Goal: Task Accomplishment & Management: Manage account settings

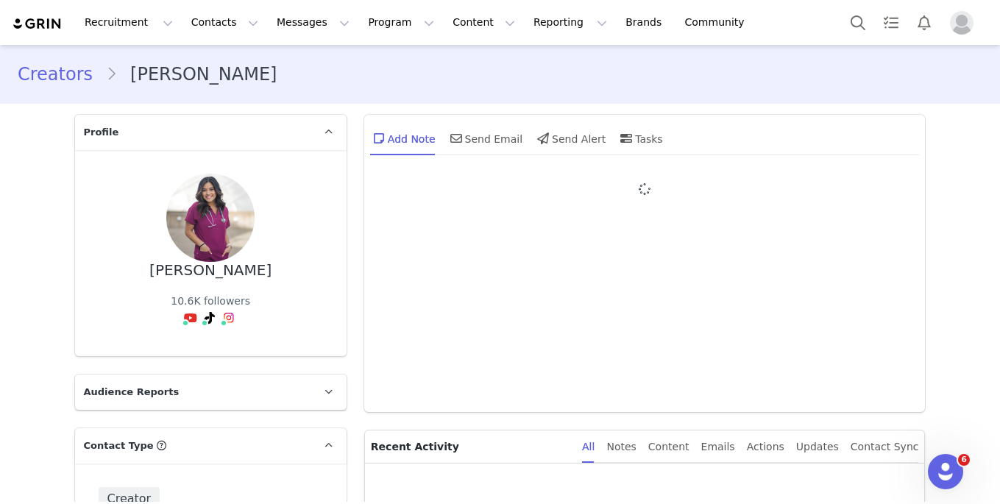
type input "+1 ([GEOGRAPHIC_DATA])"
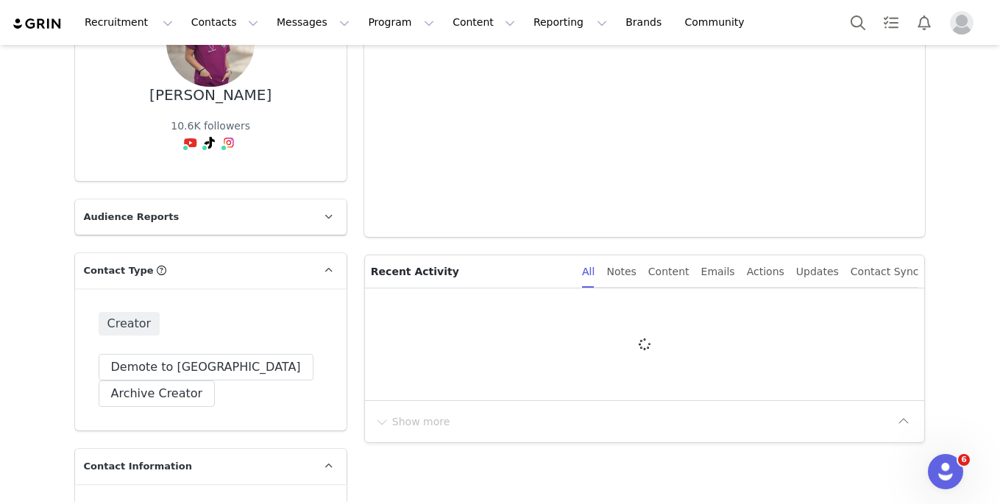
scroll to position [191, 0]
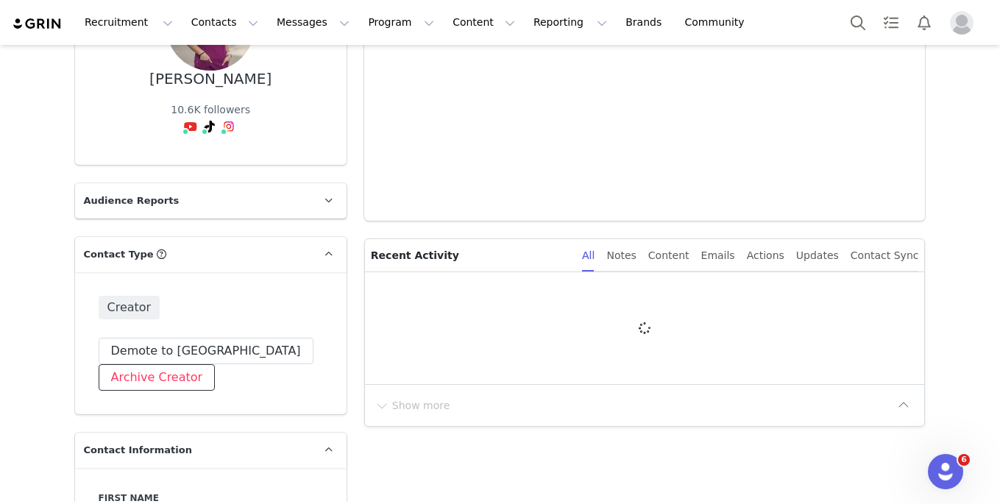
click at [152, 381] on button "Archive Creator" at bounding box center [157, 377] width 117 height 26
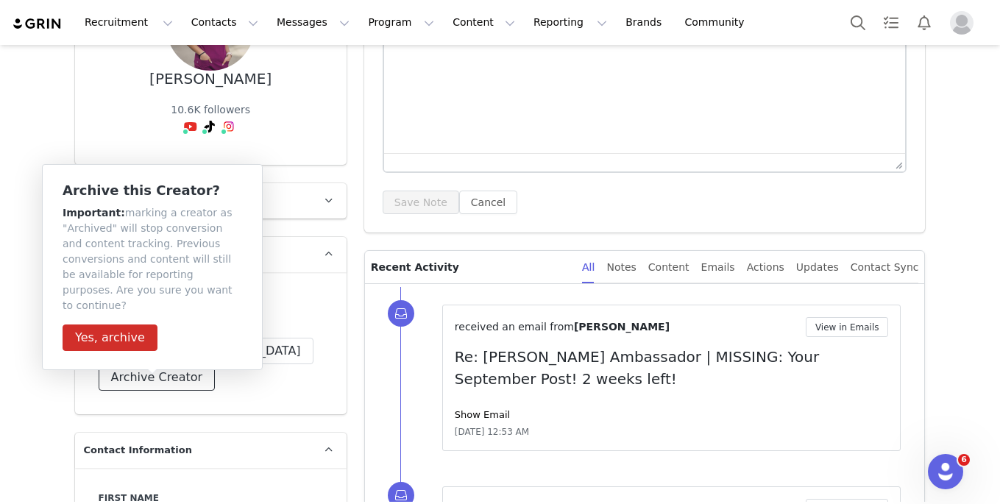
scroll to position [0, 0]
click at [127, 324] on button "Yes, archive" at bounding box center [110, 337] width 95 height 26
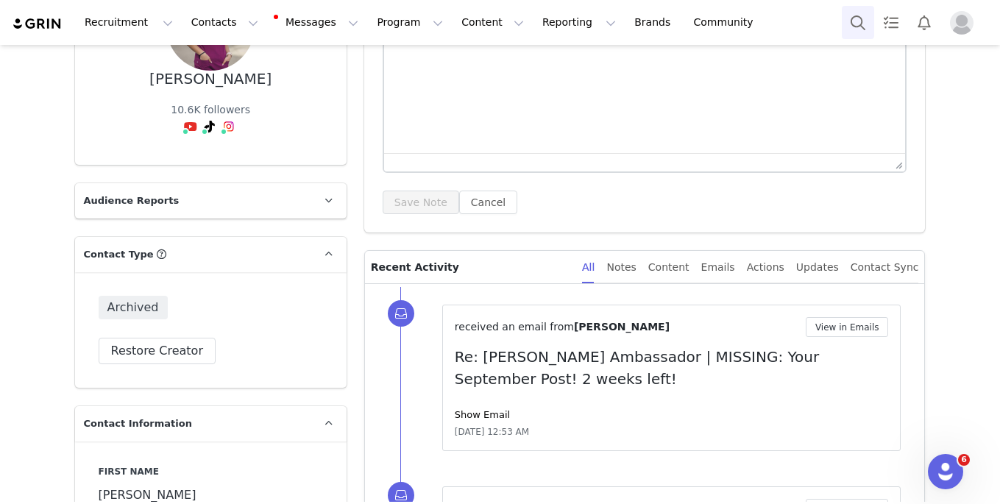
click at [873, 24] on button "Search" at bounding box center [857, 22] width 32 height 33
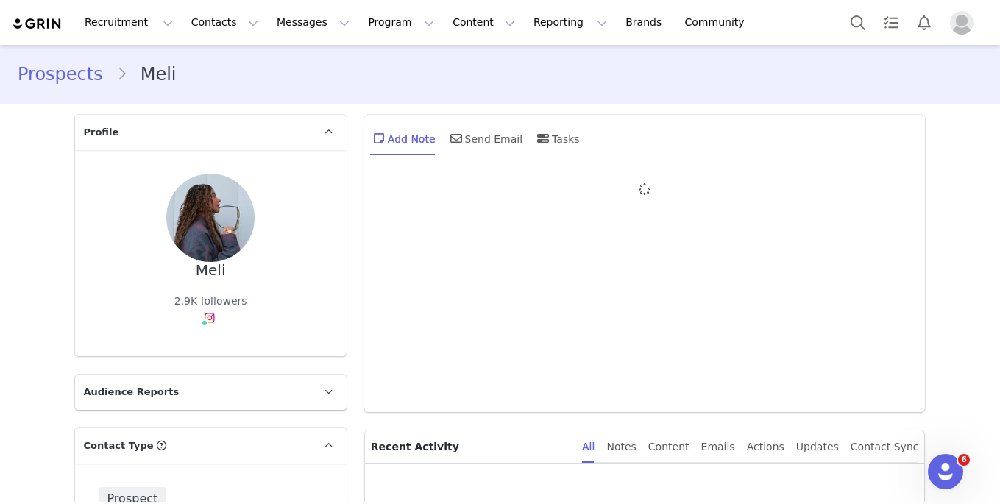
type input "+1 ([GEOGRAPHIC_DATA])"
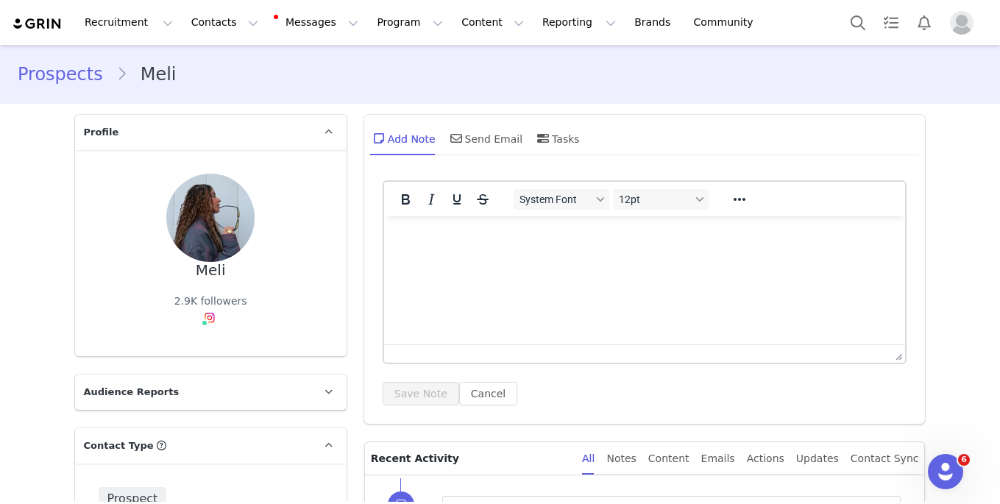
scroll to position [298, 0]
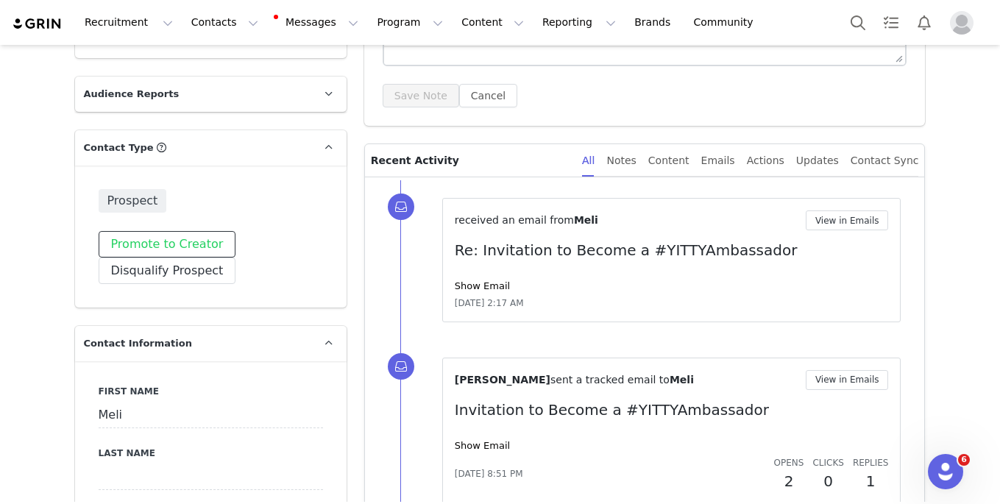
click at [182, 238] on button "Promote to Creator" at bounding box center [168, 244] width 138 height 26
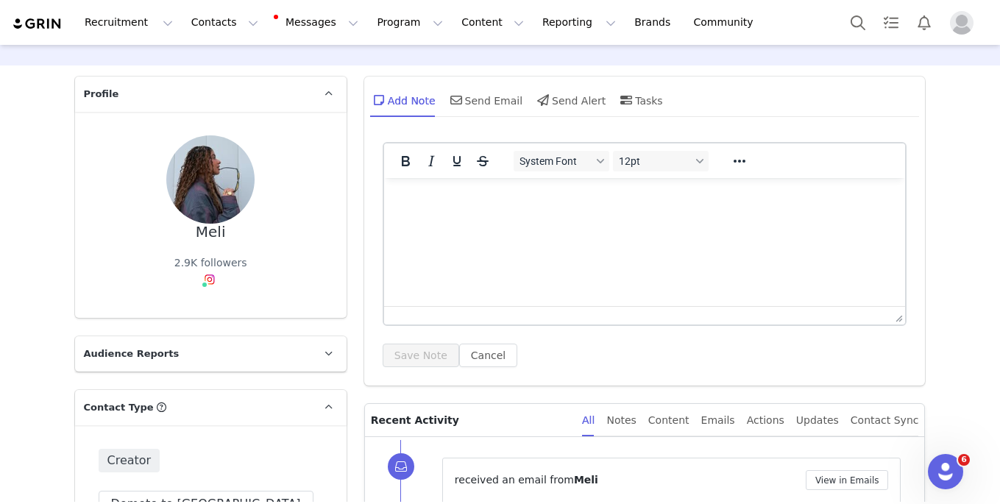
scroll to position [15, 0]
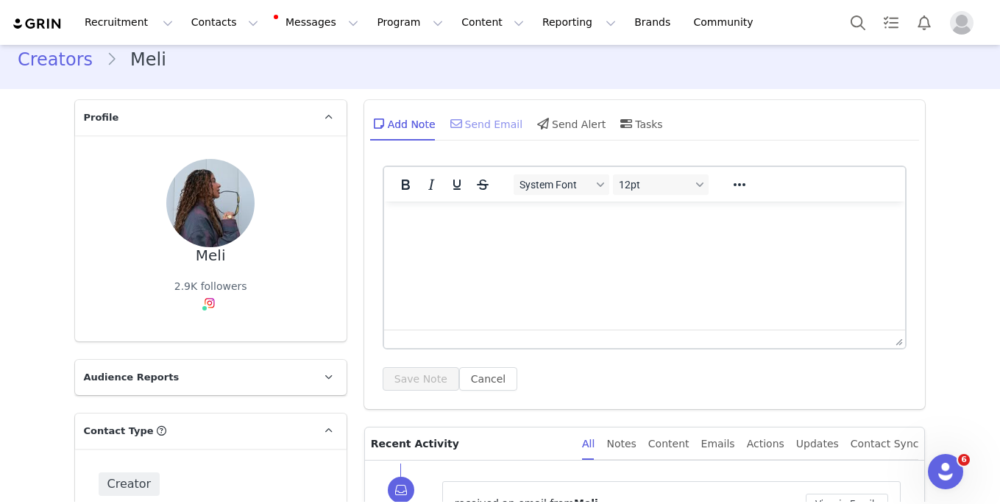
click at [512, 114] on div "Send Email" at bounding box center [485, 123] width 76 height 35
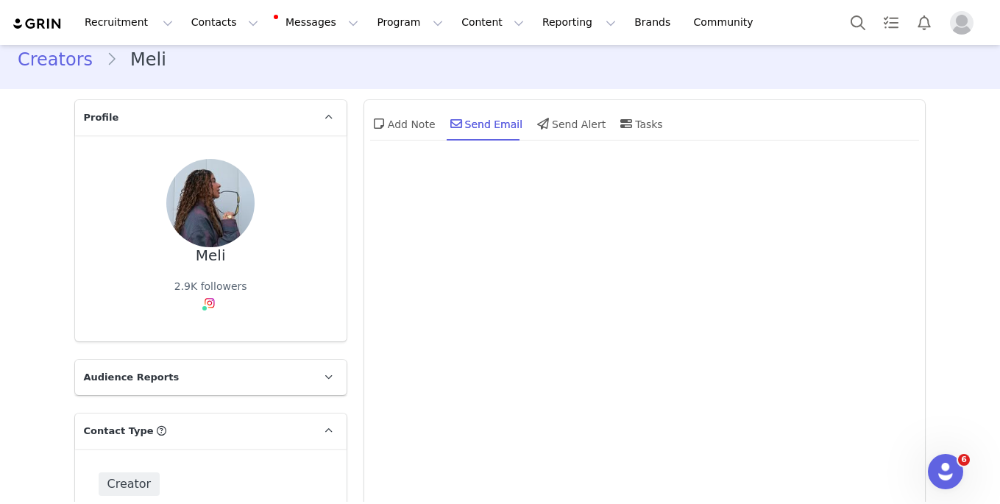
scroll to position [0, 0]
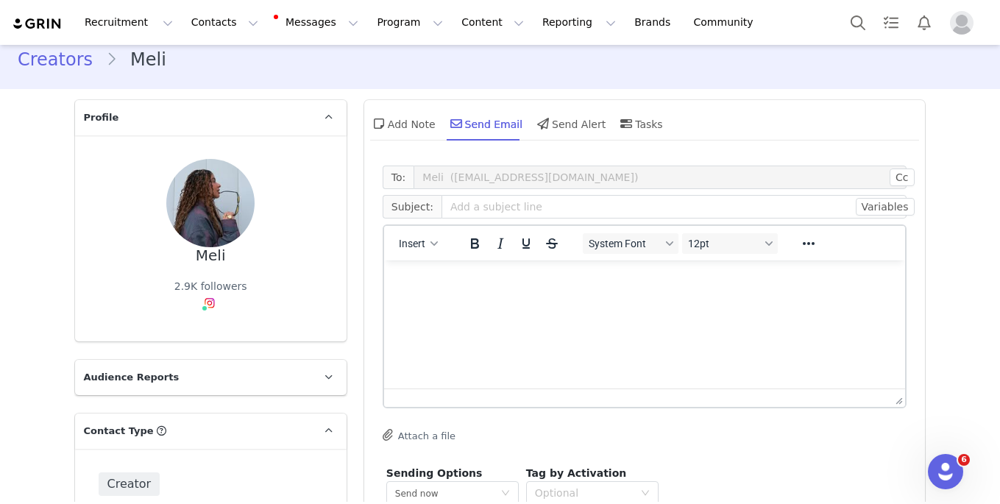
click at [427, 227] on div "Insert System Font 12pt To open the popup, press Shift+Enter To open the popup,…" at bounding box center [644, 243] width 521 height 35
click at [427, 229] on div "Insert" at bounding box center [418, 243] width 69 height 29
click at [429, 246] on div "button" at bounding box center [434, 243] width 12 height 7
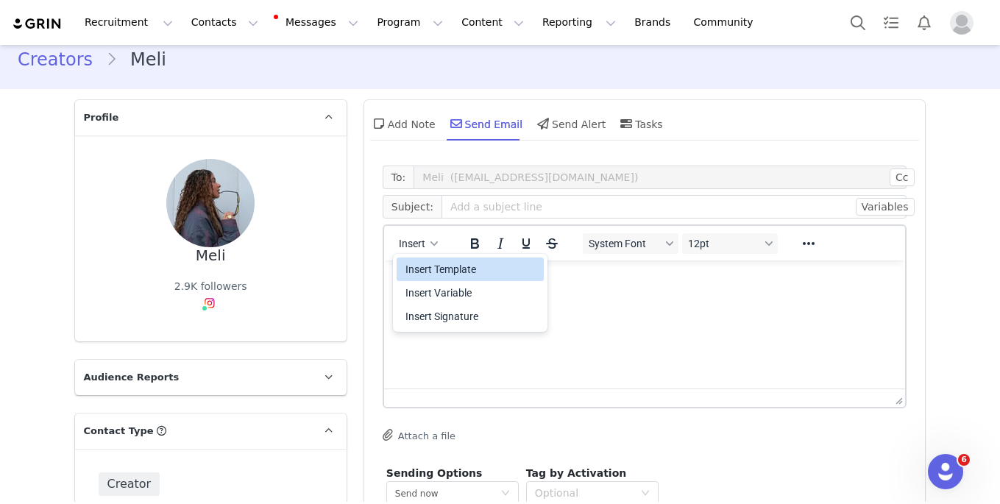
click at [444, 271] on div "Insert Template" at bounding box center [471, 269] width 132 height 18
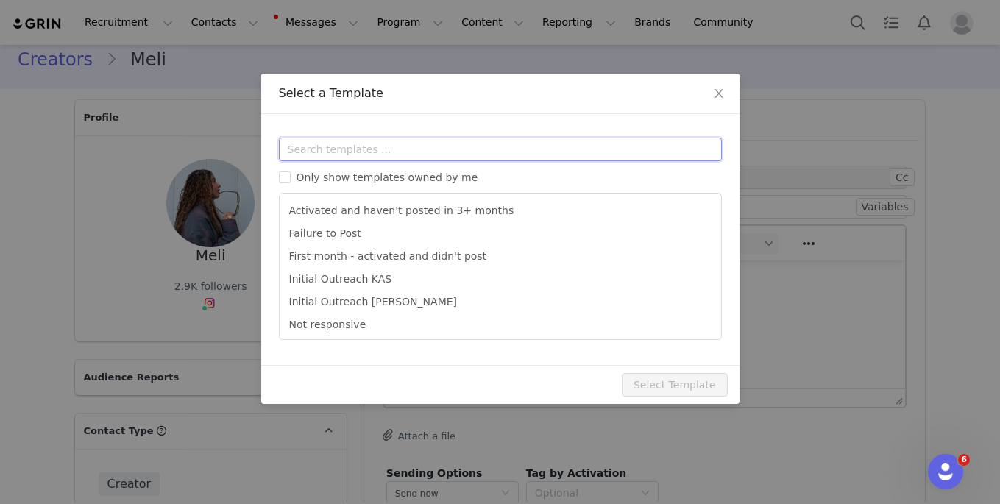
click at [396, 156] on input "text" at bounding box center [500, 150] width 443 height 24
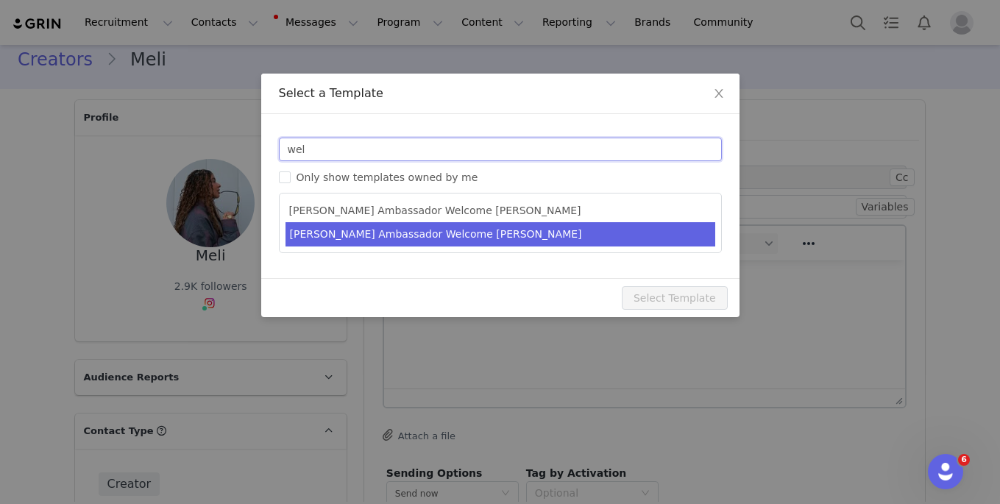
type input "wel"
type input "YITTY Ambassador | Welcome, it's about damn time!"
click at [452, 238] on li "Yitty Ambassador Welcome MELISSA" at bounding box center [500, 234] width 430 height 24
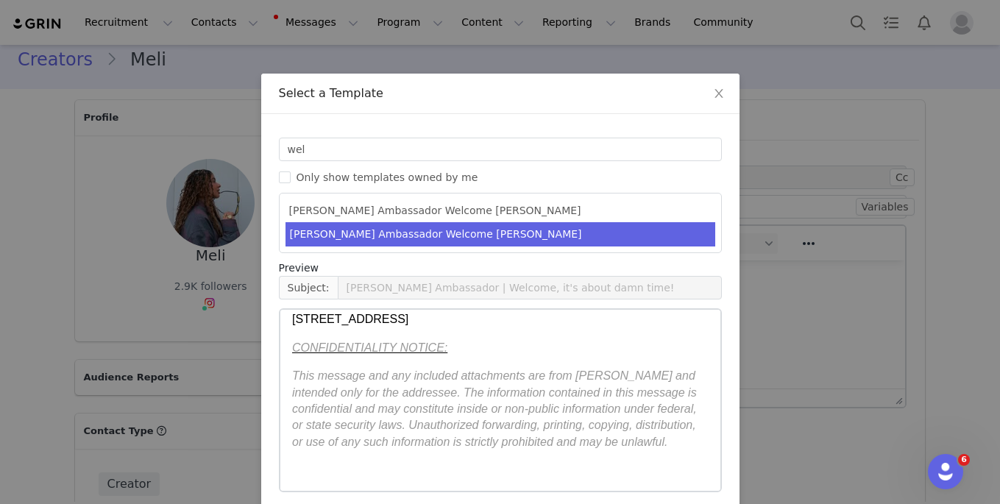
scroll to position [63, 0]
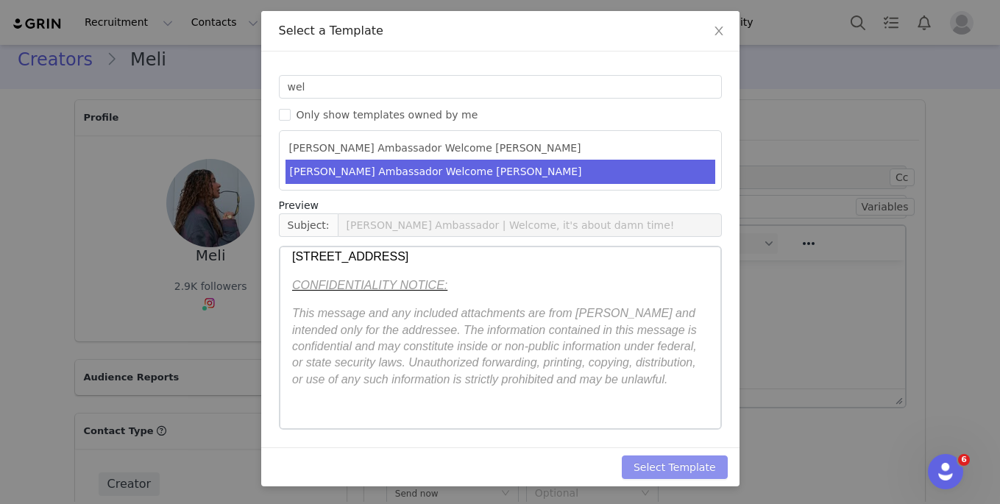
click at [683, 457] on button "Select Template" at bounding box center [675, 467] width 106 height 24
type input "YITTY Ambassador | Welcome, it's about damn time!"
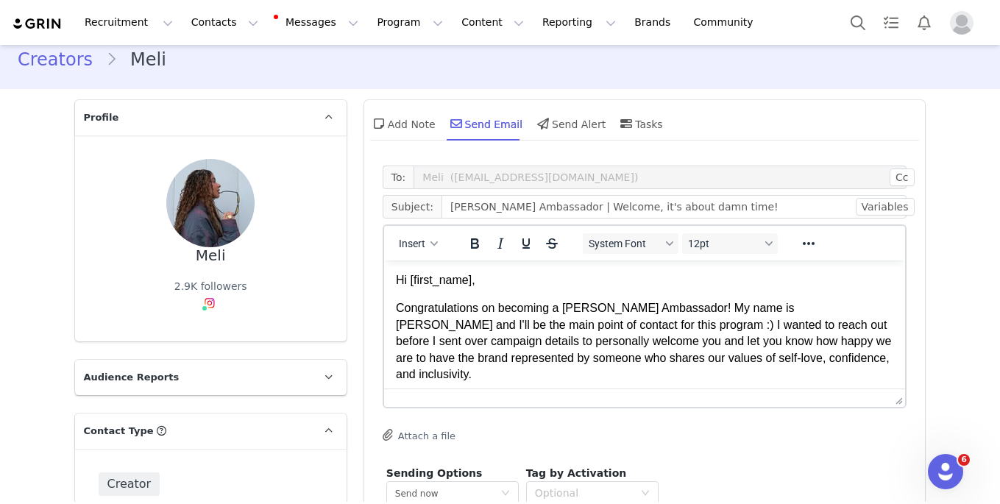
scroll to position [0, 0]
click at [762, 361] on p "Congratulations on becoming a YITTY Ambassador! My name is Melissa and I'll be …" at bounding box center [644, 341] width 498 height 82
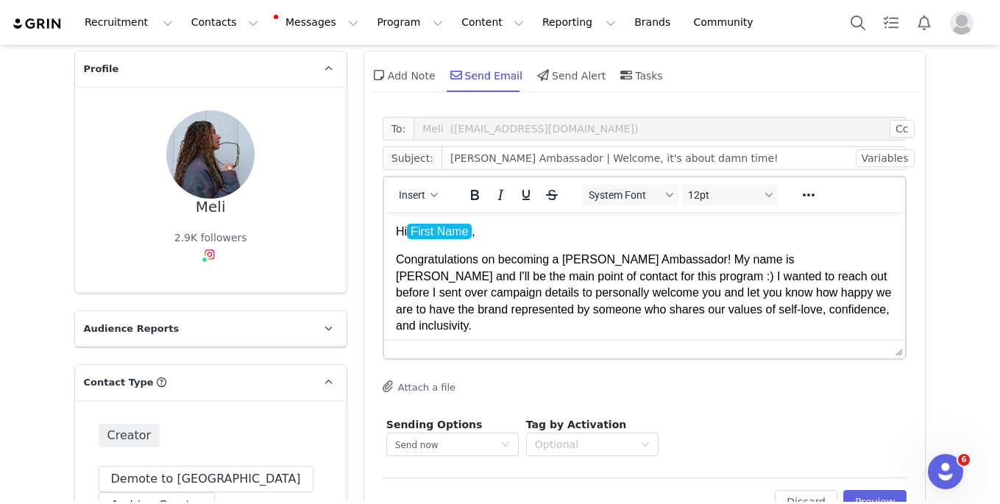
click at [886, 488] on div "Edit Discard Preview" at bounding box center [644, 495] width 524 height 36
click at [887, 492] on button "Preview" at bounding box center [875, 502] width 64 height 24
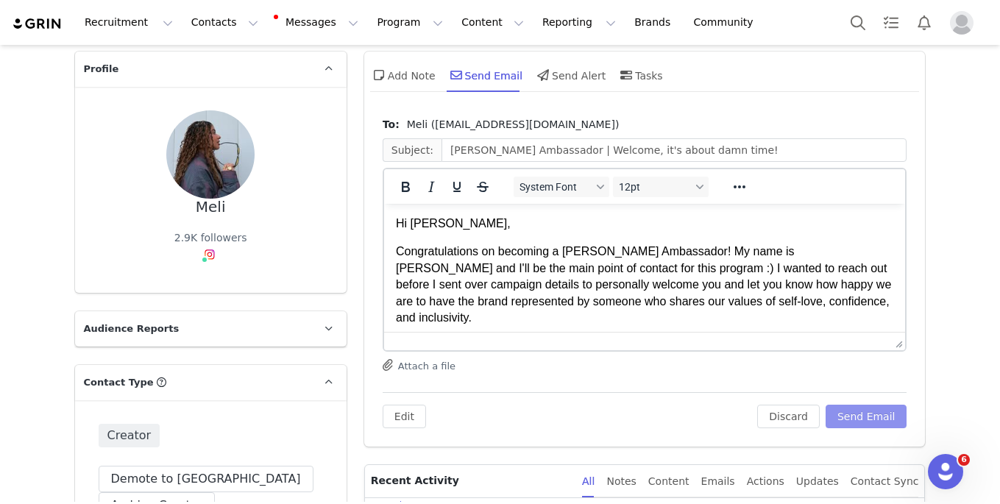
scroll to position [0, 0]
click at [853, 419] on button "Send Email" at bounding box center [866, 417] width 82 height 24
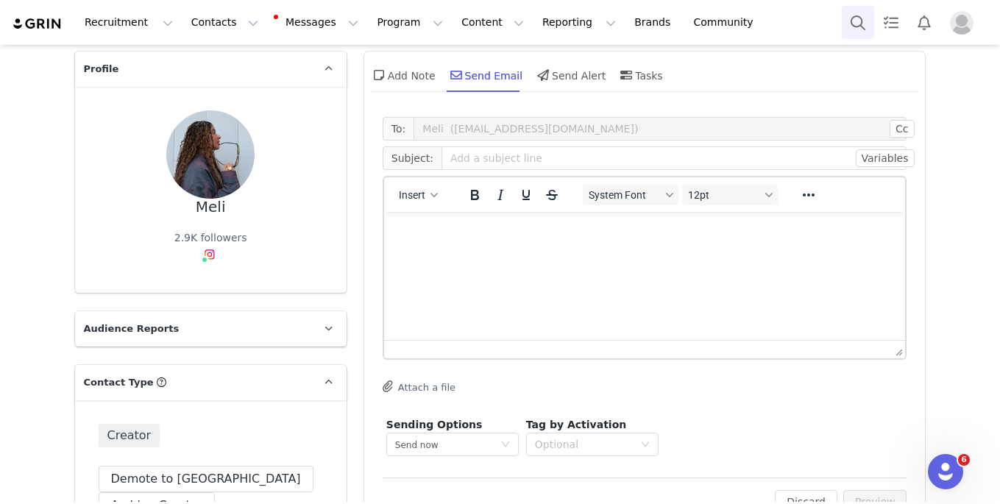
click at [852, 30] on button "Search" at bounding box center [857, 22] width 32 height 33
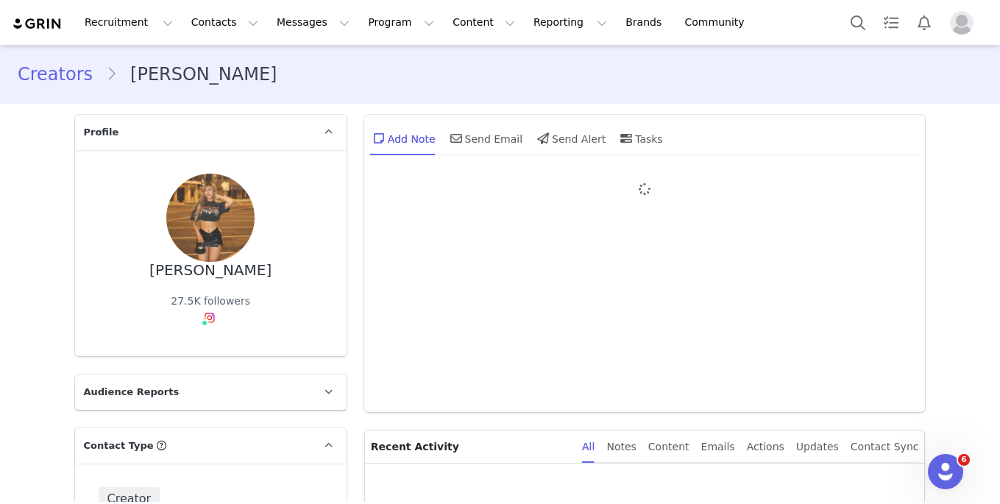
type input "+1 ([GEOGRAPHIC_DATA])"
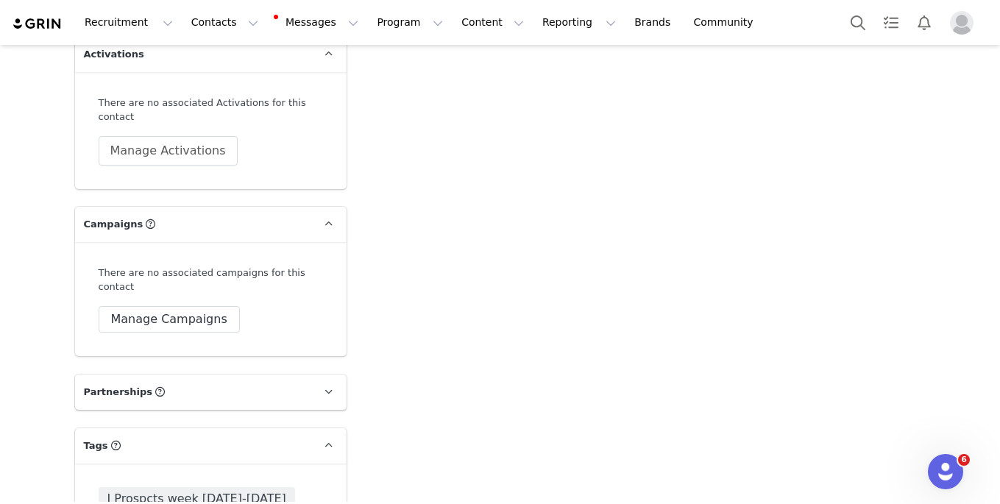
scroll to position [4935, 0]
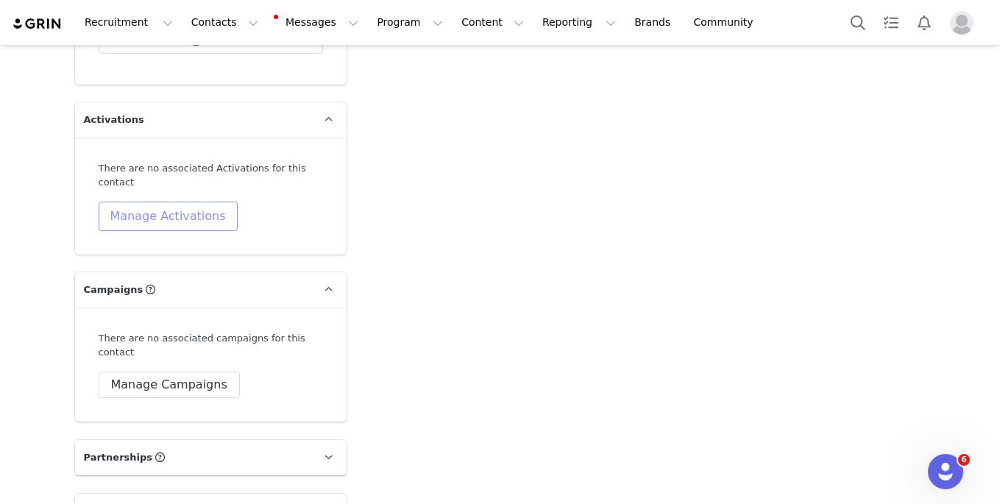
click at [163, 202] on button "Manage Activations" at bounding box center [168, 216] width 139 height 29
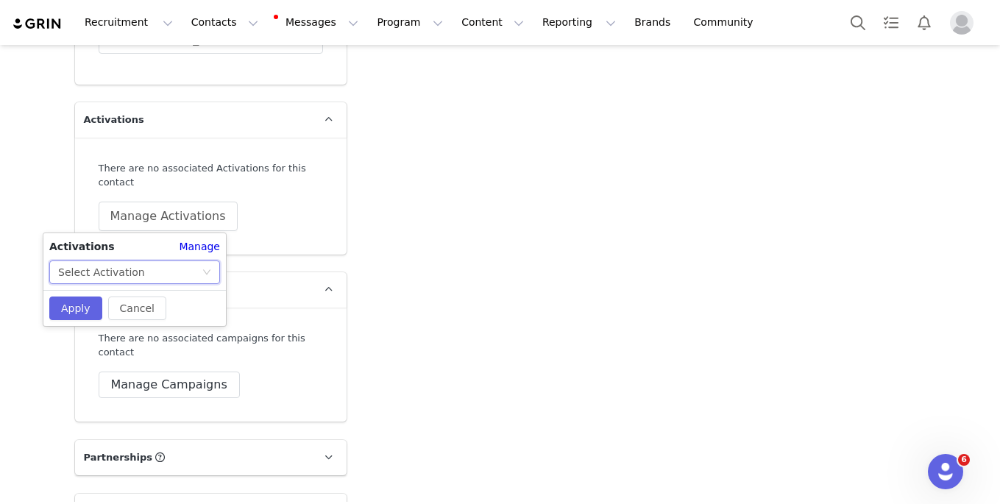
click at [140, 277] on div "Select Activation" at bounding box center [129, 272] width 143 height 22
click at [121, 302] on li "[DATE]" at bounding box center [134, 302] width 171 height 24
click at [68, 306] on button "Apply" at bounding box center [75, 308] width 53 height 24
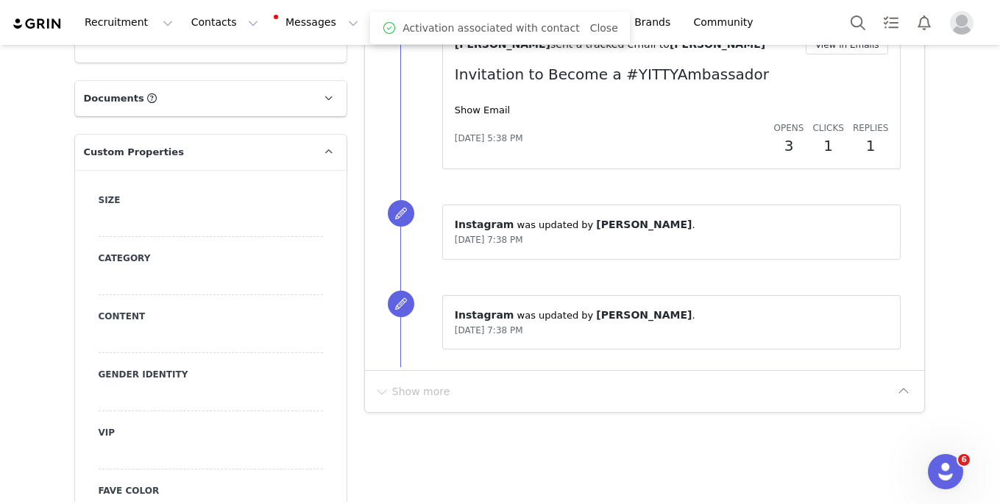
scroll to position [0, 0]
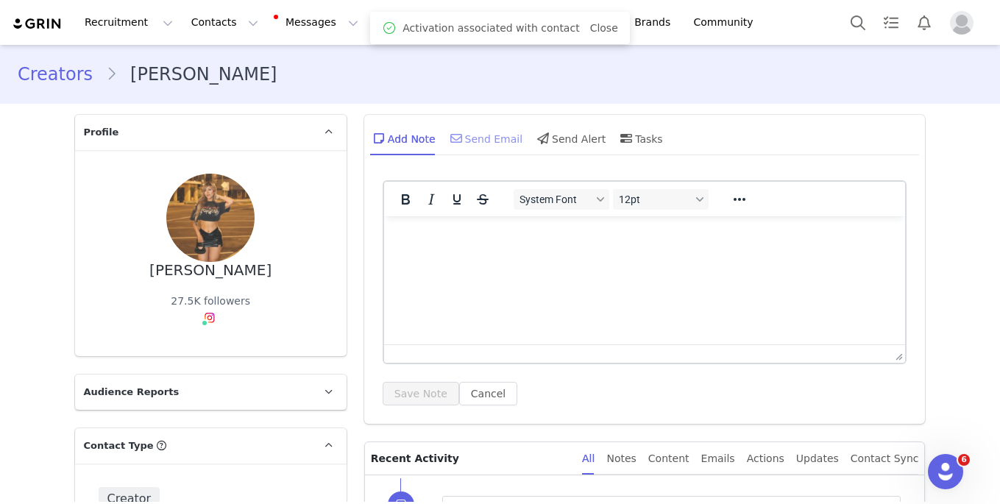
click at [471, 134] on div "Send Email" at bounding box center [485, 138] width 76 height 35
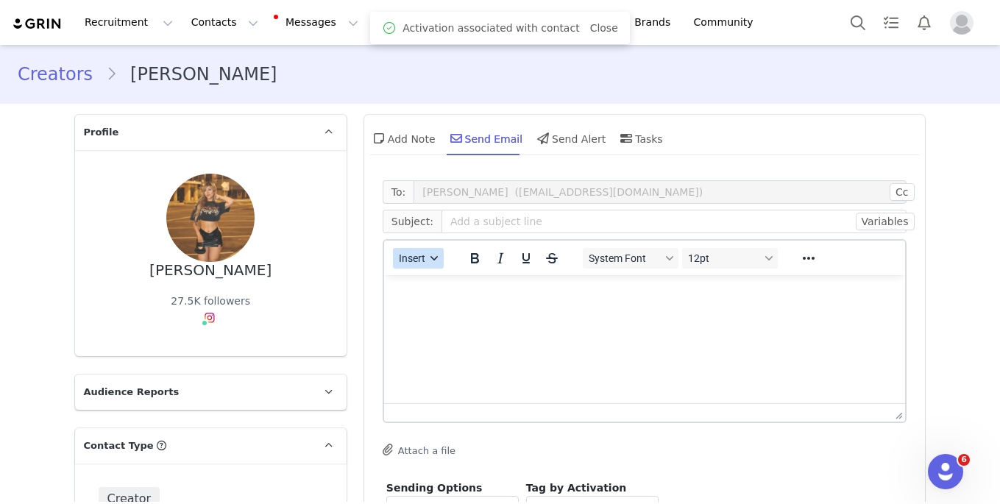
click at [417, 250] on button "Insert" at bounding box center [418, 258] width 51 height 21
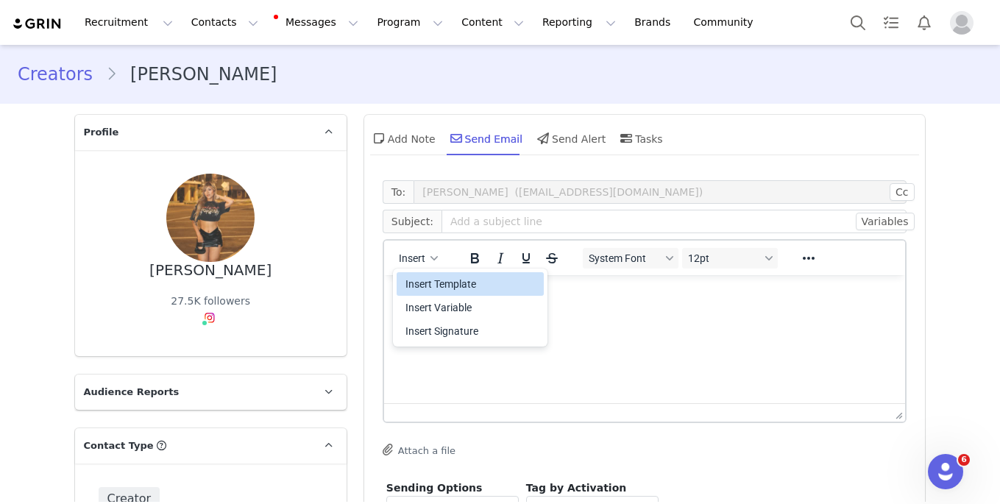
click at [427, 278] on div "Insert Template" at bounding box center [471, 284] width 132 height 18
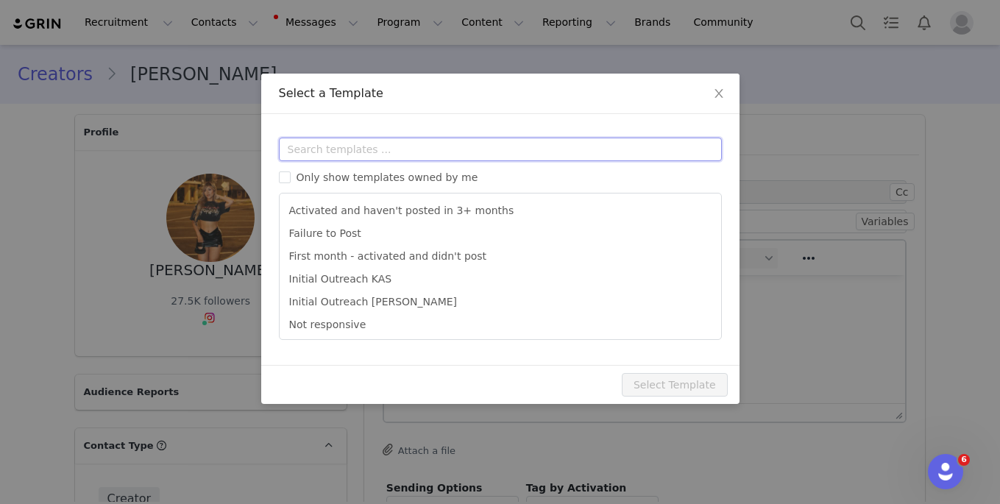
click at [401, 140] on input "text" at bounding box center [500, 150] width 443 height 24
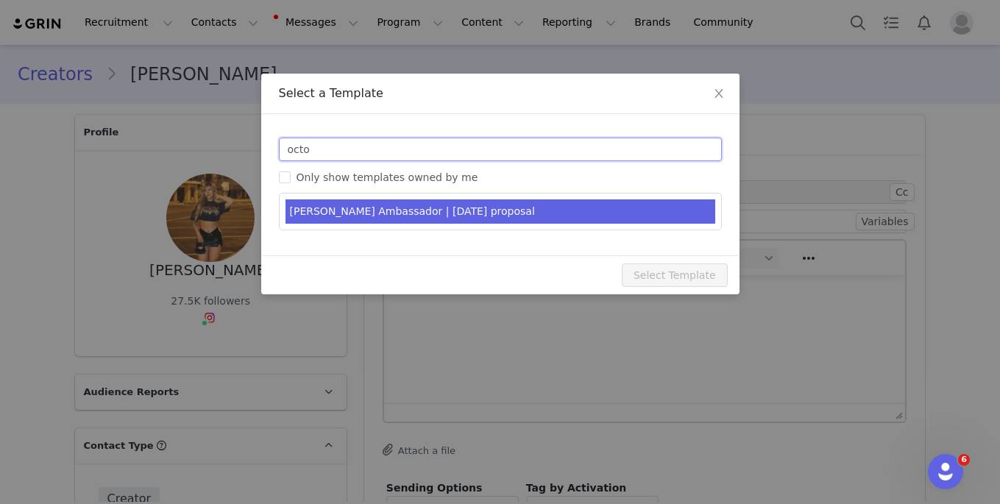
type input "octo"
type input "[PERSON_NAME] Ambassador | [DATE]"
click at [432, 217] on li "YITTY Ambassador | October 2025 proposal" at bounding box center [500, 211] width 430 height 24
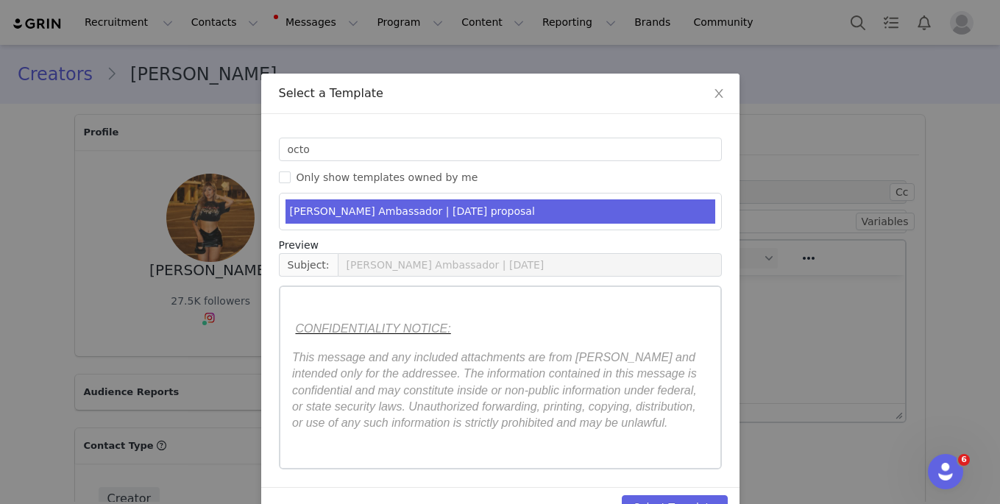
scroll to position [40, 0]
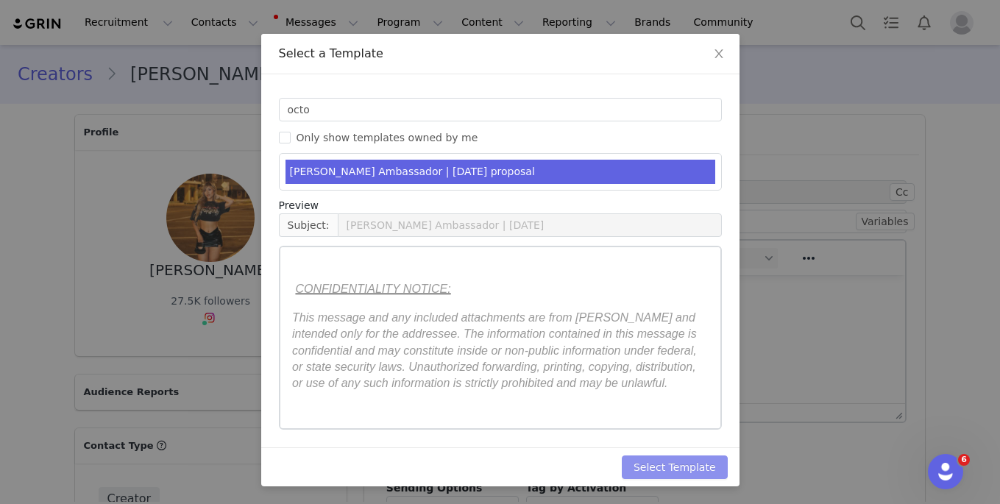
click at [665, 460] on button "Select Template" at bounding box center [675, 467] width 106 height 24
type input "YITTY Ambassador | October 2025"
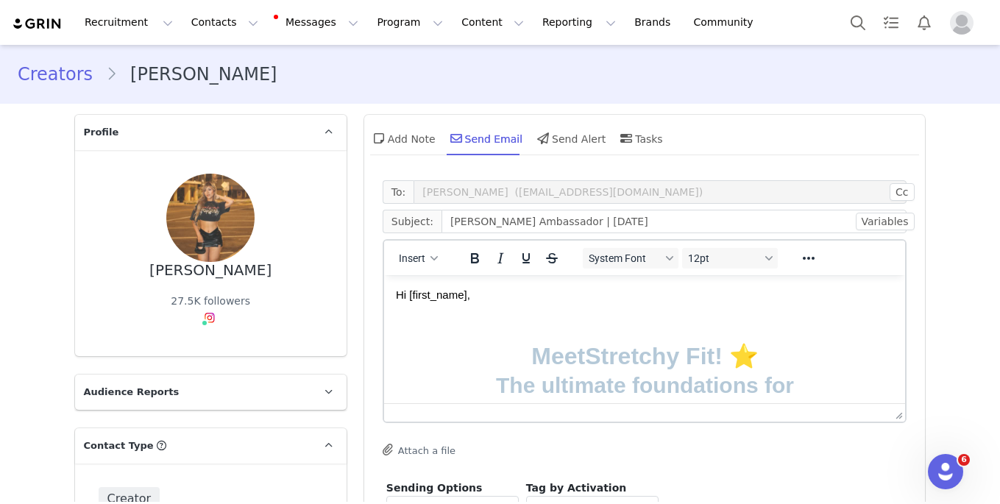
scroll to position [0, 0]
click at [800, 347] on div "Meet Stretchy Fit! ⭐" at bounding box center [644, 358] width 498 height 29
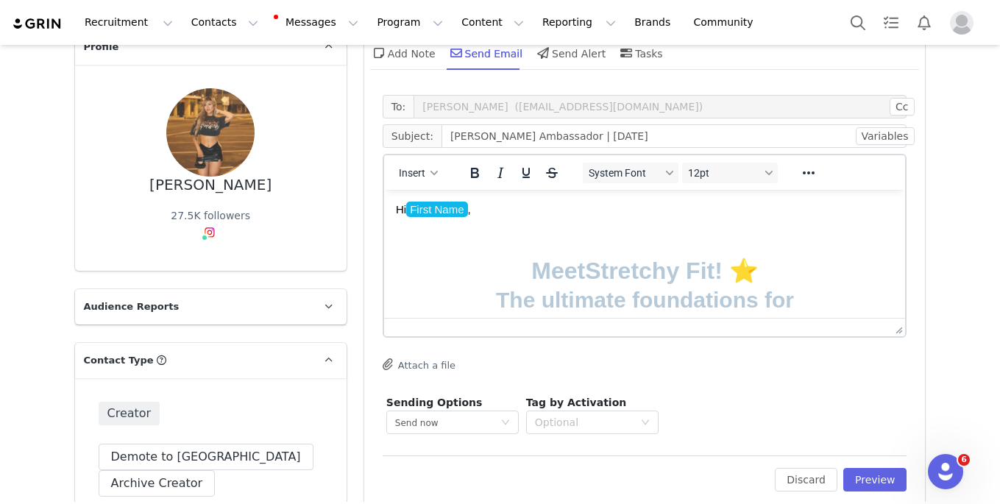
scroll to position [101, 0]
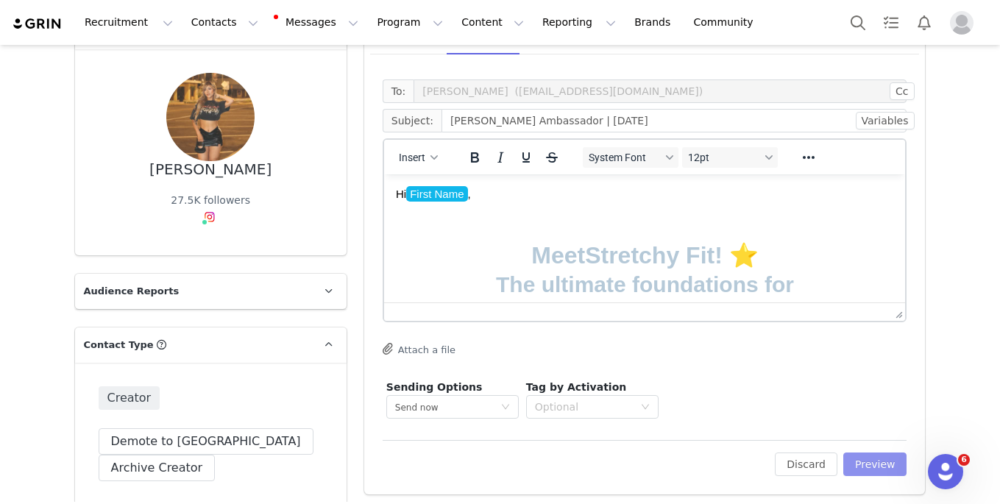
click at [893, 465] on button "Preview" at bounding box center [875, 464] width 64 height 24
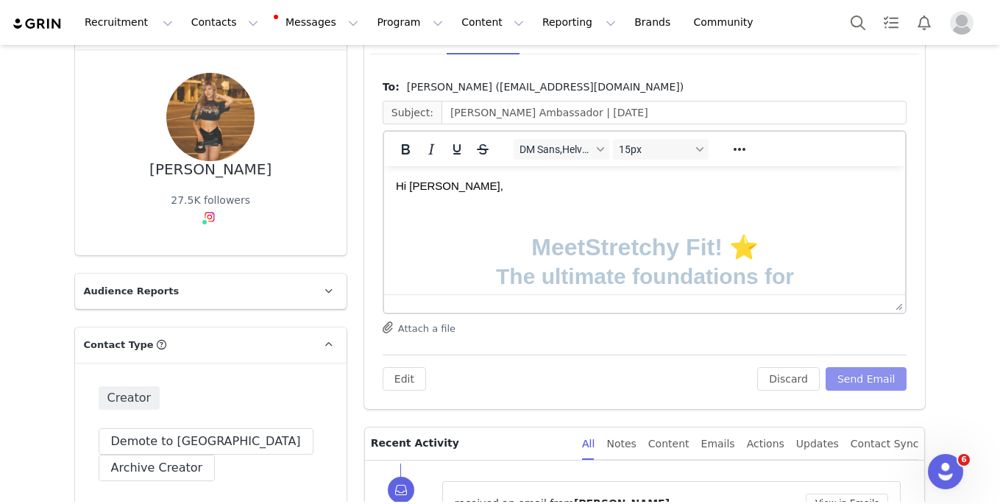
scroll to position [0, 0]
click at [866, 374] on button "Send Email" at bounding box center [866, 379] width 82 height 24
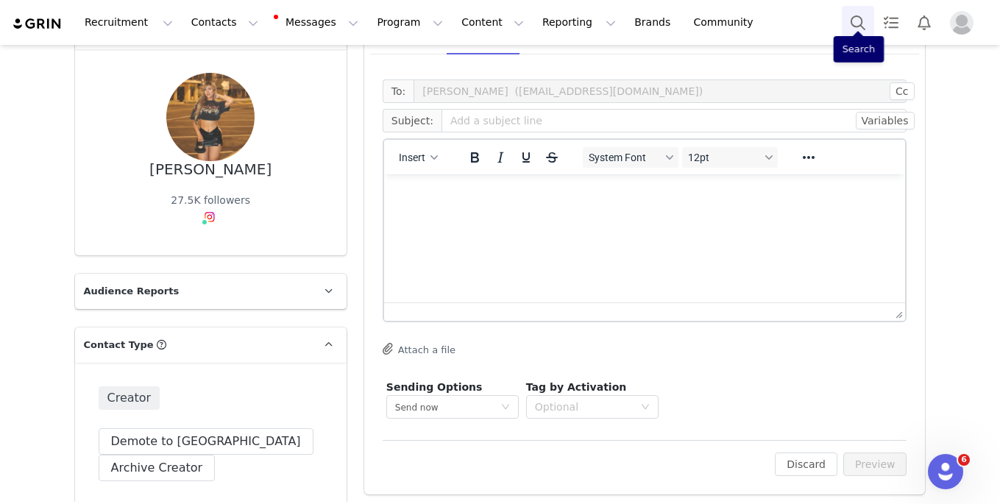
click at [853, 10] on button "Search" at bounding box center [857, 22] width 32 height 33
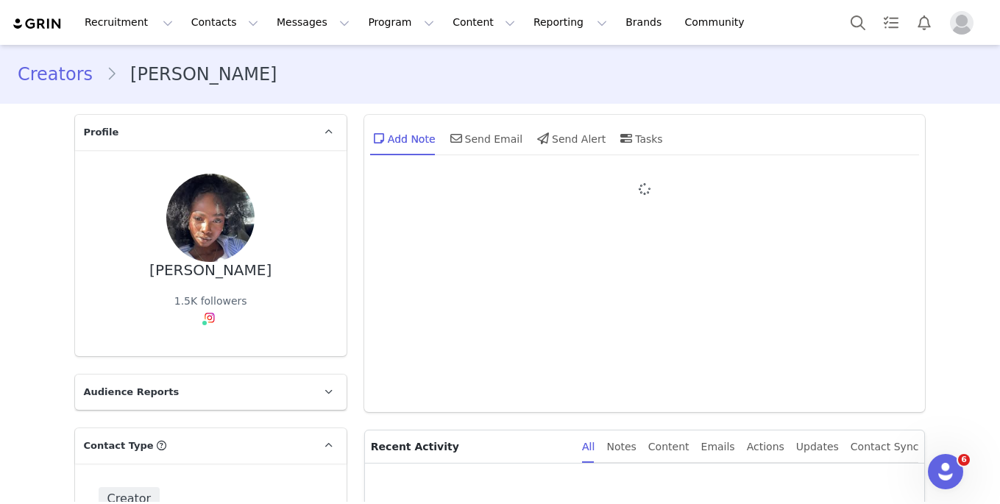
type input "+1 ([GEOGRAPHIC_DATA])"
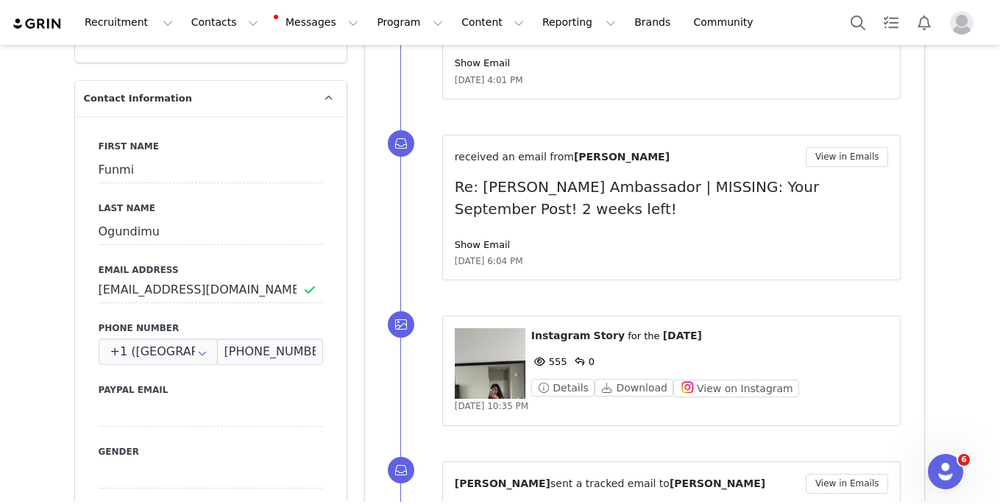
scroll to position [560, 0]
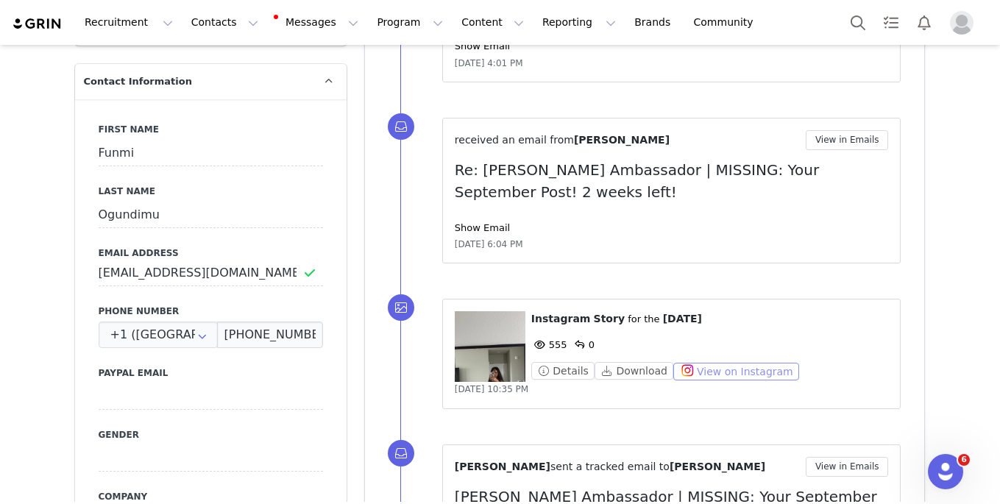
click at [695, 373] on button "View on Instagram" at bounding box center [736, 372] width 126 height 18
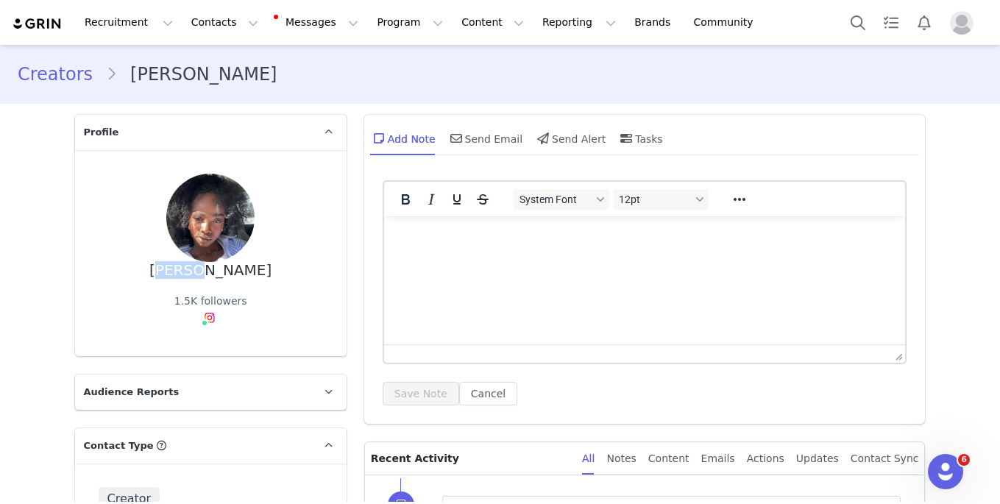
drag, startPoint x: 153, startPoint y: 264, endPoint x: 193, endPoint y: 266, distance: 39.7
click at [193, 266] on div "Funmi Ogundimu 1.5K followers" at bounding box center [211, 253] width 224 height 159
copy div "Funmi"
click at [384, 21] on button "Program Program" at bounding box center [410, 22] width 84 height 33
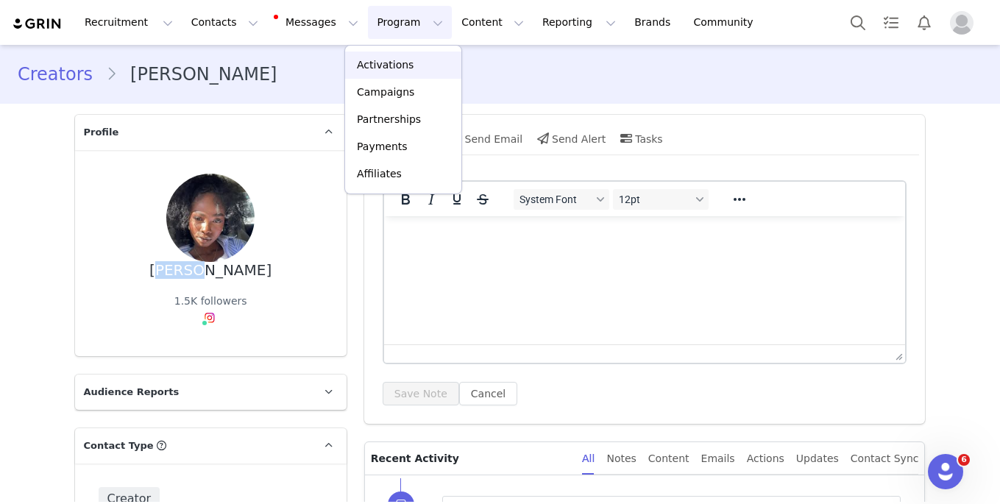
click at [404, 63] on p "Activations" at bounding box center [385, 64] width 57 height 15
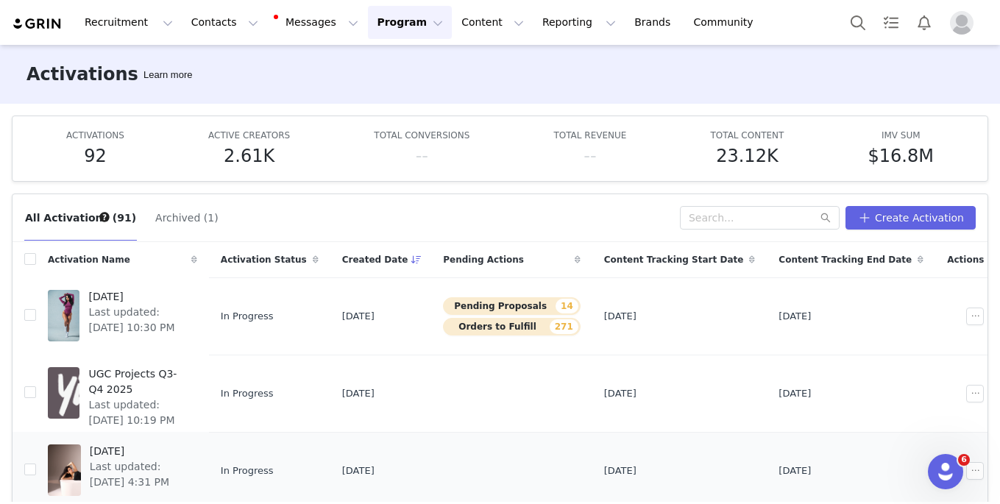
click at [195, 442] on div "September 2025 Last updated: Aug 15, 2025 4:31 PM" at bounding box center [139, 470] width 116 height 59
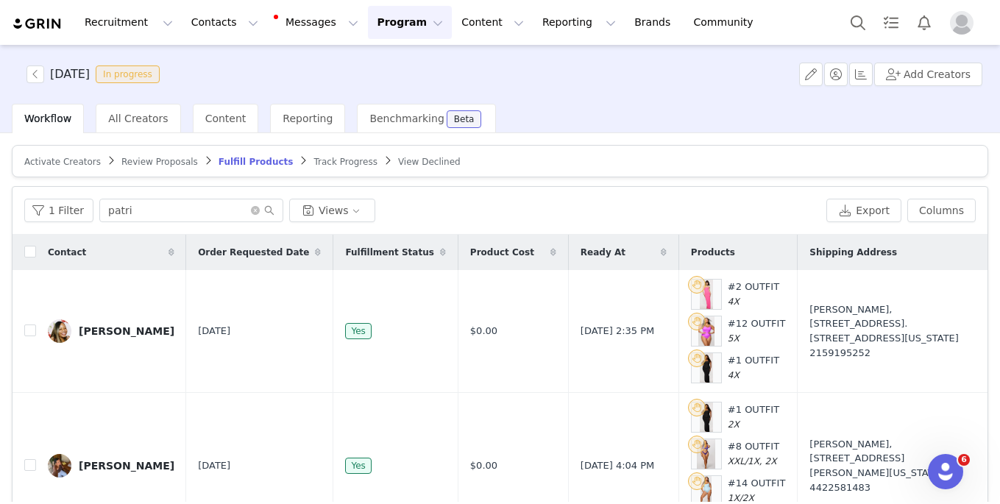
click at [335, 163] on span "Track Progress" at bounding box center [344, 162] width 63 height 10
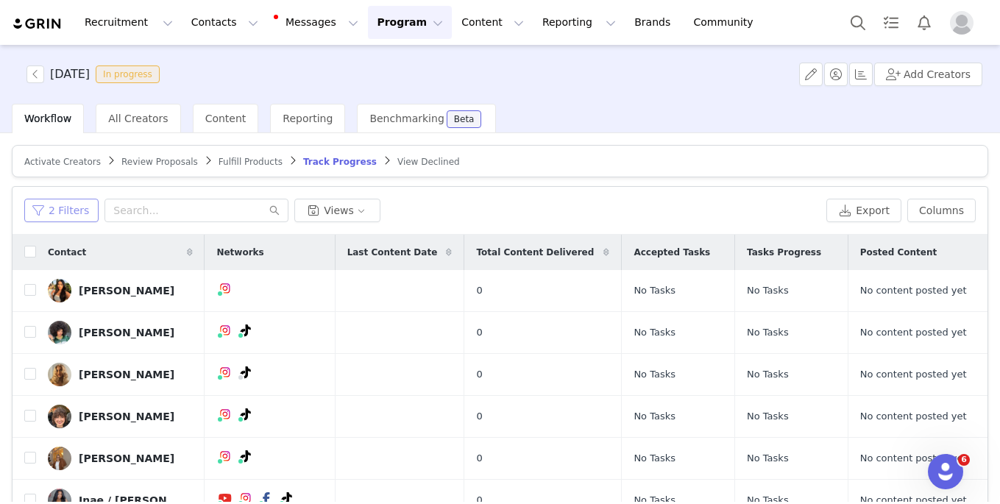
click at [54, 218] on button "2 Filters" at bounding box center [61, 211] width 74 height 24
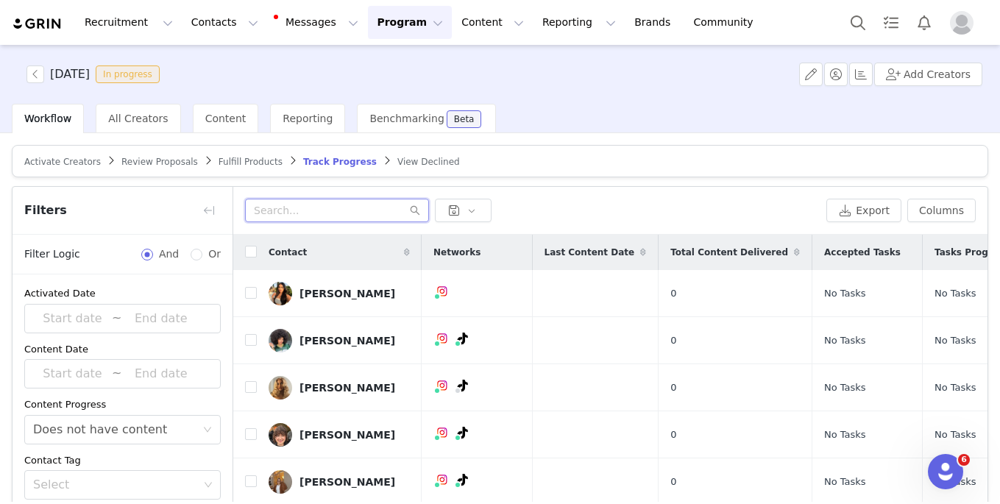
click at [274, 221] on input "text" at bounding box center [337, 211] width 184 height 24
paste input "Funmi"
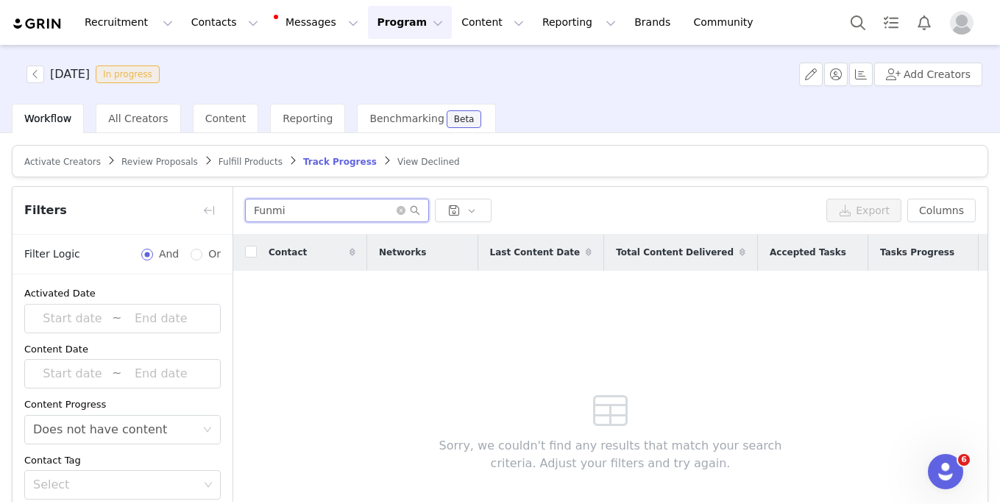
scroll to position [97, 0]
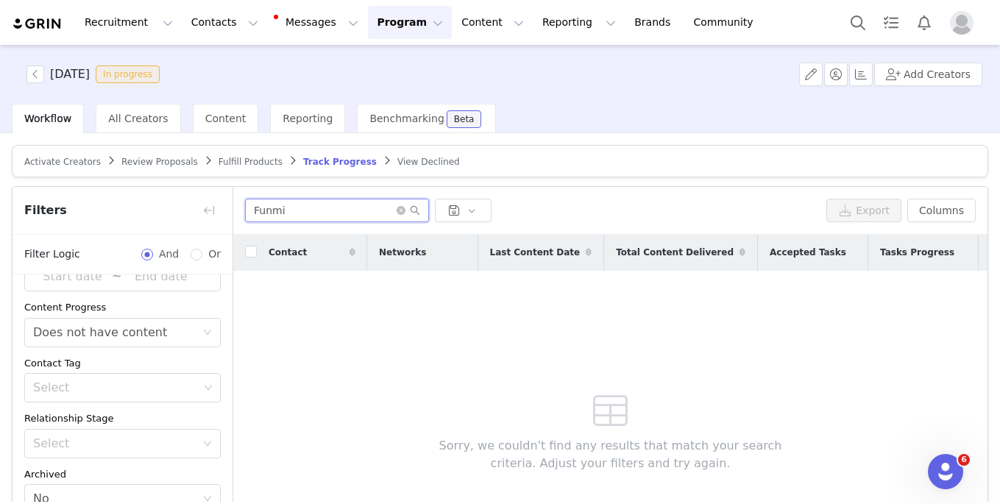
type input "Funmi"
click at [855, 21] on button "Search" at bounding box center [857, 22] width 32 height 33
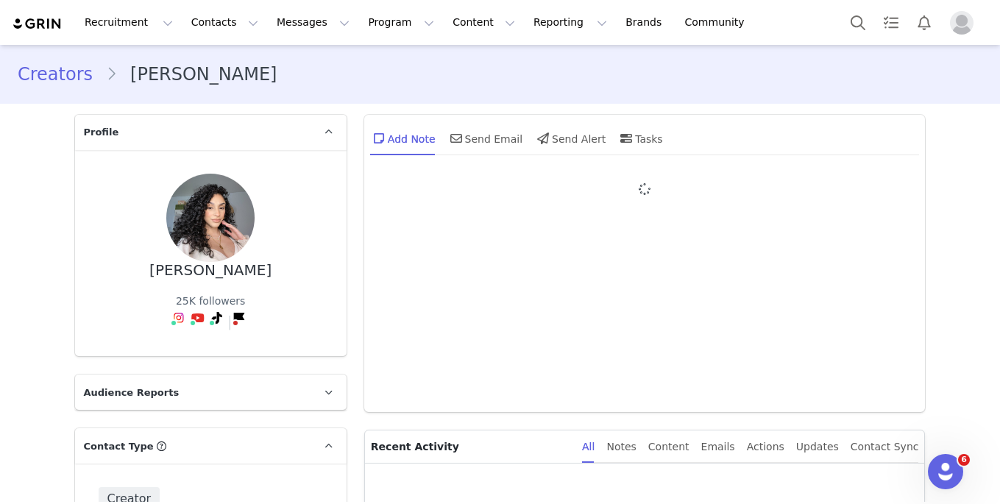
type input "+1 ([GEOGRAPHIC_DATA])"
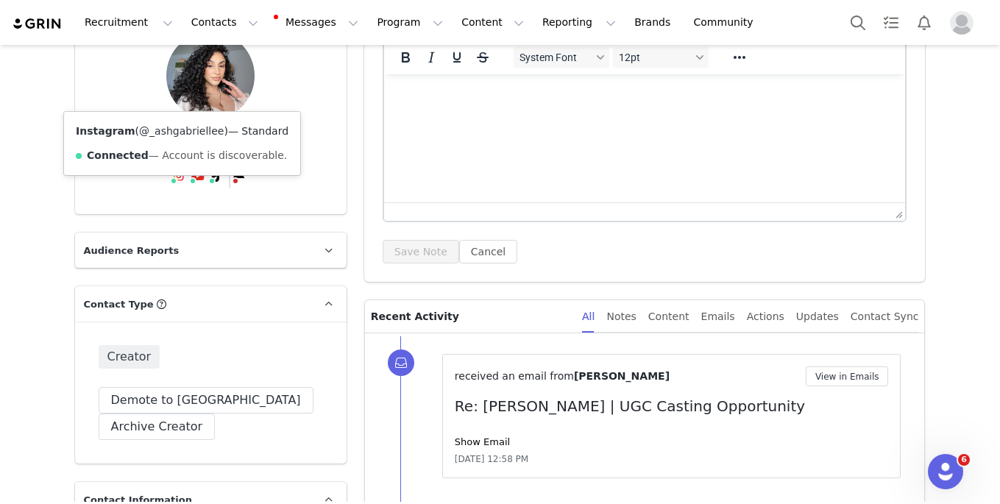
click at [178, 128] on link "@_ashgabriellee" at bounding box center [181, 131] width 85 height 12
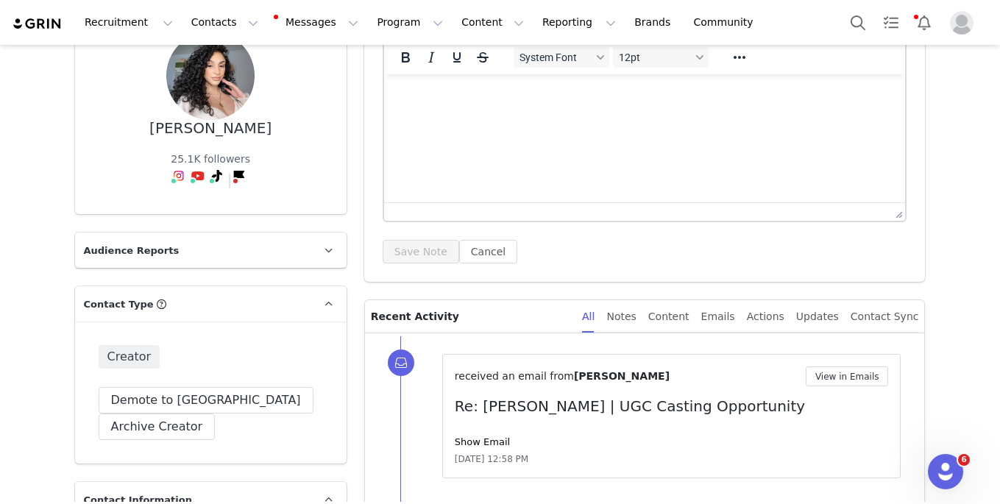
click at [51, 18] on img at bounding box center [37, 24] width 51 height 14
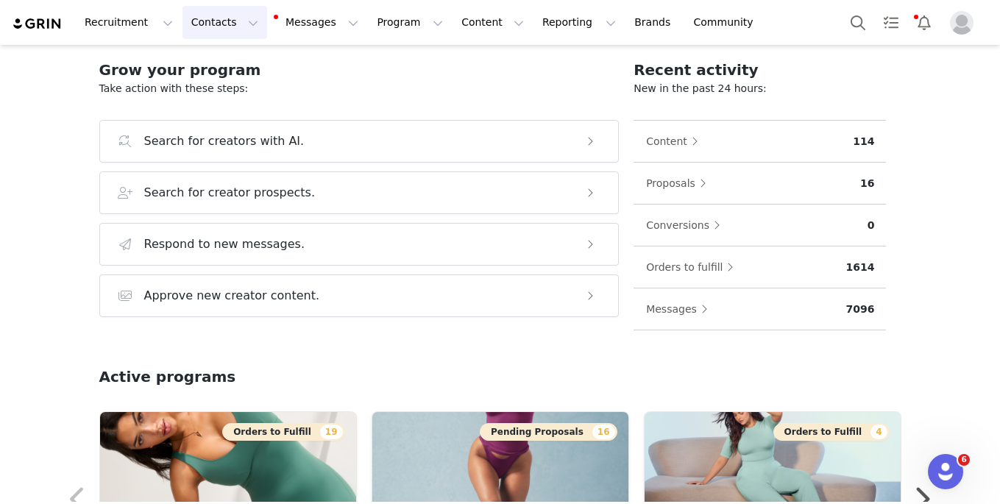
click at [206, 12] on button "Contacts Contacts" at bounding box center [224, 22] width 85 height 33
click at [209, 66] on p "Creators" at bounding box center [206, 64] width 44 height 15
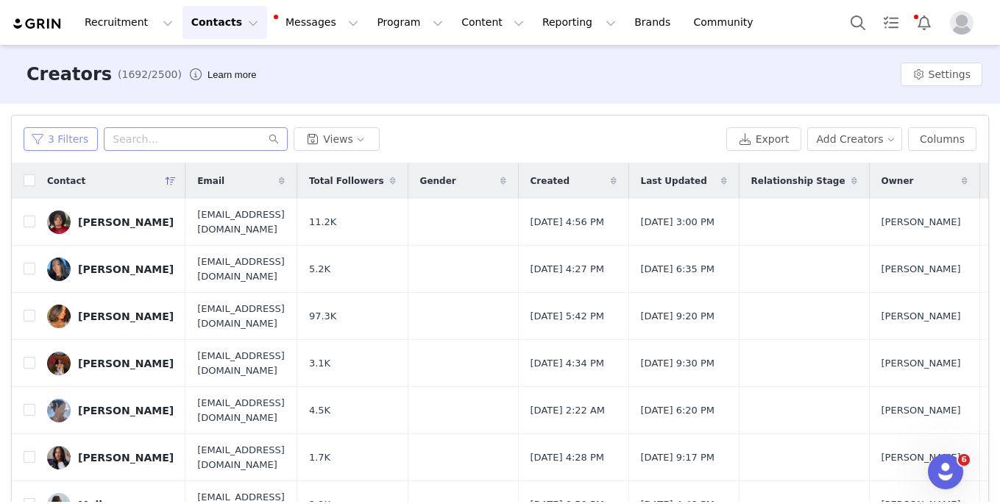
click at [82, 135] on button "3 Filters" at bounding box center [61, 139] width 74 height 24
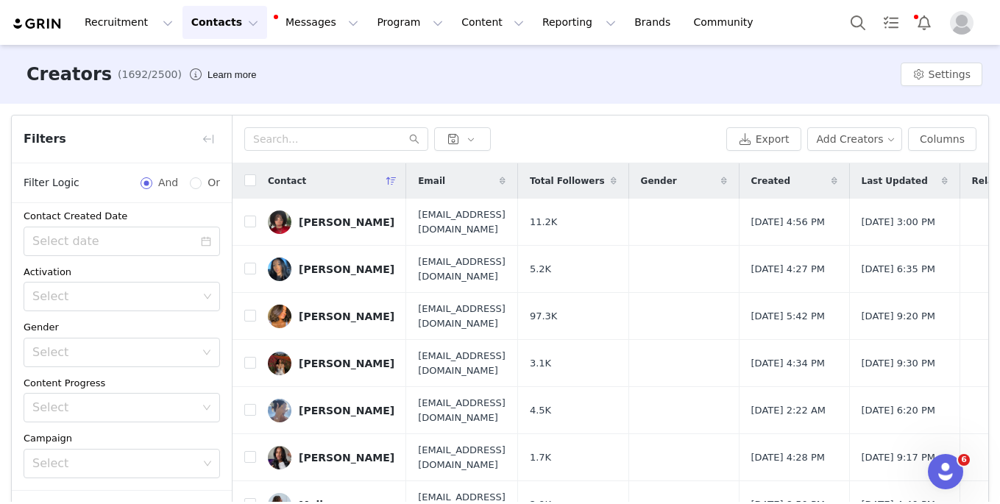
scroll to position [249, 0]
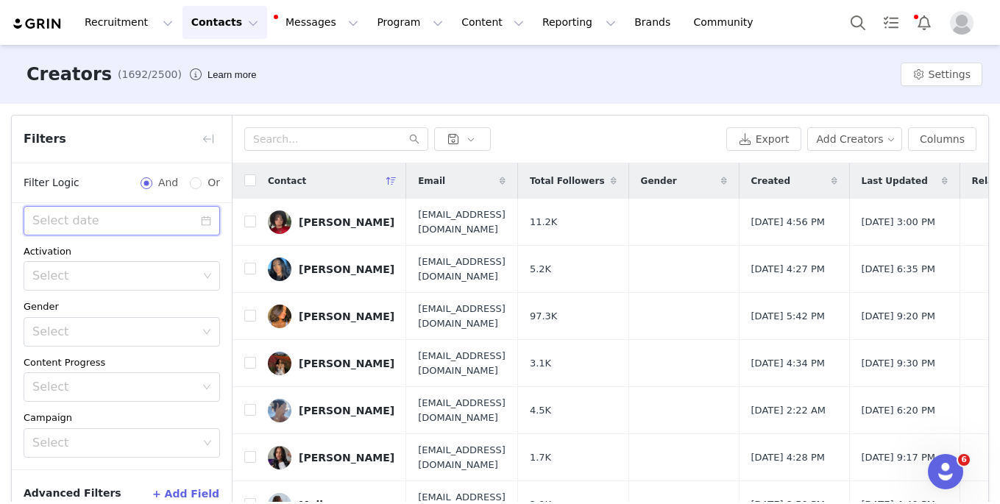
click at [89, 228] on input at bounding box center [122, 220] width 196 height 29
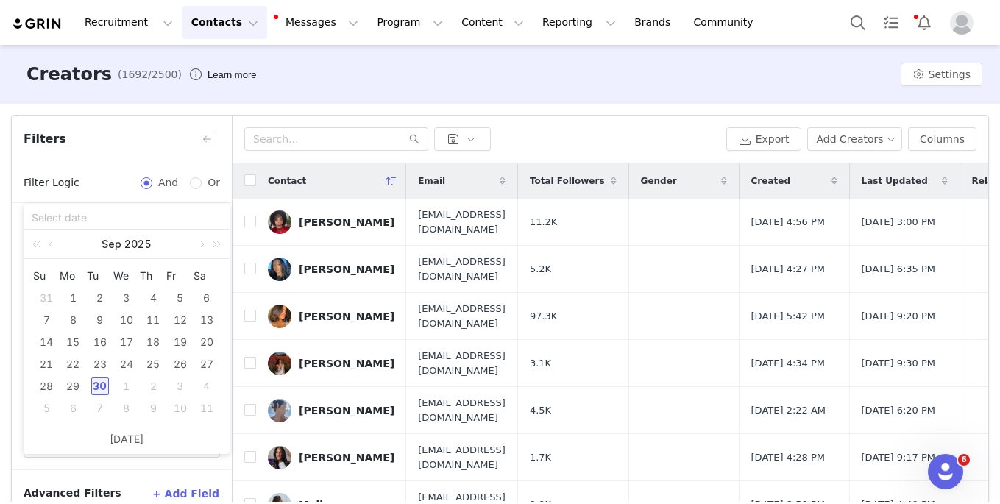
click at [101, 380] on div "30" at bounding box center [100, 386] width 18 height 18
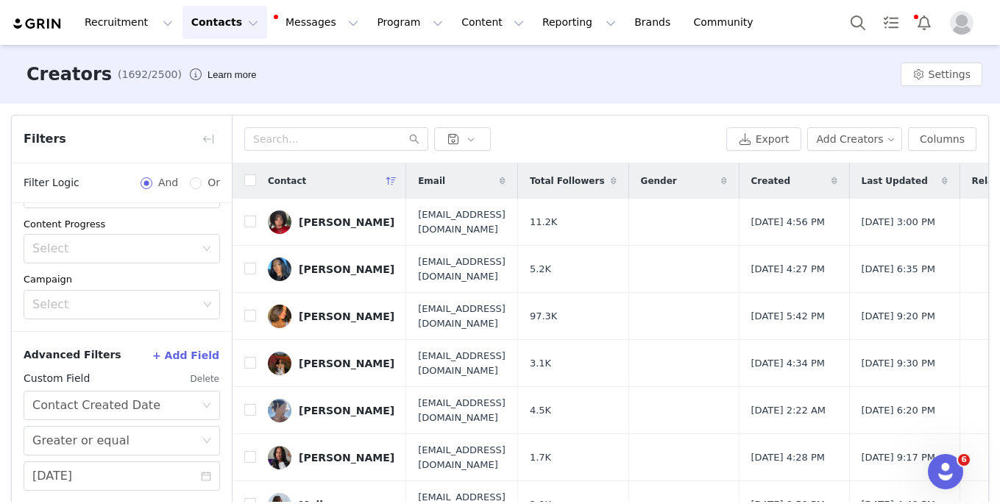
scroll to position [65, 0]
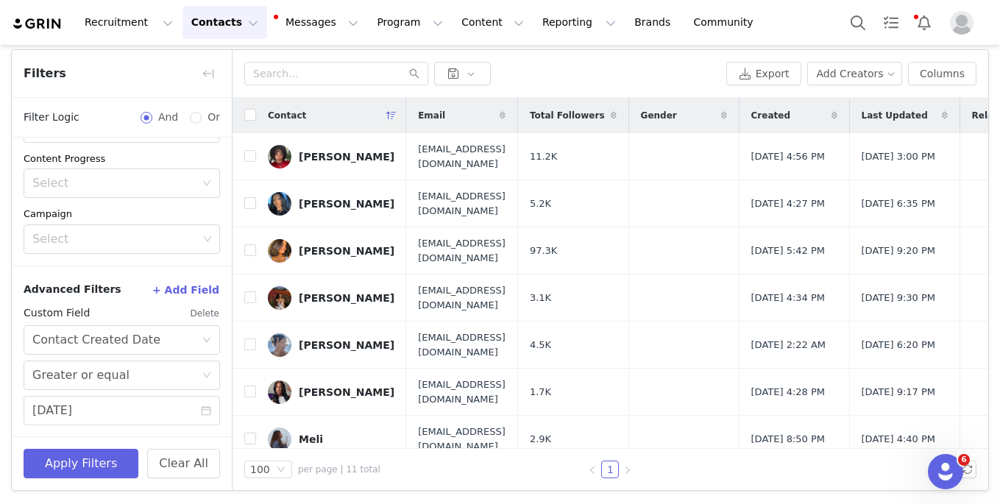
click at [202, 315] on button "Delete" at bounding box center [205, 314] width 30 height 24
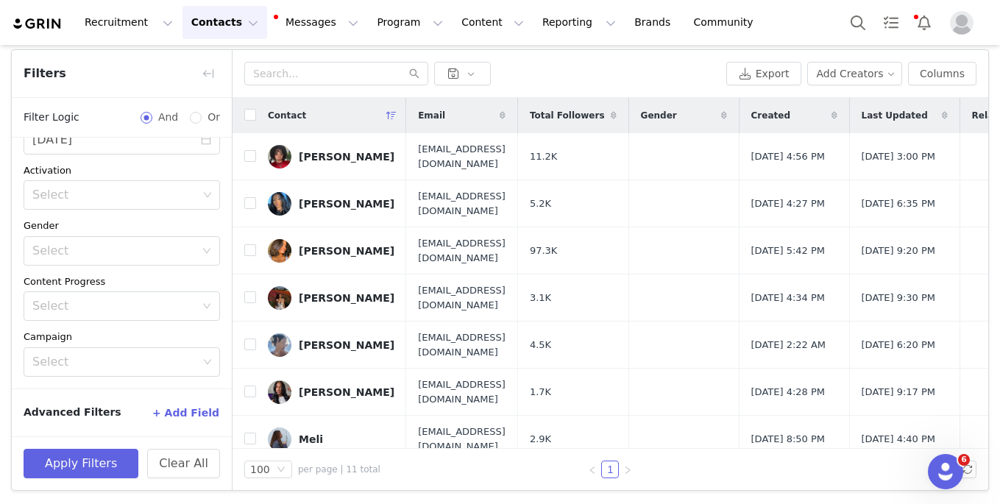
scroll to position [263, 0]
click at [81, 458] on button "Apply Filters" at bounding box center [81, 463] width 115 height 29
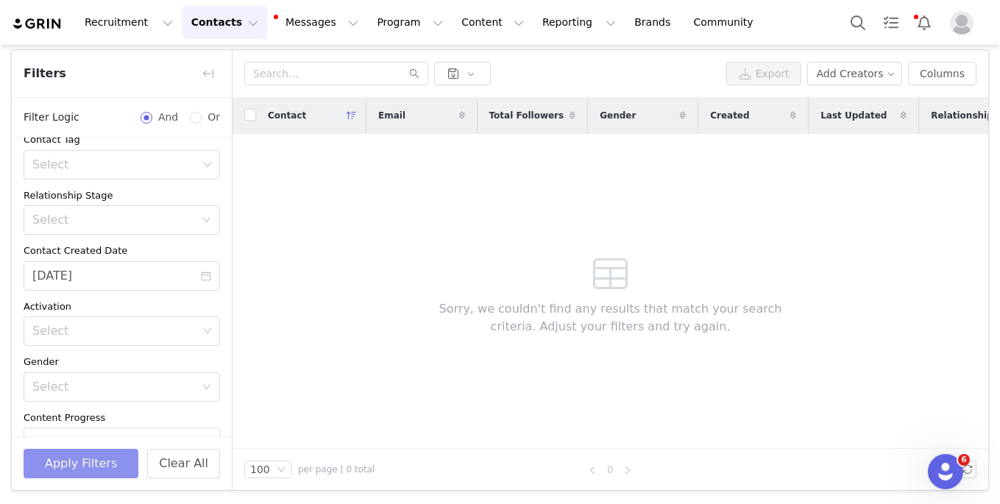
scroll to position [138, 0]
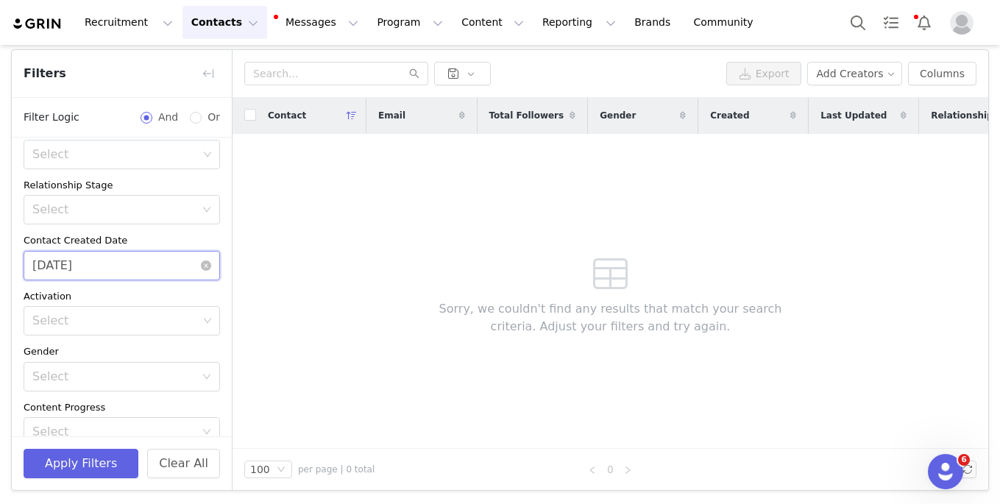
click at [143, 268] on input "[DATE]" at bounding box center [122, 265] width 196 height 29
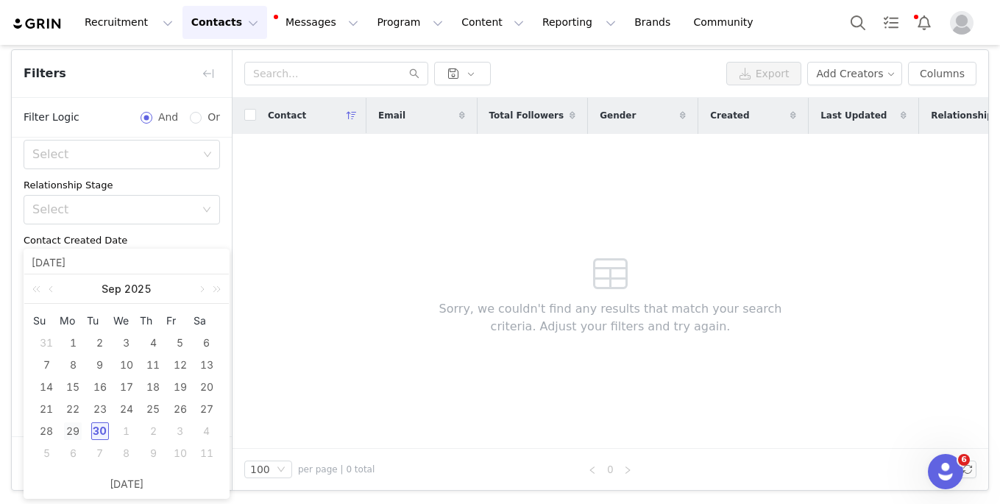
click at [73, 430] on div "29" at bounding box center [73, 431] width 18 height 18
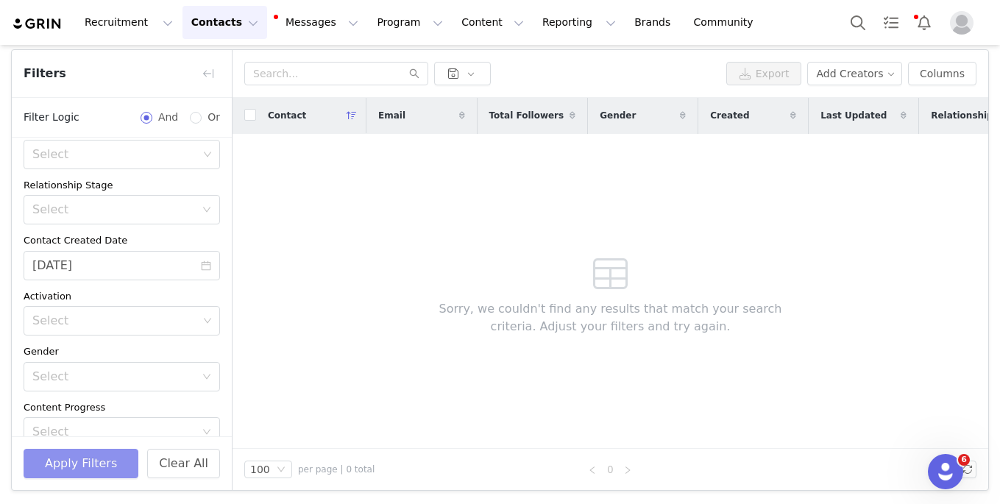
click at [90, 460] on button "Apply Filters" at bounding box center [81, 463] width 115 height 29
click at [127, 271] on input "[DATE]" at bounding box center [122, 265] width 196 height 29
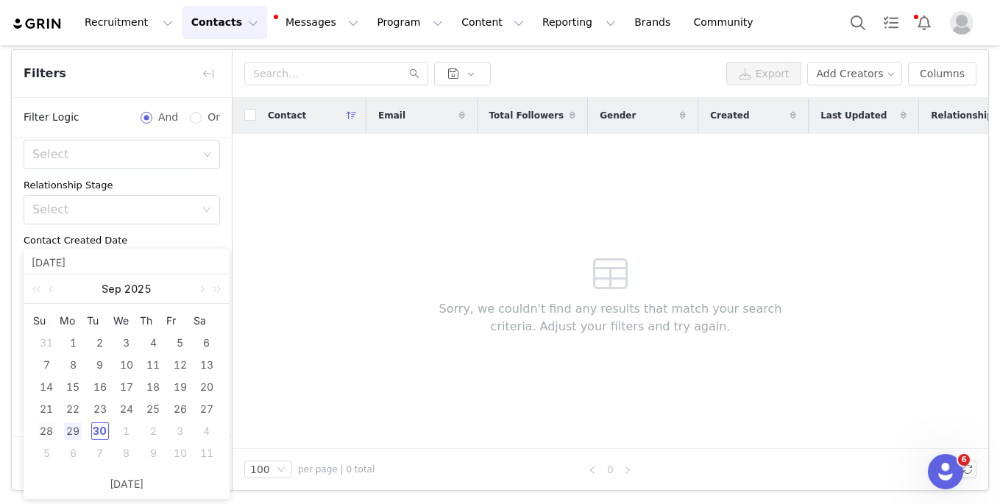
click at [49, 430] on div "28" at bounding box center [47, 431] width 18 height 18
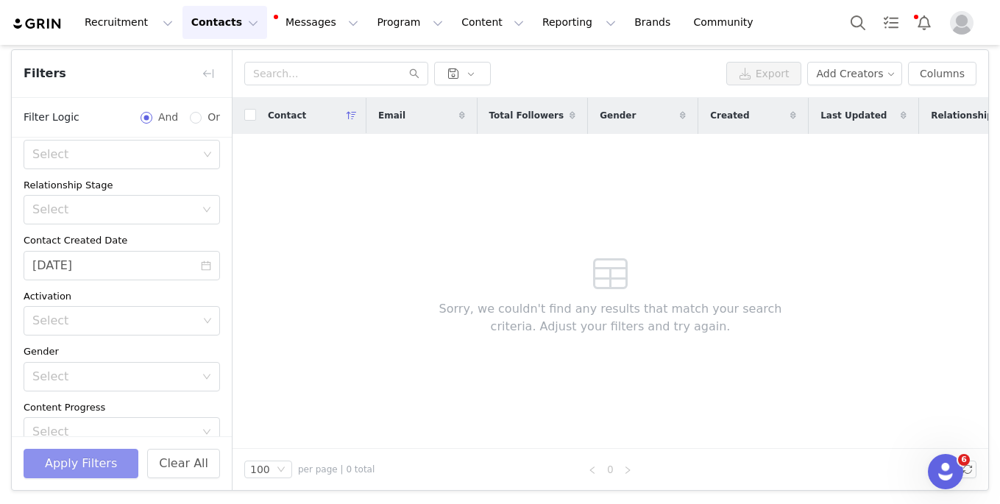
click at [77, 461] on button "Apply Filters" at bounding box center [81, 463] width 115 height 29
click at [132, 263] on input "[DATE]" at bounding box center [122, 265] width 196 height 29
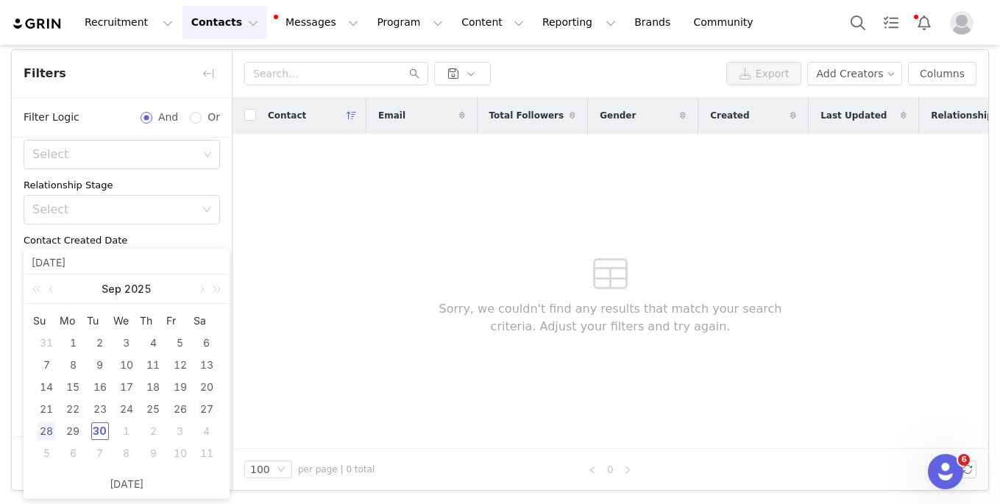
click at [205, 408] on div "27" at bounding box center [207, 409] width 18 height 18
type input "[DATE]"
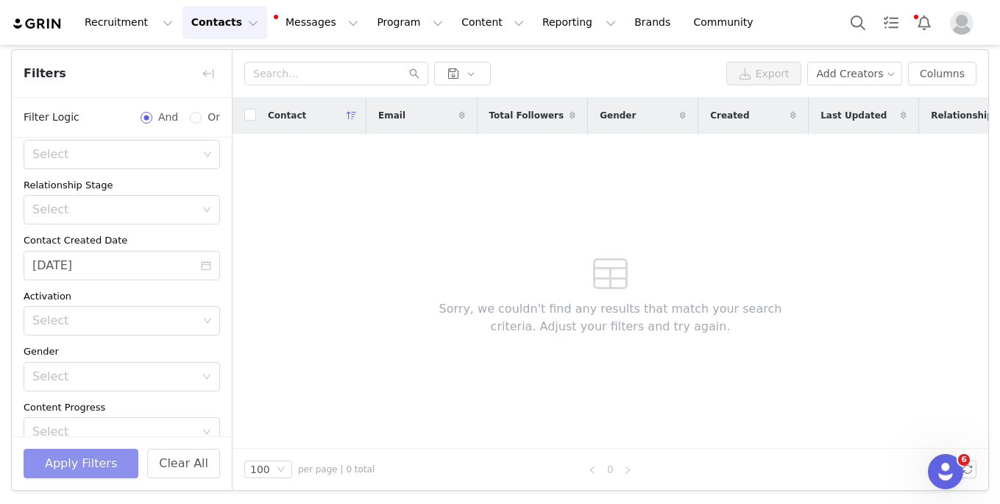
click at [94, 450] on button "Apply Filters" at bounding box center [81, 463] width 115 height 29
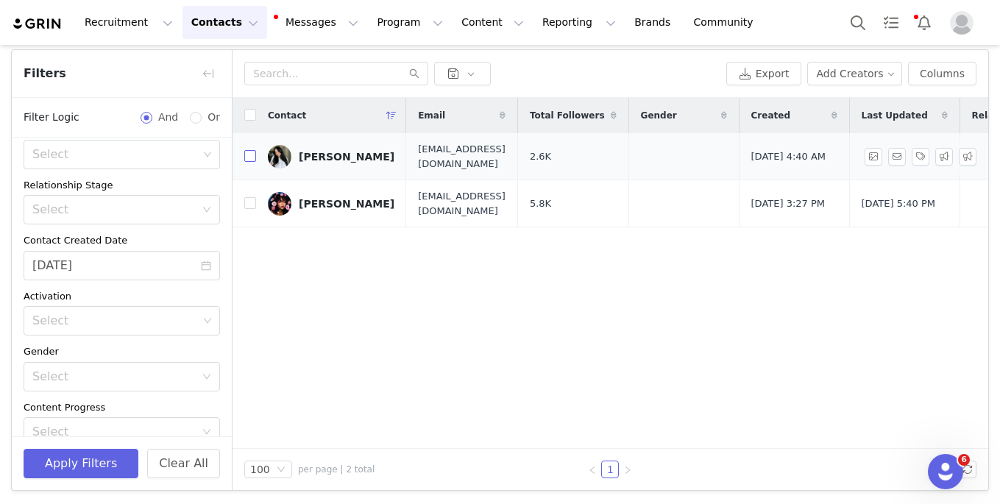
click at [252, 156] on input "checkbox" at bounding box center [250, 156] width 12 height 12
checkbox input "true"
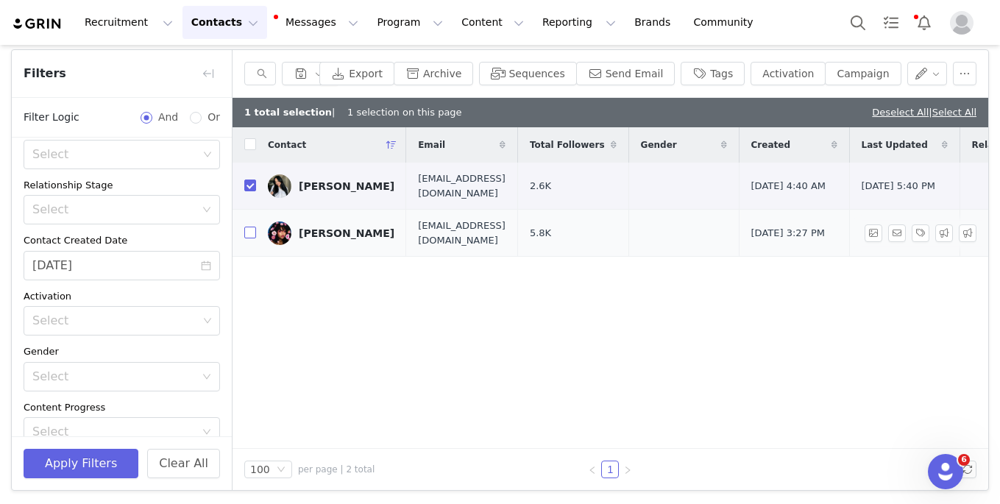
click at [250, 230] on input "checkbox" at bounding box center [250, 233] width 12 height 12
checkbox input "true"
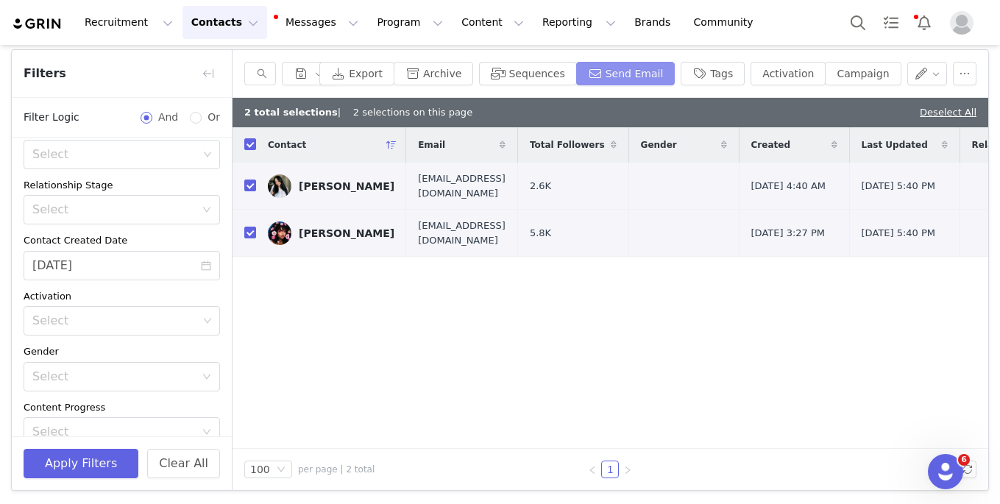
click at [649, 68] on button "Send Email" at bounding box center [625, 74] width 99 height 24
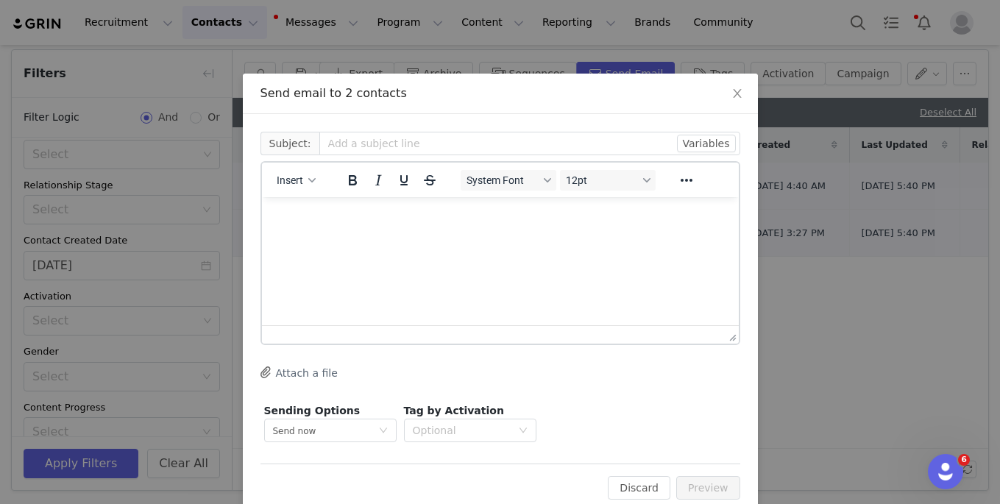
scroll to position [0, 0]
click at [309, 186] on button "Insert" at bounding box center [296, 180] width 51 height 21
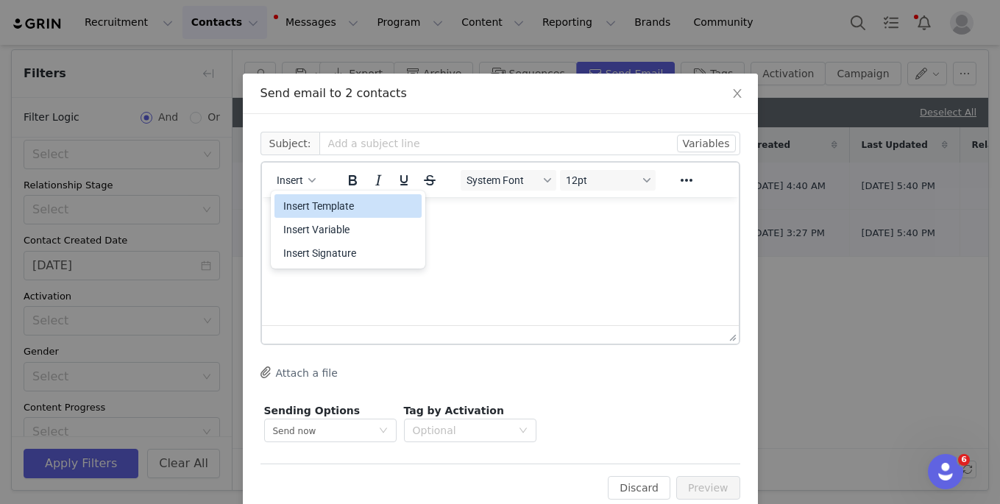
click at [319, 203] on div "Insert Template" at bounding box center [349, 206] width 132 height 18
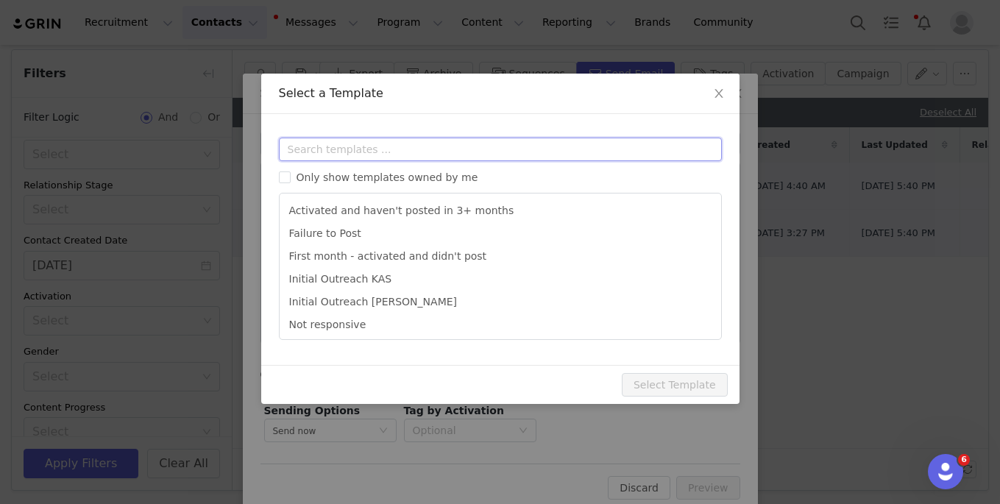
click at [321, 152] on input "text" at bounding box center [500, 150] width 443 height 24
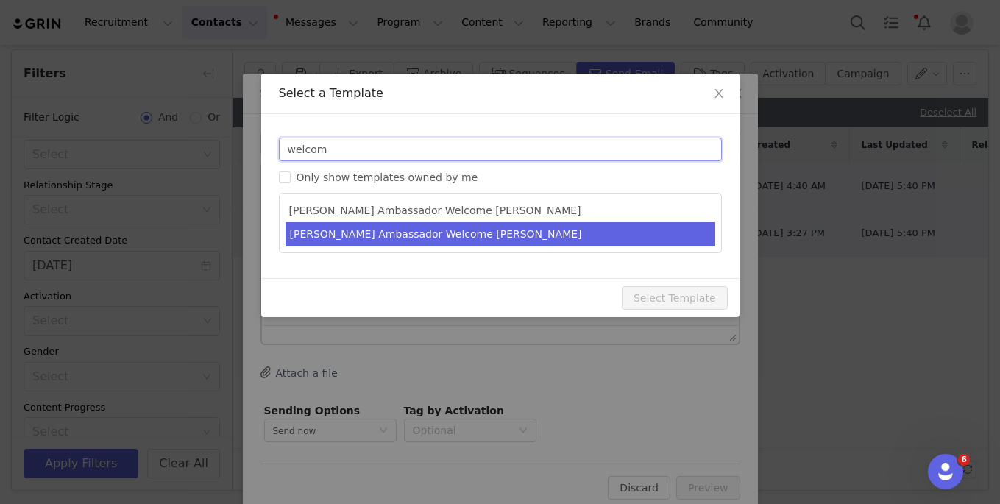
type input "welcom"
type input "[PERSON_NAME] Ambassador | Welcome, it's about damn time!"
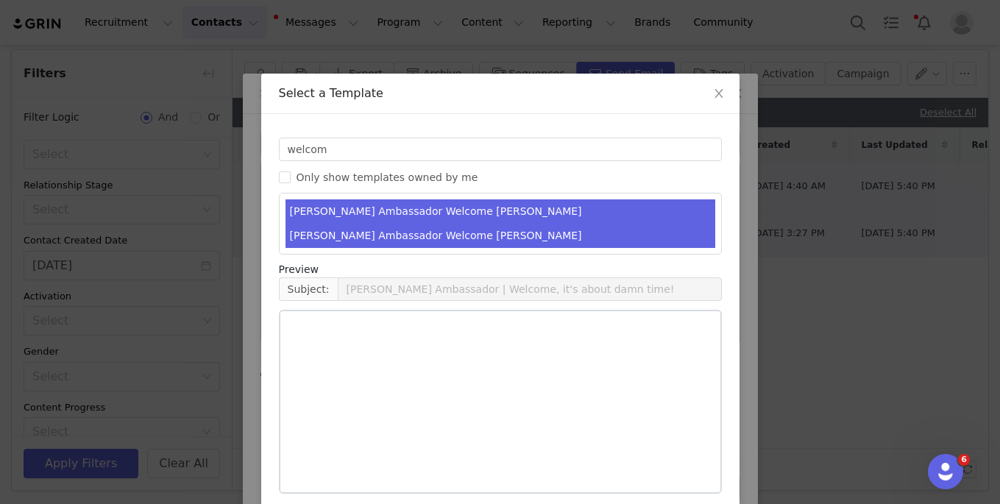
click at [374, 241] on li "[PERSON_NAME] Ambassador Welcome [PERSON_NAME]" at bounding box center [500, 236] width 430 height 24
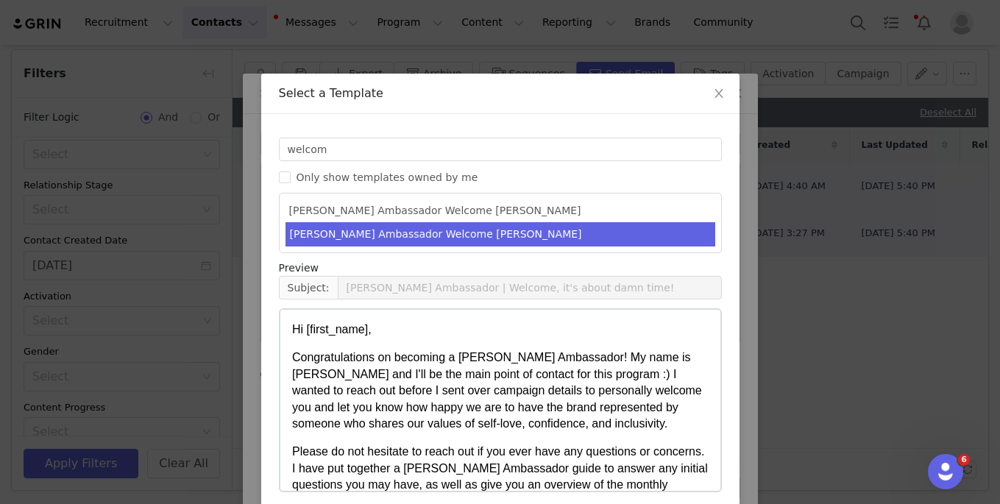
scroll to position [457, 0]
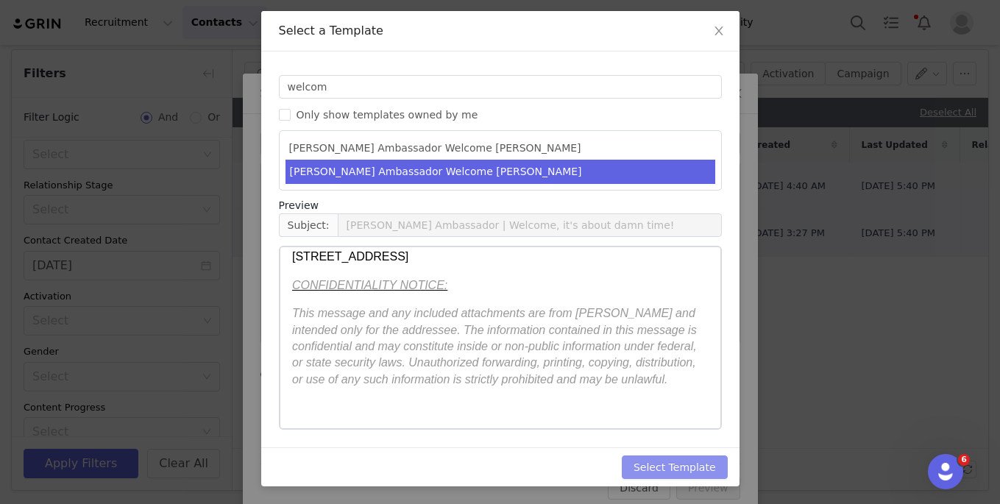
click at [656, 468] on button "Select Template" at bounding box center [675, 467] width 106 height 24
type input "[PERSON_NAME] Ambassador | Welcome, it's about damn time!"
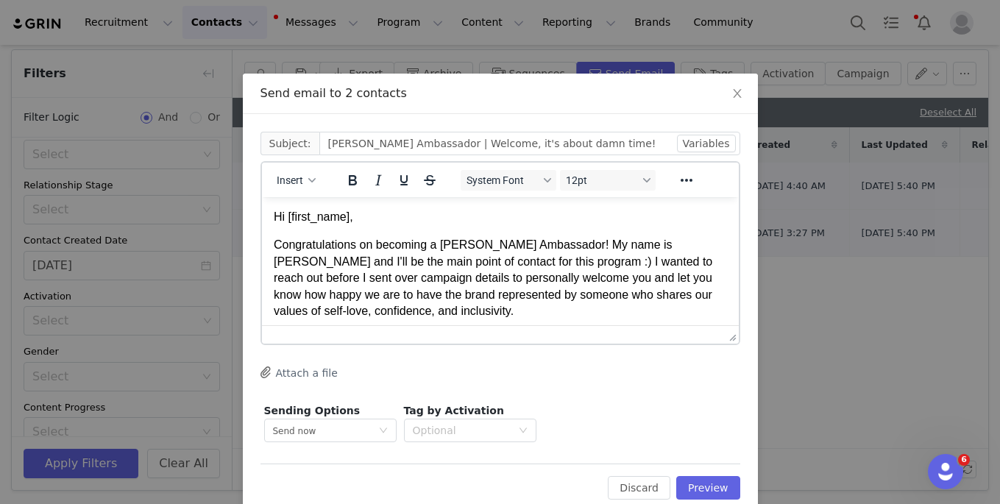
scroll to position [0, 0]
click at [652, 325] on div at bounding box center [500, 334] width 477 height 18
click at [719, 480] on button "Preview" at bounding box center [708, 488] width 64 height 24
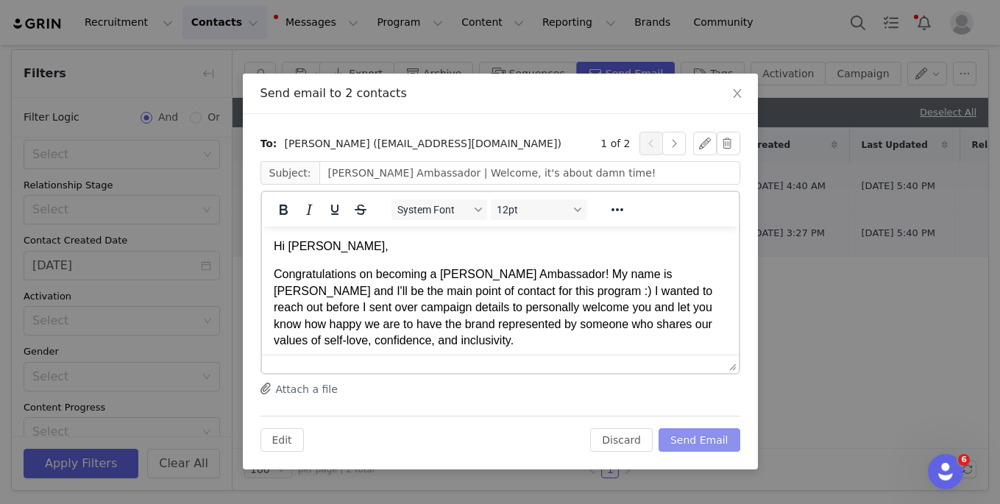
click at [712, 447] on button "Send Email" at bounding box center [699, 440] width 82 height 24
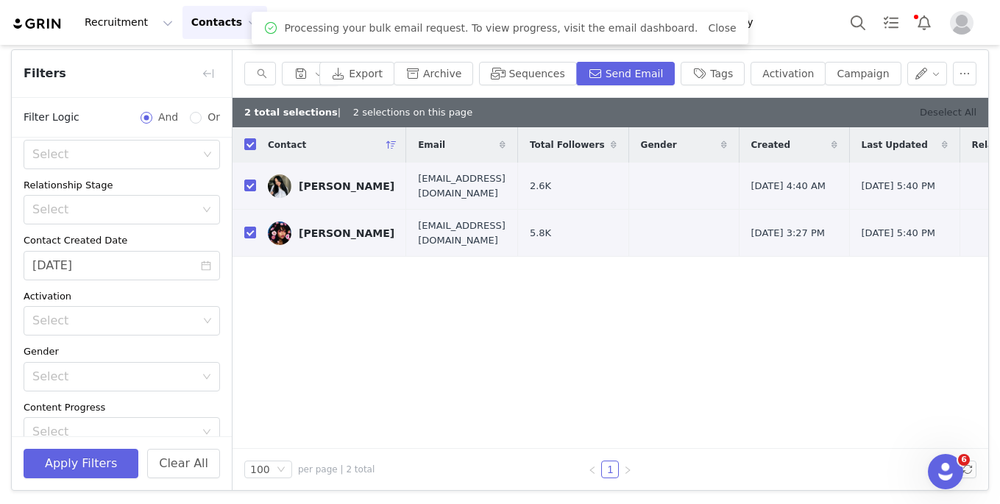
click at [941, 111] on link "Deselect All" at bounding box center [947, 112] width 57 height 11
checkbox input "false"
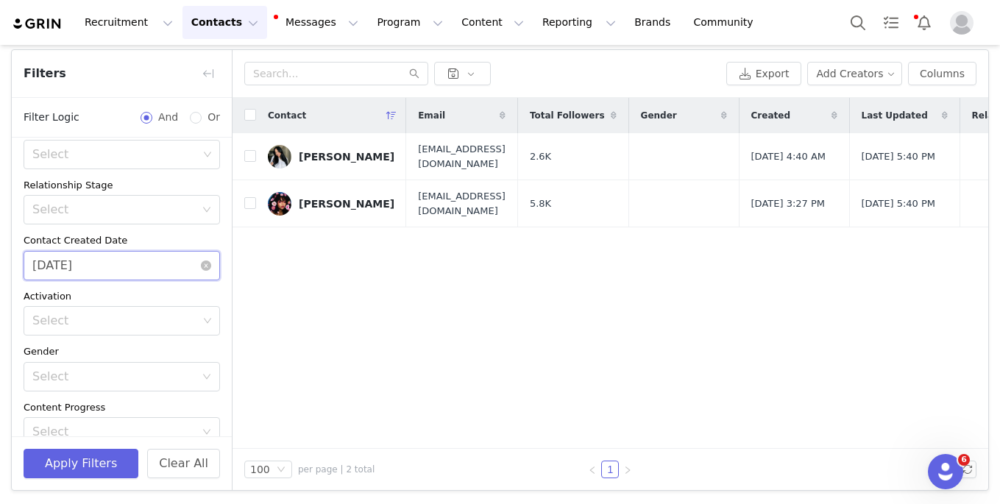
click at [121, 269] on input "[DATE]" at bounding box center [122, 265] width 196 height 29
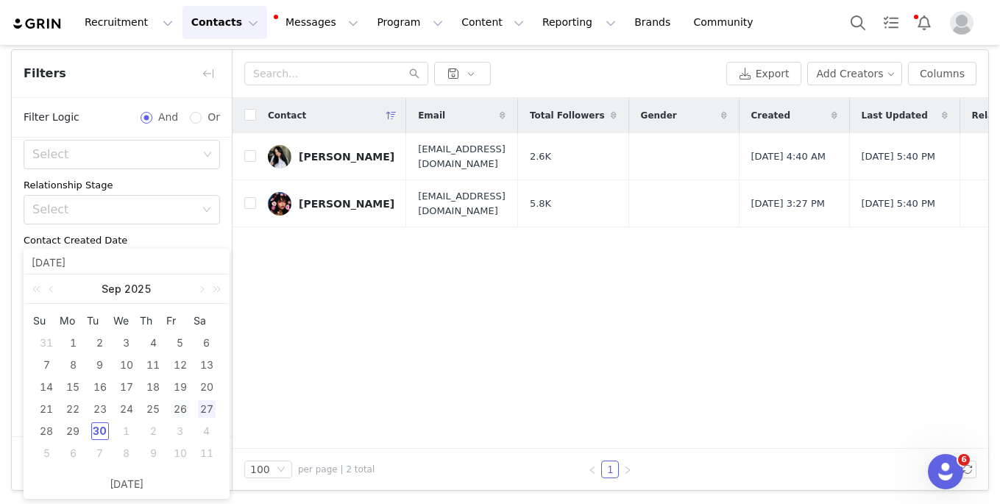
click at [179, 410] on div "26" at bounding box center [180, 409] width 18 height 18
type input "[DATE]"
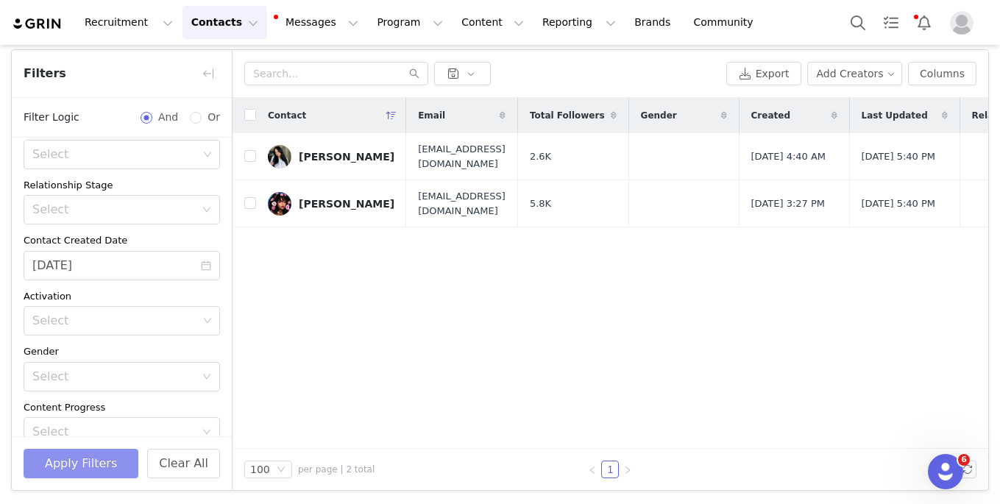
click at [81, 460] on button "Apply Filters" at bounding box center [81, 463] width 115 height 29
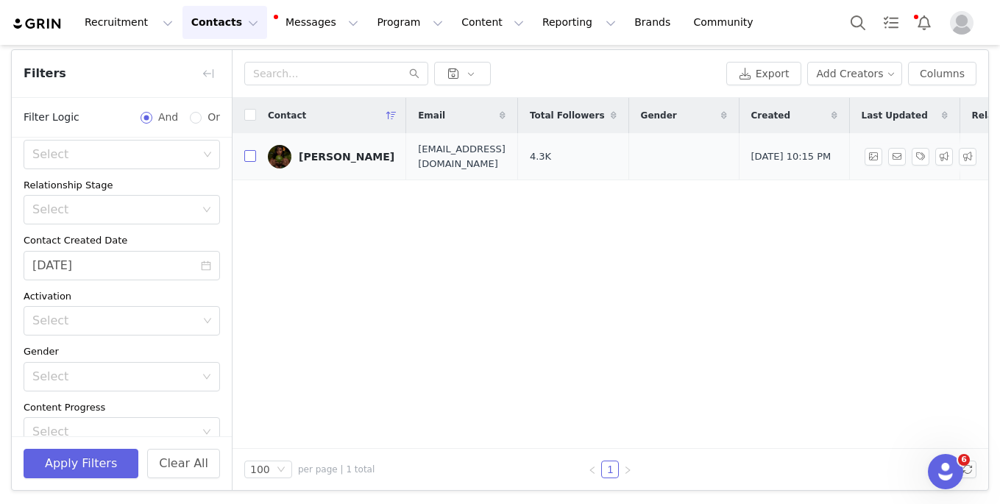
click at [252, 158] on input "checkbox" at bounding box center [250, 156] width 12 height 12
checkbox input "true"
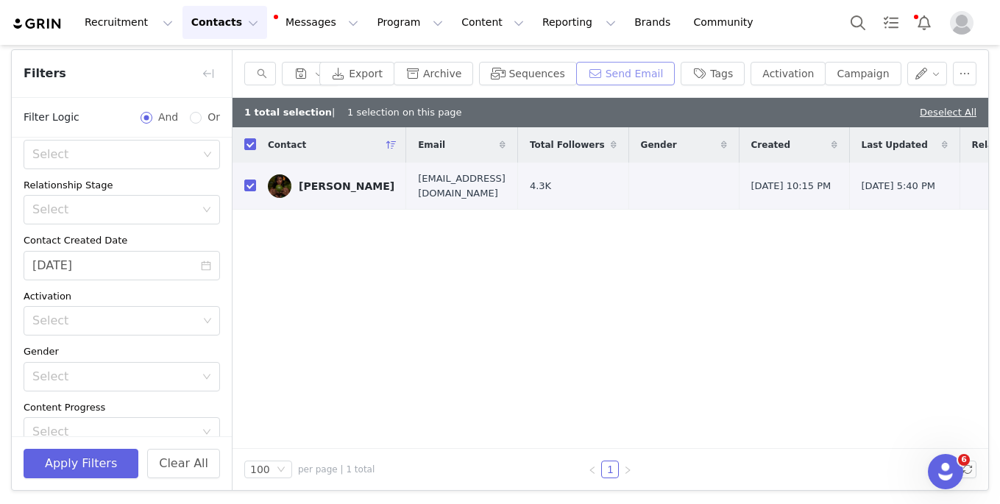
click at [657, 76] on button "Send Email" at bounding box center [625, 74] width 99 height 24
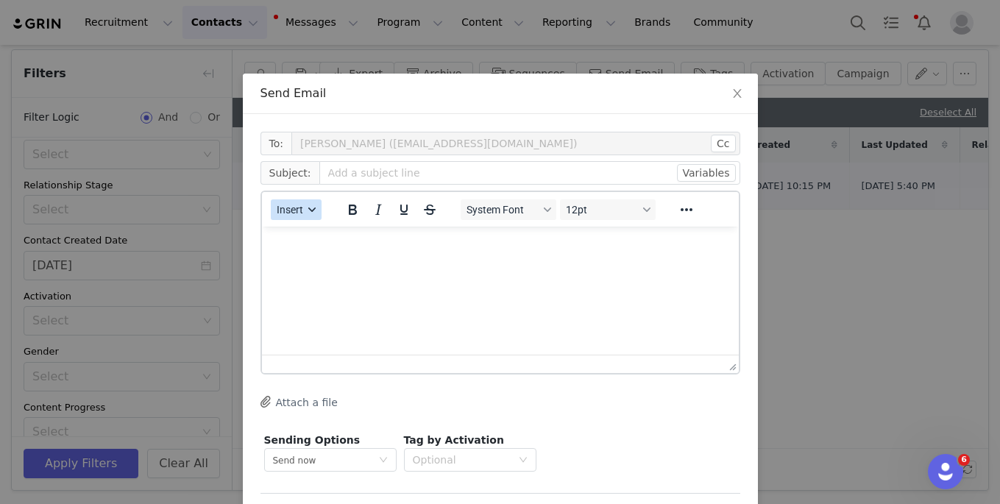
drag, startPoint x: 296, startPoint y: 207, endPoint x: 304, endPoint y: 218, distance: 14.1
click at [296, 207] on span "Insert" at bounding box center [290, 210] width 26 height 12
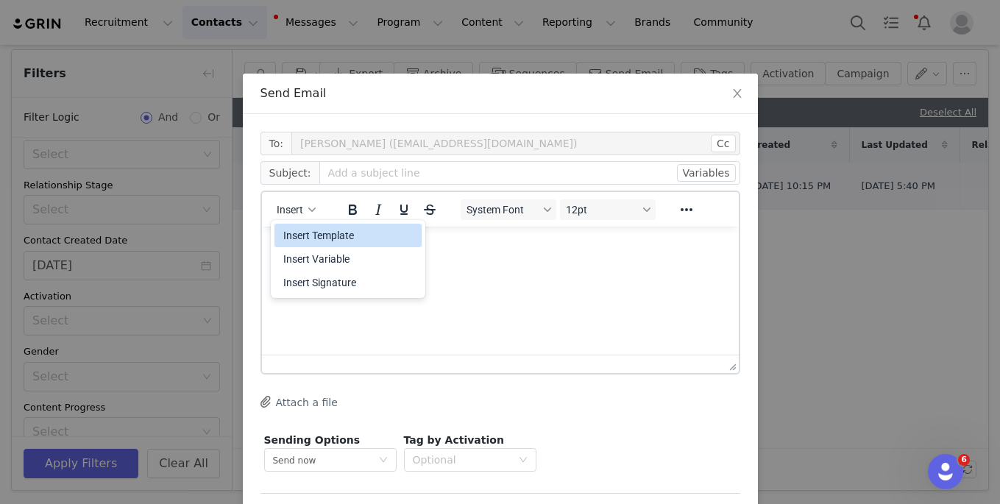
click at [318, 238] on div "Insert Template" at bounding box center [349, 236] width 132 height 18
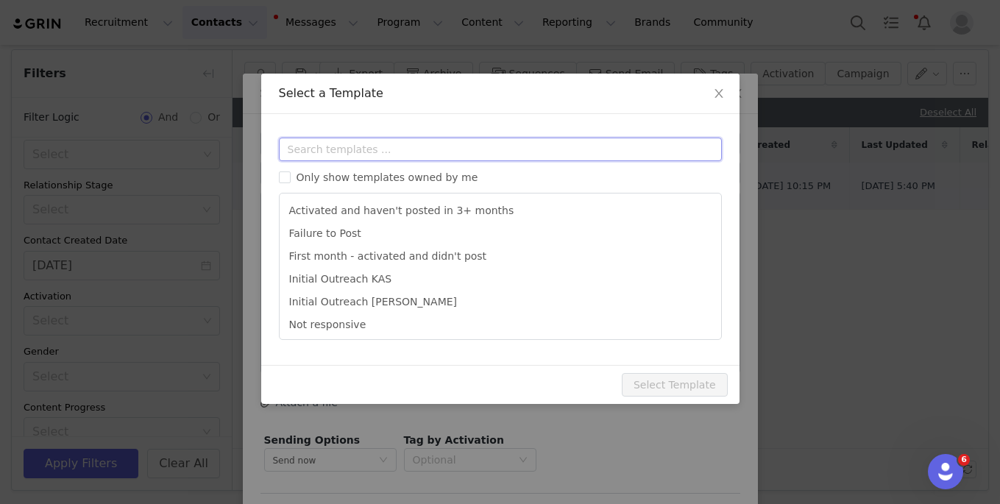
click at [308, 151] on input "text" at bounding box center [500, 150] width 443 height 24
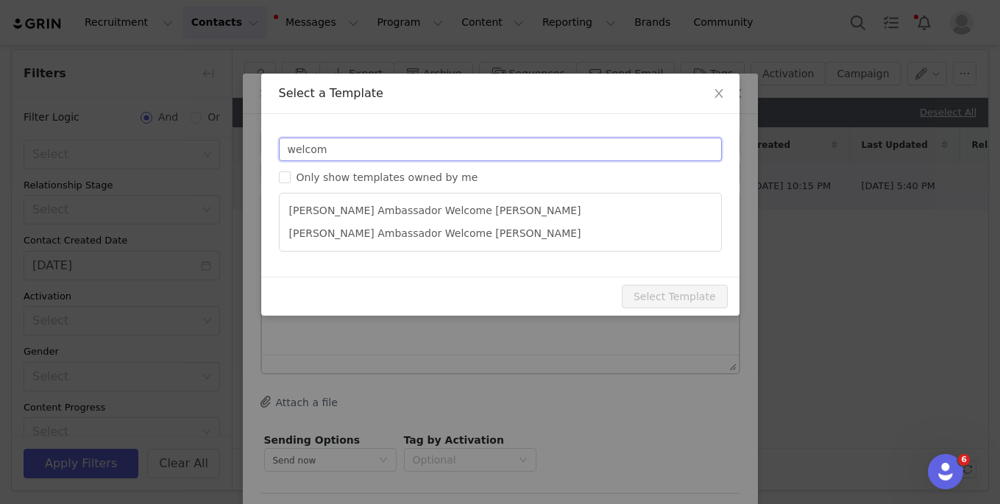
type input "welcom"
type input "[PERSON_NAME] Ambassador | Welcome, it's about damn time!"
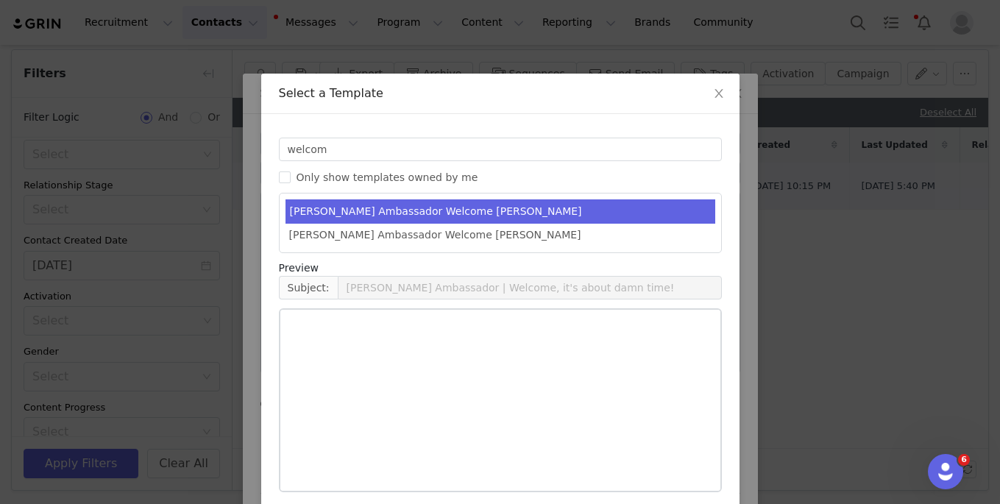
click at [362, 248] on ul "[PERSON_NAME] Ambassador Welcome [PERSON_NAME] Ambassador Welcome [PERSON_NAME]" at bounding box center [500, 223] width 443 height 60
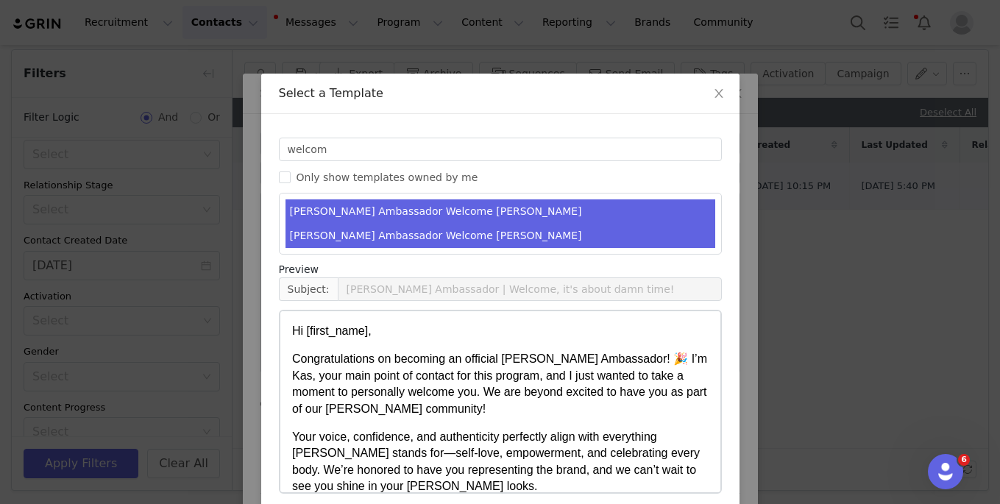
click at [359, 234] on li "[PERSON_NAME] Ambassador Welcome [PERSON_NAME]" at bounding box center [500, 236] width 430 height 24
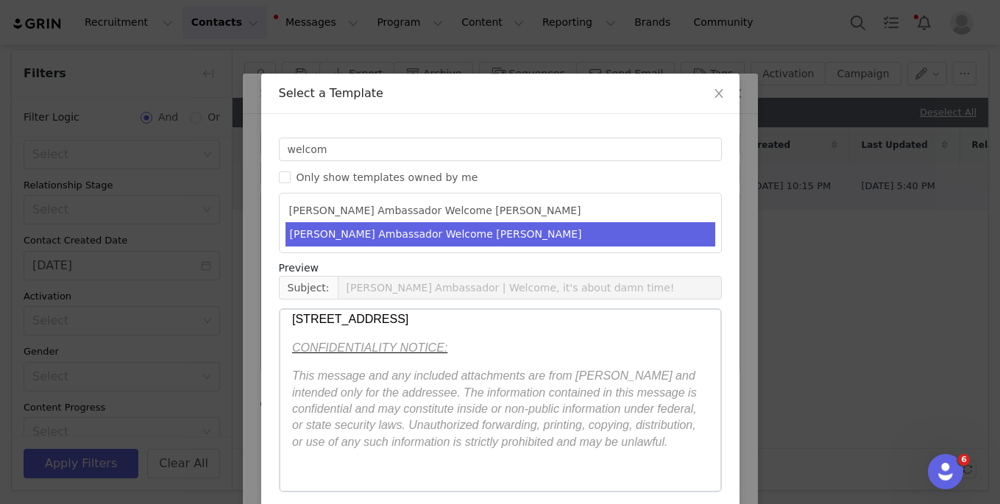
scroll to position [63, 0]
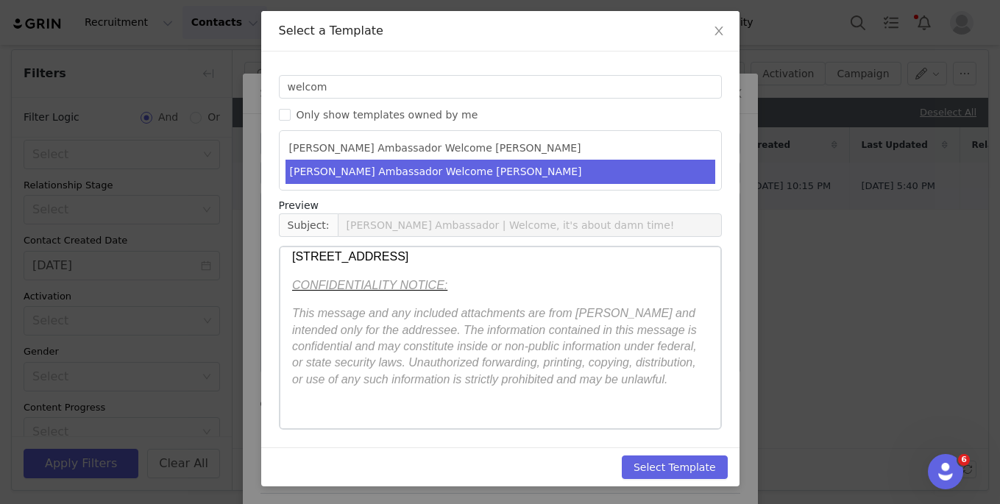
click at [680, 443] on div "Templates welcom Only show templates owned by me [PERSON_NAME] Ambassador Welco…" at bounding box center [500, 249] width 478 height 396
click at [678, 467] on button "Select Template" at bounding box center [675, 467] width 106 height 24
type input "[PERSON_NAME] Ambassador | Welcome, it's about damn time!"
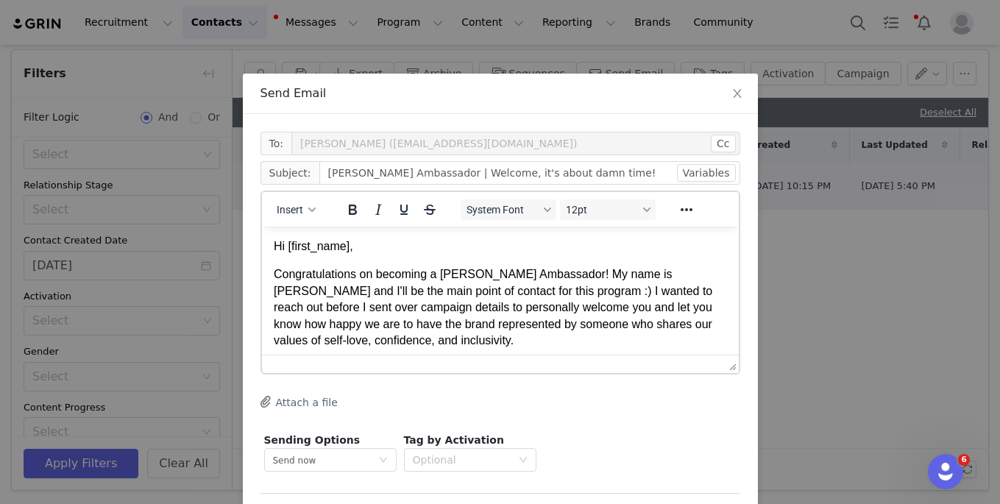
scroll to position [0, 0]
click at [649, 293] on p "Congratulations on becoming a [PERSON_NAME] Ambassador! My name is [PERSON_NAME…" at bounding box center [499, 307] width 453 height 82
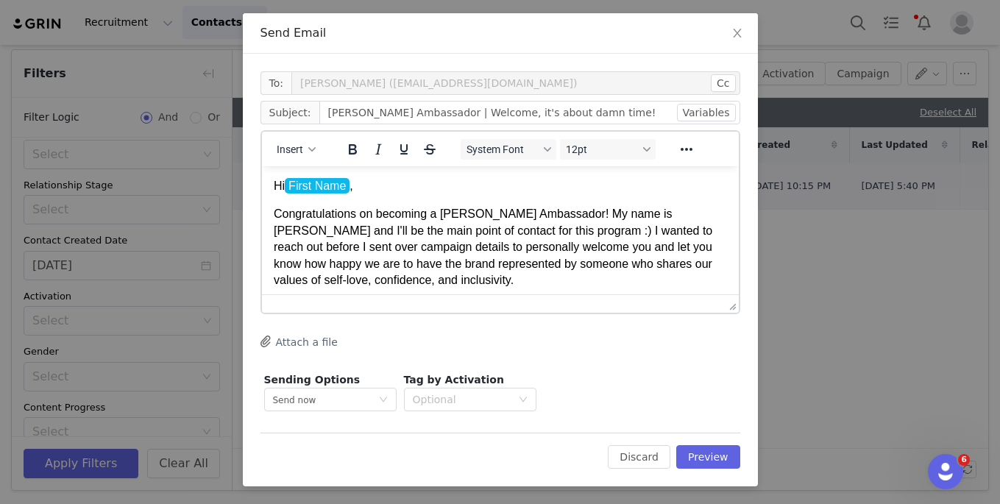
click at [722, 469] on div "To: [PERSON_NAME] ([EMAIL_ADDRESS][DOMAIN_NAME]) Cc Cc: Subject: [PERSON_NAME] …" at bounding box center [500, 270] width 515 height 432
click at [720, 462] on button "Preview" at bounding box center [708, 457] width 64 height 24
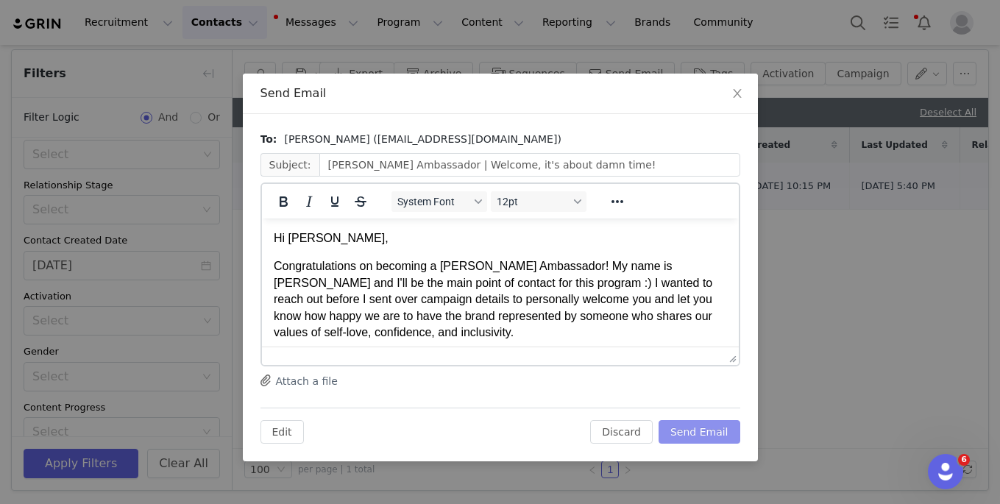
scroll to position [0, 0]
click at [706, 435] on button "Send Email" at bounding box center [699, 432] width 82 height 24
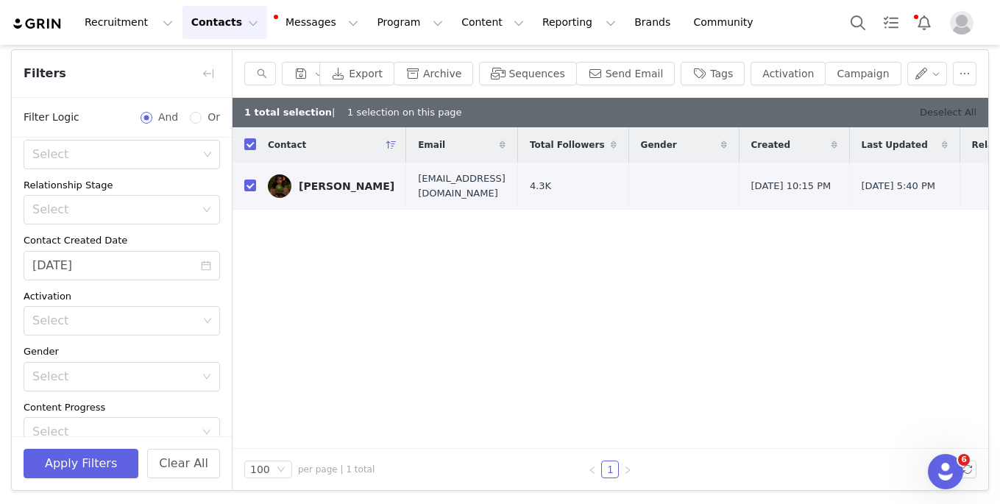
click at [941, 112] on link "Deselect All" at bounding box center [947, 112] width 57 height 11
checkbox input "false"
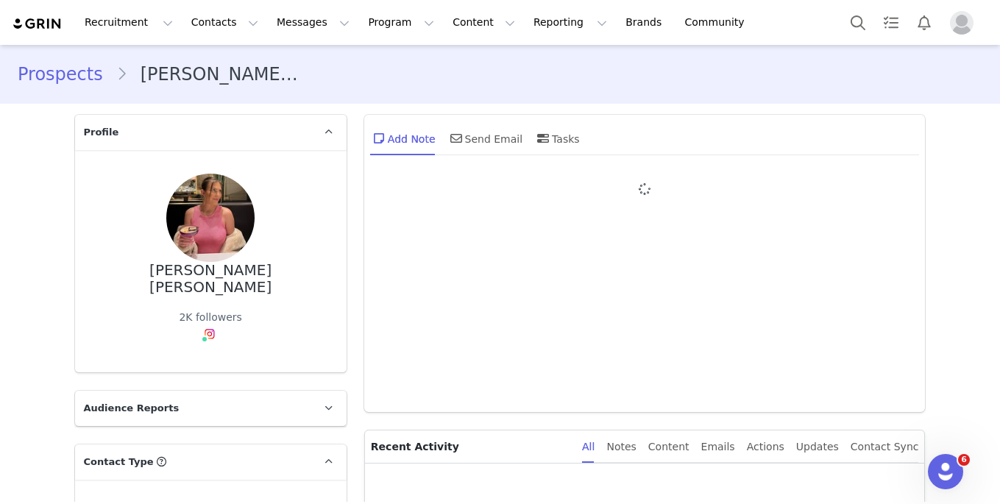
type input "+1 ([GEOGRAPHIC_DATA])"
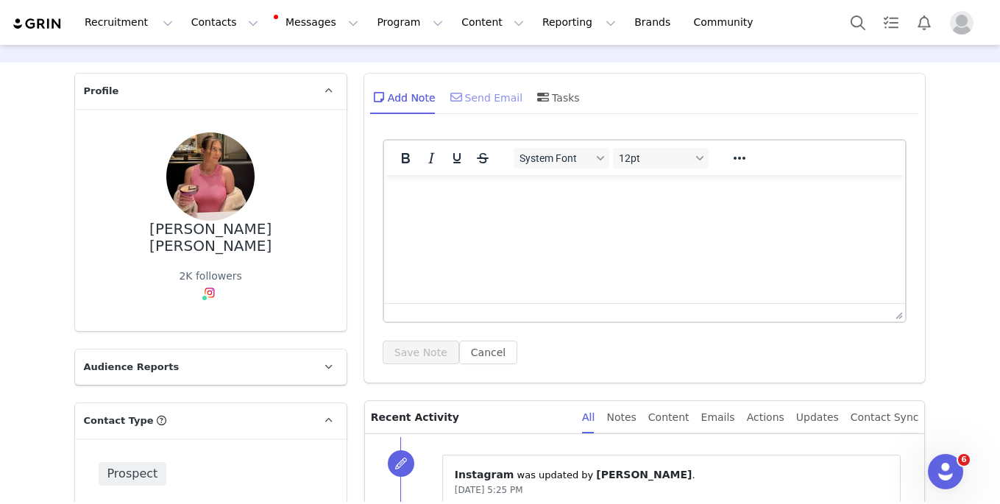
click at [497, 98] on div "Send Email" at bounding box center [485, 96] width 76 height 35
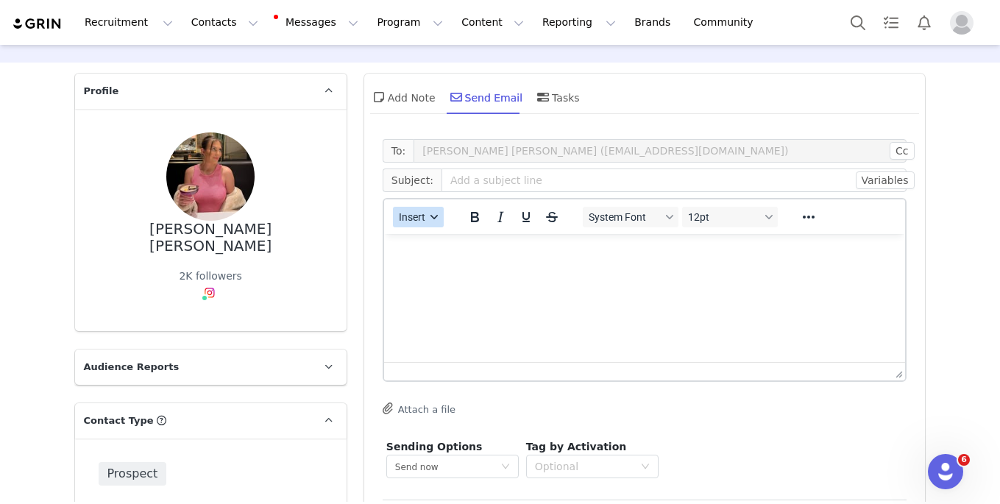
click at [417, 218] on span "Insert" at bounding box center [412, 217] width 26 height 12
click at [428, 234] on div "Insert Template" at bounding box center [471, 243] width 132 height 18
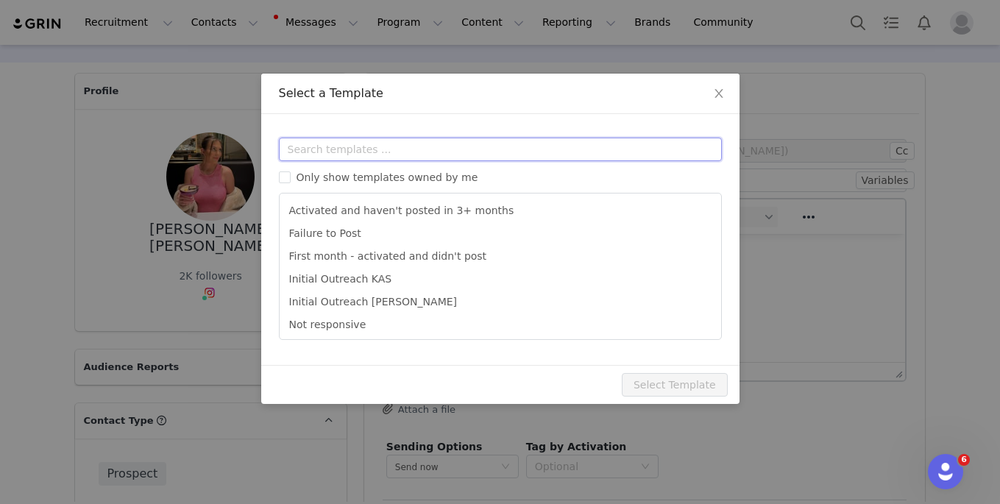
click at [419, 141] on input "text" at bounding box center [500, 150] width 443 height 24
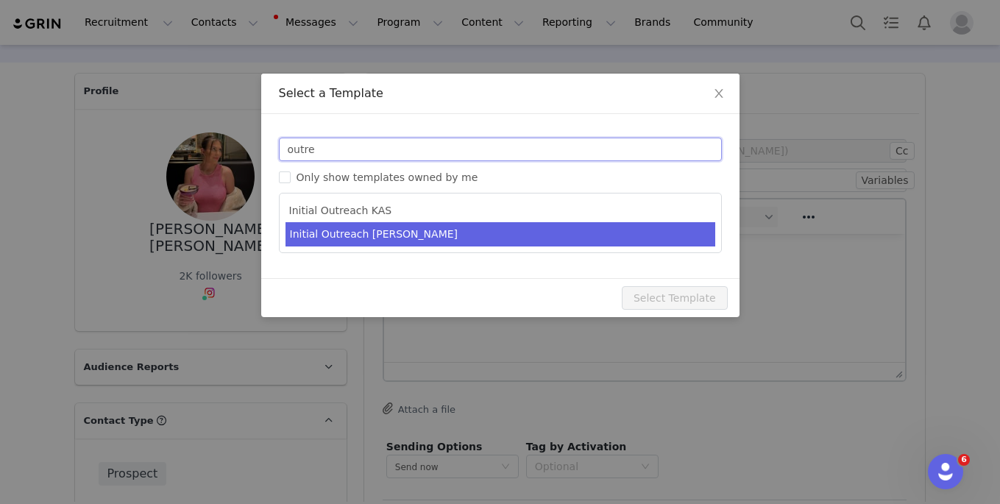
type input "outre"
type input "Invitation to Become a #YITTYAmbassador"
click at [369, 232] on li "Initial Outreach [PERSON_NAME]" at bounding box center [500, 234] width 430 height 24
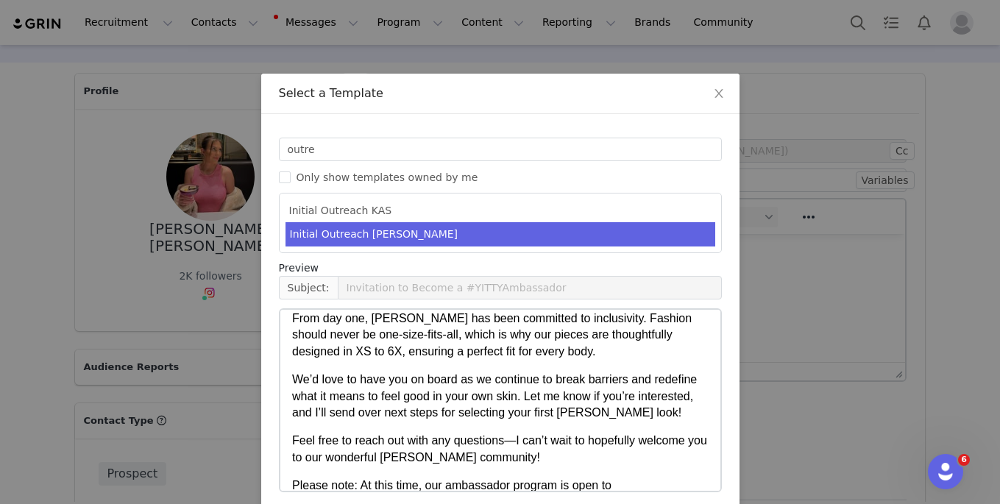
scroll to position [979, 0]
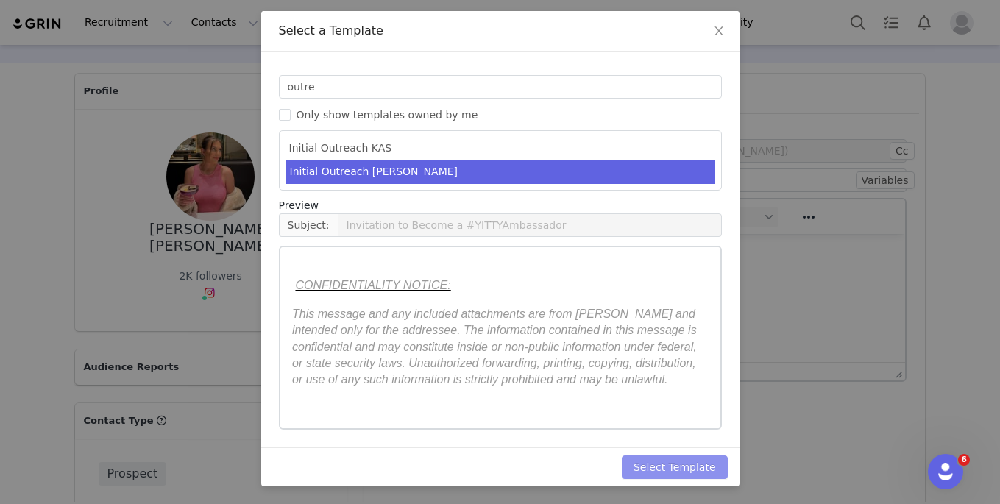
click at [663, 471] on button "Select Template" at bounding box center [675, 467] width 106 height 24
type input "Invitation to Become a #YITTYAmbassador"
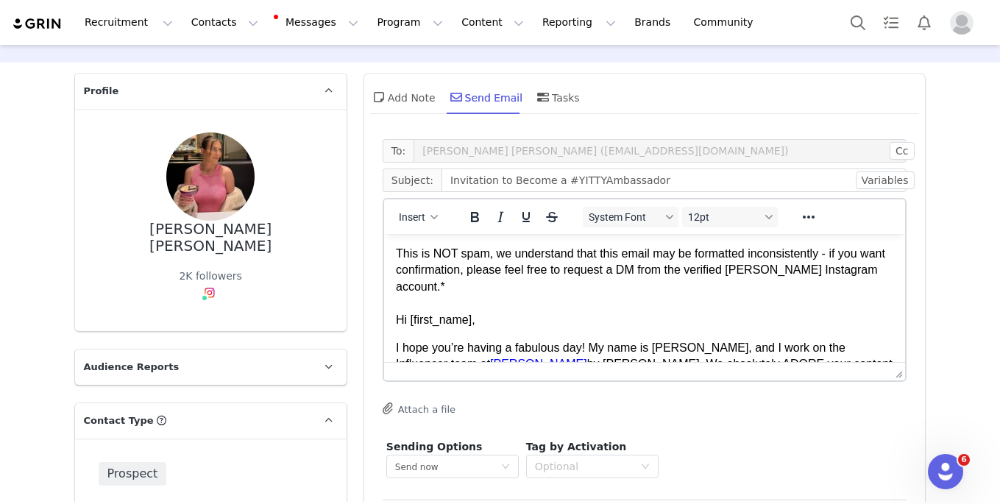
scroll to position [0, 0]
click at [724, 340] on p "I hope you’re having a fabulous day! My name is [PERSON_NAME], and I work on th…" at bounding box center [644, 381] width 498 height 82
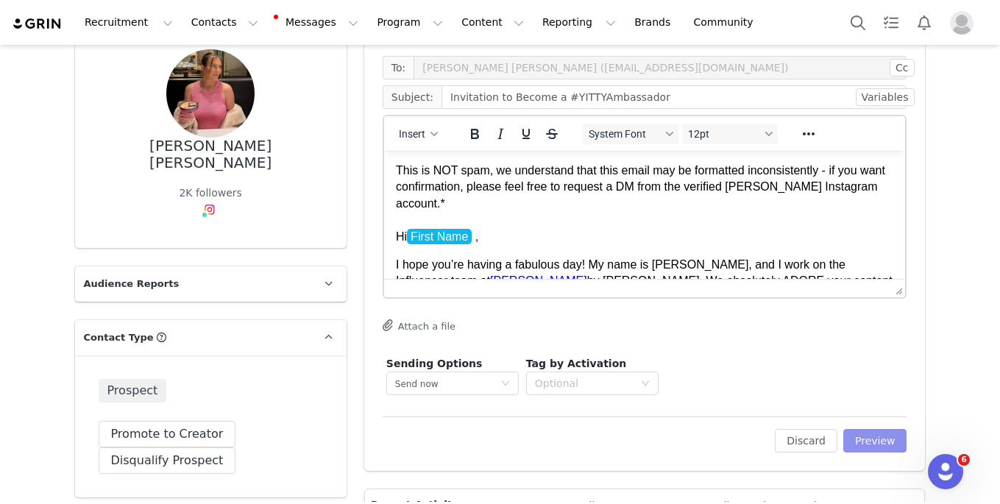
click at [724, 446] on button "Preview" at bounding box center [875, 441] width 64 height 24
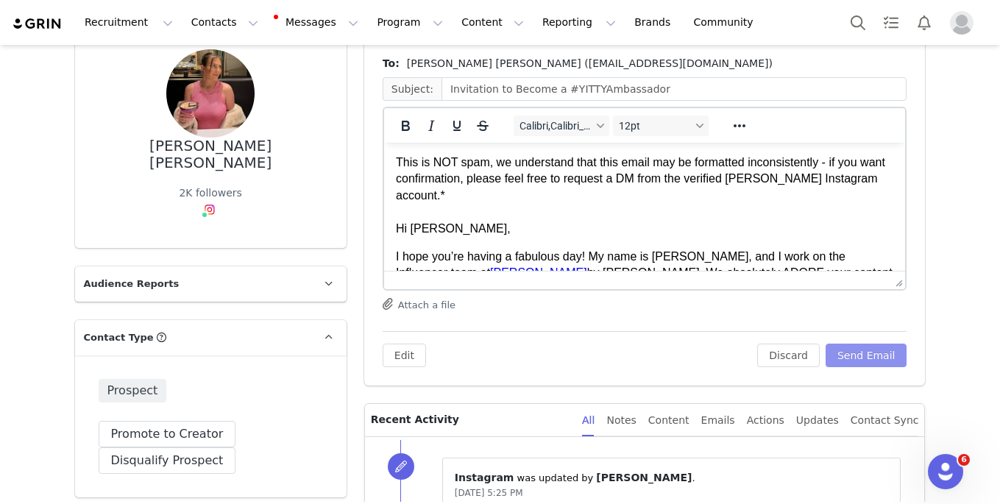
scroll to position [0, 0]
click at [724, 363] on button "Send Email" at bounding box center [866, 355] width 82 height 24
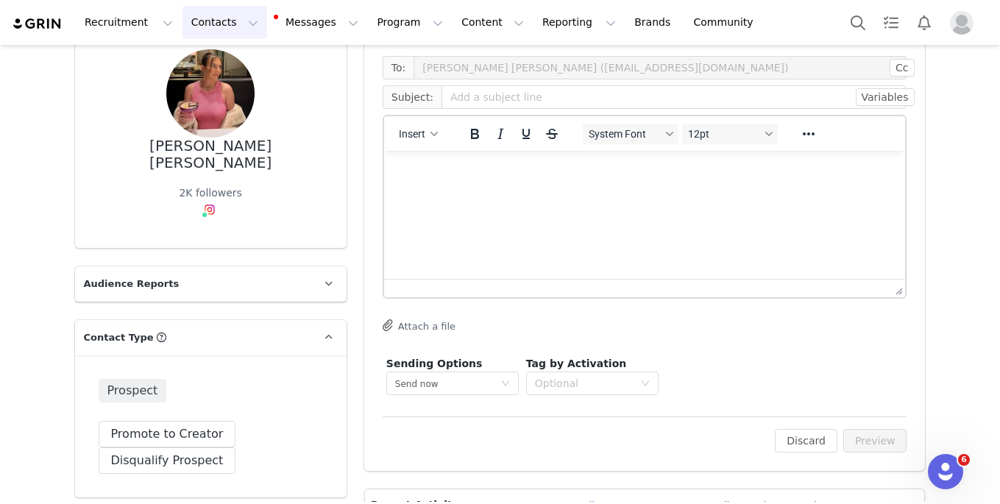
click at [199, 10] on button "Contacts Contacts" at bounding box center [224, 22] width 85 height 33
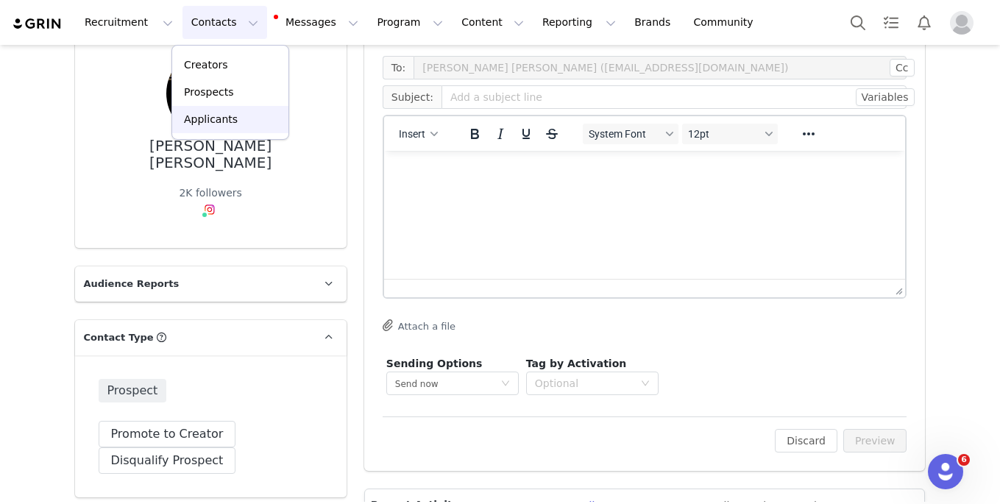
click at [244, 118] on div "Applicants" at bounding box center [230, 119] width 99 height 15
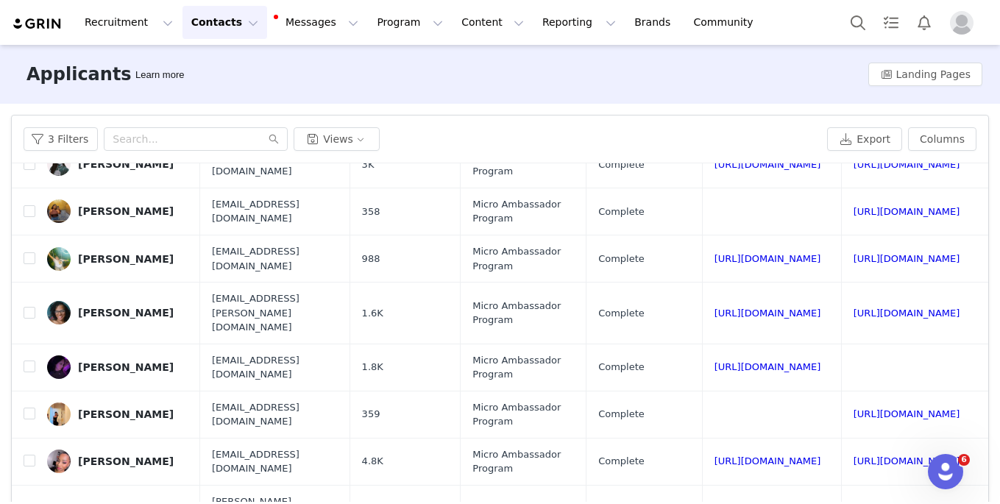
scroll to position [65, 0]
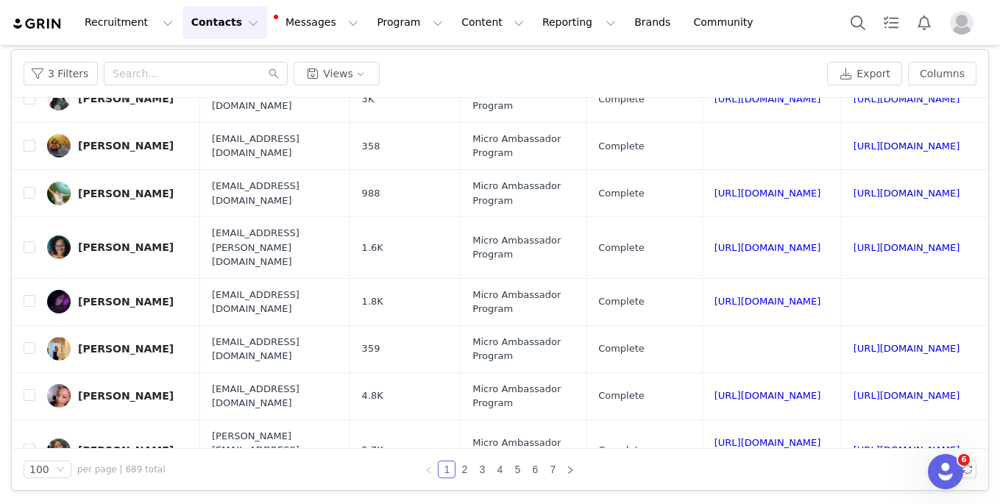
click at [207, 29] on button "Contacts Contacts" at bounding box center [224, 22] width 85 height 33
click at [210, 63] on p "Creators" at bounding box center [206, 64] width 44 height 15
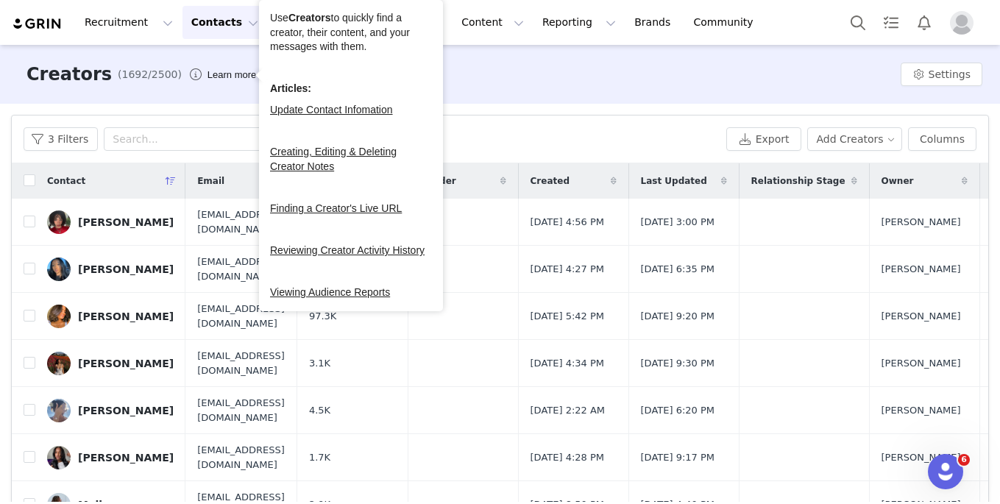
click at [207, 24] on button "Contacts Contacts" at bounding box center [224, 22] width 85 height 33
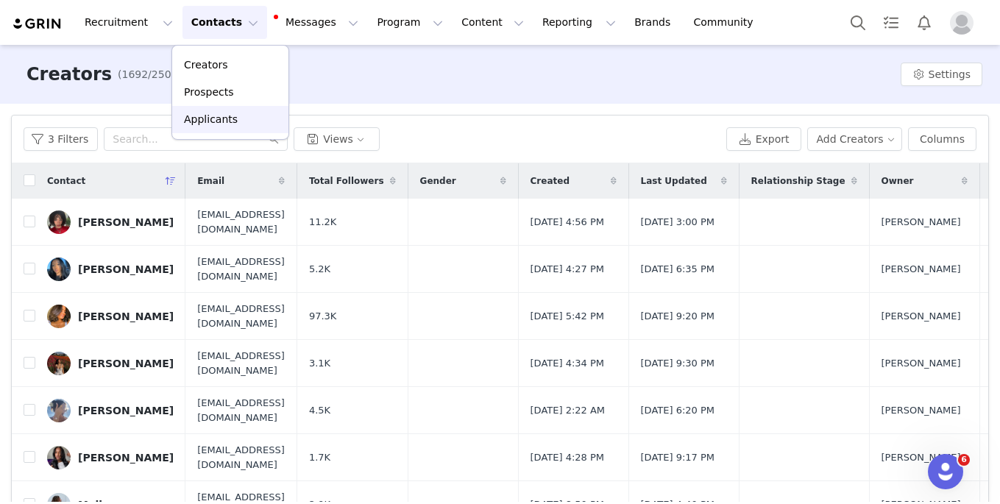
click at [204, 118] on p "Applicants" at bounding box center [211, 119] width 54 height 15
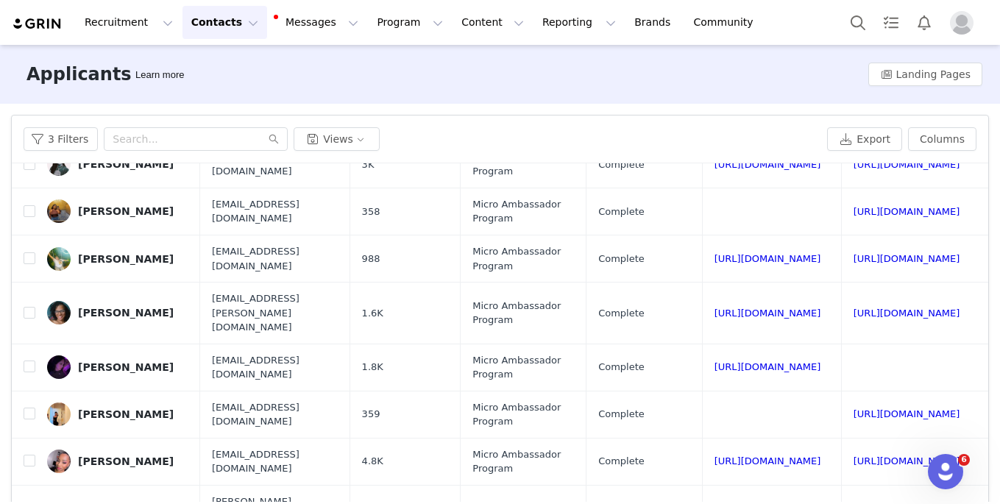
scroll to position [65, 0]
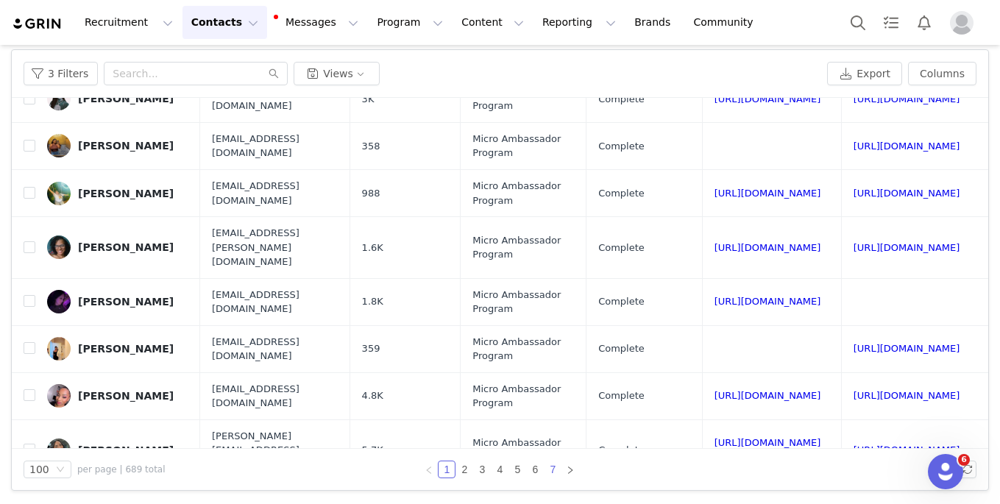
click at [553, 467] on link "7" at bounding box center [552, 469] width 16 height 16
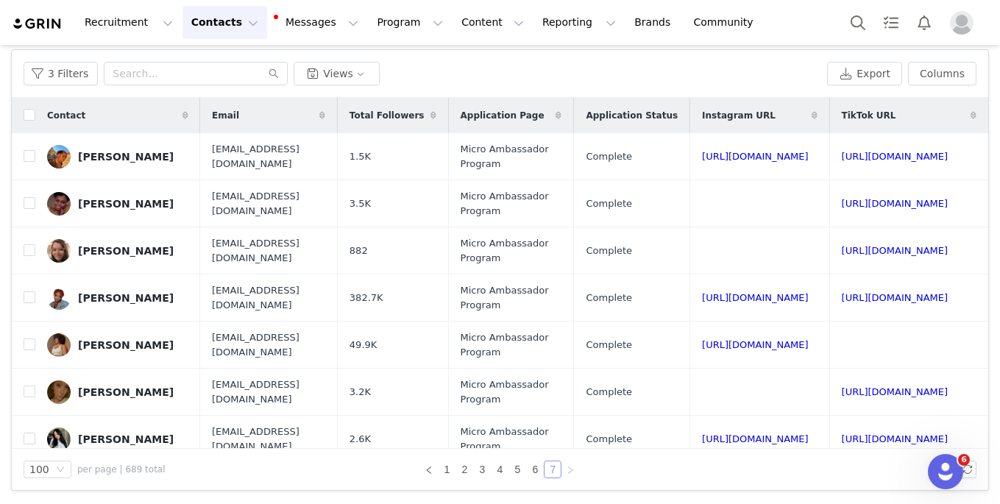
scroll to position [0, 15]
click at [724, 155] on link "[URL][DOMAIN_NAME]" at bounding box center [755, 156] width 107 height 11
click at [29, 155] on input "checkbox" at bounding box center [30, 156] width 12 height 12
checkbox input "true"
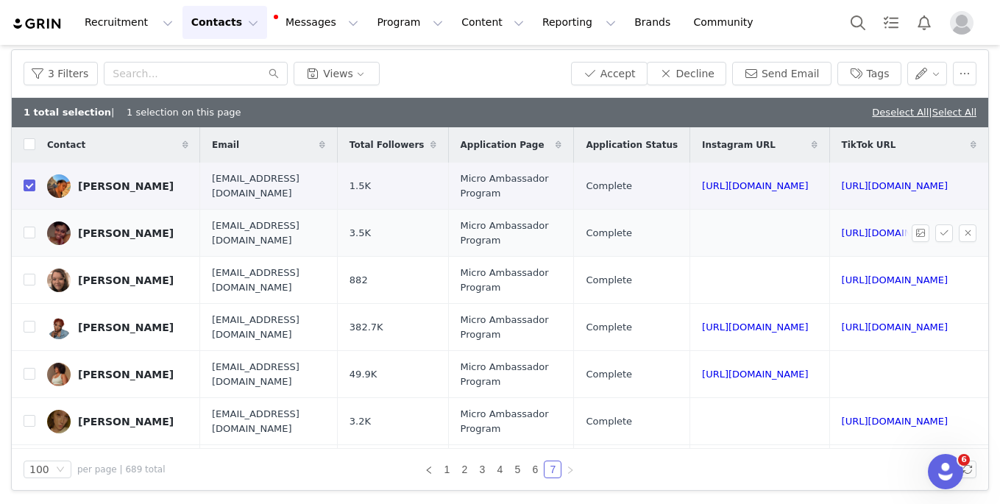
scroll to position [0, 157]
click at [724, 228] on link "[URL][DOMAIN_NAME]" at bounding box center [894, 232] width 107 height 11
click at [28, 235] on input "checkbox" at bounding box center [30, 233] width 12 height 12
checkbox input "true"
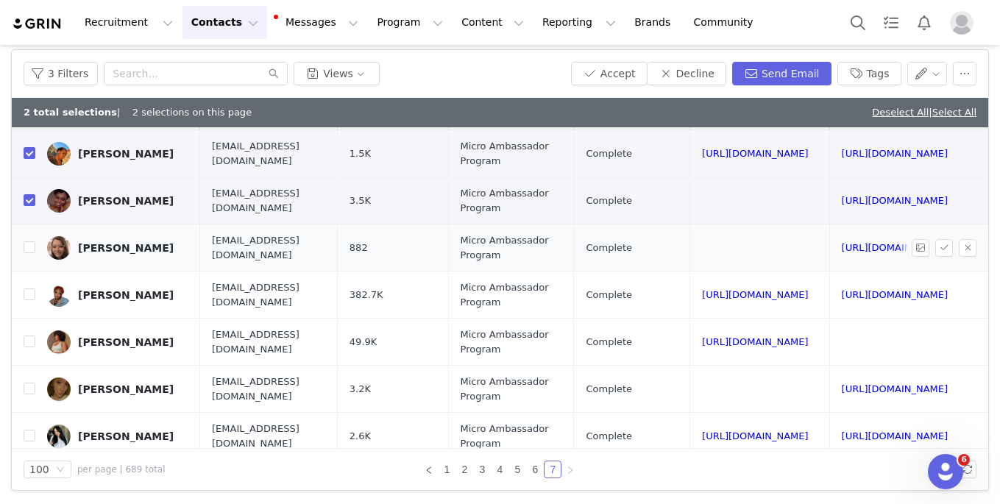
scroll to position [37, 157]
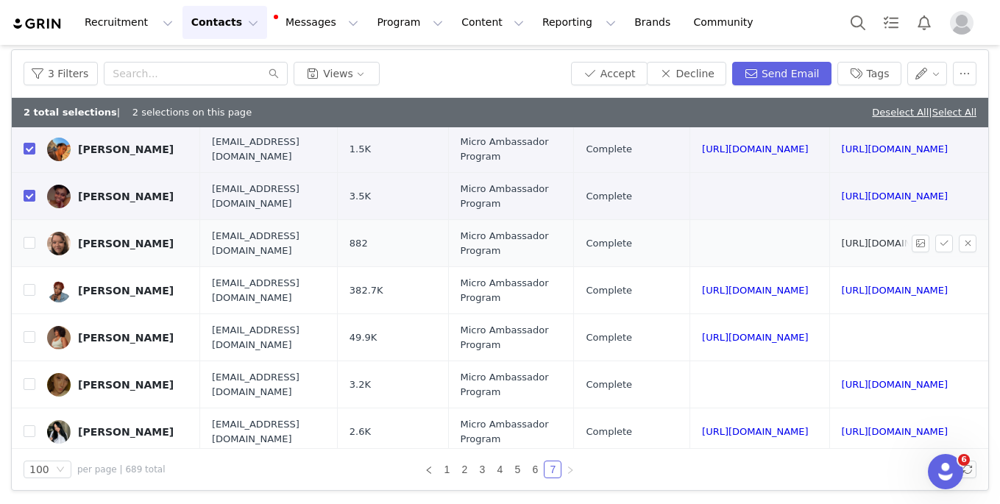
click at [724, 243] on link "[URL][DOMAIN_NAME]" at bounding box center [894, 243] width 107 height 11
click at [28, 240] on input "checkbox" at bounding box center [30, 243] width 12 height 12
checkbox input "true"
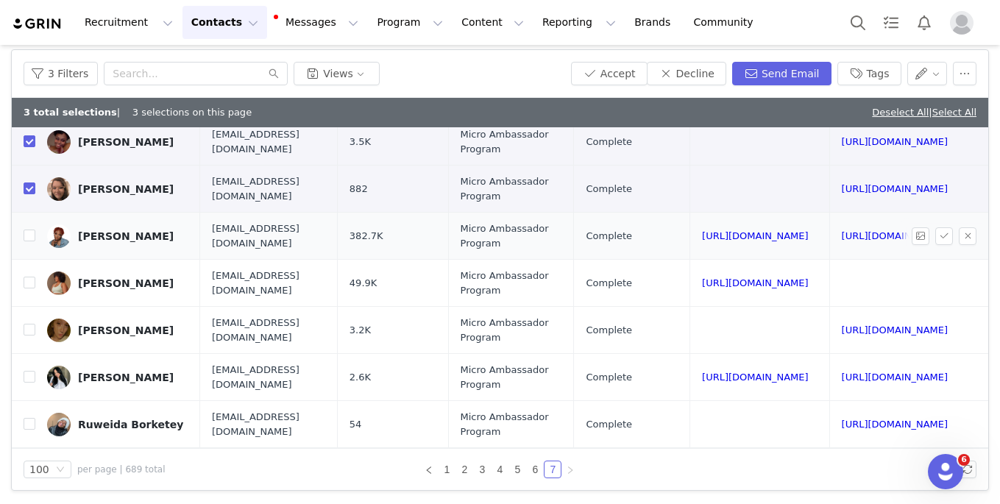
scroll to position [94, 157]
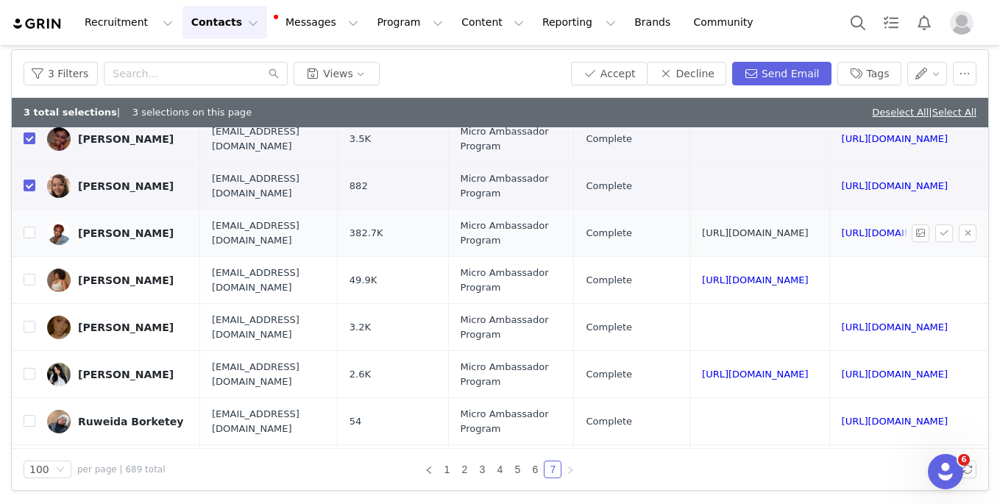
click at [702, 228] on link "[URL][DOMAIN_NAME]" at bounding box center [755, 232] width 107 height 11
click at [29, 231] on input "checkbox" at bounding box center [30, 233] width 12 height 12
checkbox input "true"
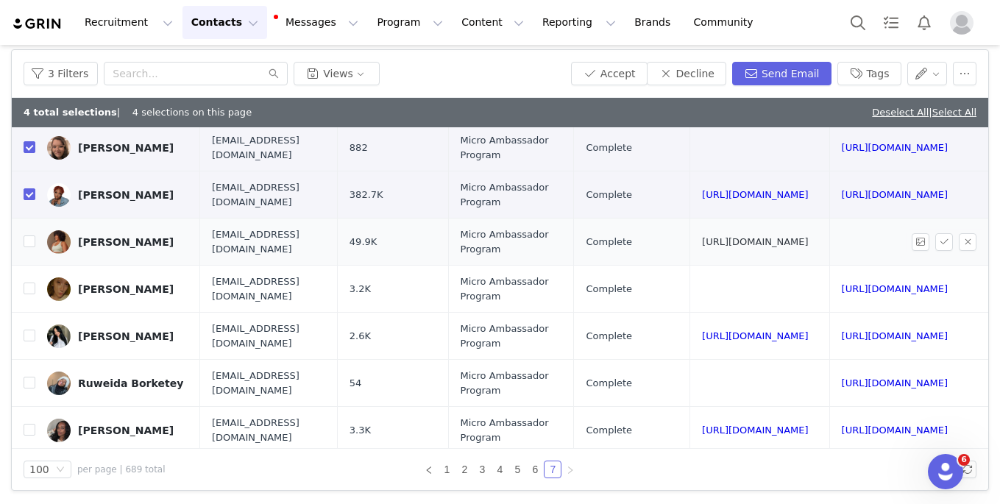
click at [702, 246] on link "[URL][DOMAIN_NAME]" at bounding box center [755, 241] width 107 height 11
click at [32, 240] on input "checkbox" at bounding box center [30, 241] width 12 height 12
checkbox input "true"
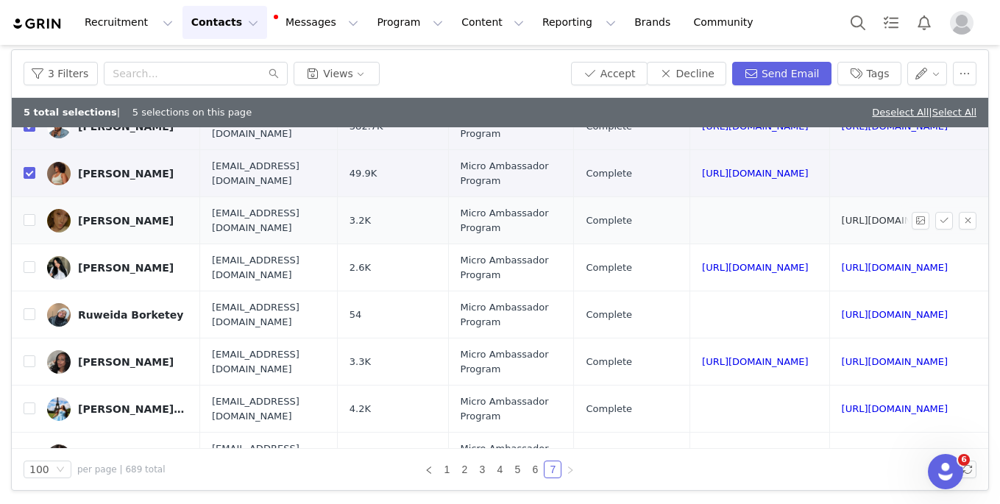
click at [724, 219] on link "https://www.tiktok.com/@roxiebennett0" at bounding box center [894, 220] width 107 height 11
click at [31, 221] on input "checkbox" at bounding box center [30, 220] width 12 height 12
checkbox input "true"
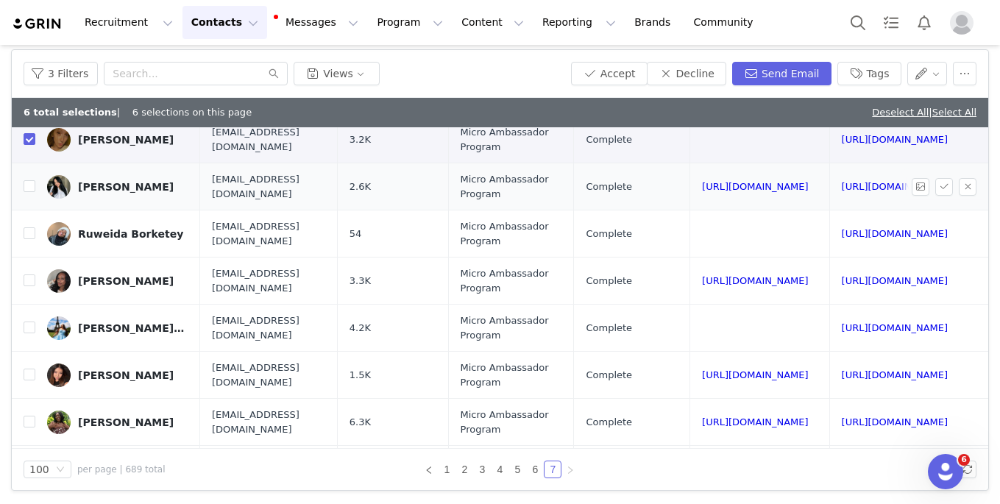
scroll to position [281, 157]
click at [702, 185] on link "https://www.instagram.com/roaming_roxxi" at bounding box center [755, 187] width 107 height 11
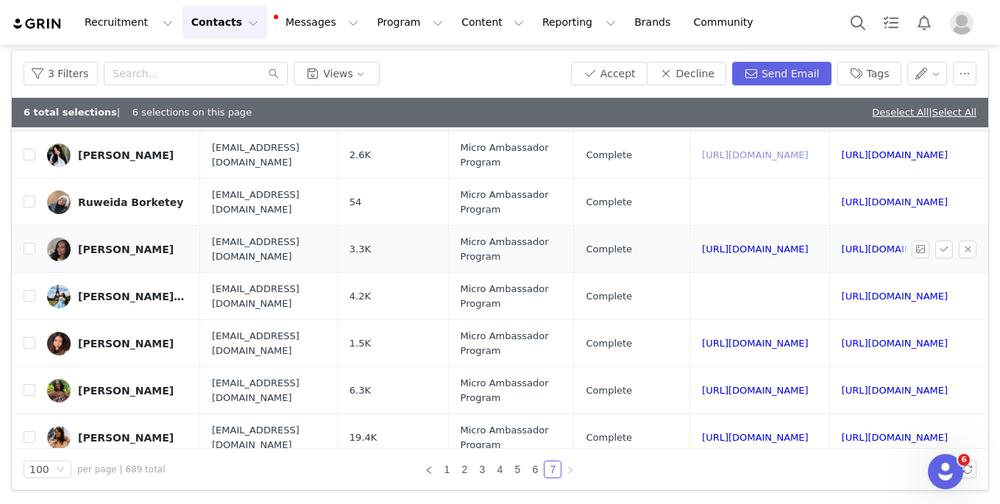
scroll to position [318, 157]
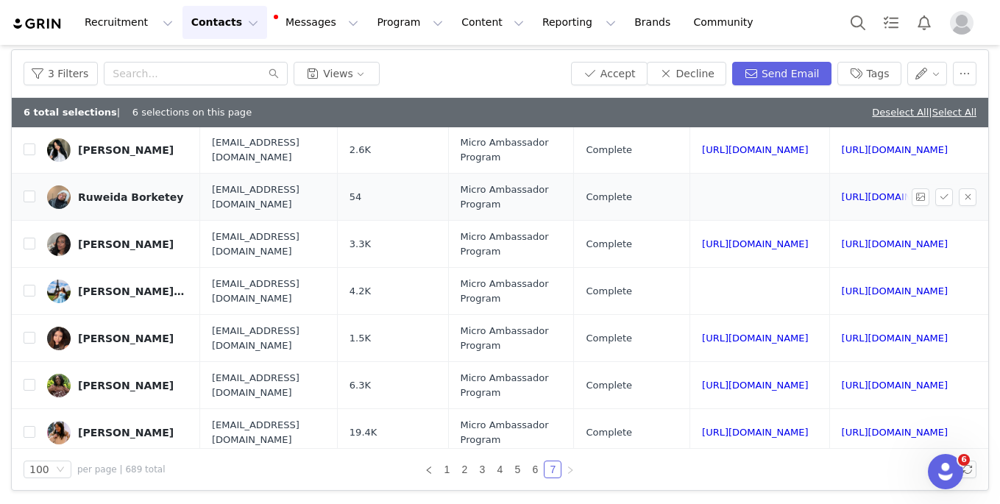
click at [724, 202] on td "https://www.tiktok.com/@ru_flife3" at bounding box center [905, 197] width 153 height 47
click at [724, 196] on link "https://www.tiktok.com/@ru_flife3" at bounding box center [894, 196] width 107 height 11
click at [29, 196] on input "checkbox" at bounding box center [30, 196] width 12 height 12
checkbox input "true"
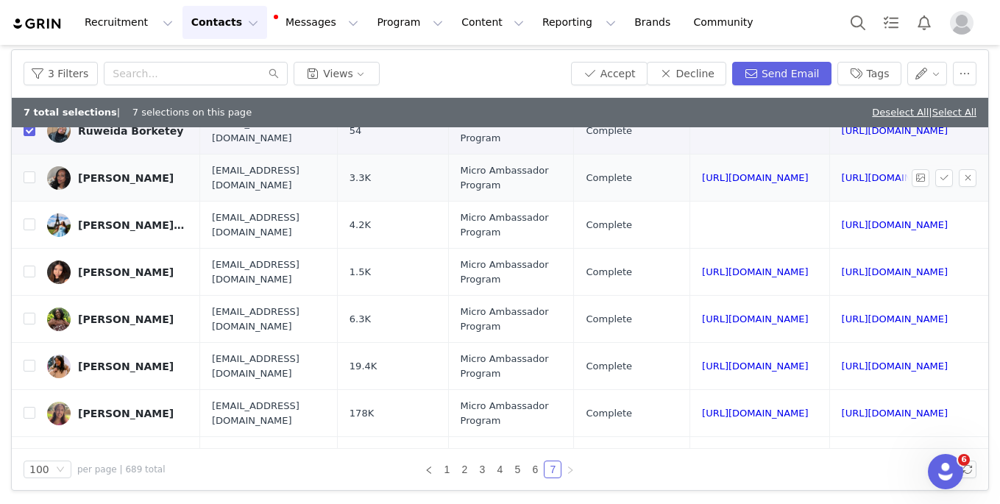
scroll to position [396, 157]
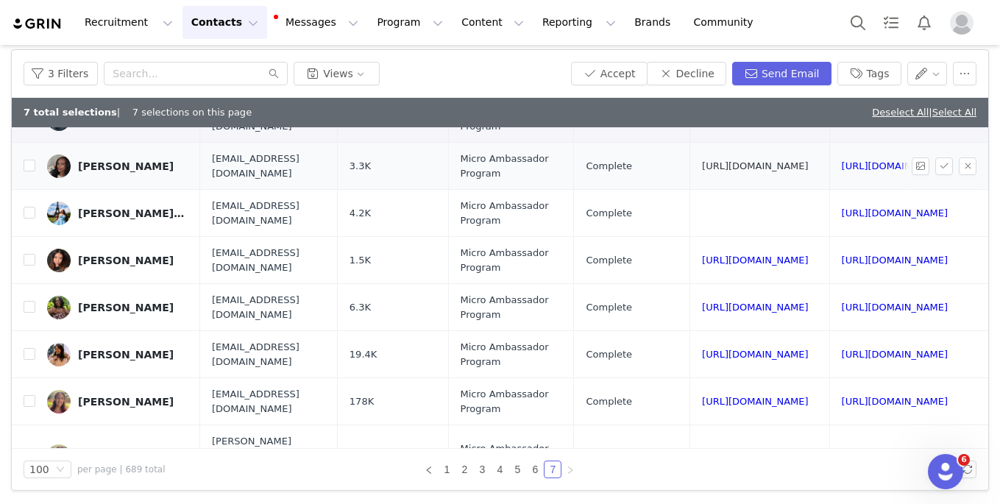
click at [702, 161] on link "https://www.instagram.com/_lifeofde" at bounding box center [755, 165] width 107 height 11
click at [29, 164] on input "checkbox" at bounding box center [30, 166] width 12 height 12
checkbox input "true"
click at [724, 213] on link "https://www.tiktok.com/@thehighyellowbrickroad" at bounding box center [894, 212] width 107 height 11
click at [22, 216] on td at bounding box center [24, 213] width 24 height 47
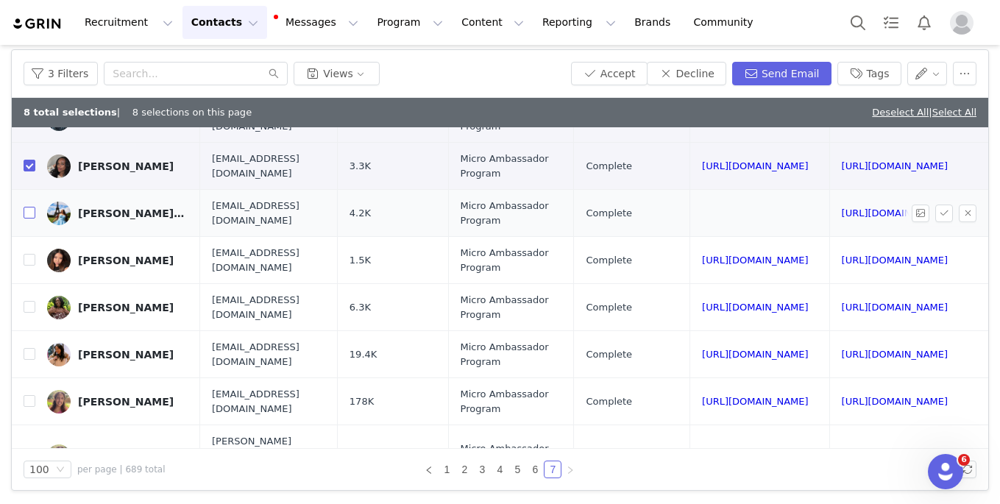
click at [29, 216] on input "checkbox" at bounding box center [30, 213] width 12 height 12
checkbox input "true"
click at [702, 261] on link "https://www.instagram.com/sammiedollxo" at bounding box center [755, 259] width 107 height 11
click at [31, 262] on input "checkbox" at bounding box center [30, 260] width 12 height 12
checkbox input "true"
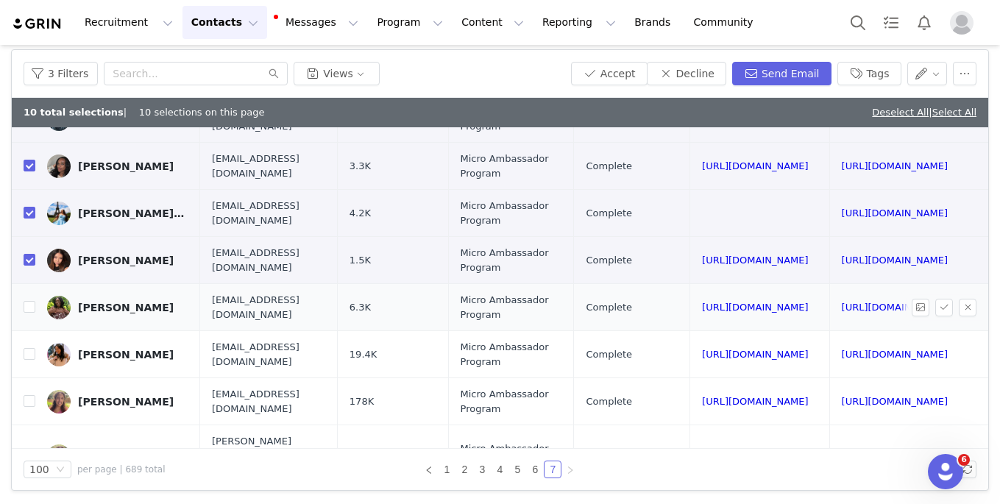
scroll to position [405, 157]
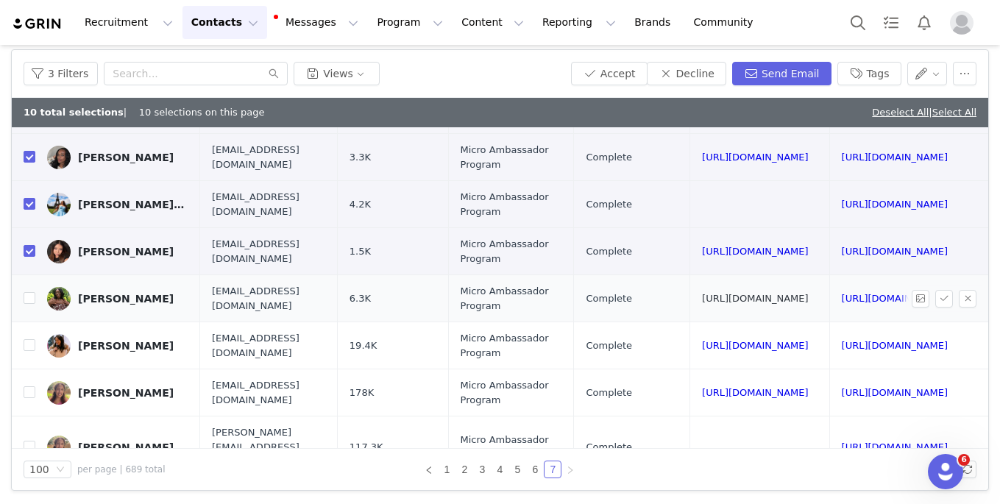
click at [702, 302] on link "https://www.instagram.com/_samanthaarzu_" at bounding box center [755, 298] width 107 height 11
click at [28, 302] on input "checkbox" at bounding box center [30, 298] width 12 height 12
checkbox input "true"
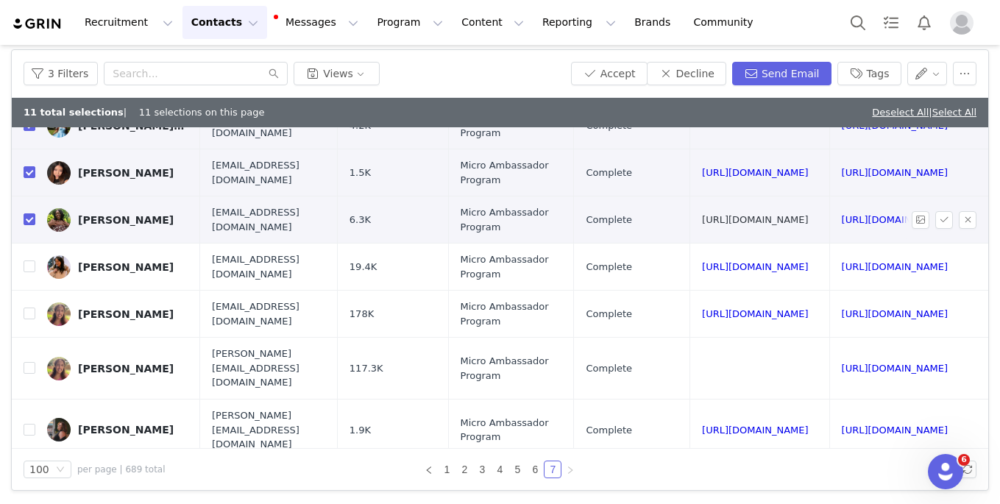
scroll to position [489, 157]
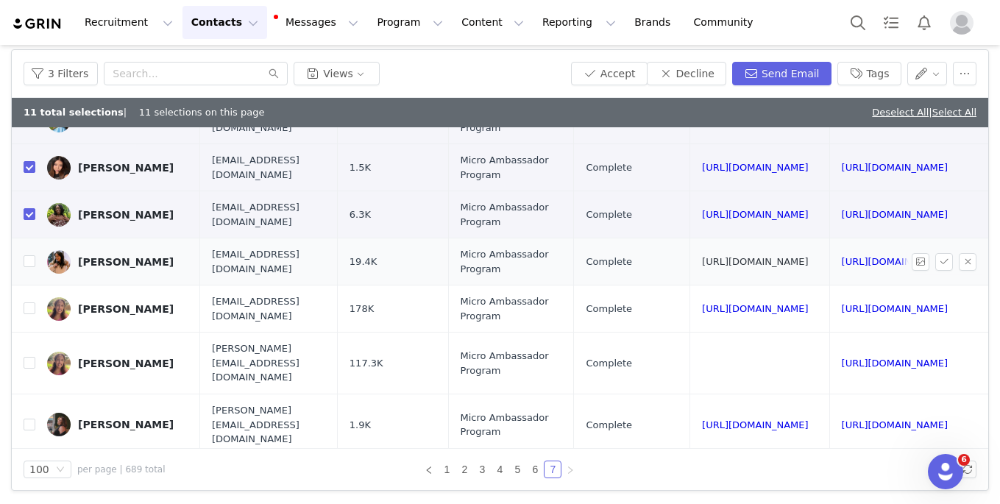
click at [702, 263] on link "https://www.instagram.com/sambearcomedy" at bounding box center [755, 261] width 107 height 11
click at [29, 266] on input "checkbox" at bounding box center [30, 261] width 12 height 12
checkbox input "true"
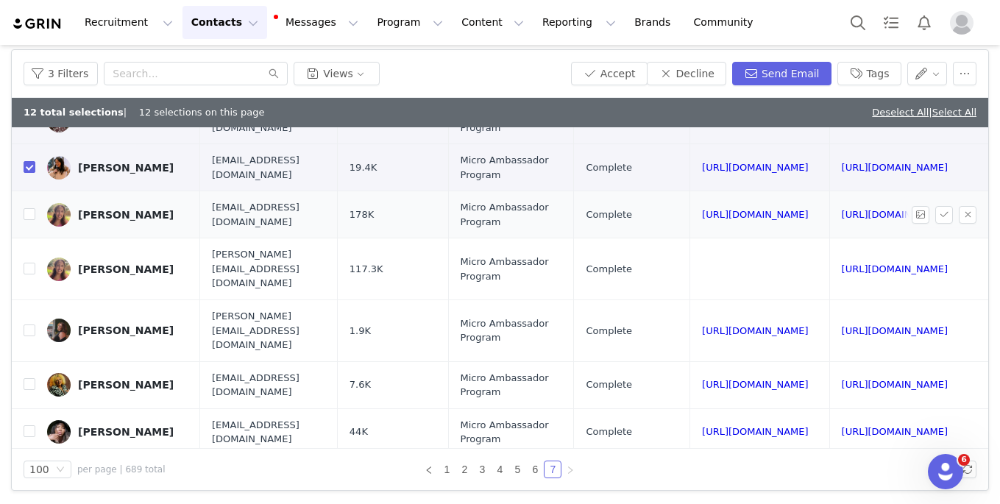
scroll to position [585, 157]
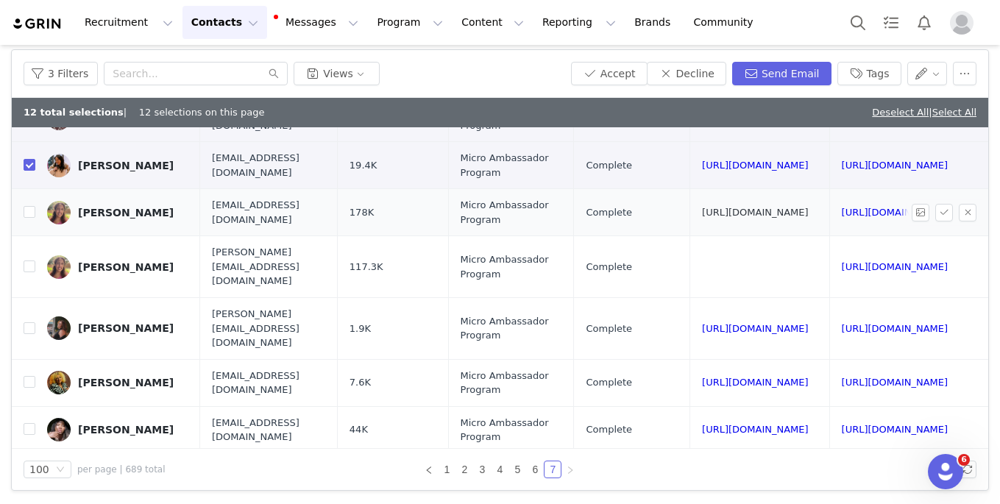
click at [702, 212] on link "https://www.instagram.com/sammiebry" at bounding box center [755, 212] width 107 height 11
click at [35, 214] on td "Samantha Bryant" at bounding box center [117, 212] width 165 height 47
click at [32, 216] on input "checkbox" at bounding box center [30, 212] width 12 height 12
checkbox input "true"
click at [27, 260] on input "checkbox" at bounding box center [30, 266] width 12 height 12
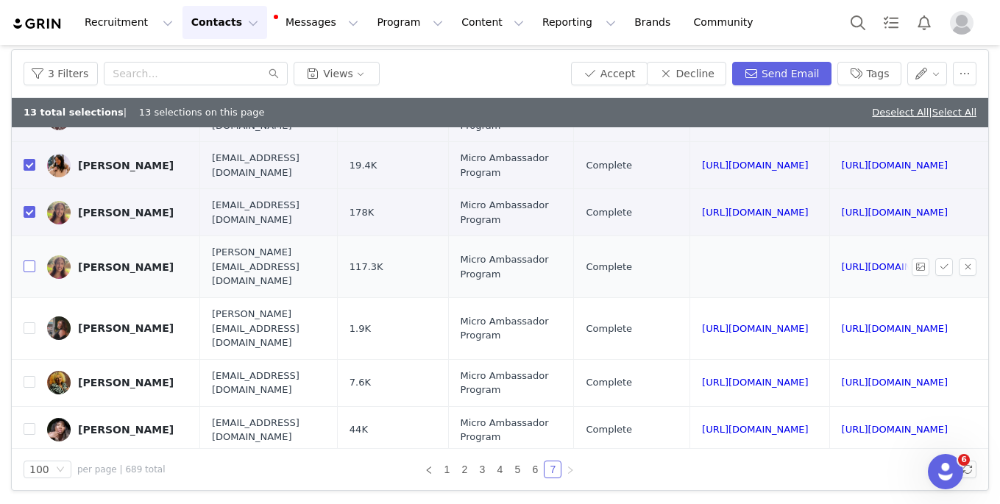
checkbox input "true"
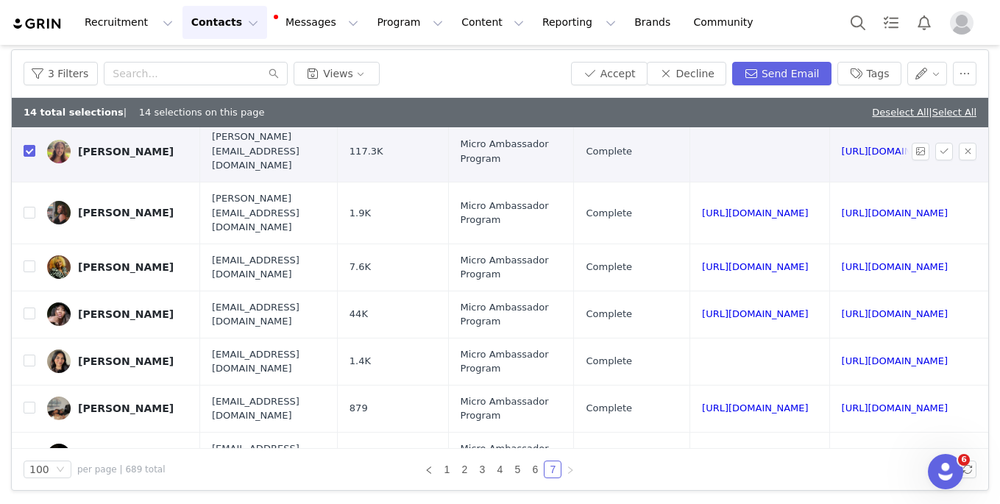
scroll to position [703, 157]
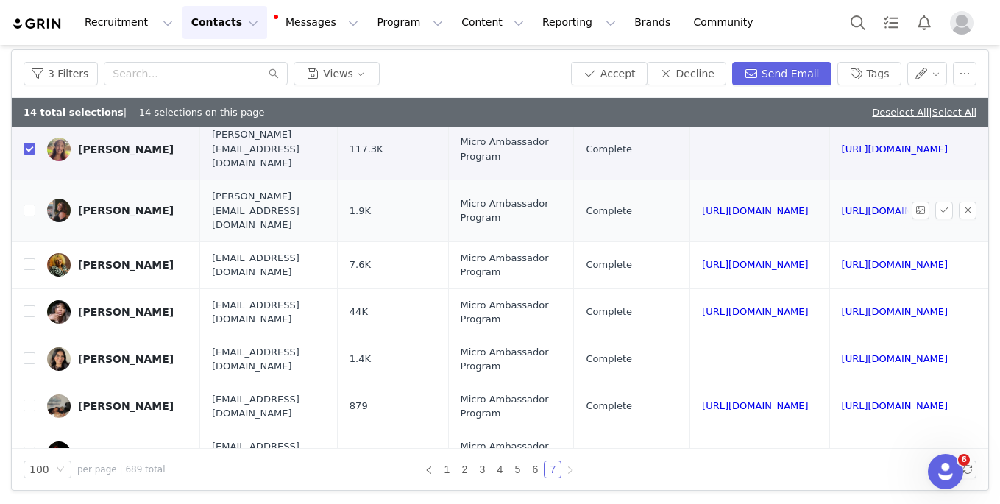
click at [690, 180] on td "https://www.instagram.com/samthebrandrebel" at bounding box center [759, 210] width 139 height 62
click at [702, 205] on link "https://www.instagram.com/samthebrandrebel" at bounding box center [755, 210] width 107 height 11
click at [26, 204] on input "checkbox" at bounding box center [30, 210] width 12 height 12
checkbox input "true"
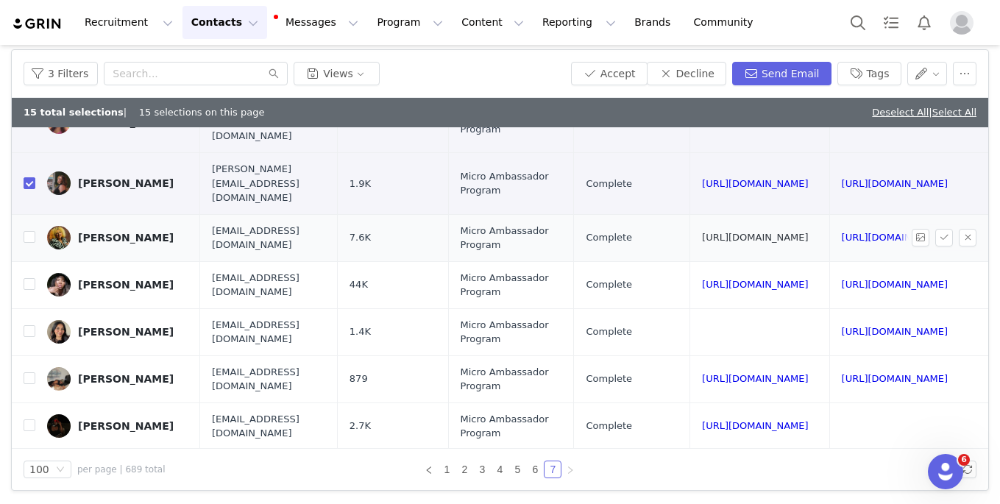
click at [702, 232] on link "https://www.instagram.com/clout9ineceo" at bounding box center [755, 237] width 107 height 11
click at [29, 231] on input "checkbox" at bounding box center [30, 237] width 12 height 12
checkbox input "true"
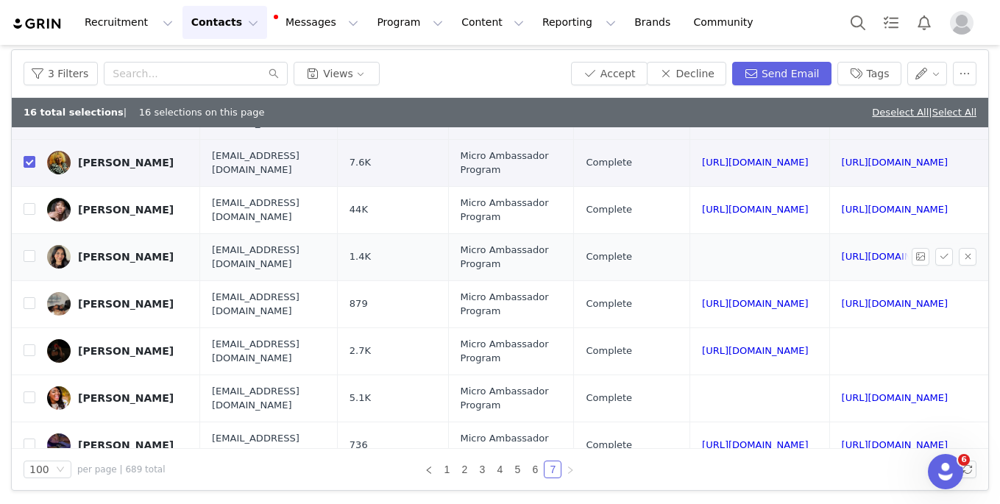
scroll to position [833, 157]
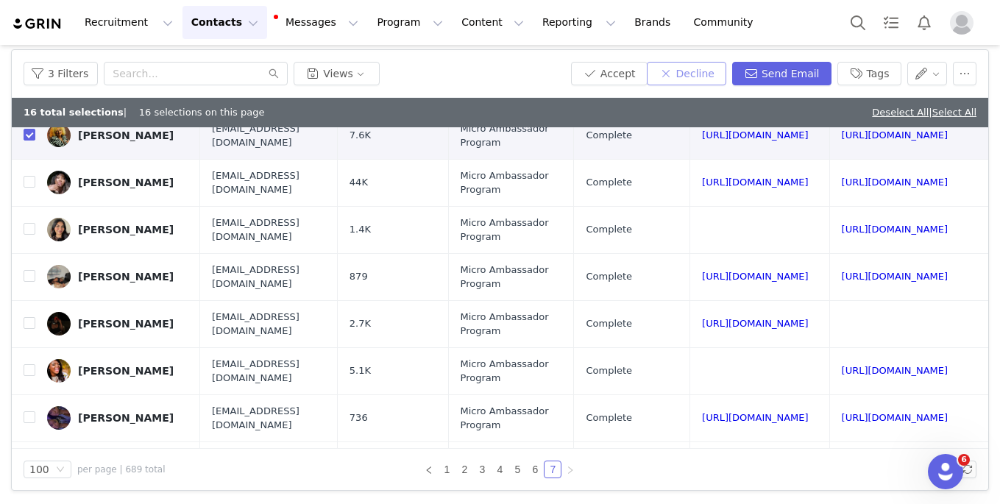
click at [685, 80] on button "Decline" at bounding box center [686, 74] width 79 height 24
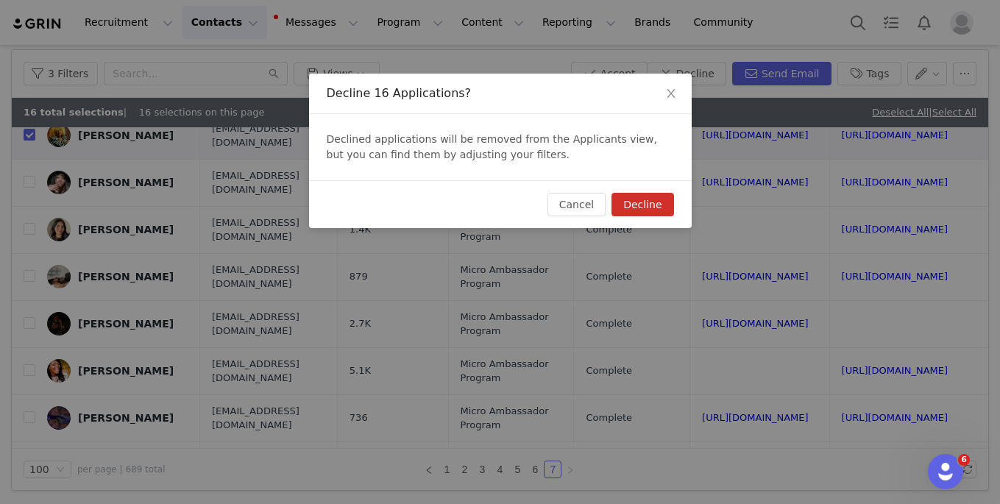
click at [647, 199] on button "Decline" at bounding box center [642, 205] width 62 height 24
checkbox input "false"
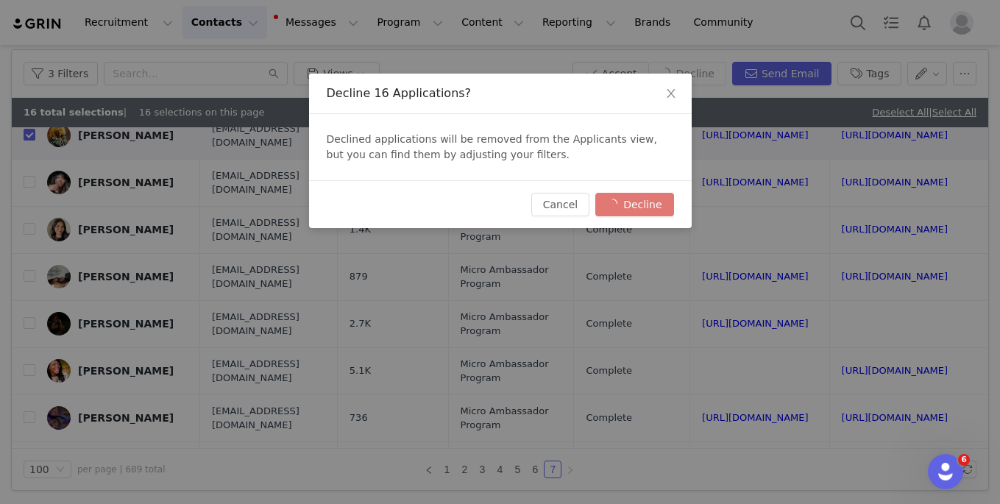
checkbox input "false"
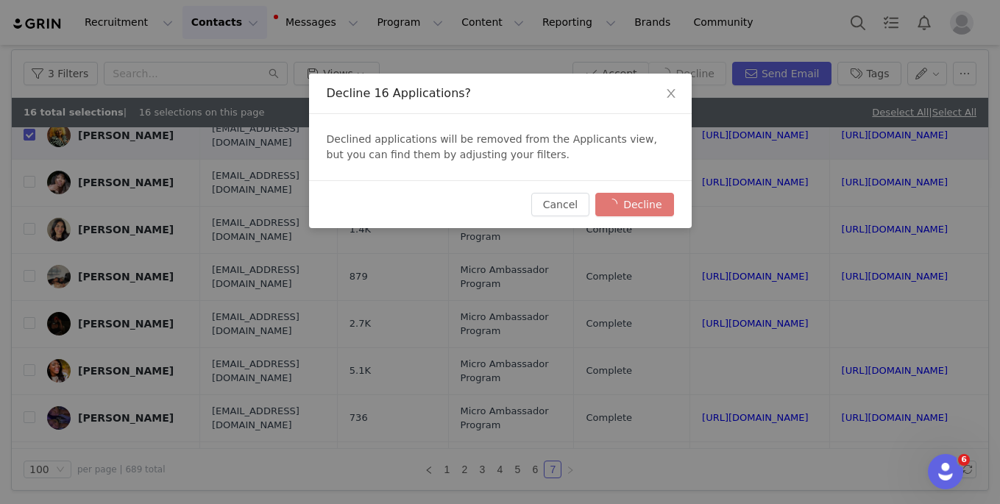
checkbox input "false"
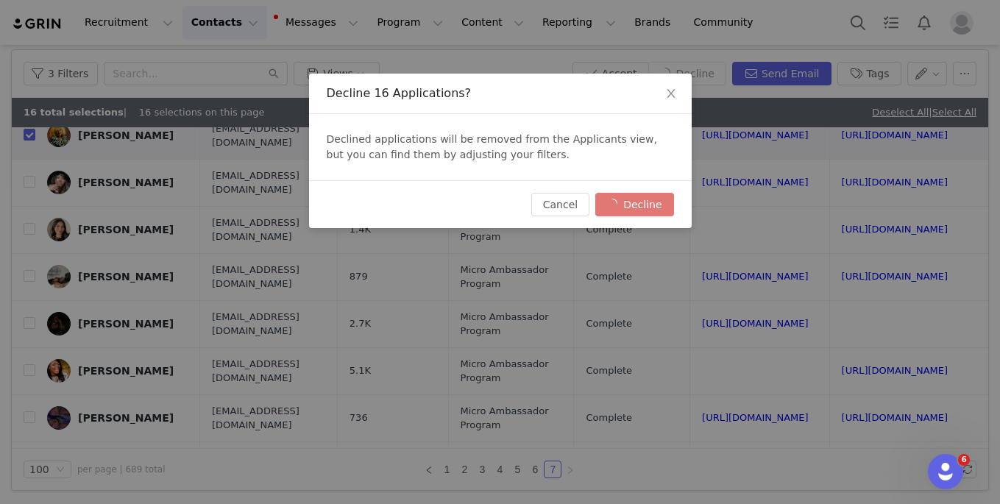
checkbox input "false"
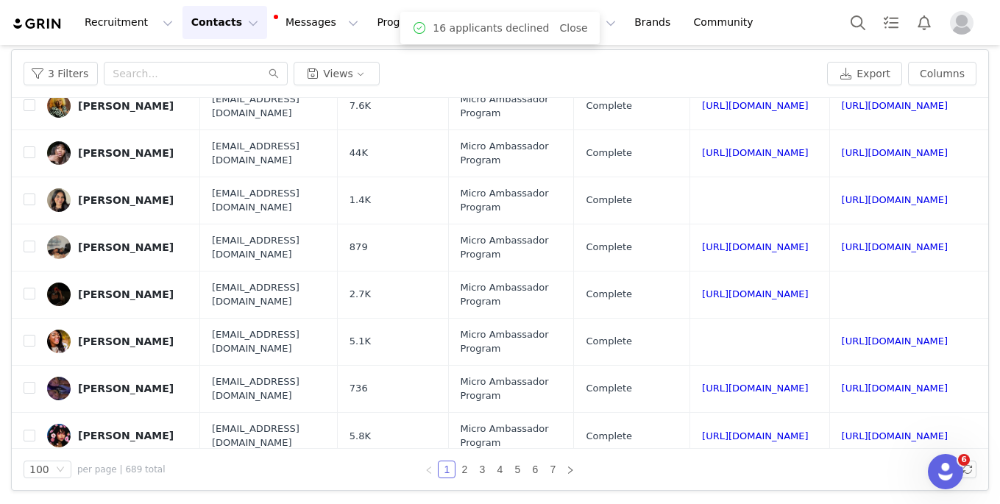
scroll to position [0, 0]
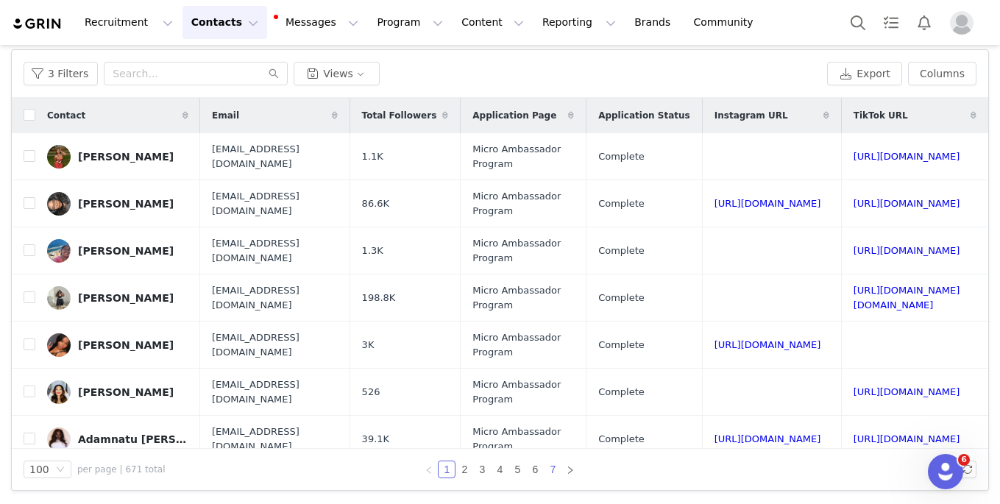
click at [552, 466] on link "7" at bounding box center [552, 469] width 16 height 16
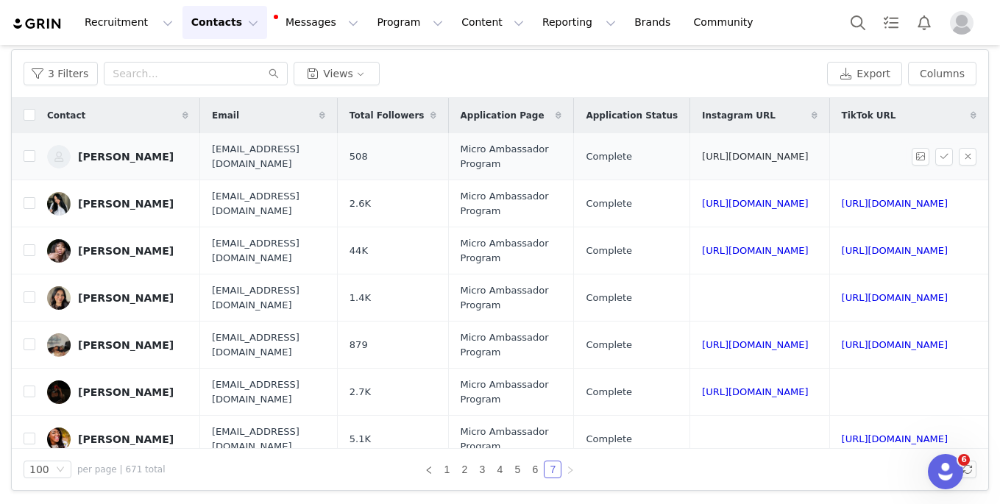
click at [724, 156] on link "https://www.instagram.com/allabtmychetta" at bounding box center [755, 156] width 107 height 11
click at [36, 157] on td "Richetta Brown" at bounding box center [117, 156] width 165 height 47
click at [26, 155] on input "checkbox" at bounding box center [30, 156] width 12 height 12
checkbox input "true"
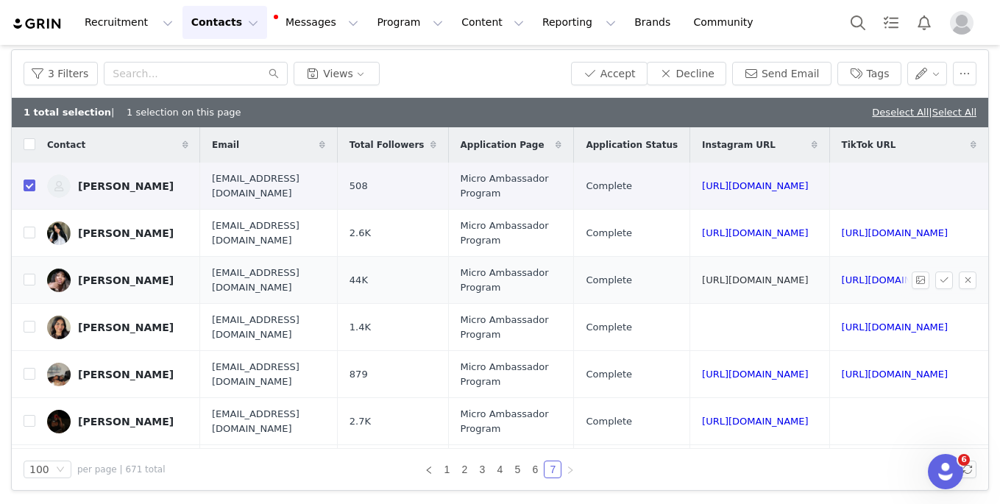
click at [724, 280] on link "https://www.instagram.com/maidensamia" at bounding box center [755, 279] width 107 height 11
click at [29, 277] on input "checkbox" at bounding box center [30, 280] width 12 height 12
checkbox input "true"
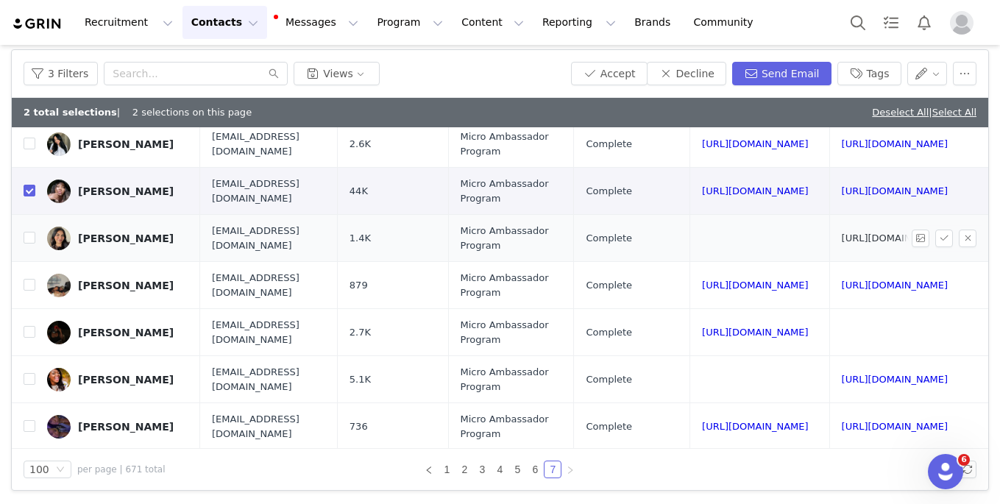
scroll to position [89, 173]
click at [724, 234] on link "https://www.tiktok.com/@itssamiraali" at bounding box center [894, 237] width 107 height 11
click at [29, 237] on input "checkbox" at bounding box center [30, 238] width 12 height 12
checkbox input "true"
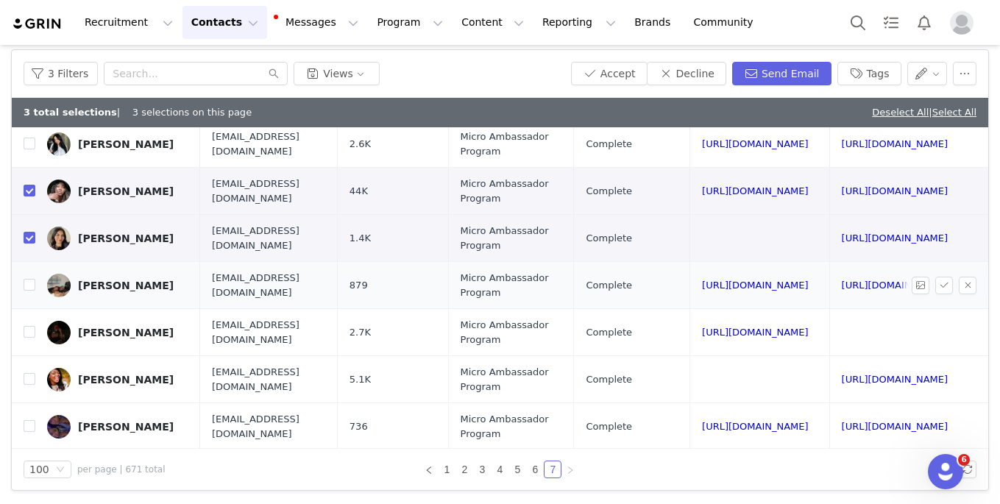
scroll to position [137, 60]
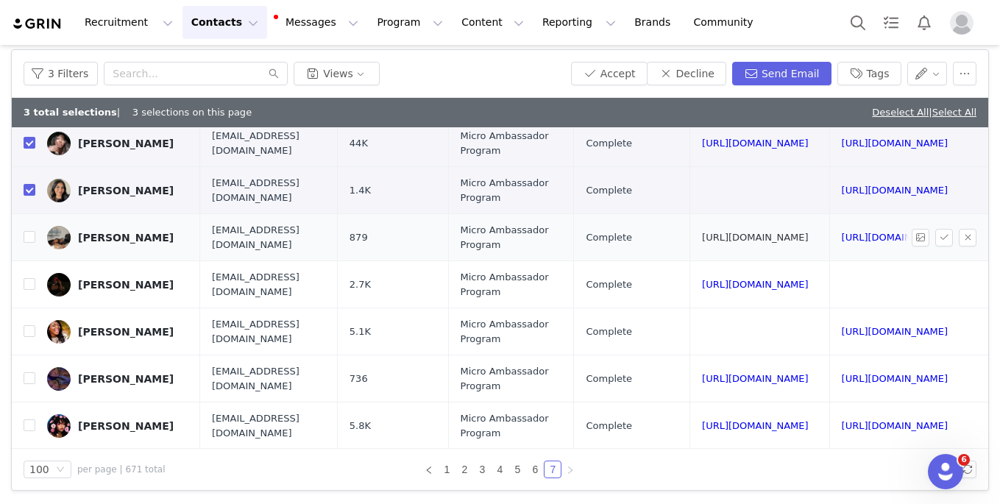
click at [702, 235] on link "https://www.instagram.com/thelifeofsamw_" at bounding box center [755, 237] width 107 height 11
click at [30, 235] on input "checkbox" at bounding box center [30, 237] width 12 height 12
checkbox input "true"
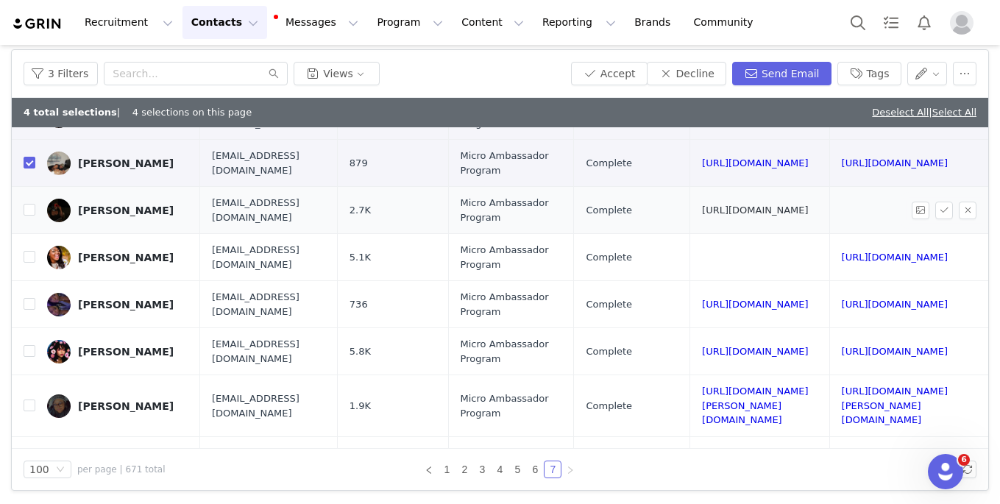
click at [714, 209] on link "https://www.instagram.com/sandinadominique" at bounding box center [755, 209] width 107 height 11
click at [31, 207] on input "checkbox" at bounding box center [30, 210] width 12 height 12
checkbox input "true"
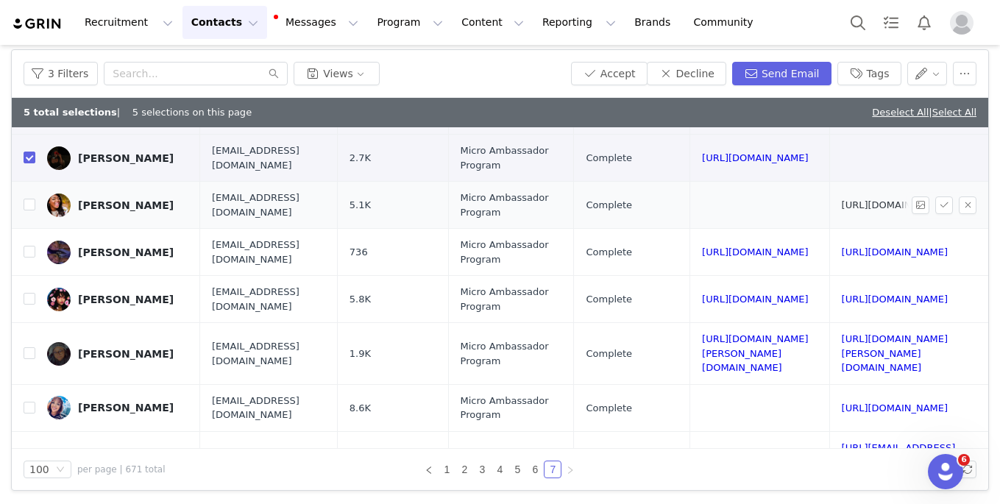
scroll to position [269, 60]
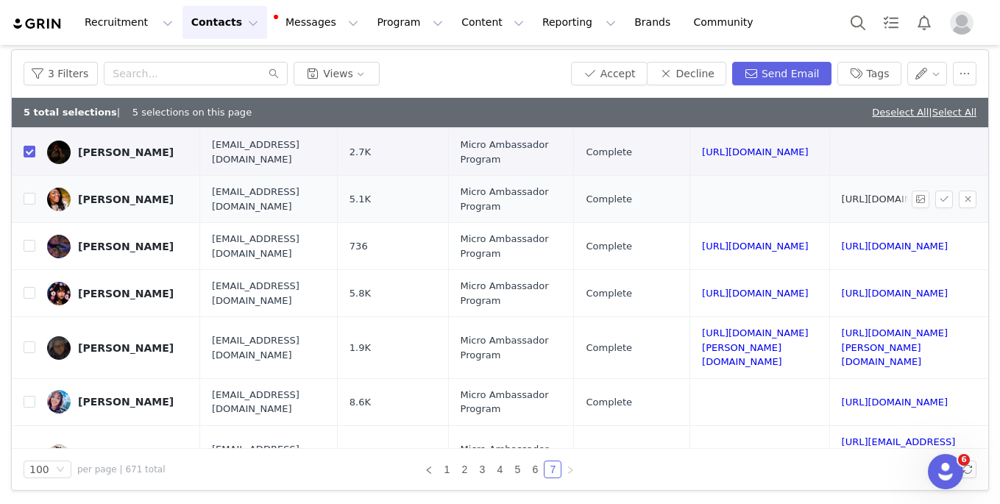
click at [724, 196] on link "https://www.tiktok.com/@datecurves" at bounding box center [894, 198] width 107 height 11
click at [26, 196] on input "checkbox" at bounding box center [30, 199] width 12 height 12
checkbox input "true"
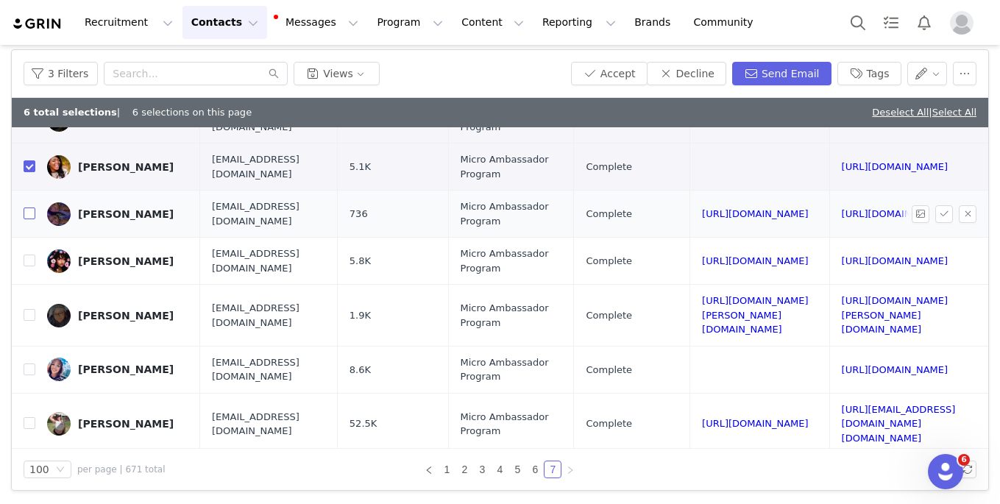
click at [30, 216] on input "checkbox" at bounding box center [30, 213] width 12 height 12
checkbox input "true"
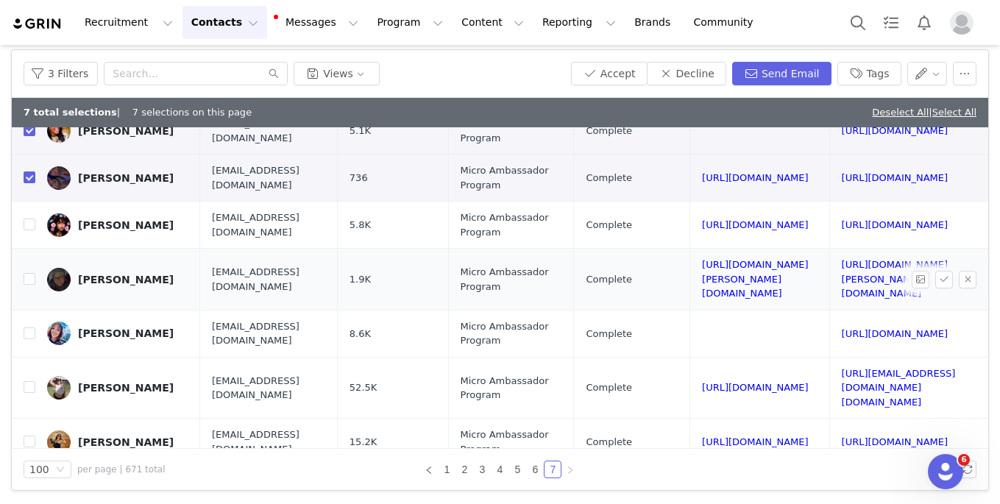
scroll to position [355, 60]
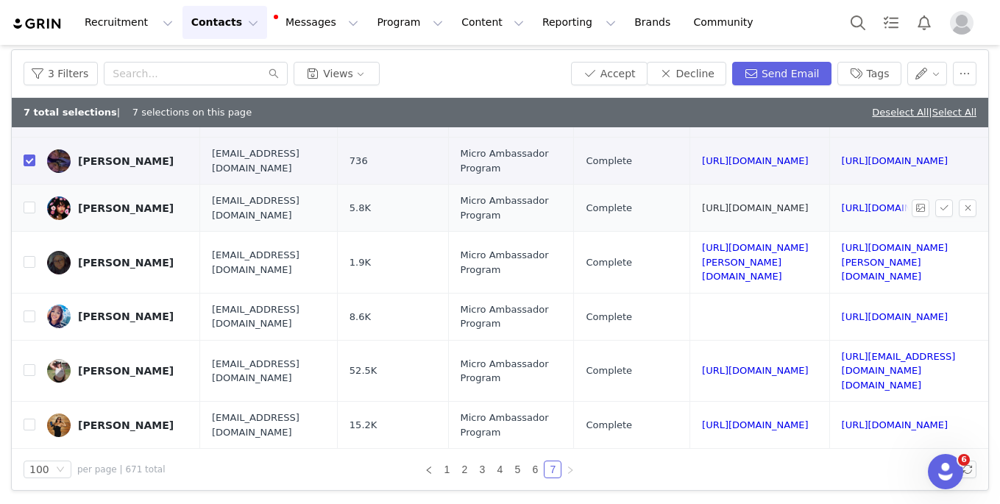
click at [702, 204] on link "https://www.instagram.com/santiaramos" at bounding box center [755, 207] width 107 height 11
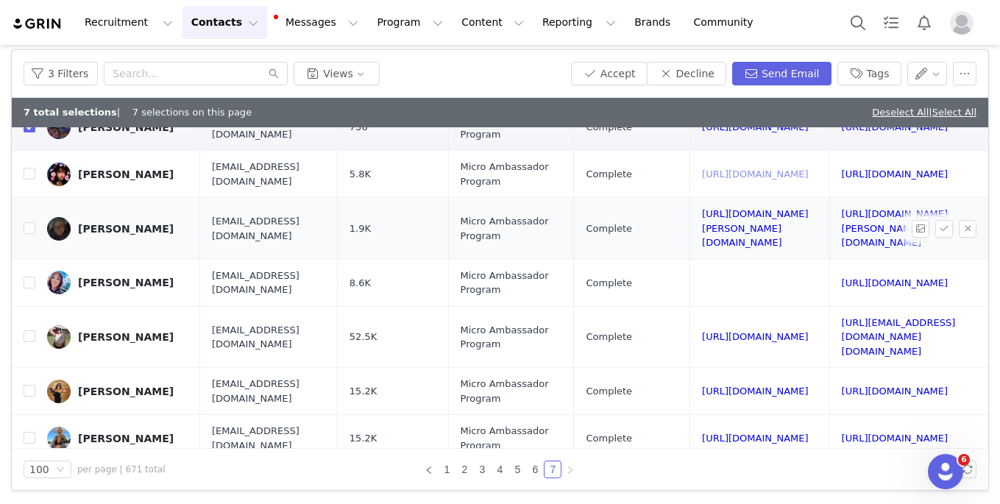
scroll to position [393, 60]
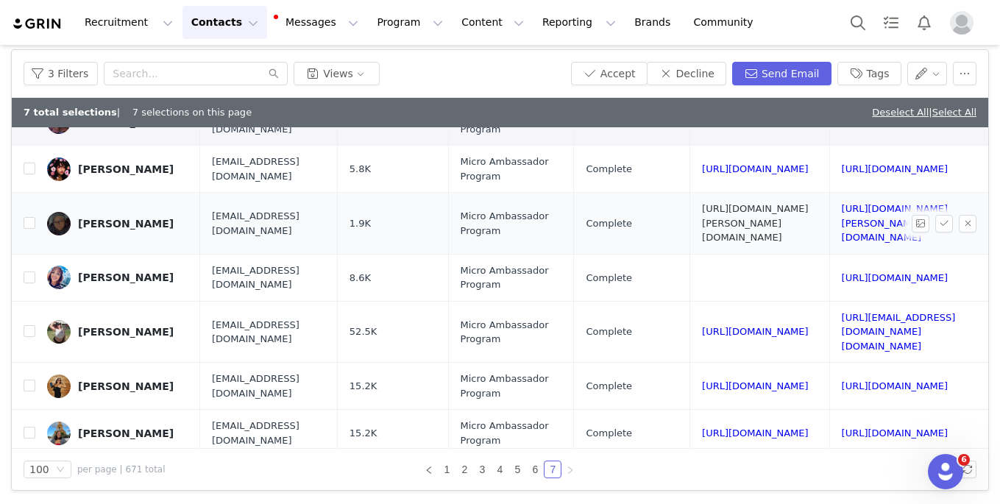
click at [702, 218] on link "https://www.instagram.com/sara.selfiegod" at bounding box center [755, 223] width 107 height 40
click at [31, 218] on input "checkbox" at bounding box center [30, 223] width 12 height 12
checkbox input "true"
click at [692, 74] on button "Decline" at bounding box center [686, 74] width 79 height 24
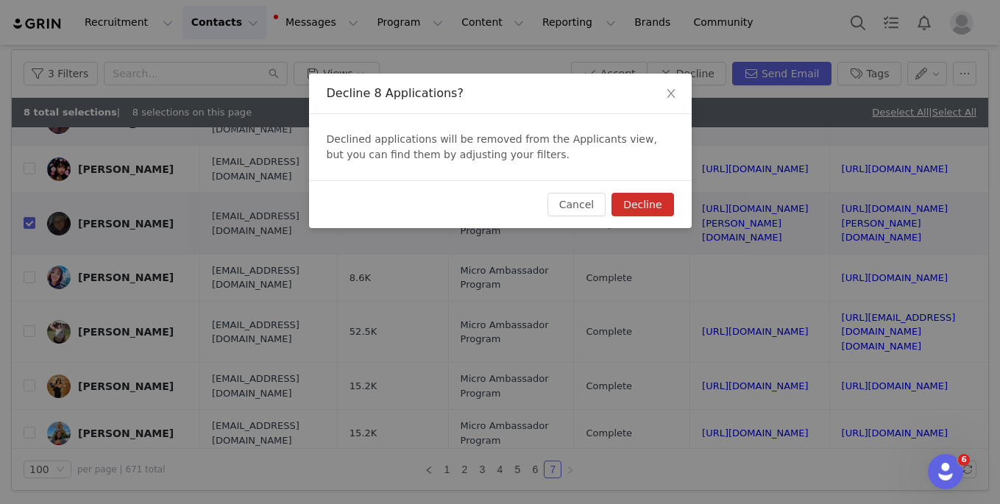
click at [648, 197] on button "Decline" at bounding box center [642, 205] width 62 height 24
checkbox input "false"
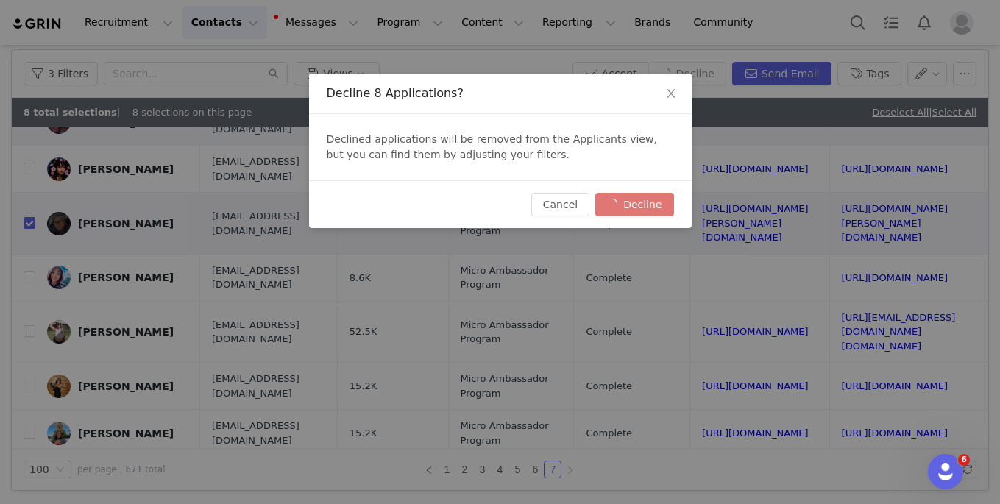
checkbox input "false"
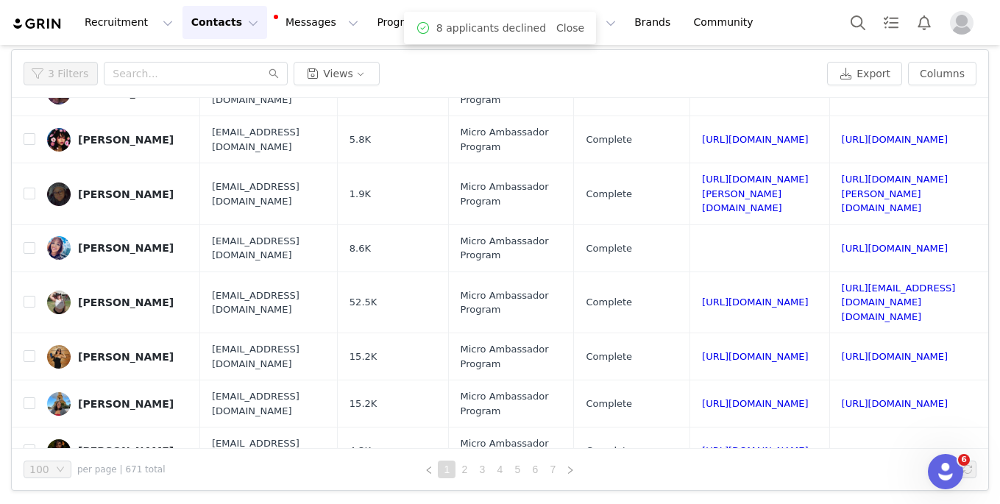
scroll to position [0, 0]
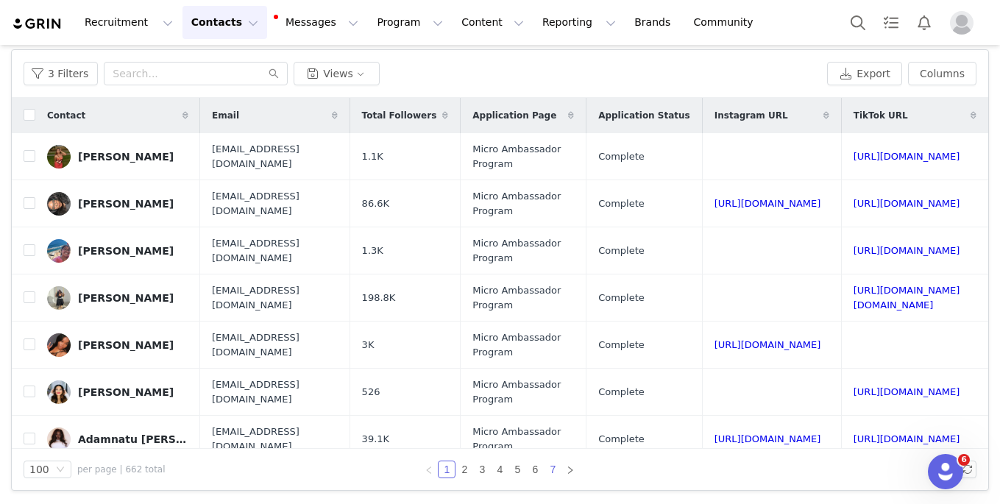
click at [553, 462] on link "7" at bounding box center [552, 469] width 16 height 16
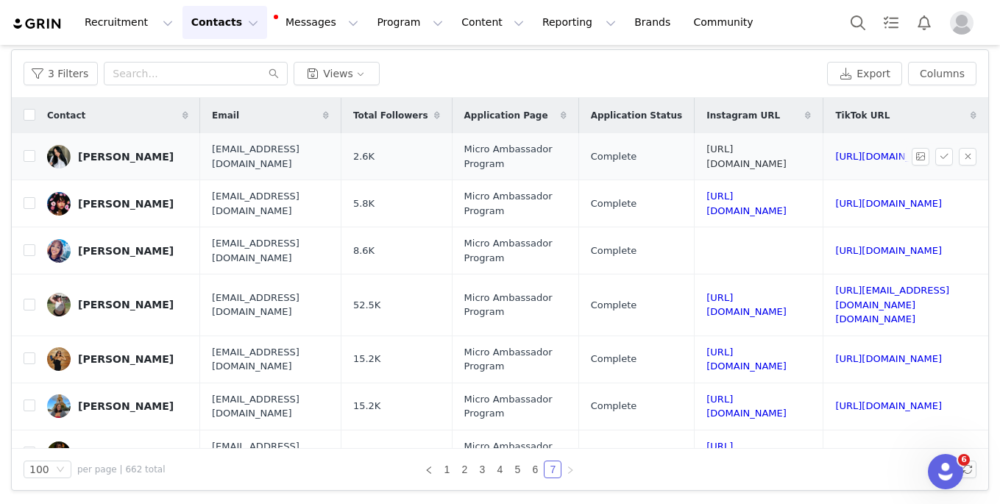
click at [724, 158] on link "https://www.instagram.com/roaming_roxxi" at bounding box center [746, 156] width 80 height 26
click at [30, 161] on input "checkbox" at bounding box center [30, 156] width 12 height 12
checkbox input "true"
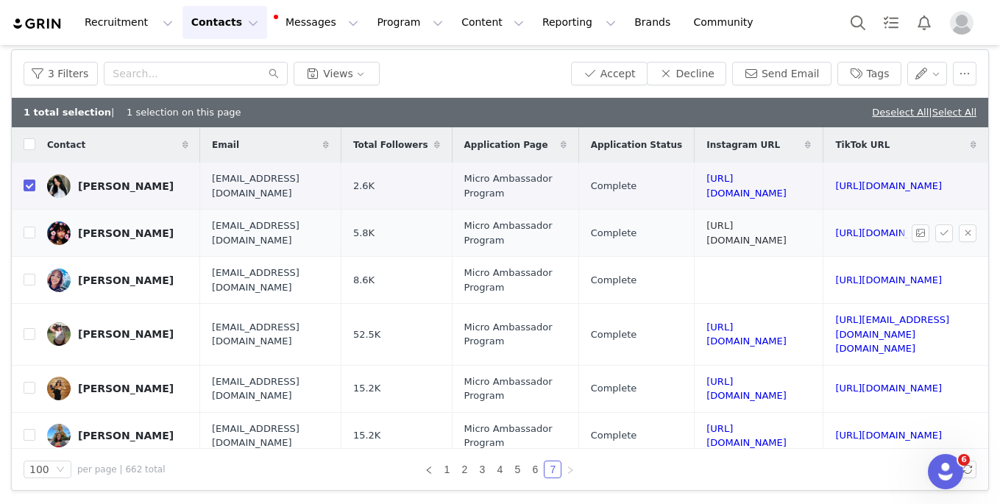
click at [724, 233] on link "https://www.instagram.com/santiaramos" at bounding box center [746, 233] width 80 height 26
click at [29, 238] on input "checkbox" at bounding box center [30, 233] width 12 height 12
checkbox input "true"
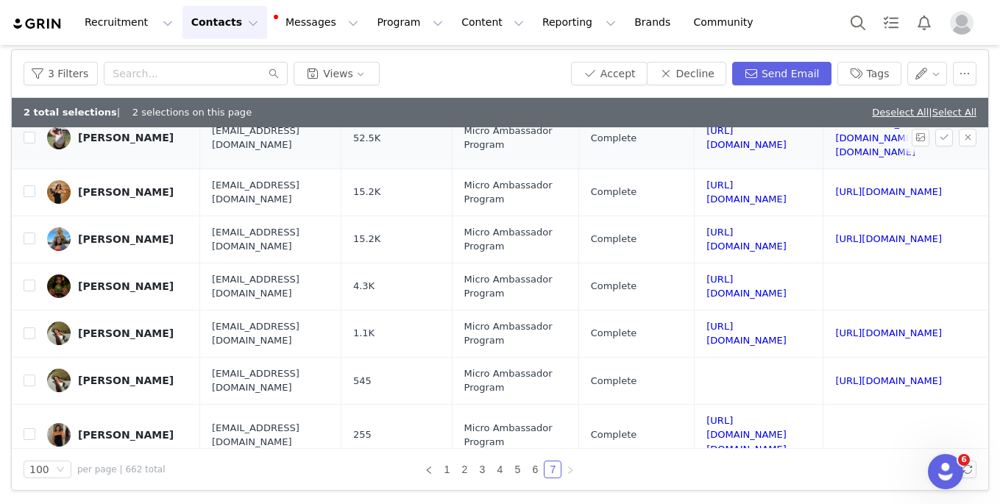
scroll to position [208, 0]
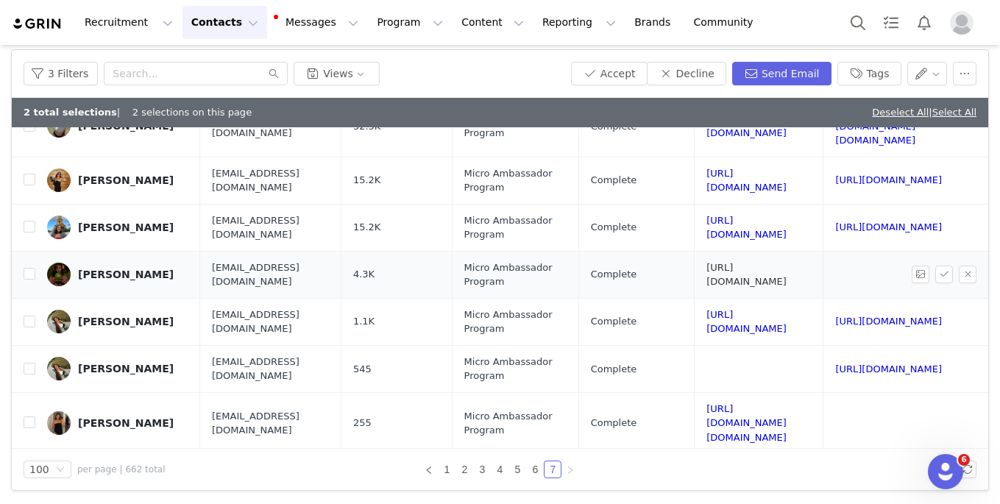
click at [724, 262] on link "https://www.instagram.com/savanahiris" at bounding box center [746, 275] width 80 height 26
click at [28, 268] on input "checkbox" at bounding box center [30, 274] width 12 height 12
checkbox input "true"
click at [724, 404] on link "https://www.instagram.com/sav.annahalexius" at bounding box center [746, 423] width 80 height 40
click at [724, 262] on link "https://www.instagram.com/savanahiris" at bounding box center [746, 275] width 80 height 26
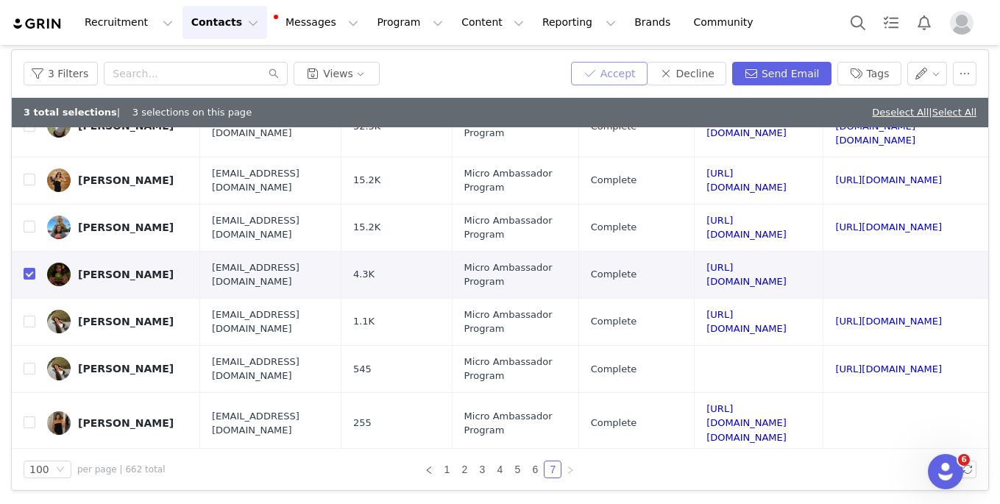
click at [619, 76] on button "Accept" at bounding box center [609, 74] width 76 height 24
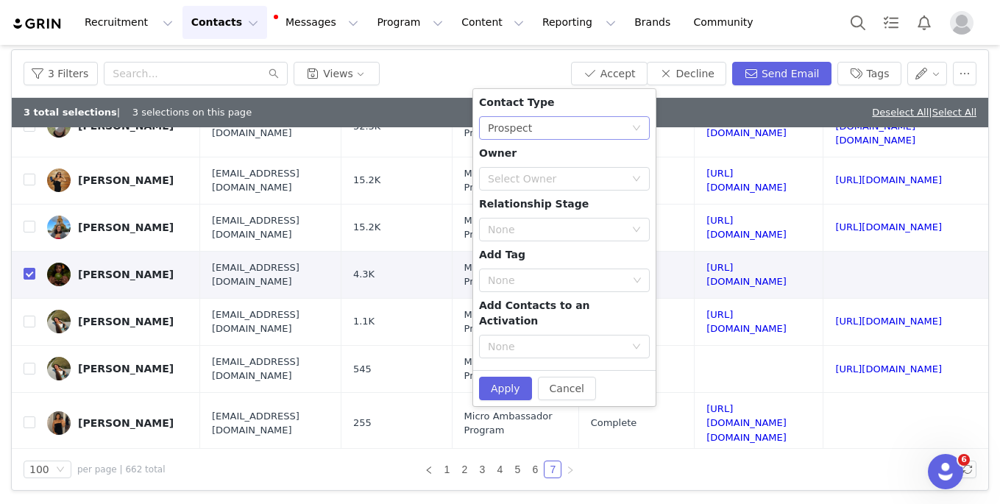
click at [561, 126] on div "None Prospect" at bounding box center [559, 128] width 143 height 22
click at [551, 178] on li "Creator" at bounding box center [564, 181] width 171 height 24
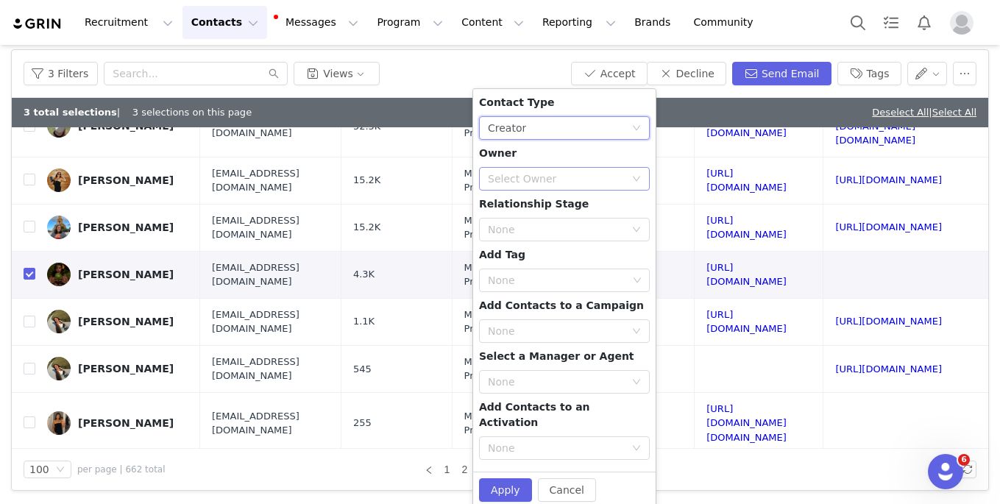
click at [552, 184] on div "Select Owner" at bounding box center [556, 178] width 137 height 15
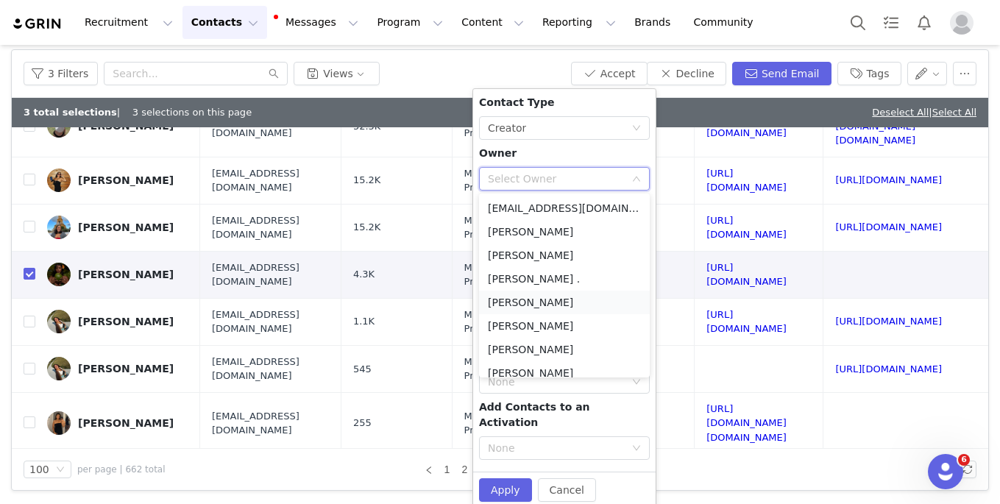
click at [535, 304] on li "[PERSON_NAME]" at bounding box center [564, 303] width 171 height 24
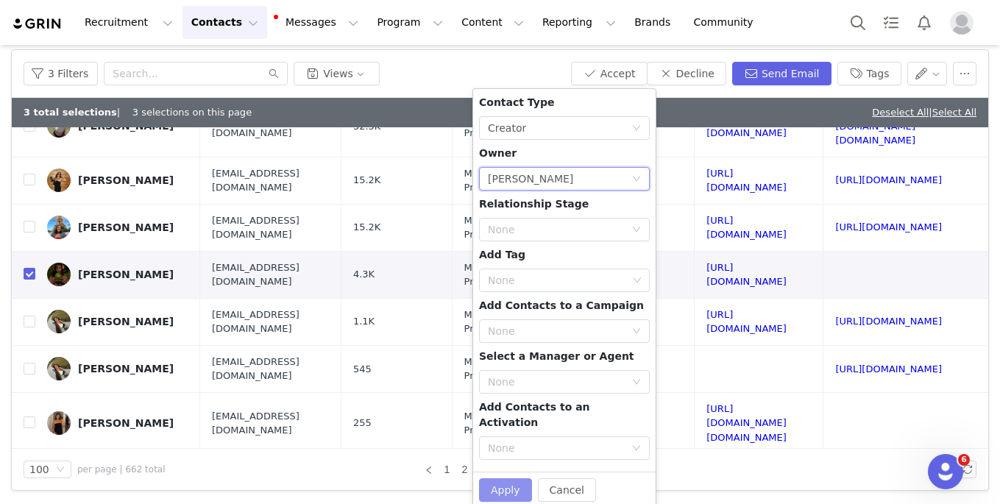
click at [505, 478] on button "Apply" at bounding box center [505, 490] width 53 height 24
checkbox input "false"
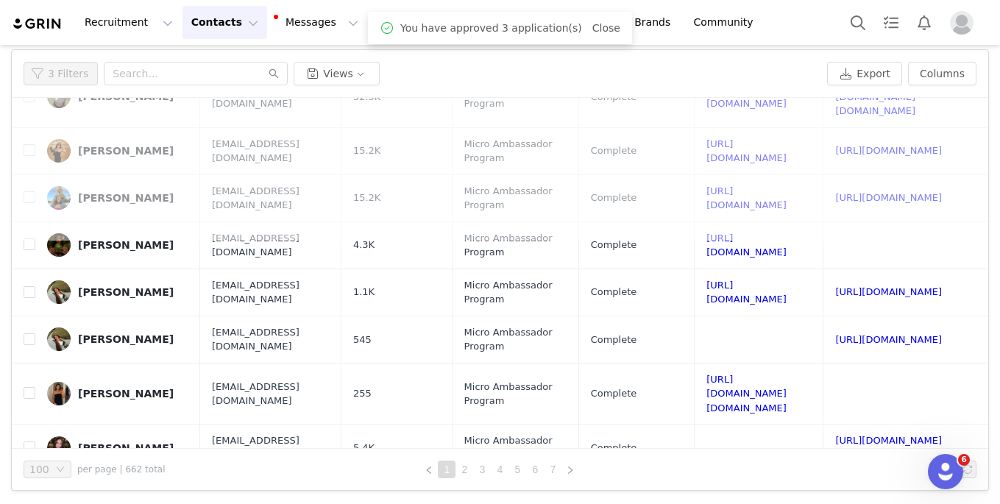
scroll to position [0, 0]
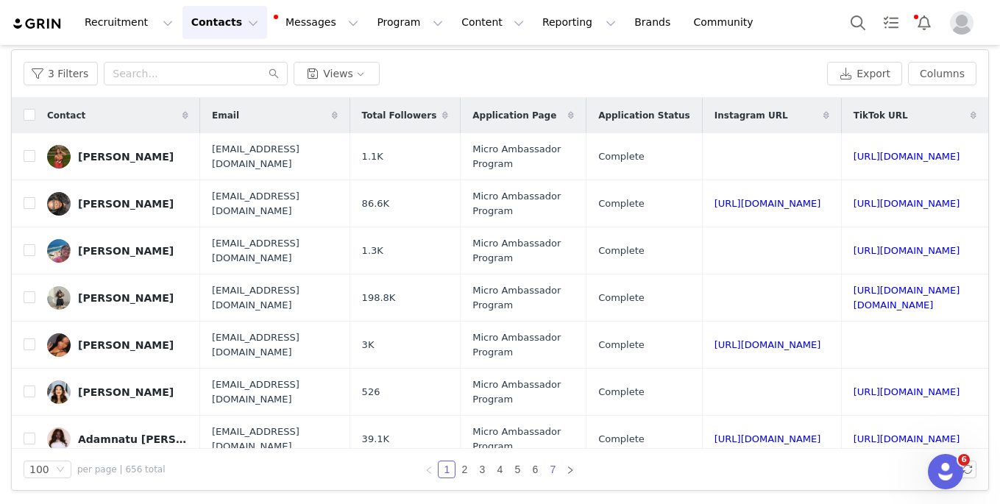
click at [553, 466] on link "7" at bounding box center [552, 469] width 16 height 16
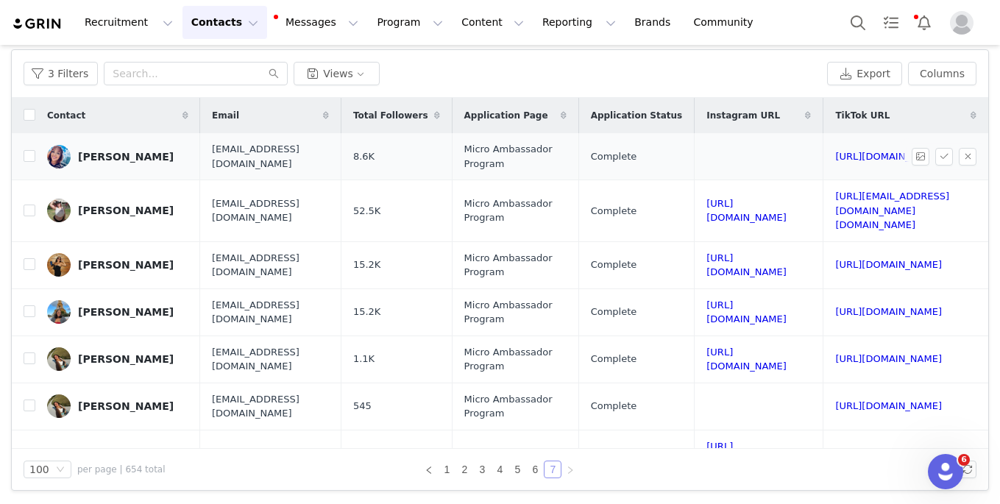
scroll to position [0, 84]
click at [724, 154] on link "https://www.tiktok.com/@1moreset_mija" at bounding box center [888, 156] width 107 height 11
click at [26, 154] on input "checkbox" at bounding box center [30, 156] width 12 height 12
checkbox input "true"
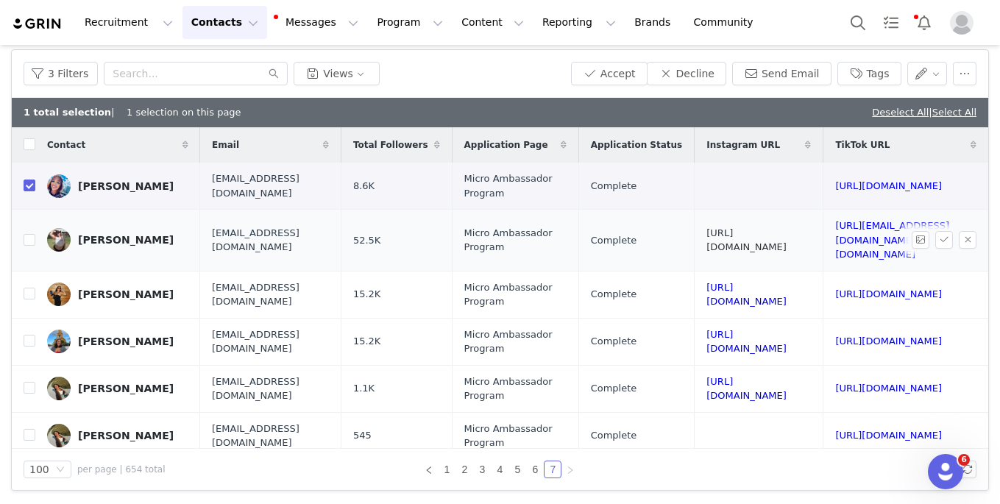
click at [714, 233] on link "https://www.instagram.com/so_ho_yo" at bounding box center [746, 240] width 80 height 26
click at [32, 234] on input "checkbox" at bounding box center [30, 240] width 12 height 12
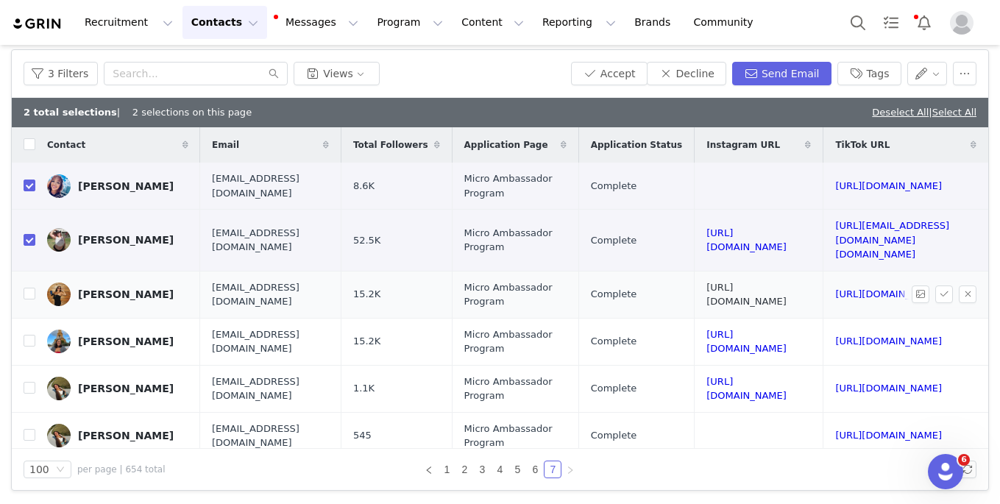
click at [706, 282] on link "https://www.instagram.com/s_nicolem" at bounding box center [746, 295] width 80 height 26
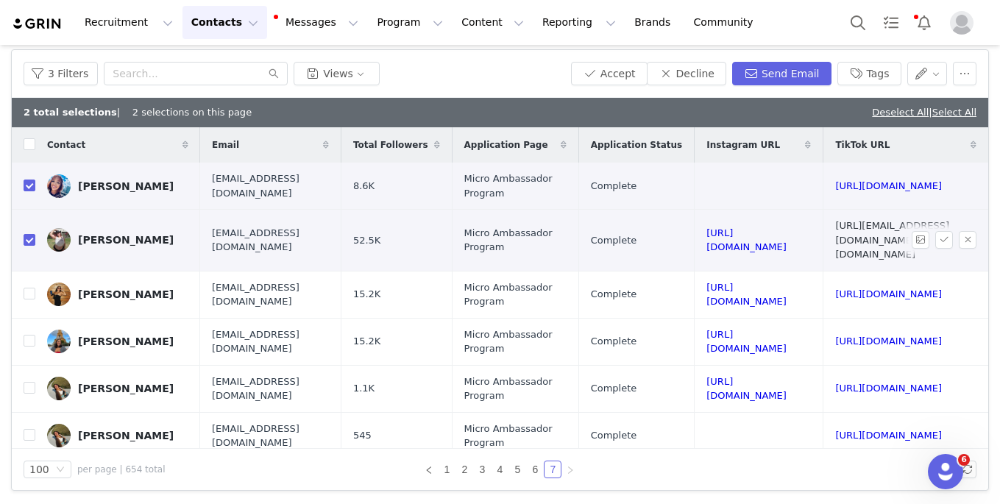
click at [724, 228] on link "https://www.tiktok.com/@so.ho.yo" at bounding box center [892, 240] width 114 height 40
click at [724, 288] on link "https://www.tiktok.com/@s_nicolemartin" at bounding box center [888, 293] width 107 height 11
click at [706, 232] on link "https://www.instagram.com/so_ho_yo" at bounding box center [746, 240] width 80 height 26
click at [32, 234] on input "checkbox" at bounding box center [30, 240] width 12 height 12
checkbox input "false"
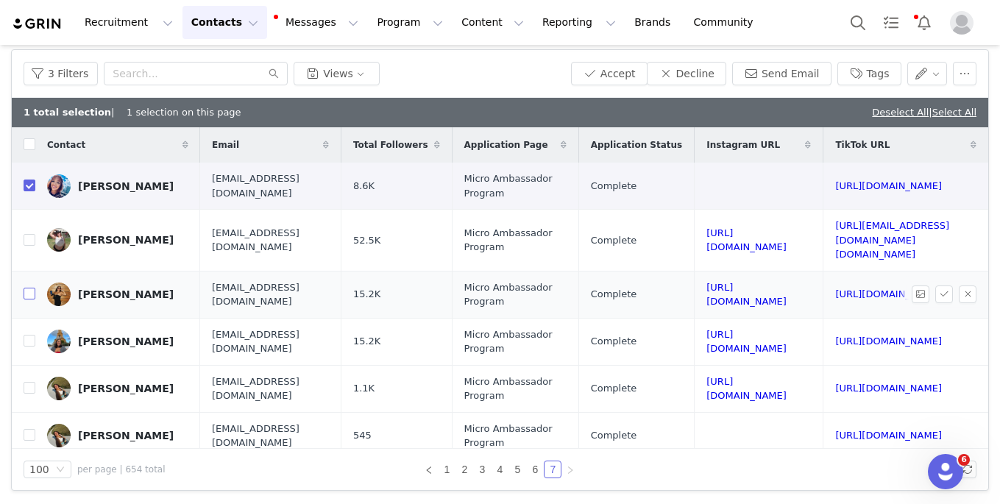
click at [27, 288] on input "checkbox" at bounding box center [30, 294] width 12 height 12
checkbox input "true"
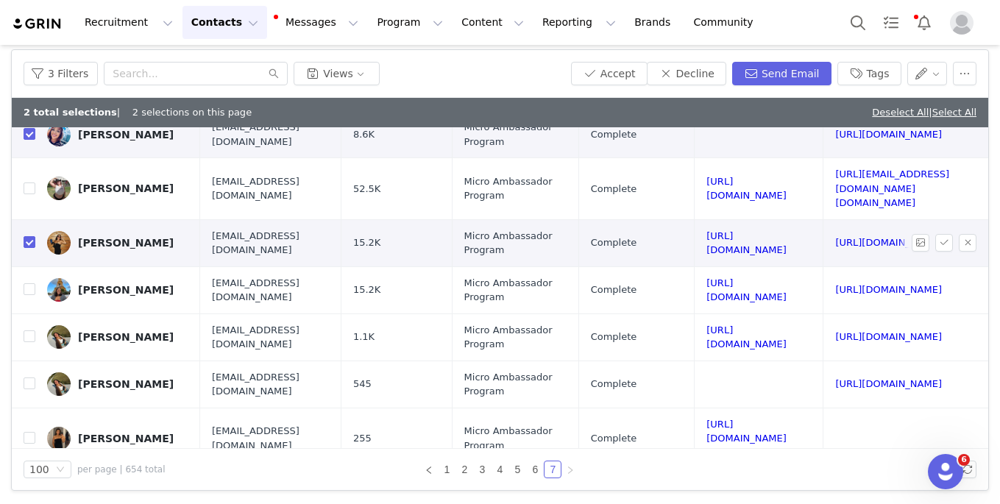
scroll to position [56, 121]
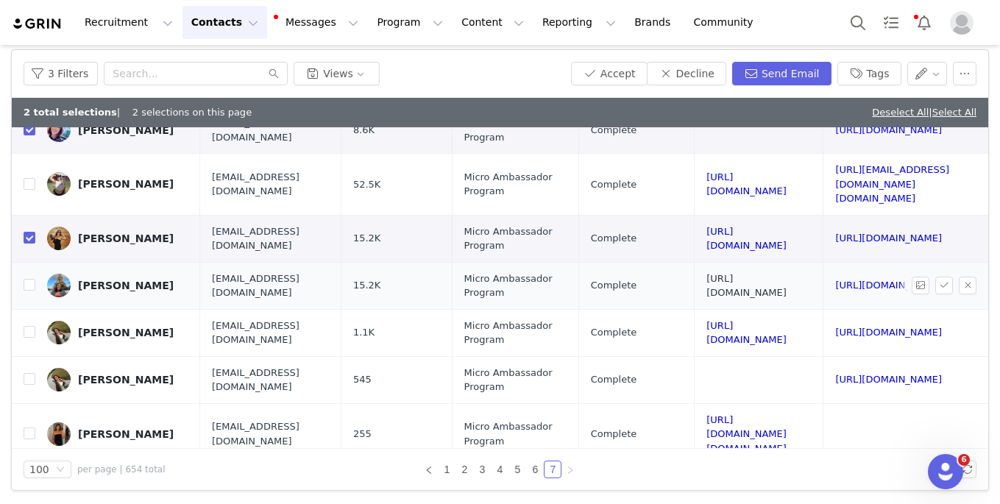
click at [706, 273] on link "https://www.instagram.com/s_nicolem" at bounding box center [746, 286] width 80 height 26
click at [32, 279] on input "checkbox" at bounding box center [30, 285] width 12 height 12
checkbox input "true"
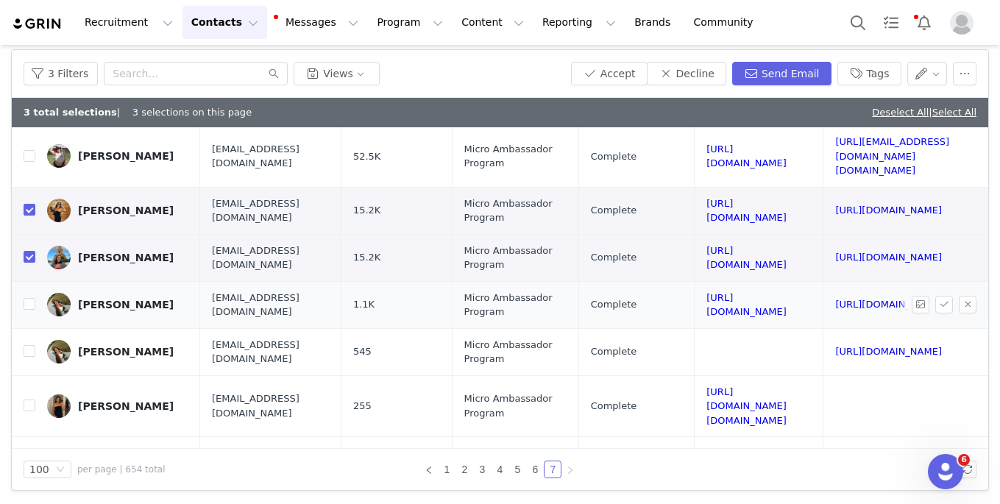
scroll to position [84, 138]
click at [706, 292] on link "https://www.instagram.com/princessavv__" at bounding box center [746, 305] width 80 height 26
click at [29, 298] on input "checkbox" at bounding box center [30, 304] width 12 height 12
checkbox input "true"
click at [724, 346] on link "https://www.tiktok.com/@savglpjourney" at bounding box center [888, 351] width 107 height 11
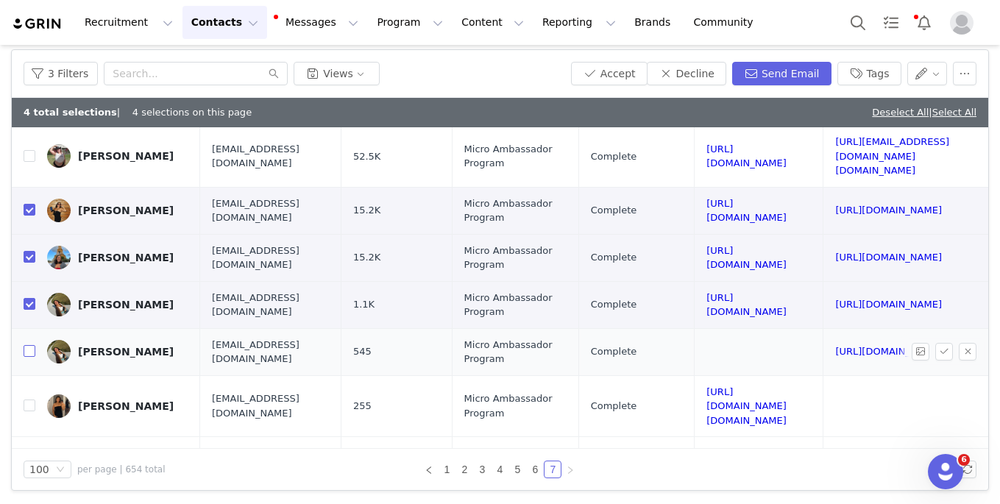
click at [27, 345] on input "checkbox" at bounding box center [30, 351] width 12 height 12
checkbox input "true"
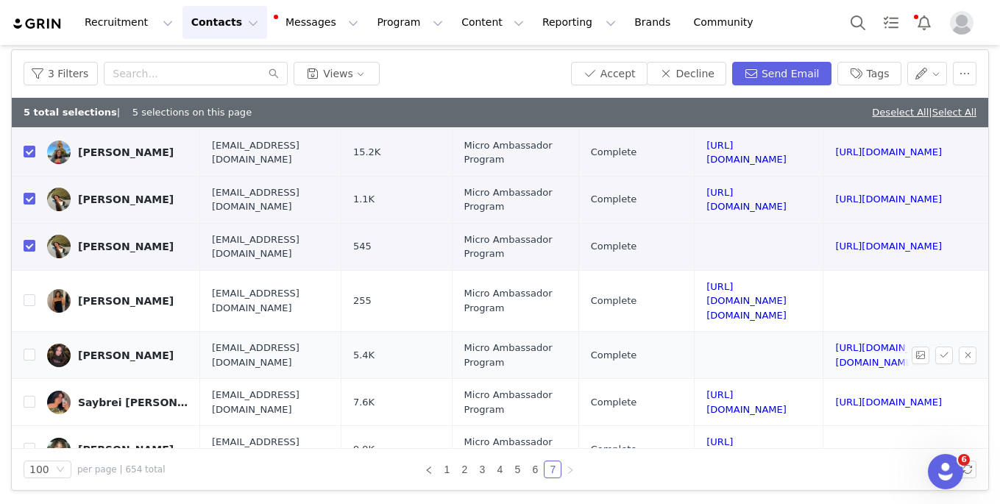
scroll to position [200, 138]
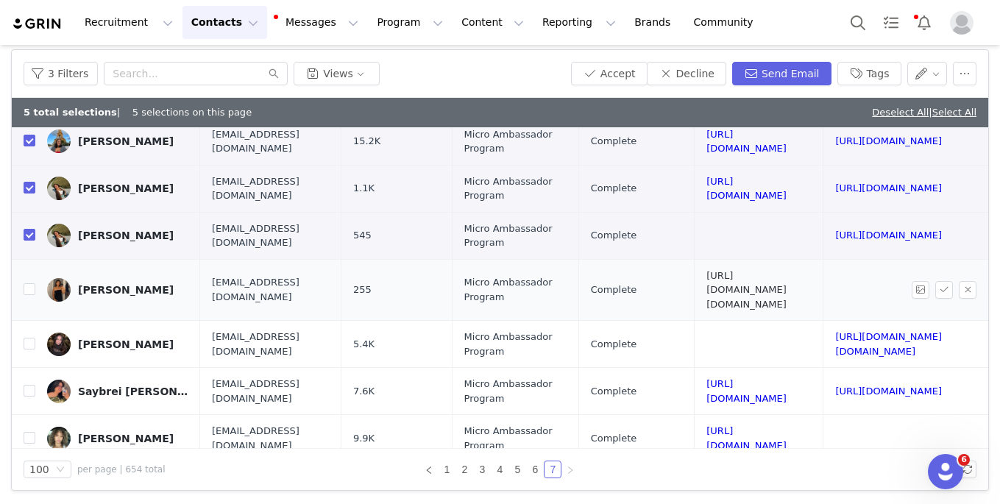
click at [706, 270] on link "https://www.instagram.com/sav.annahalexius" at bounding box center [746, 290] width 80 height 40
click at [709, 71] on button "Decline" at bounding box center [686, 74] width 79 height 24
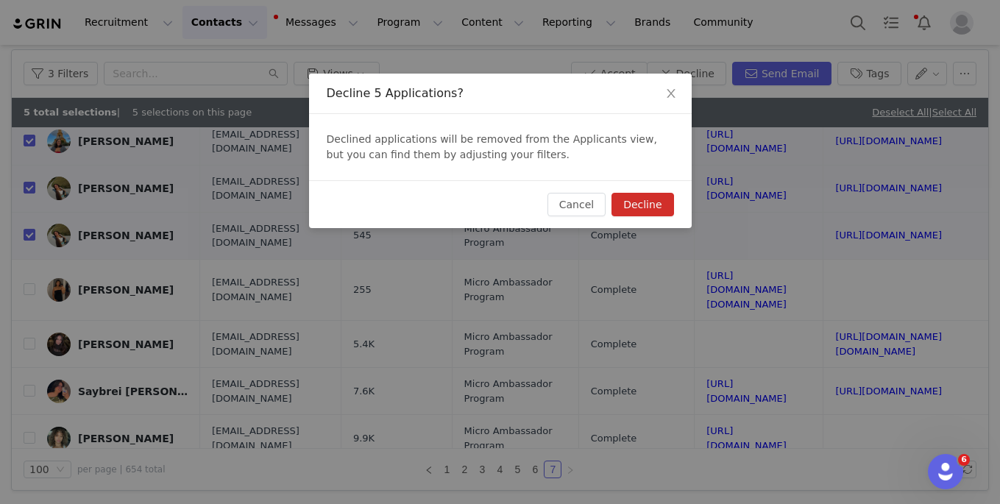
click at [662, 201] on button "Decline" at bounding box center [642, 205] width 62 height 24
checkbox input "false"
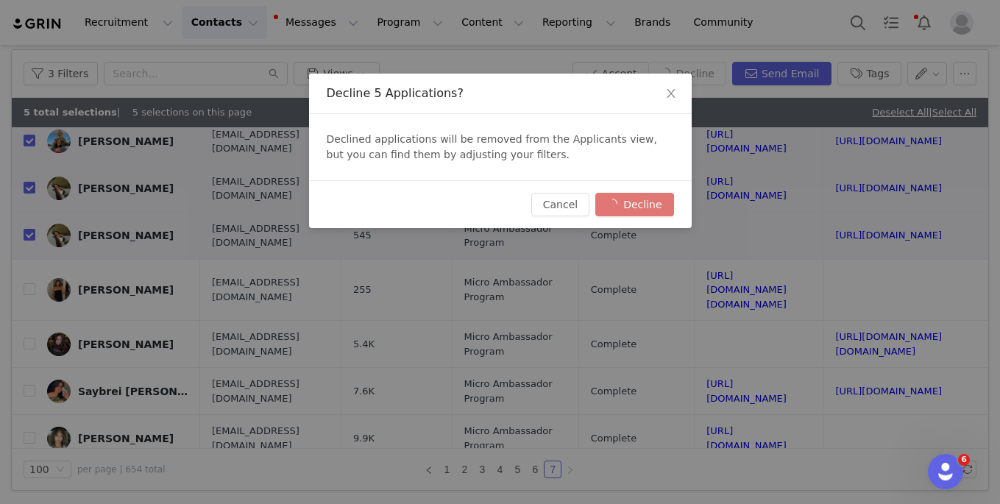
checkbox input "false"
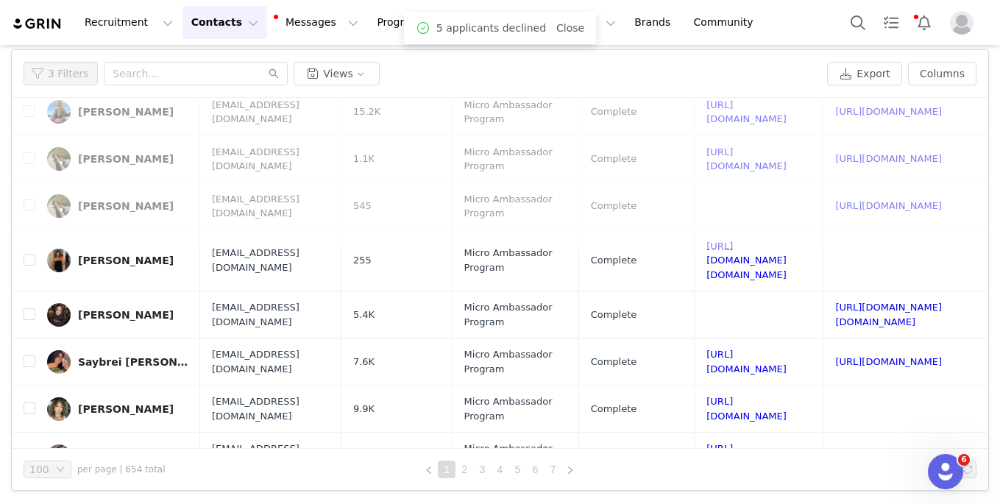
scroll to position [0, 0]
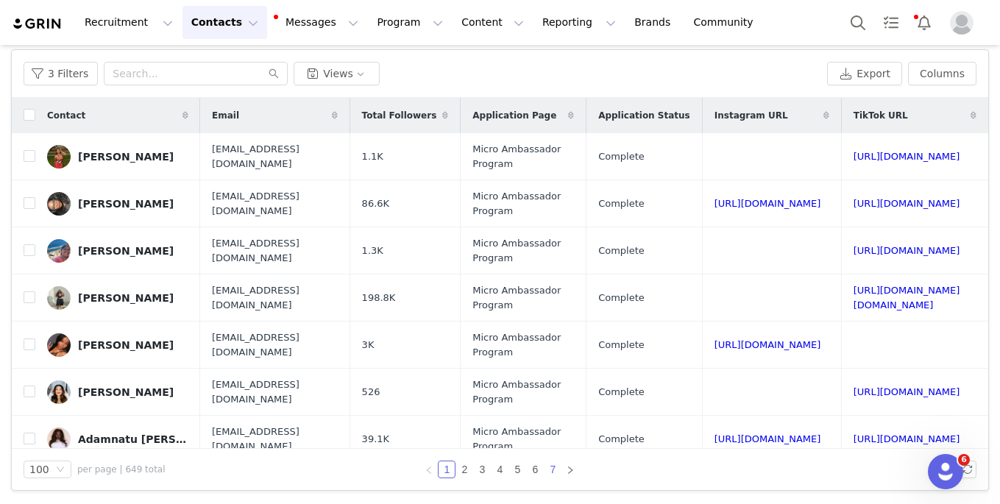
click at [551, 469] on link "7" at bounding box center [552, 469] width 16 height 16
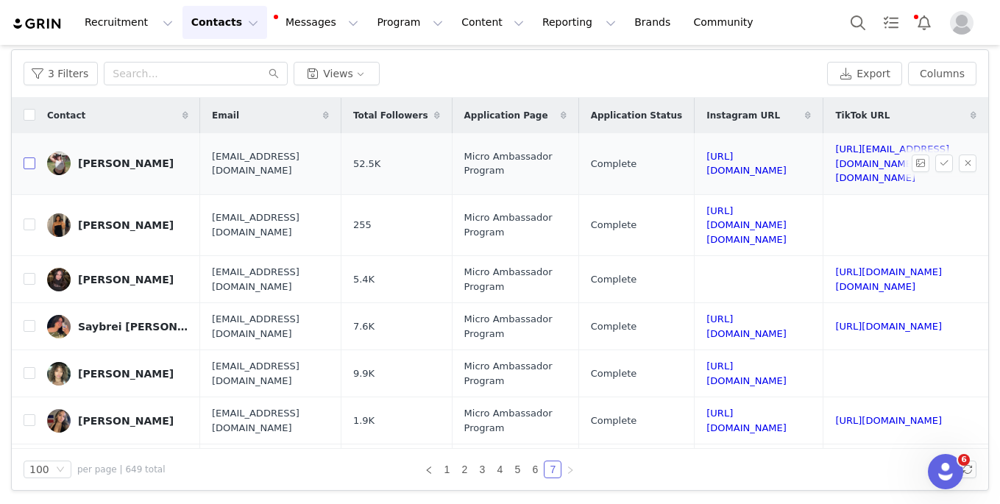
click at [26, 157] on input "checkbox" at bounding box center [30, 163] width 12 height 12
checkbox input "true"
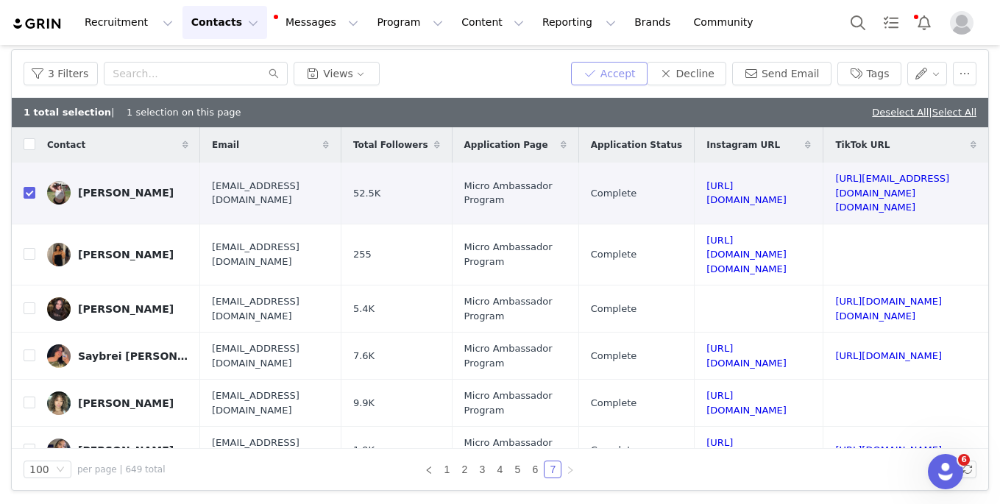
click at [619, 68] on button "Accept" at bounding box center [609, 74] width 76 height 24
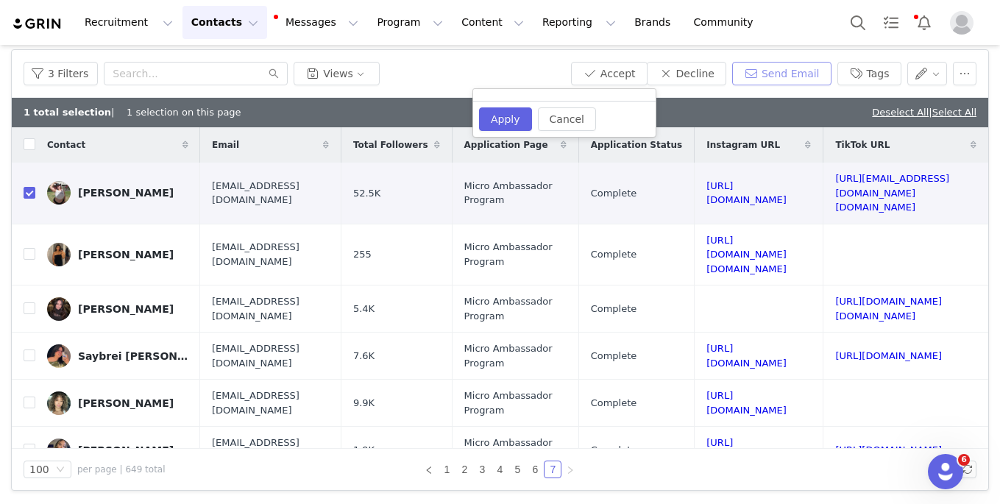
click at [724, 81] on button "Send Email" at bounding box center [781, 74] width 99 height 24
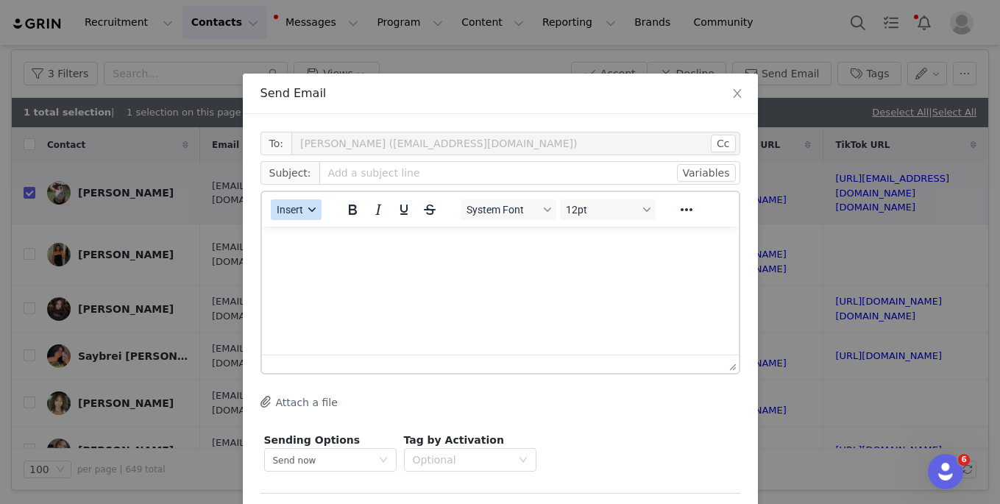
click at [308, 211] on icon "button" at bounding box center [311, 209] width 7 height 7
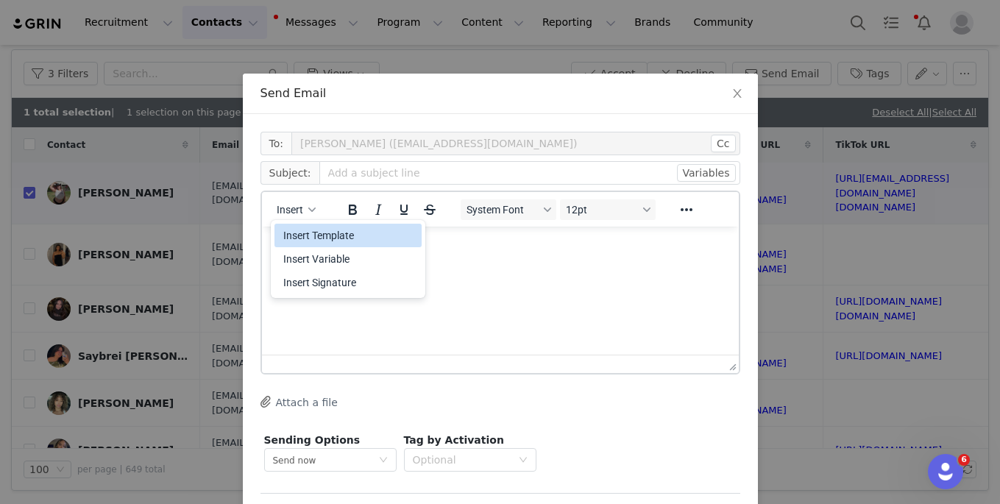
click at [318, 231] on div "Insert Template" at bounding box center [349, 236] width 132 height 18
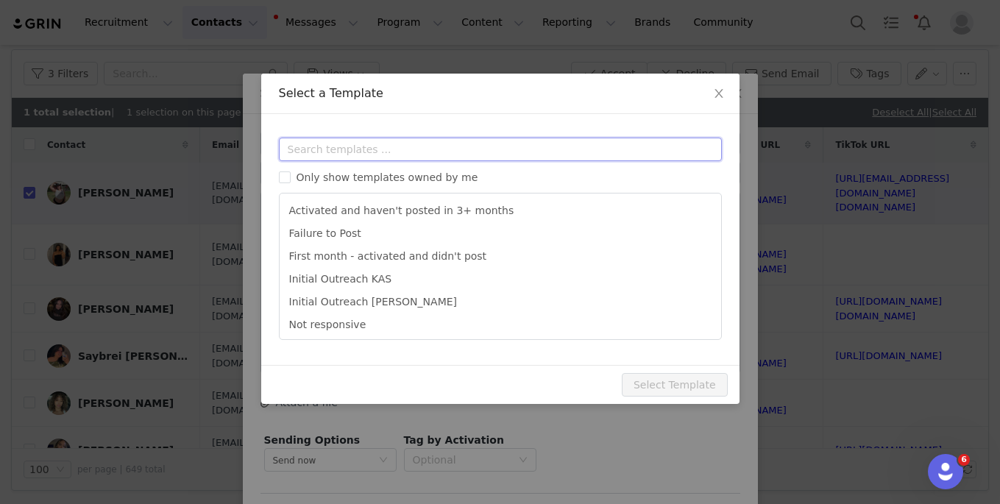
click at [309, 153] on input "text" at bounding box center [500, 150] width 443 height 24
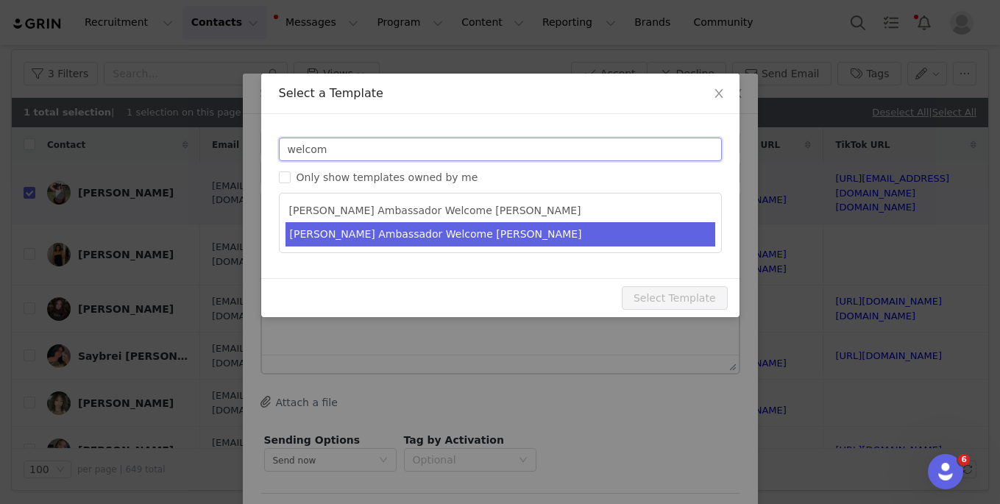
type input "welcom"
type input "YITTY Ambassador | Welcome, it's about damn time!"
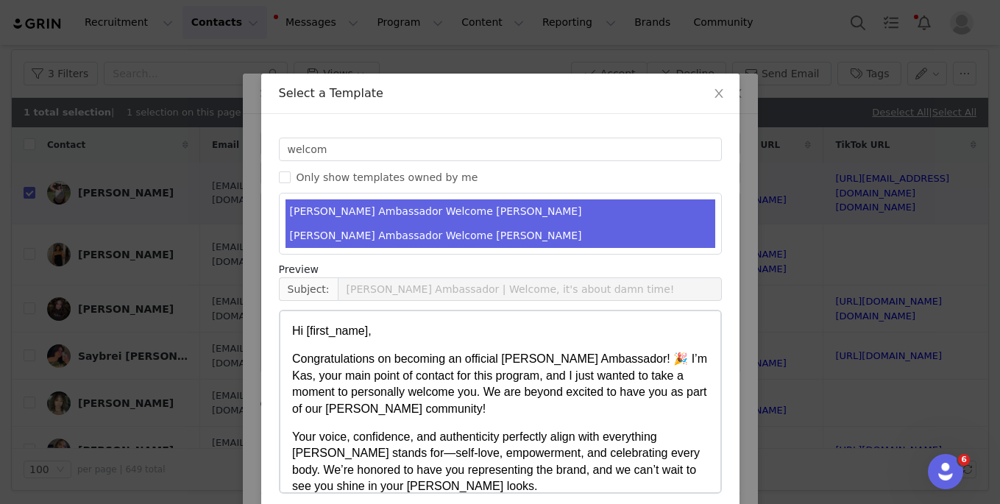
click at [345, 229] on li "Yitty Ambassador Welcome MELISSA" at bounding box center [500, 236] width 430 height 24
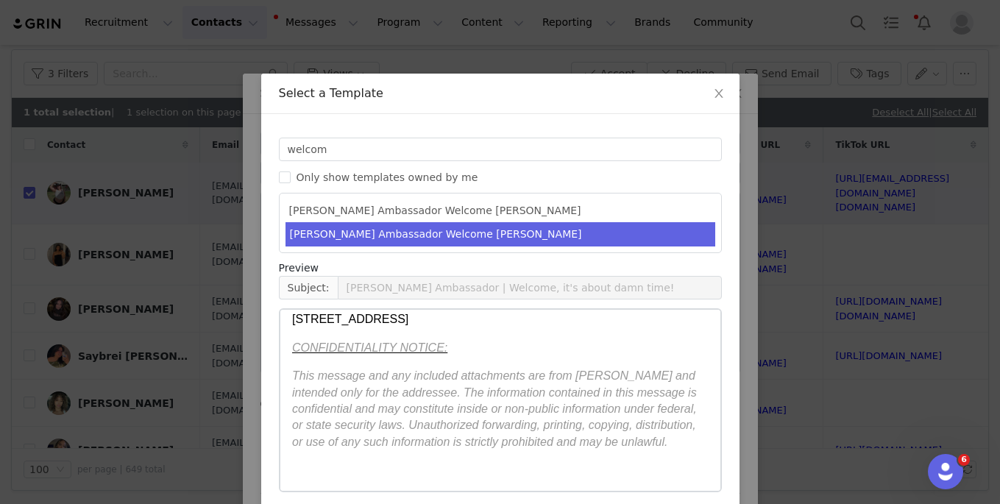
scroll to position [63, 0]
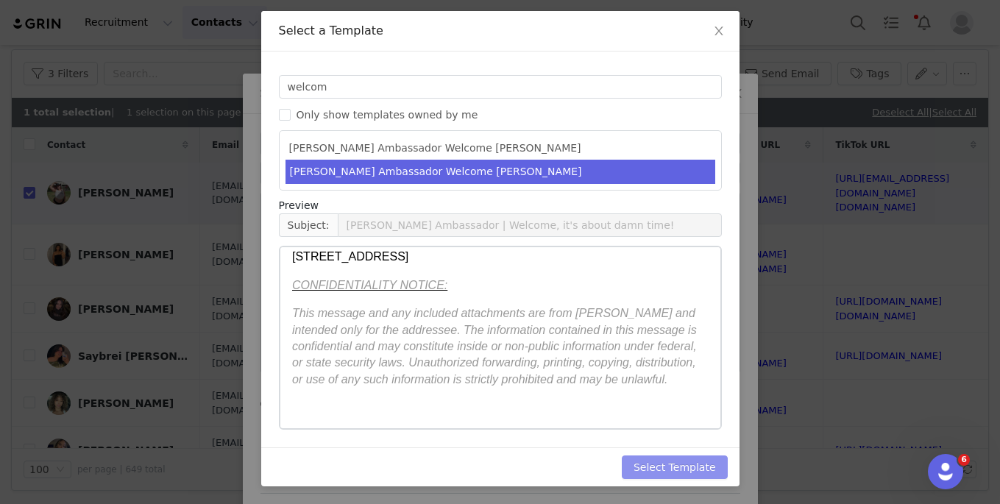
click at [697, 460] on button "Select Template" at bounding box center [675, 467] width 106 height 24
type input "YITTY Ambassador | Welcome, it's about damn time!"
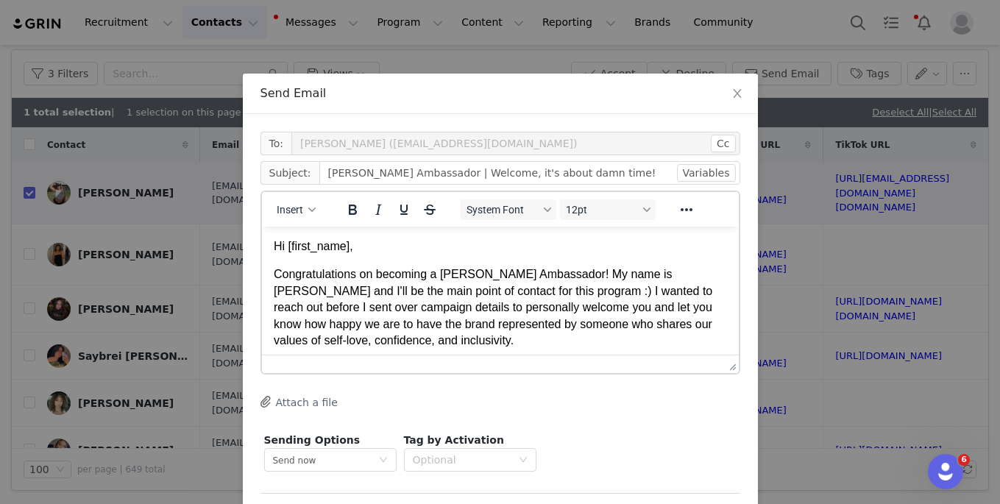
scroll to position [0, 0]
click at [696, 225] on div "Insert System Font 12pt To open the popup, press Shift+Enter To open the popup,…" at bounding box center [500, 209] width 477 height 35
click at [696, 296] on p "Congratulations on becoming a YITTY Ambassador! My name is Melissa and I'll be …" at bounding box center [499, 307] width 453 height 82
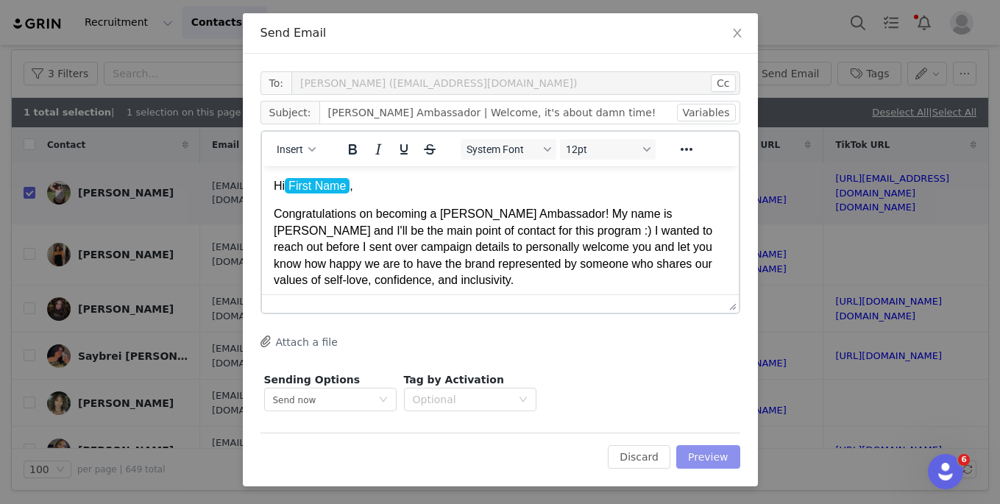
click at [713, 453] on button "Preview" at bounding box center [708, 457] width 64 height 24
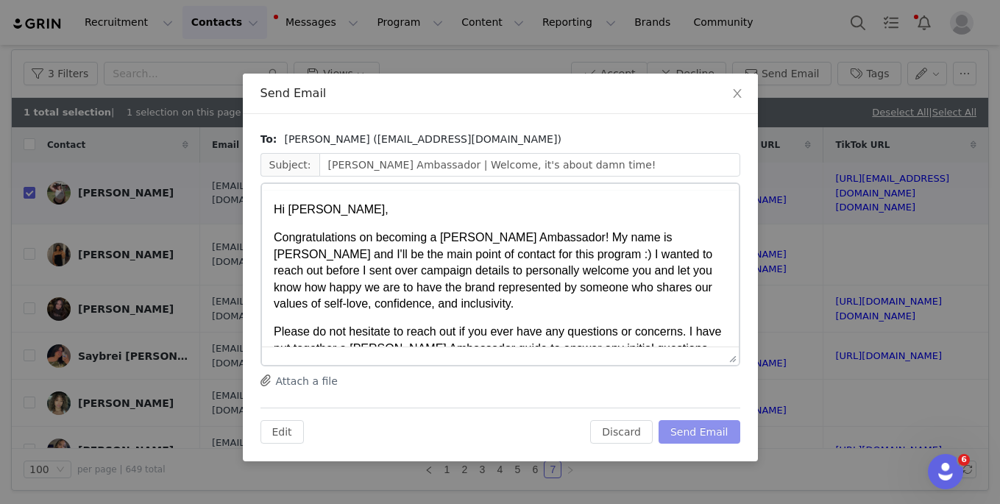
scroll to position [0, 0]
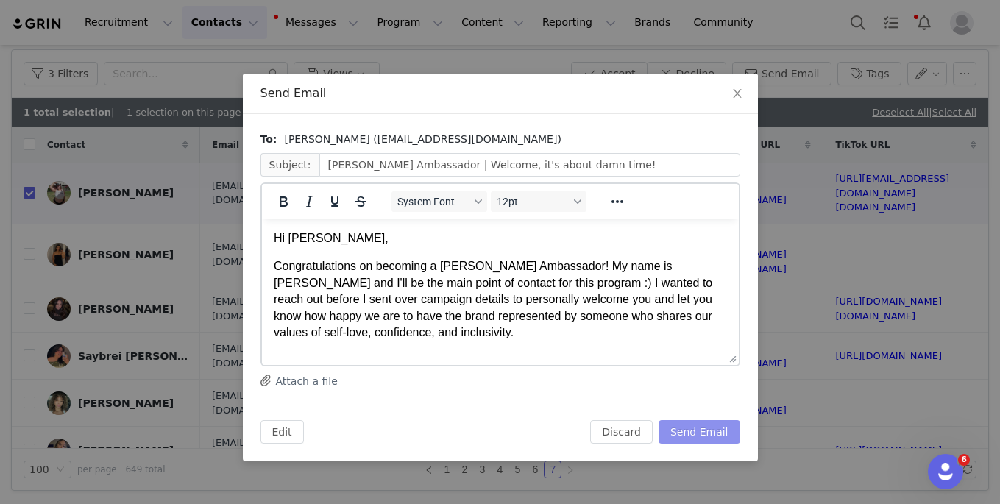
click at [708, 434] on button "Send Email" at bounding box center [699, 432] width 82 height 24
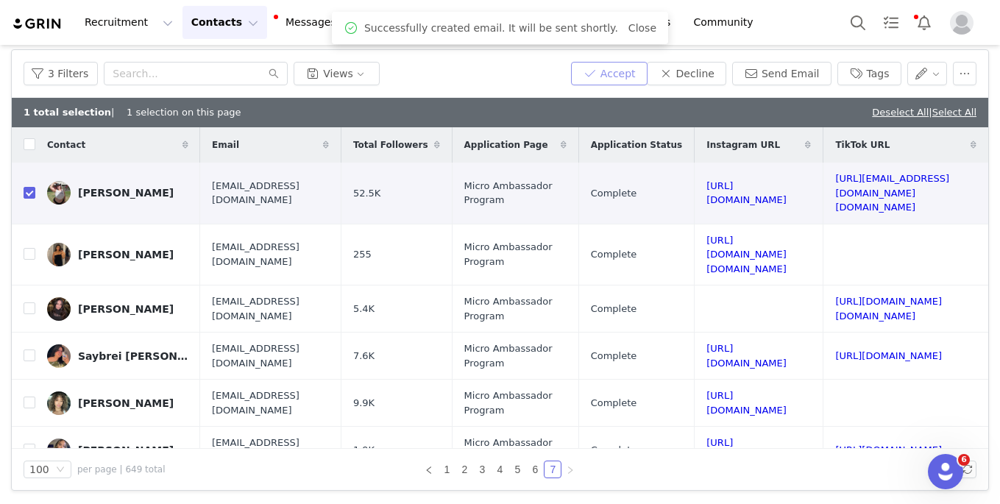
click at [622, 84] on button "Accept" at bounding box center [609, 74] width 76 height 24
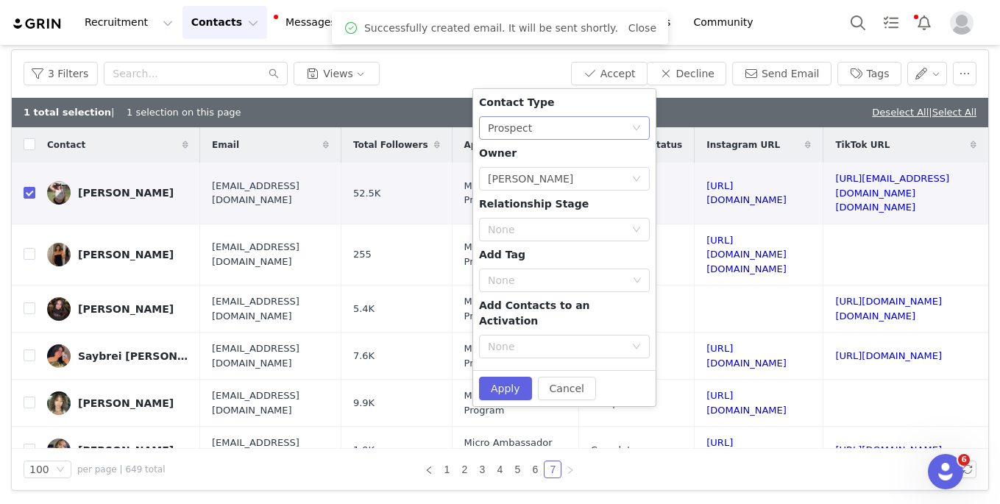
click at [572, 117] on div "None Prospect" at bounding box center [559, 128] width 143 height 22
click at [553, 177] on li "Creator" at bounding box center [564, 181] width 171 height 24
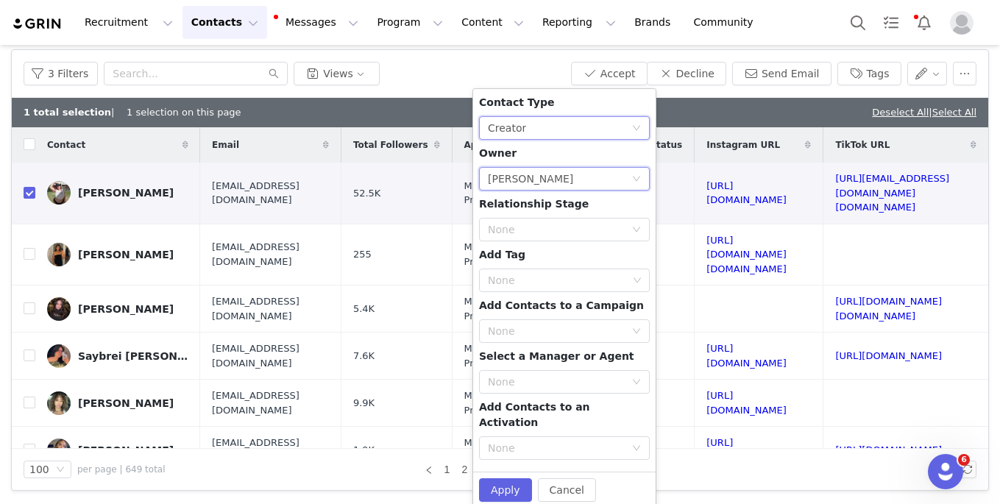
click at [535, 186] on div "[PERSON_NAME]" at bounding box center [530, 179] width 85 height 22
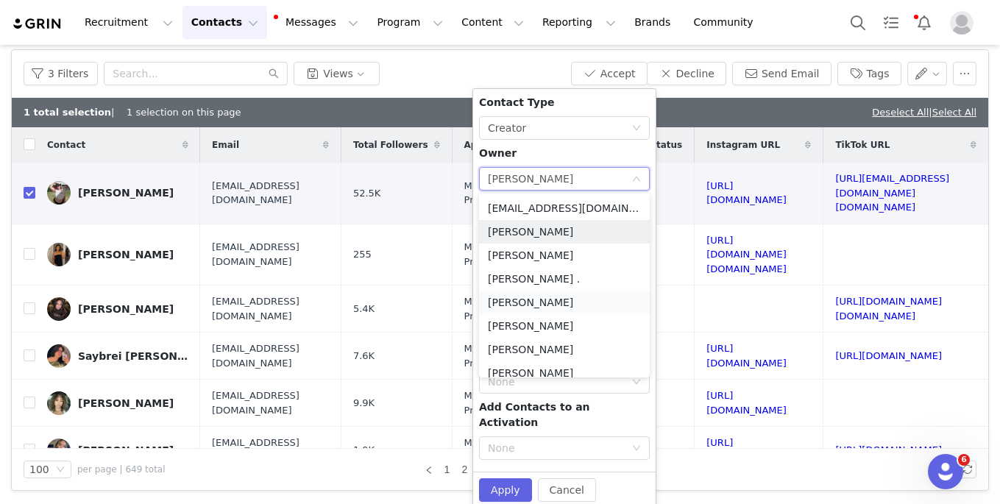
click at [521, 295] on li "[PERSON_NAME]" at bounding box center [564, 303] width 171 height 24
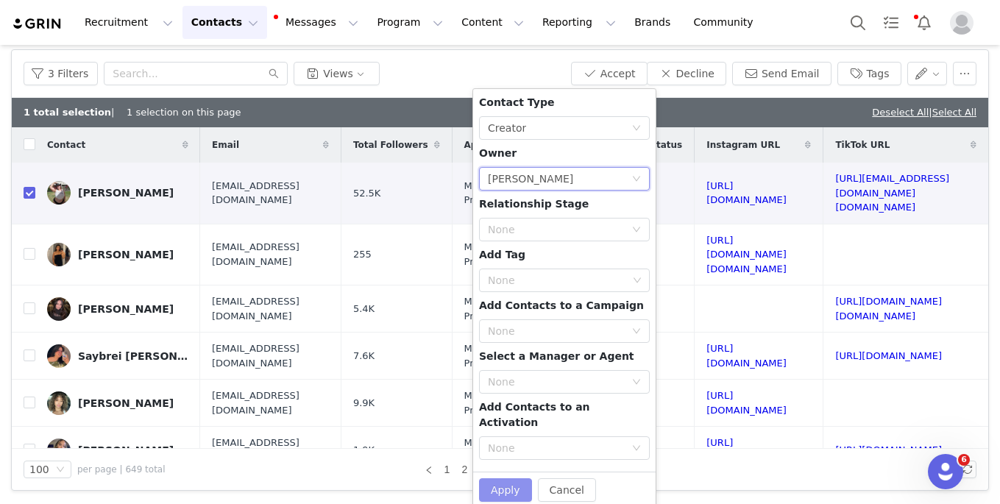
click at [509, 478] on button "Apply" at bounding box center [505, 490] width 53 height 24
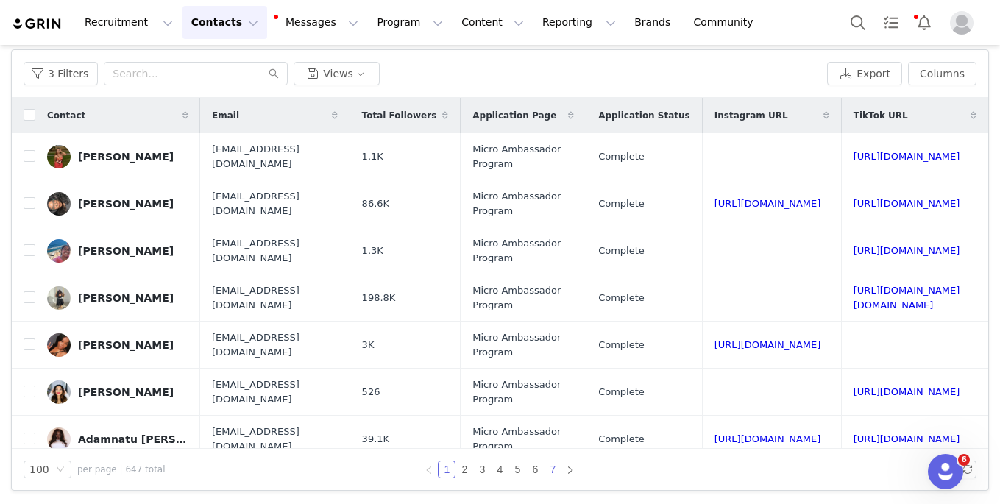
click at [552, 468] on link "7" at bounding box center [552, 469] width 16 height 16
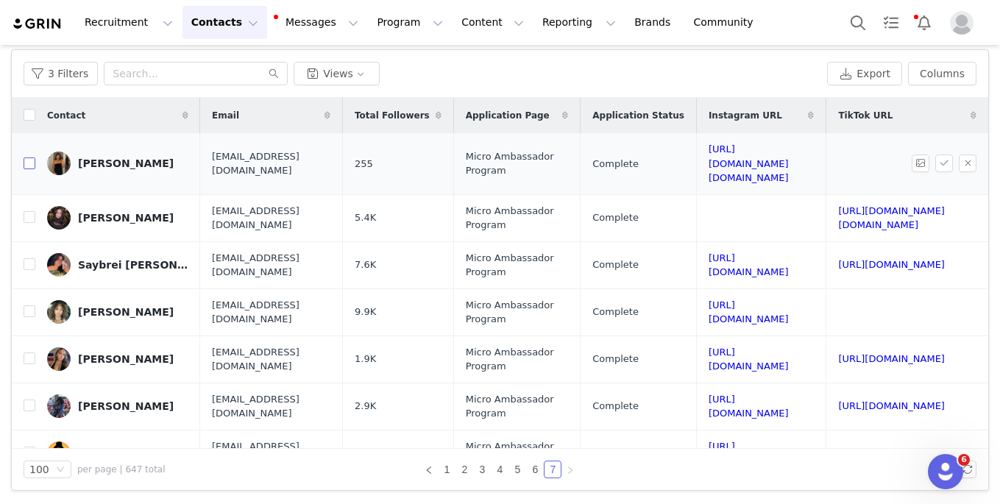
click at [28, 160] on input "checkbox" at bounding box center [30, 163] width 12 height 12
checkbox input "true"
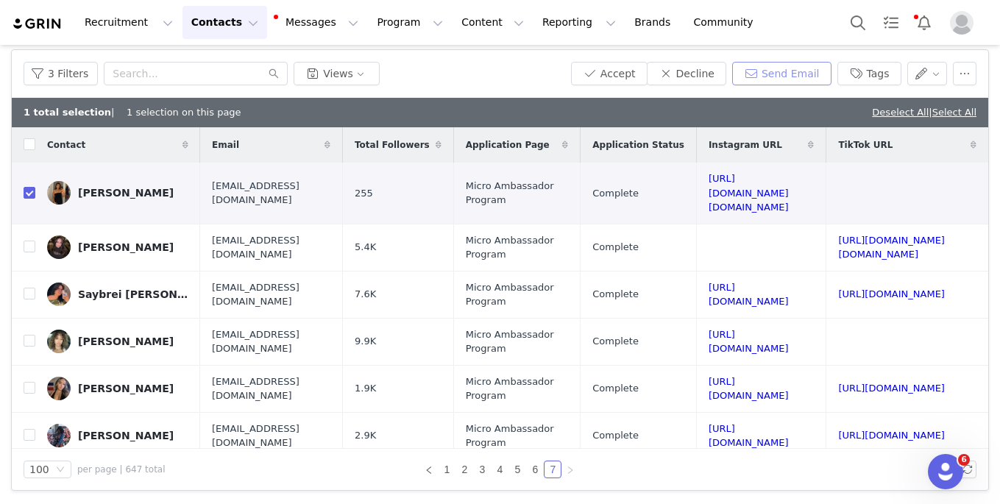
click at [724, 71] on button "Send Email" at bounding box center [781, 74] width 99 height 24
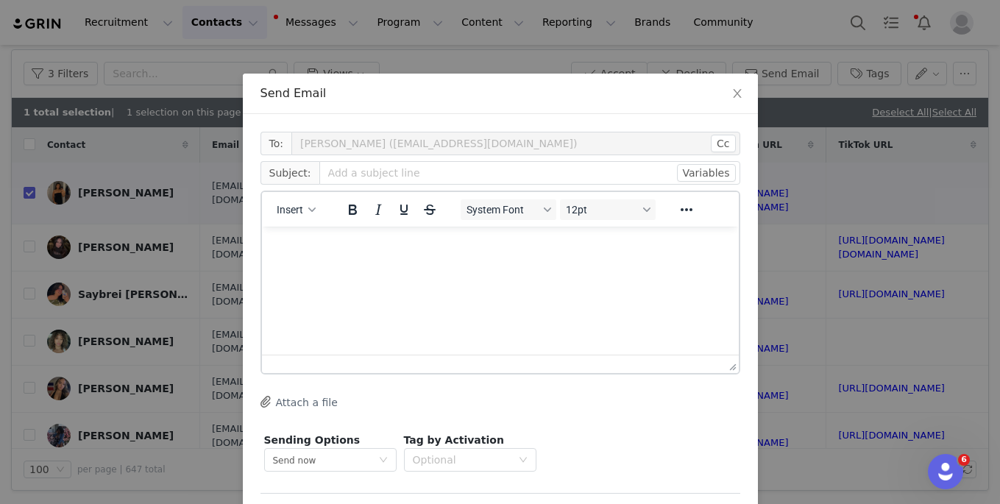
click at [296, 199] on div "Insert" at bounding box center [296, 209] width 69 height 29
click at [297, 206] on span "Insert" at bounding box center [290, 210] width 26 height 12
click at [311, 224] on div "Insert Template" at bounding box center [347, 236] width 147 height 24
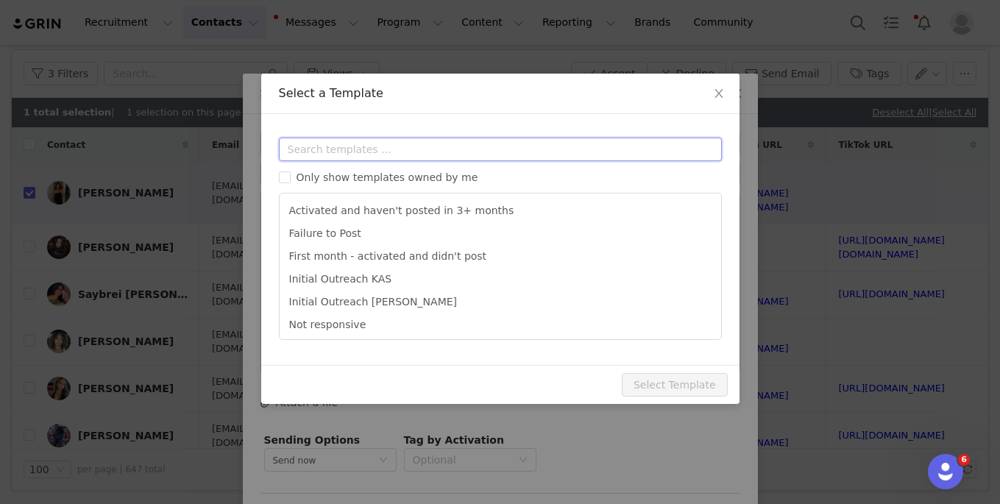
click at [305, 146] on input "text" at bounding box center [500, 150] width 443 height 24
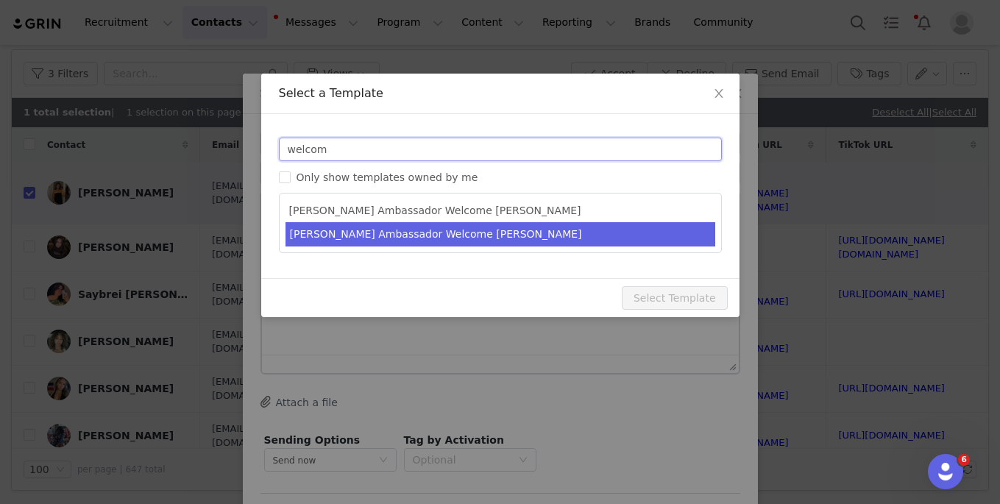
type input "welcom"
type input "YITTY Ambassador | Welcome, it's about damn time!"
click at [394, 237] on li "Yitty Ambassador Welcome MELISSA" at bounding box center [500, 234] width 430 height 24
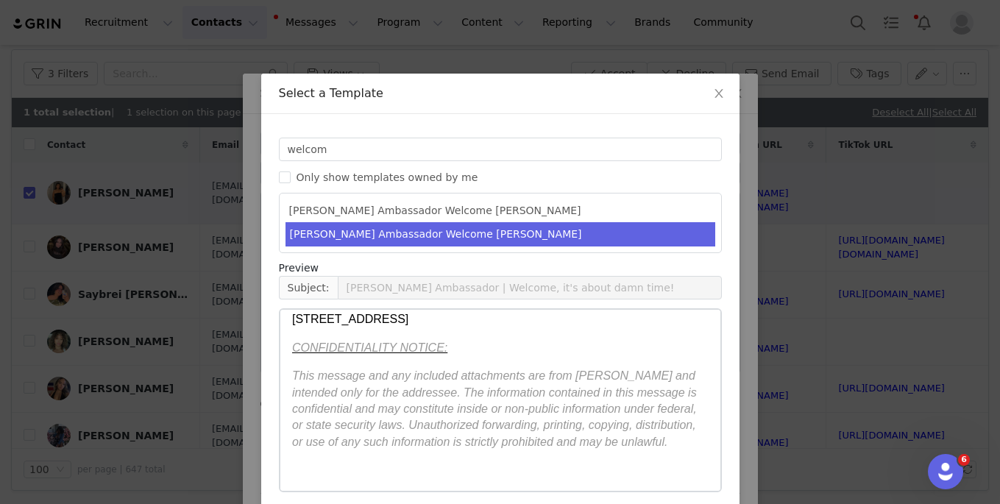
scroll to position [63, 0]
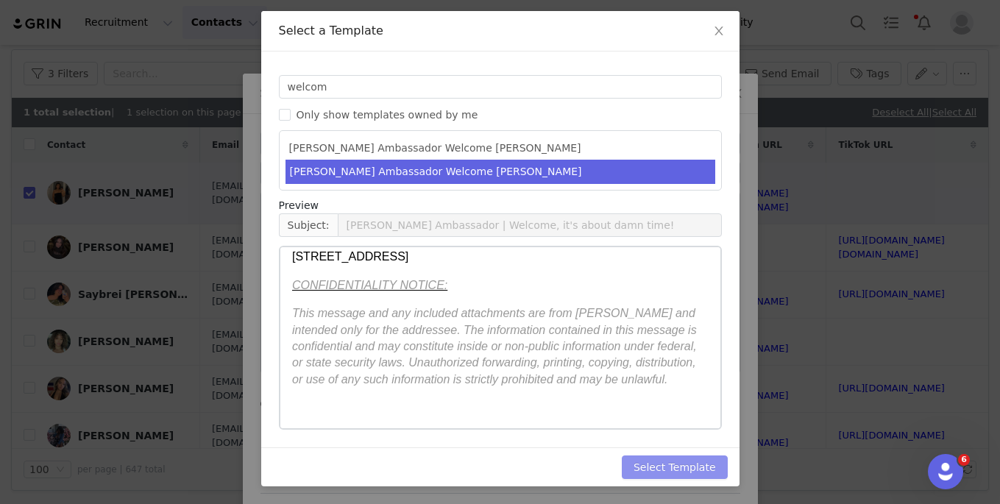
click at [676, 466] on button "Select Template" at bounding box center [675, 467] width 106 height 24
type input "YITTY Ambassador | Welcome, it's about damn time!"
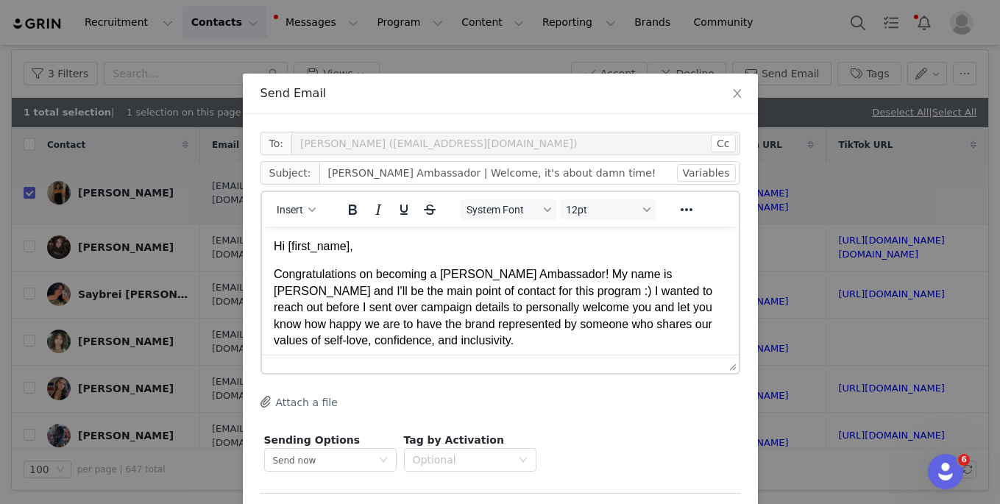
scroll to position [0, 0]
click at [642, 309] on p "Congratulations on becoming a YITTY Ambassador! My name is Melissa and I'll be …" at bounding box center [499, 307] width 453 height 82
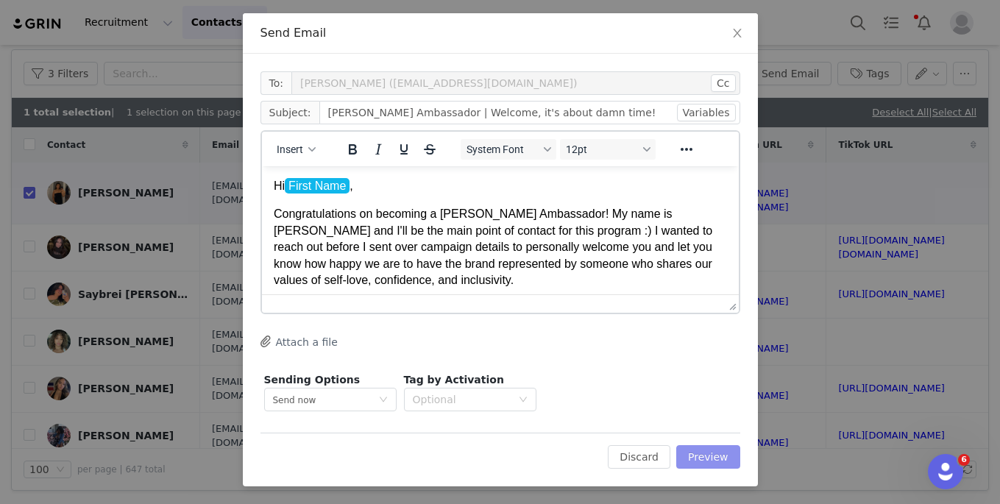
click at [720, 460] on button "Preview" at bounding box center [708, 457] width 64 height 24
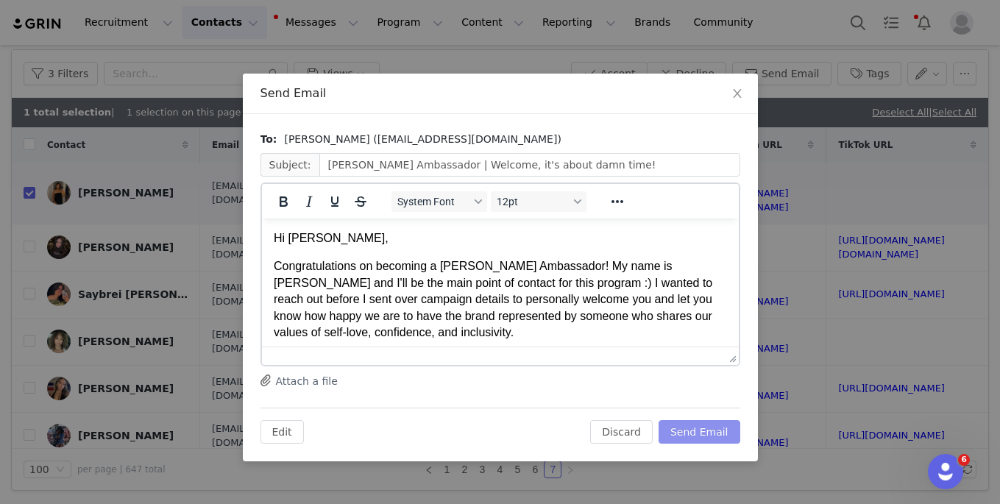
scroll to position [0, 0]
click at [696, 420] on button "Send Email" at bounding box center [699, 432] width 82 height 24
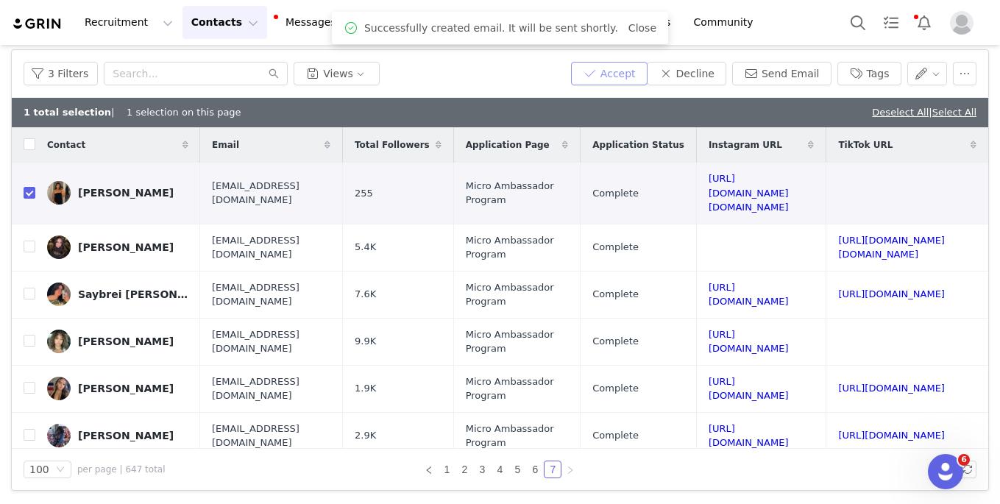
click at [618, 63] on button "Accept" at bounding box center [609, 74] width 76 height 24
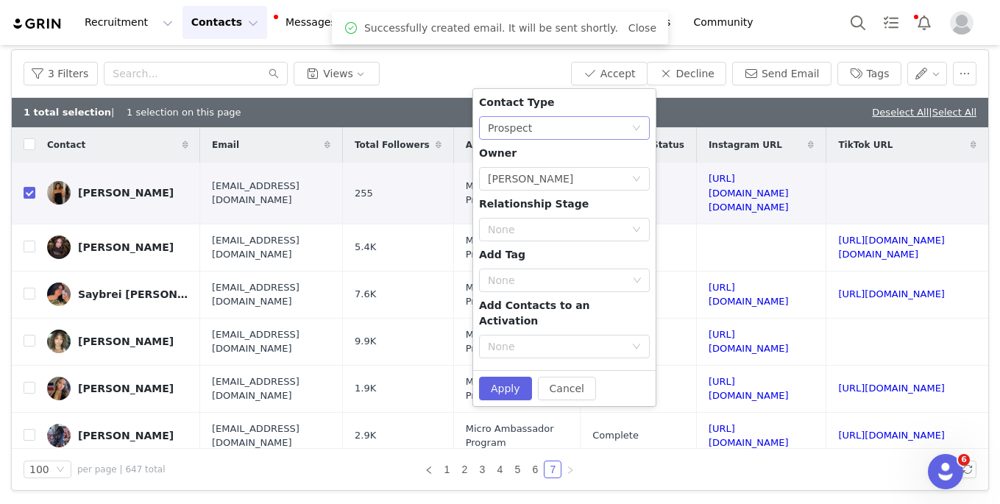
click at [541, 129] on div "None Prospect" at bounding box center [559, 128] width 143 height 22
click at [545, 177] on li "Creator" at bounding box center [564, 181] width 171 height 24
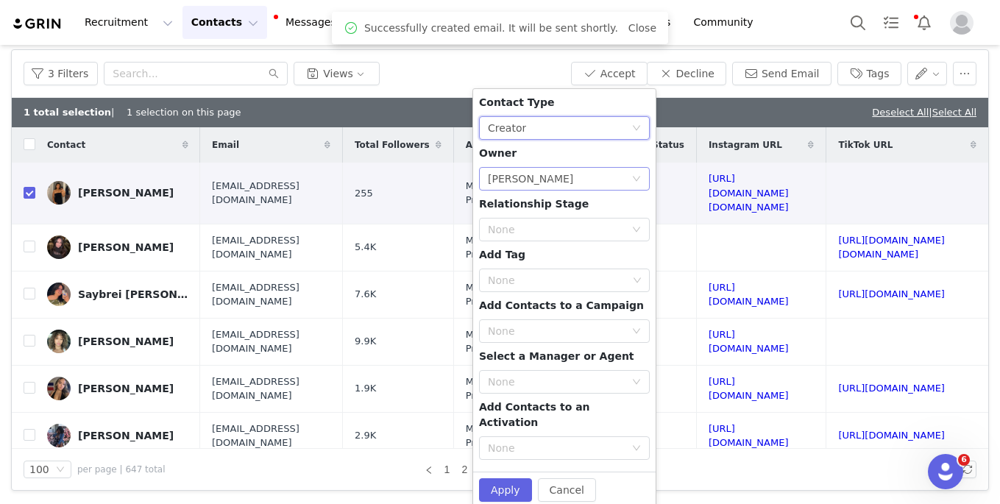
click at [521, 177] on div "[PERSON_NAME]" at bounding box center [530, 179] width 85 height 22
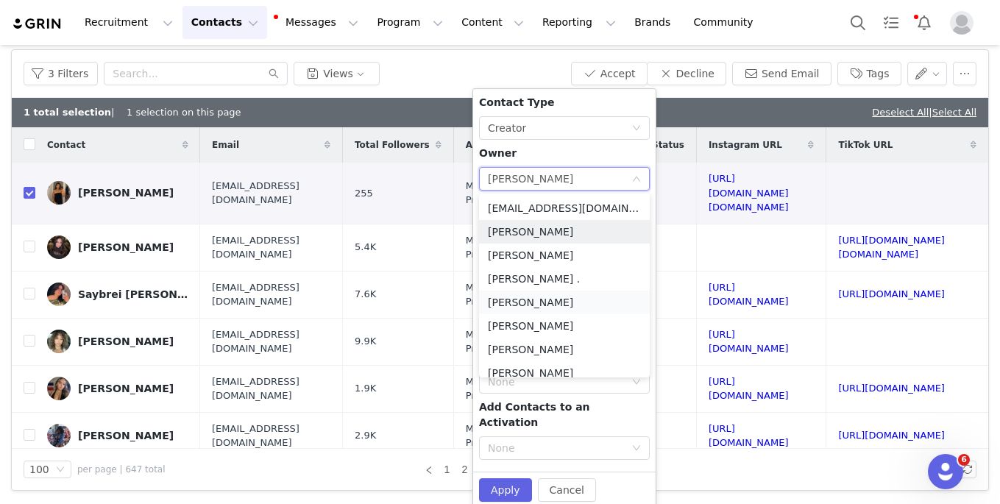
click at [510, 302] on li "[PERSON_NAME]" at bounding box center [564, 303] width 171 height 24
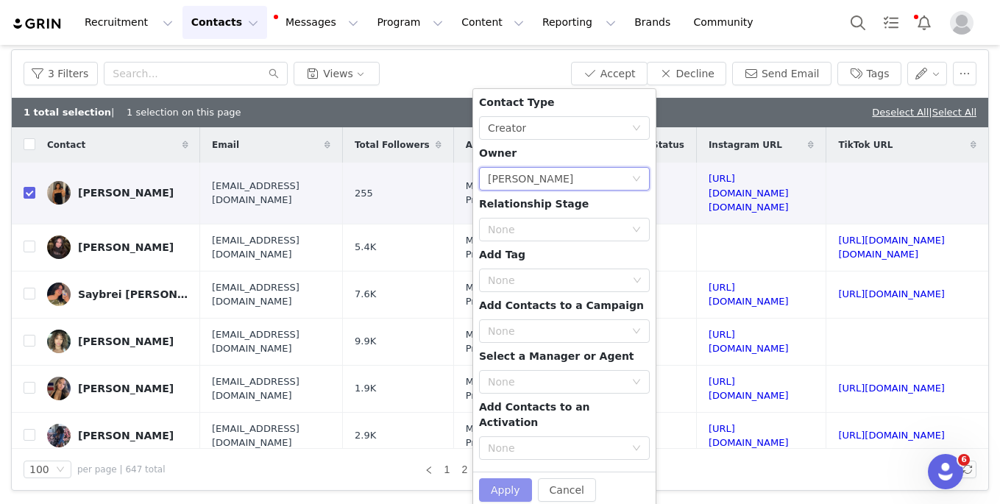
click at [502, 478] on button "Apply" at bounding box center [505, 490] width 53 height 24
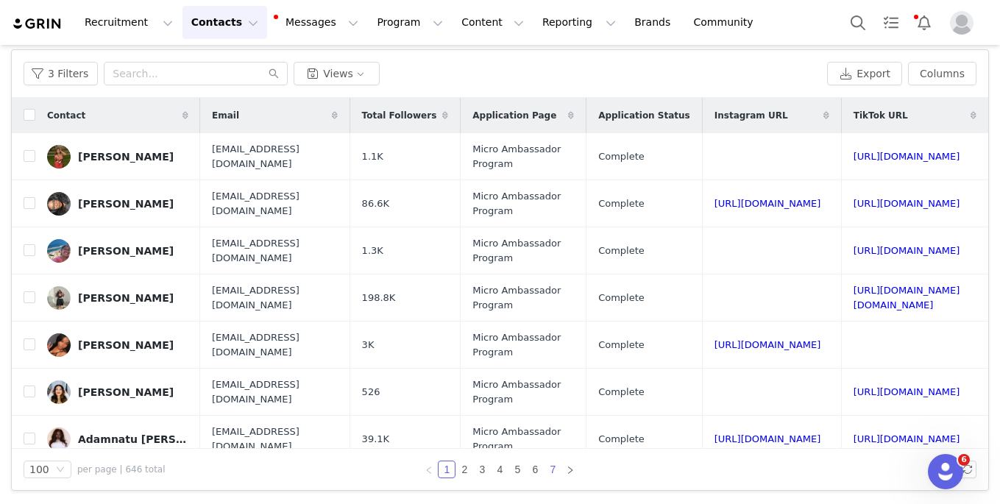
click at [551, 469] on link "7" at bounding box center [552, 469] width 16 height 16
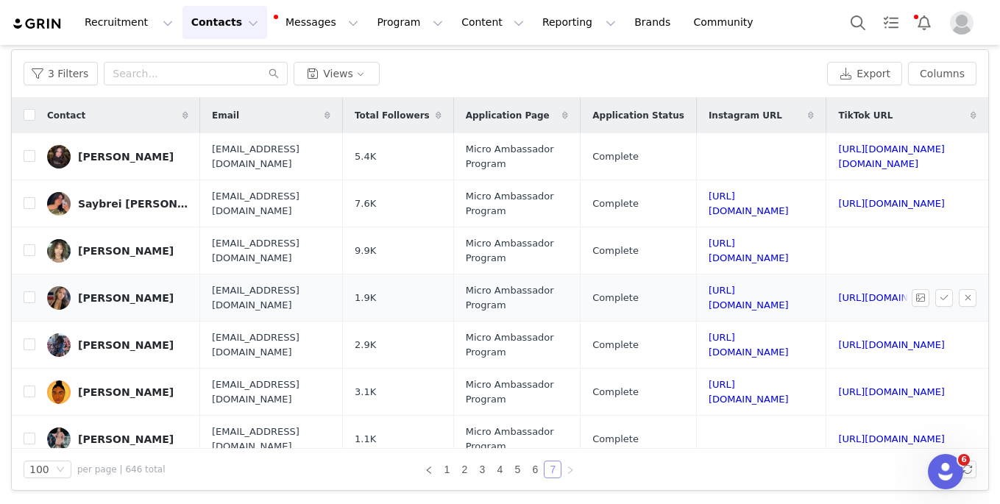
scroll to position [0, 188]
click at [724, 155] on link "https://www.tiktok.com/@savy.rae" at bounding box center [891, 156] width 107 height 26
click at [34, 154] on input "checkbox" at bounding box center [30, 156] width 12 height 12
checkbox input "true"
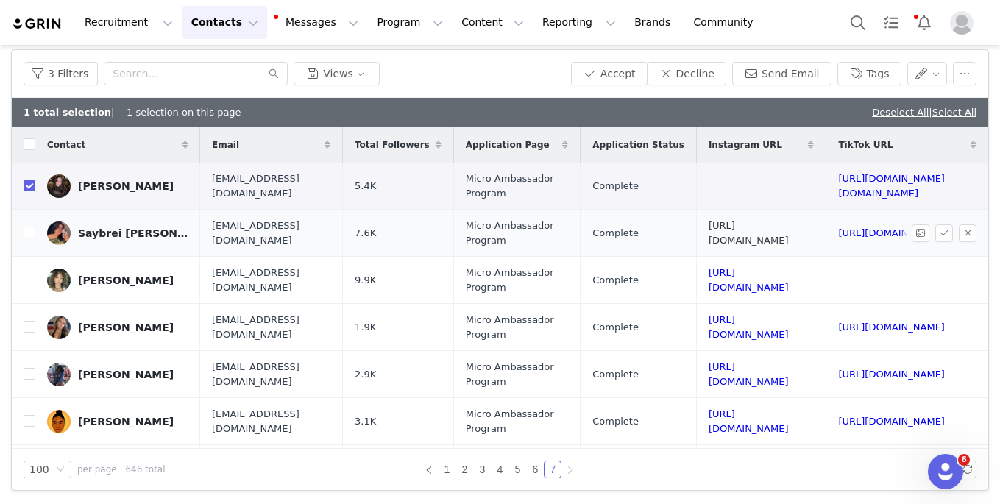
click at [708, 229] on link "https://www.instagram.com/hellodarlingdearest" at bounding box center [748, 233] width 80 height 26
click at [35, 232] on td "Saybrei Chavez" at bounding box center [117, 233] width 165 height 47
click at [32, 232] on input "checkbox" at bounding box center [30, 233] width 12 height 12
checkbox input "true"
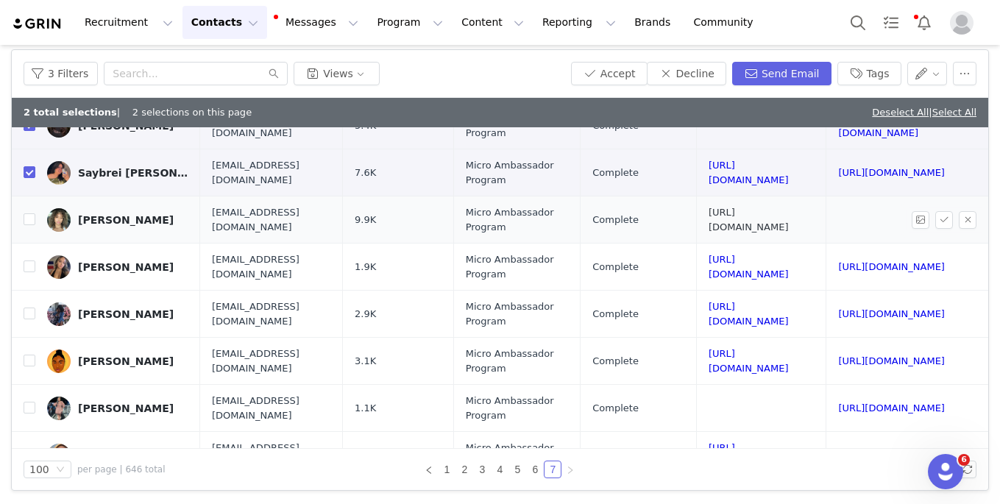
scroll to position [64, 188]
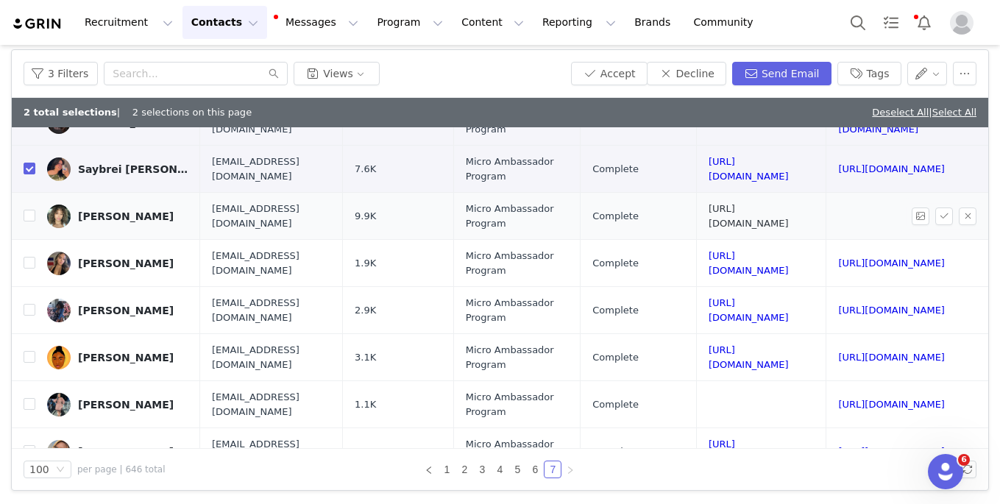
click at [708, 216] on link "https://www.instagram.com/shaeeholland" at bounding box center [748, 216] width 80 height 26
click at [705, 74] on button "Decline" at bounding box center [686, 74] width 79 height 24
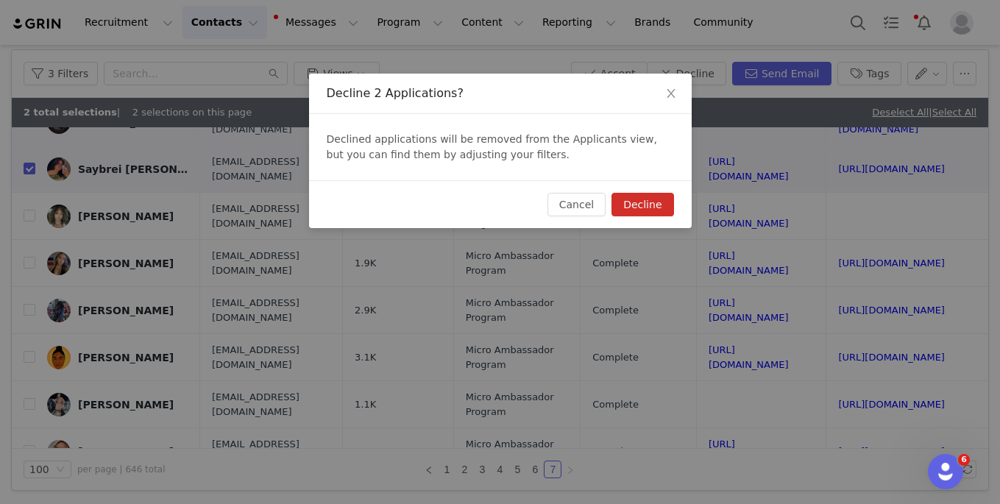
click at [649, 205] on button "Decline" at bounding box center [642, 205] width 62 height 24
checkbox input "false"
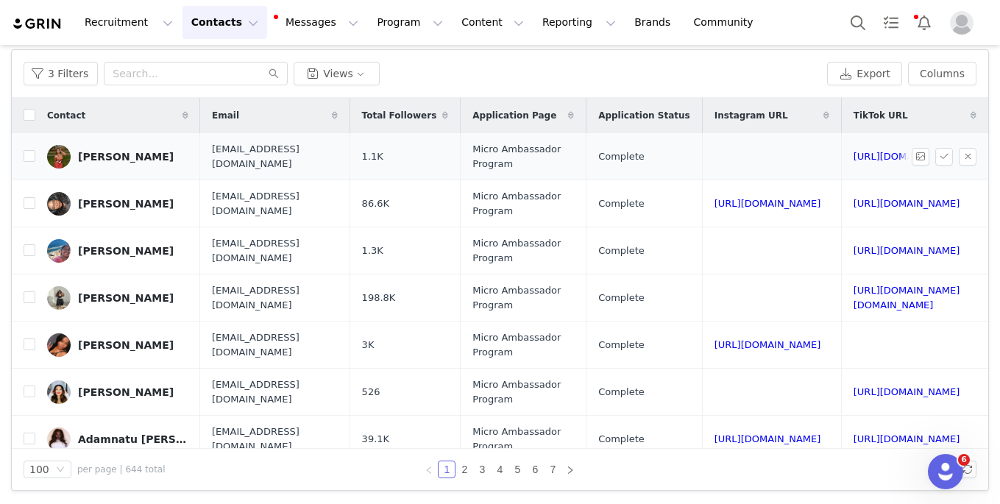
scroll to position [0, 146]
click at [724, 162] on td "https://www.tiktok.com/@aaliyahwooten" at bounding box center [911, 156] width 141 height 47
click at [724, 160] on link "https://www.tiktok.com/@aaliyahwooten" at bounding box center [906, 156] width 107 height 11
click at [29, 153] on input "checkbox" at bounding box center [30, 156] width 12 height 12
checkbox input "true"
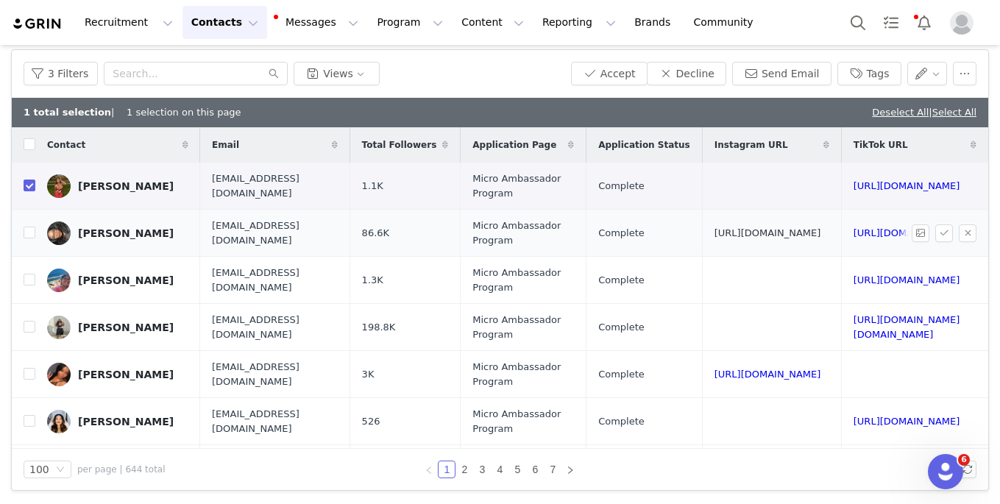
click at [714, 229] on link "https://www.instagram.com/aarianjayy" at bounding box center [767, 232] width 107 height 11
click at [27, 231] on input "checkbox" at bounding box center [30, 233] width 12 height 12
checkbox input "true"
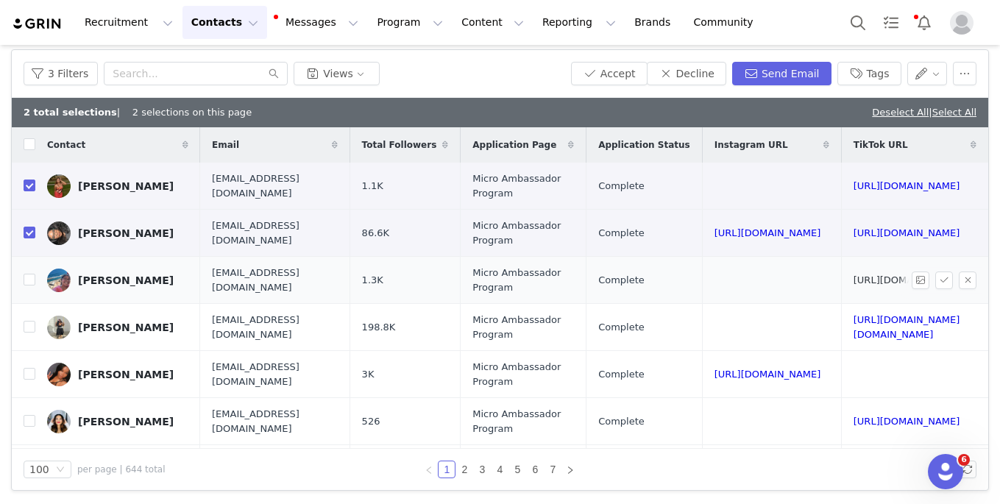
click at [724, 279] on link "https://www.tiktok.com/@gracefully_abby" at bounding box center [906, 279] width 107 height 11
click at [25, 280] on input "checkbox" at bounding box center [30, 280] width 12 height 12
checkbox input "true"
click at [724, 327] on link "https://www.tiktok.com/@badgal.abbey" at bounding box center [906, 327] width 107 height 26
click at [27, 327] on input "checkbox" at bounding box center [30, 327] width 12 height 12
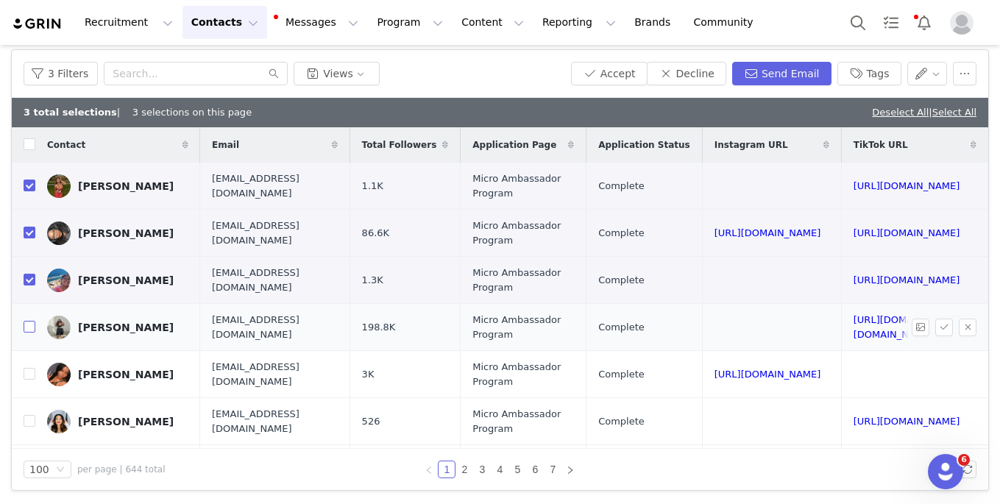
checkbox input "true"
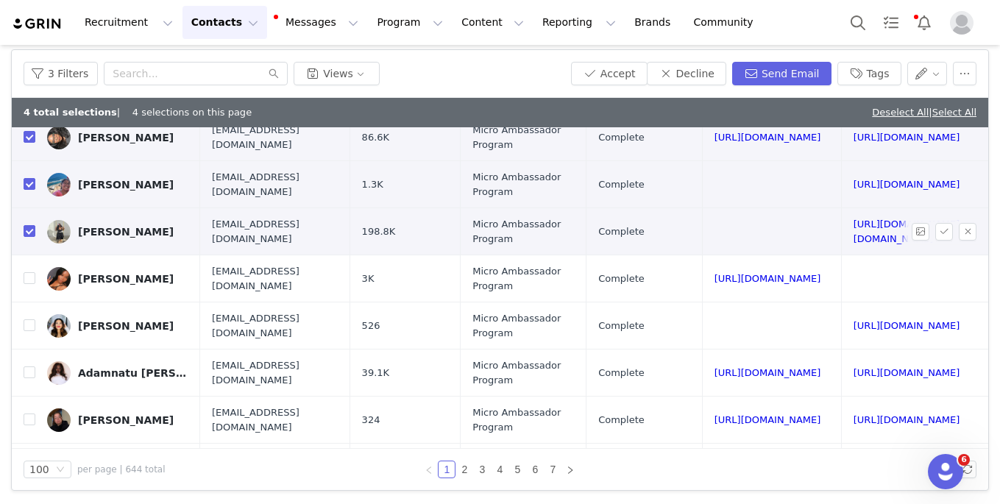
scroll to position [123, 146]
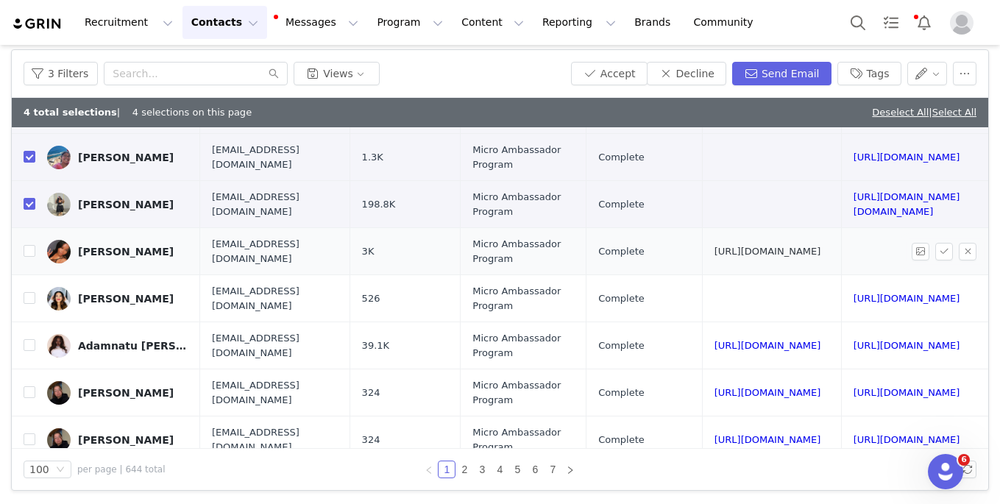
click at [714, 251] on link "https://www.instagram.com/justbrecause_" at bounding box center [767, 251] width 107 height 11
click at [28, 249] on input "checkbox" at bounding box center [30, 251] width 12 height 12
checkbox input "true"
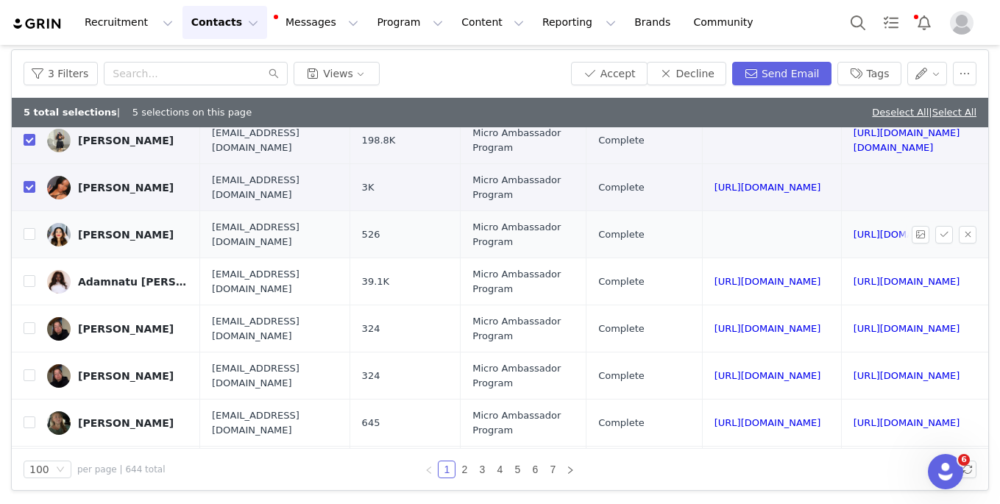
scroll to position [204, 146]
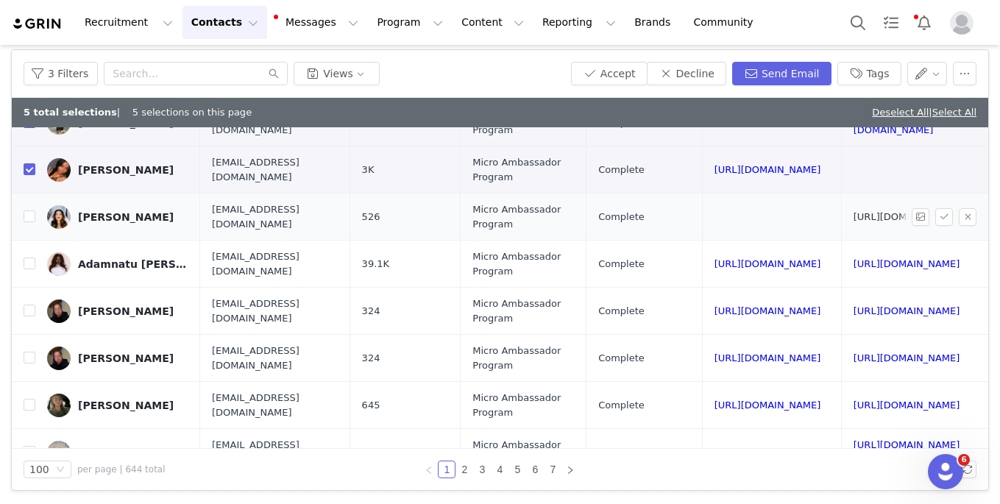
click at [724, 216] on link "https://www.tiktok.com/@_iamadamaris" at bounding box center [906, 216] width 107 height 11
click at [30, 218] on input "checkbox" at bounding box center [30, 216] width 12 height 12
checkbox input "true"
click at [714, 266] on link "https://www.instagram.com/thafitgoddess" at bounding box center [767, 263] width 107 height 11
click at [30, 260] on input "checkbox" at bounding box center [30, 263] width 12 height 12
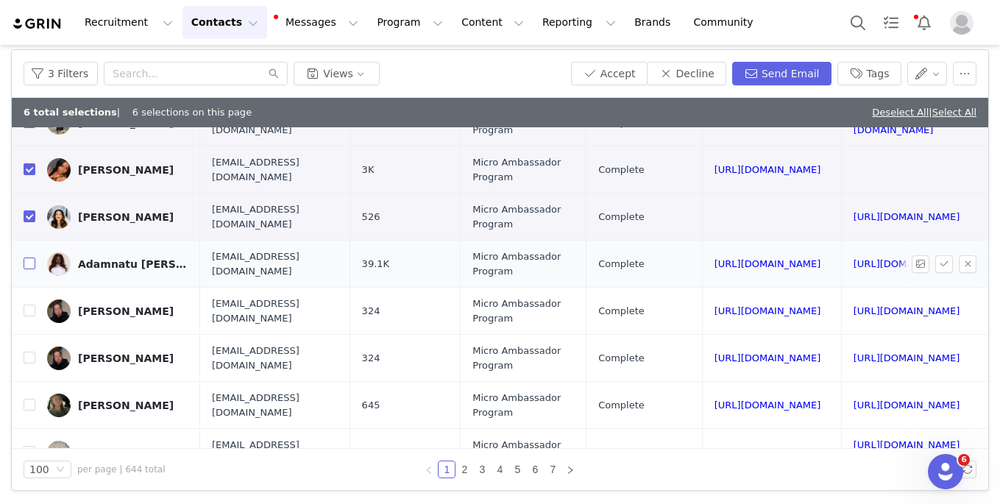
checkbox input "true"
click at [714, 313] on link "https://www.instagram.com/addison___bk" at bounding box center [767, 310] width 107 height 11
click at [29, 312] on input "checkbox" at bounding box center [30, 310] width 12 height 12
checkbox input "true"
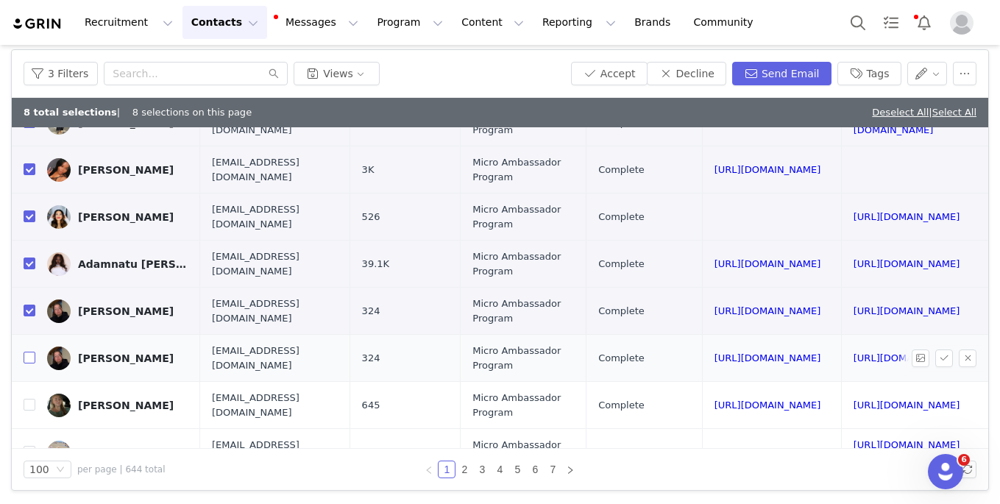
click at [28, 358] on input "checkbox" at bounding box center [30, 358] width 12 height 12
checkbox input "true"
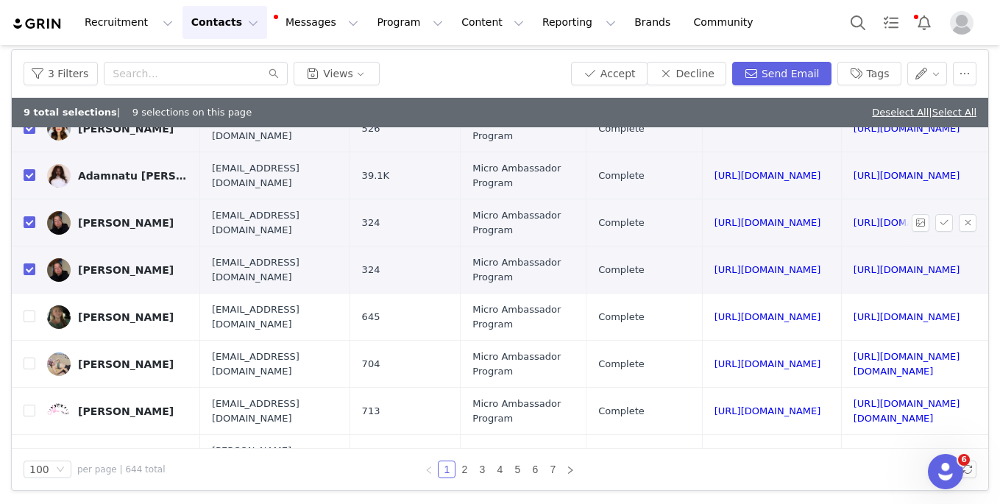
scroll to position [293, 146]
click at [714, 316] on link "https://www.instagram.com/addywatts06" at bounding box center [767, 315] width 107 height 11
click at [32, 316] on input "checkbox" at bounding box center [30, 316] width 12 height 12
checkbox input "true"
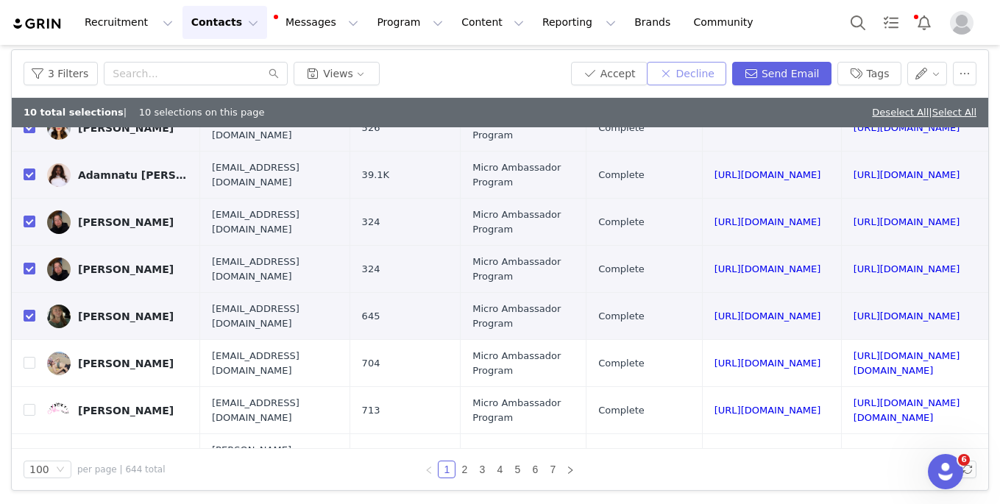
click at [706, 73] on button "Decline" at bounding box center [686, 74] width 79 height 24
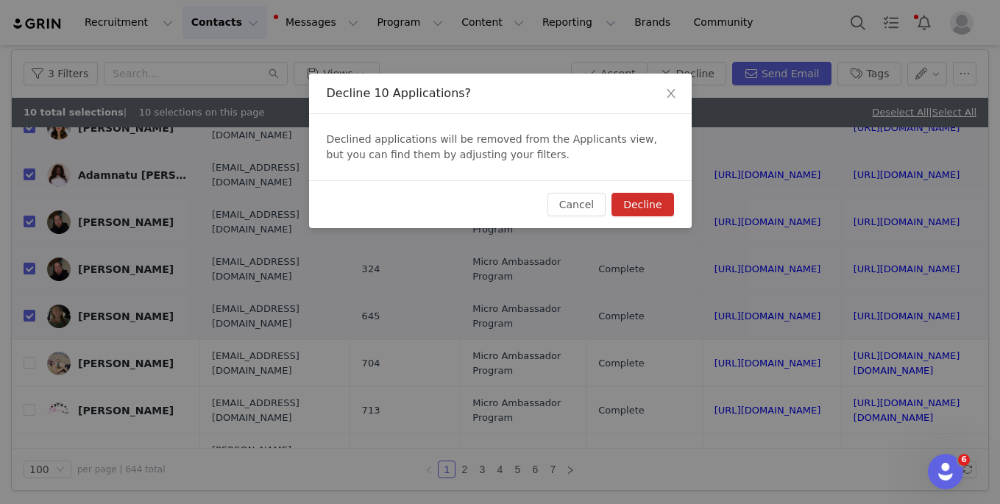
click at [664, 205] on button "Decline" at bounding box center [642, 205] width 62 height 24
checkbox input "false"
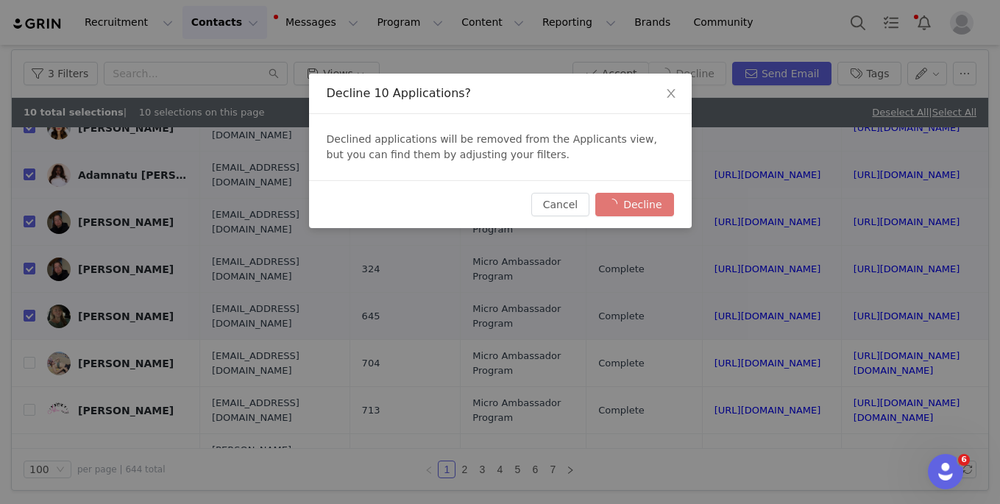
checkbox input "false"
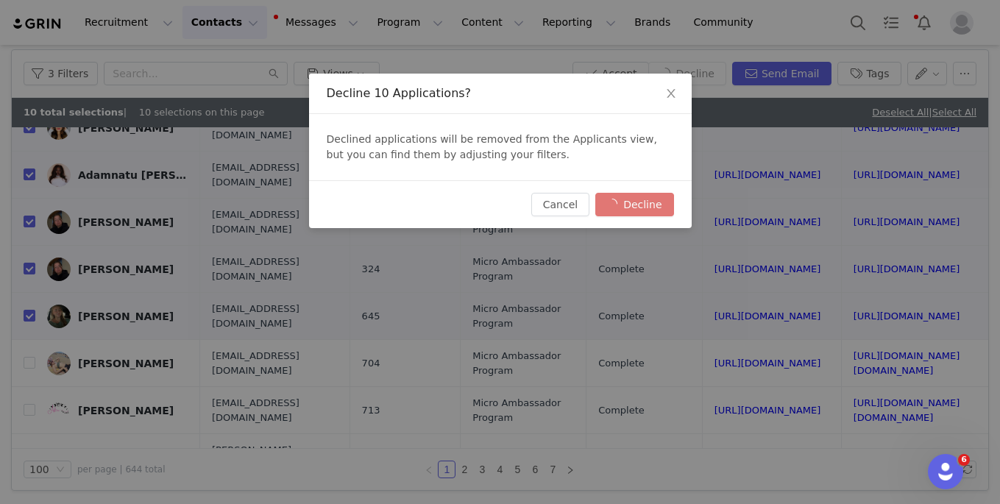
checkbox input "false"
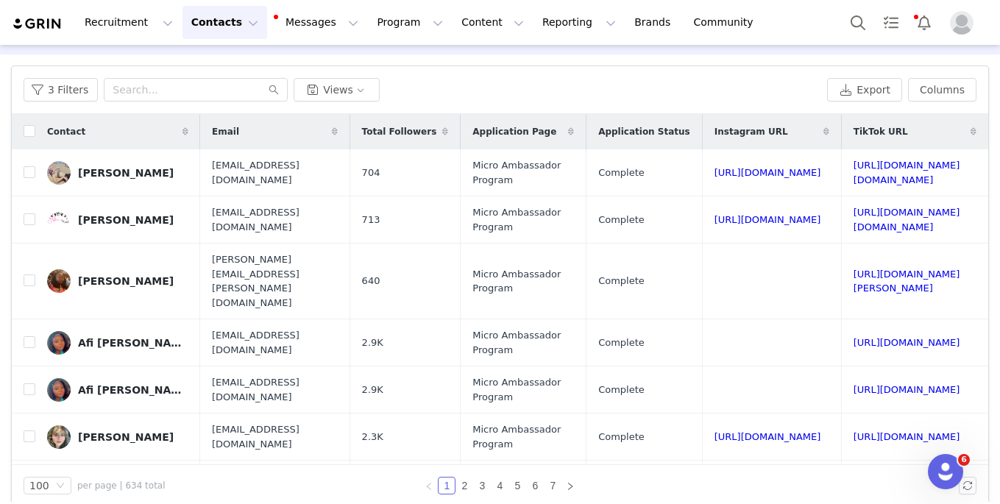
scroll to position [47, 0]
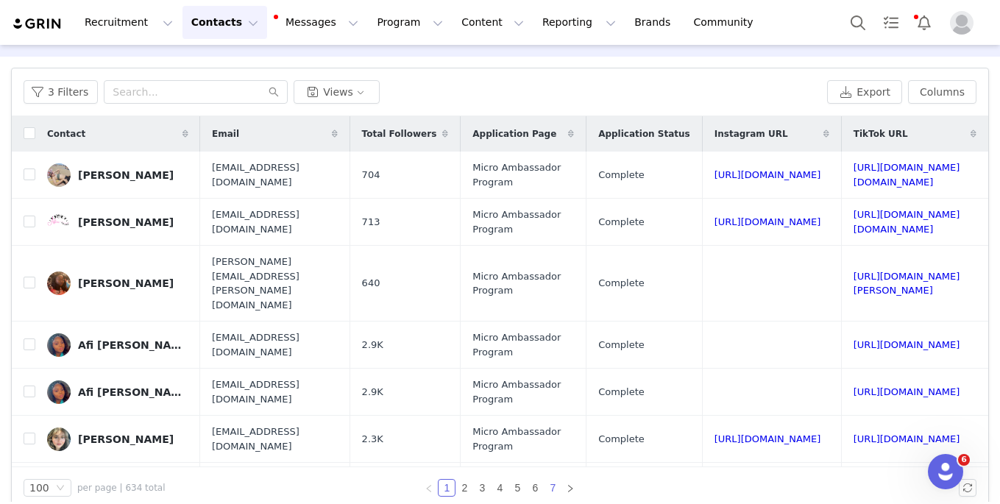
click at [558, 483] on link "7" at bounding box center [552, 488] width 16 height 16
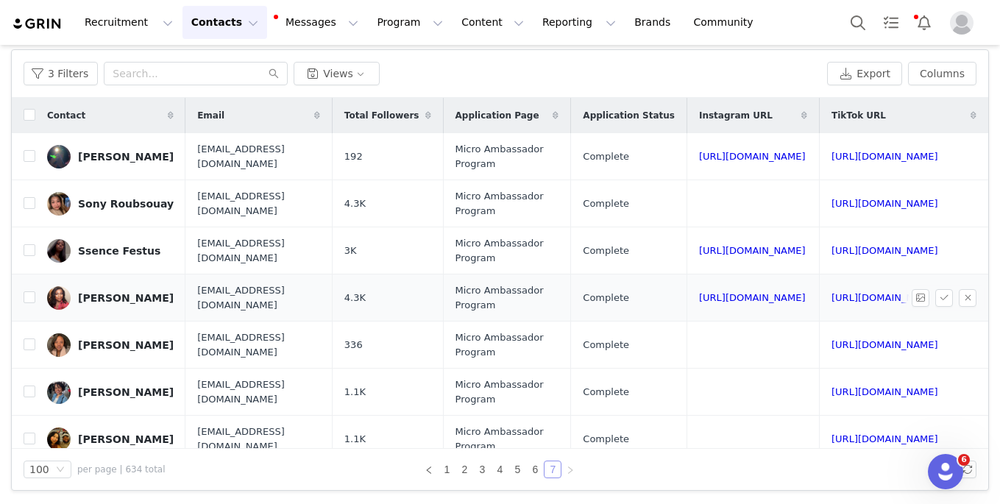
scroll to position [0, 0]
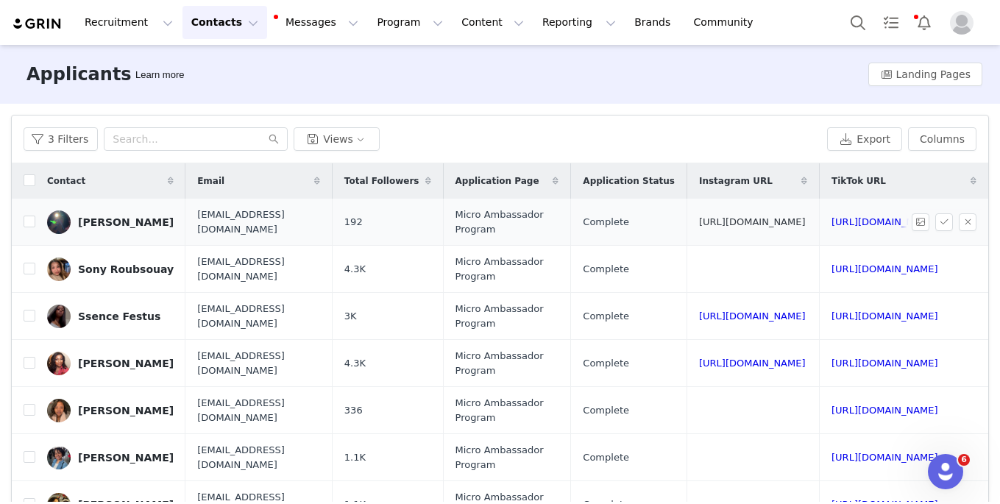
click at [699, 221] on link "https://www.instagram.com/sofiasalxedo" at bounding box center [752, 221] width 107 height 11
click at [30, 218] on input "checkbox" at bounding box center [30, 222] width 12 height 12
checkbox input "true"
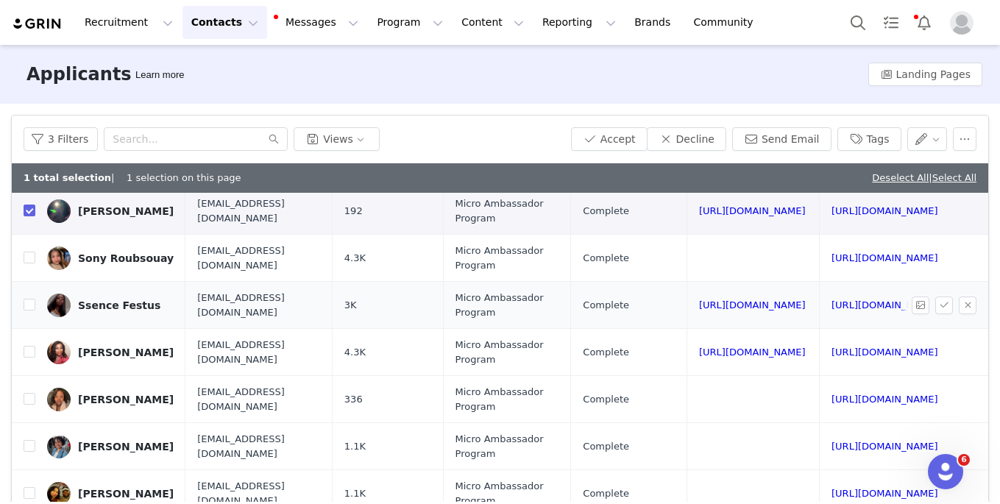
scroll to position [51, 135]
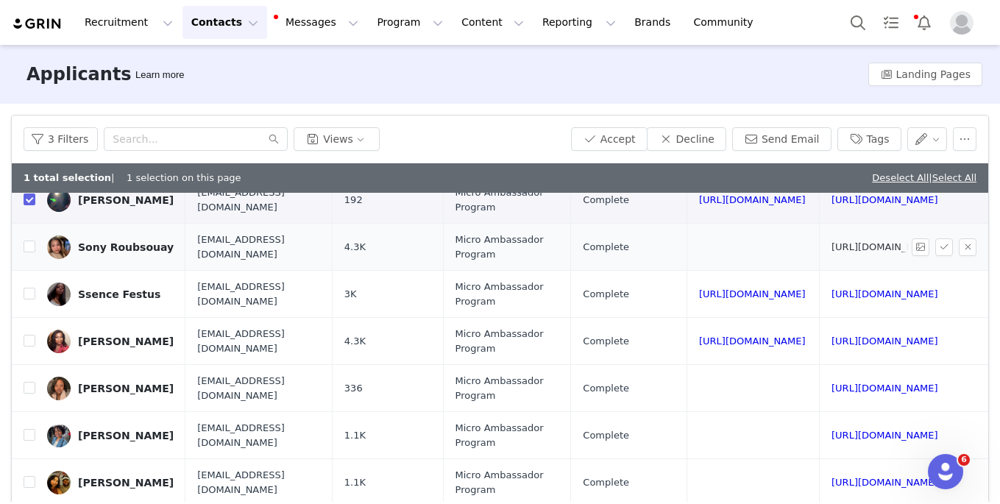
click at [724, 245] on link "https://www.tiktok.com/@mssonthaya" at bounding box center [884, 246] width 107 height 11
click at [33, 248] on input "checkbox" at bounding box center [30, 247] width 12 height 12
checkbox input "true"
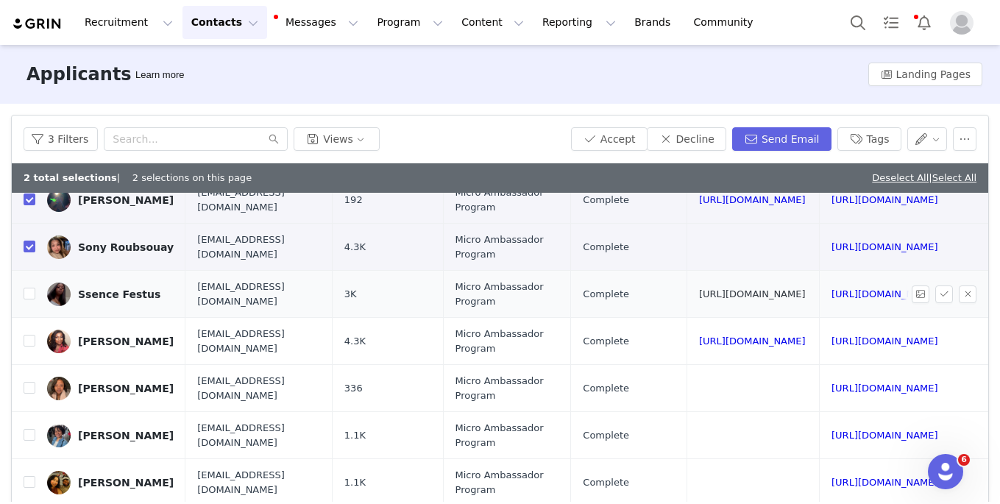
click at [699, 291] on link "https://www.instagram.com/callmeessie" at bounding box center [752, 293] width 107 height 11
click at [29, 292] on input "checkbox" at bounding box center [30, 294] width 12 height 12
checkbox input "true"
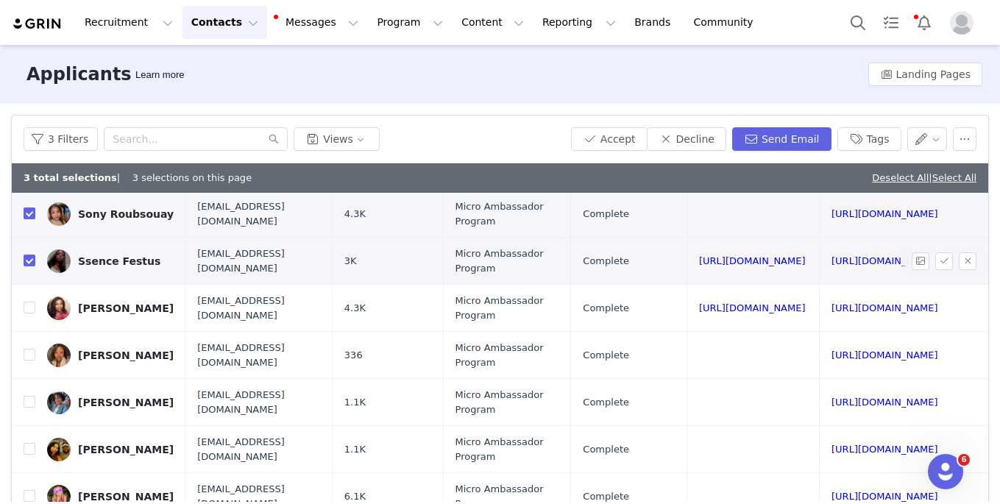
scroll to position [90, 135]
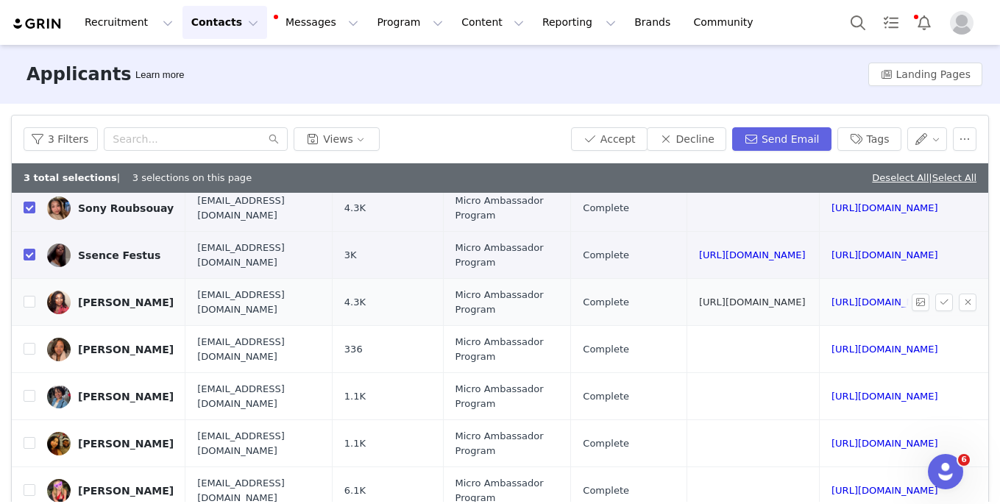
click at [699, 301] on link "https://www.instagram.com/flufftobuffdiva" at bounding box center [752, 301] width 107 height 11
click at [26, 302] on input "checkbox" at bounding box center [30, 302] width 12 height 12
checkbox input "true"
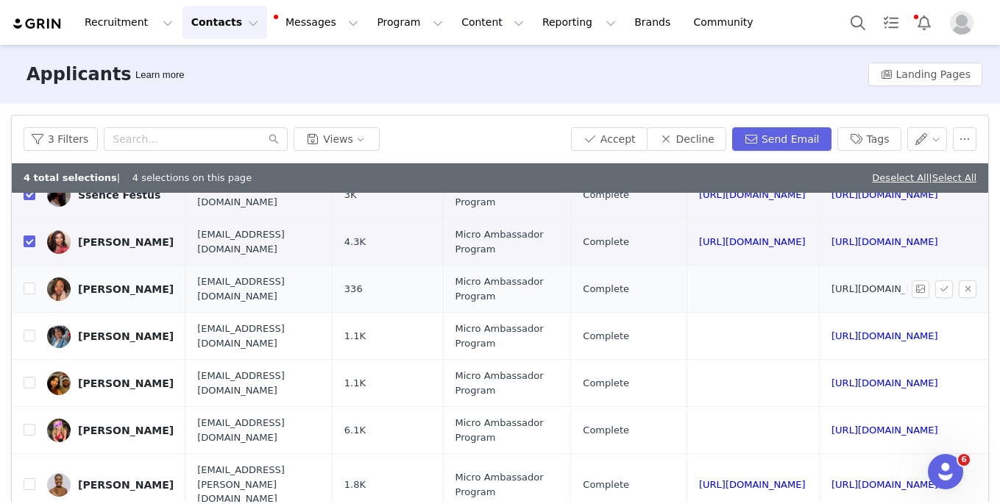
click at [724, 288] on link "https://www.tiktok.com/@stacyydailyy" at bounding box center [884, 288] width 107 height 11
click at [31, 287] on input "checkbox" at bounding box center [30, 288] width 12 height 12
checkbox input "true"
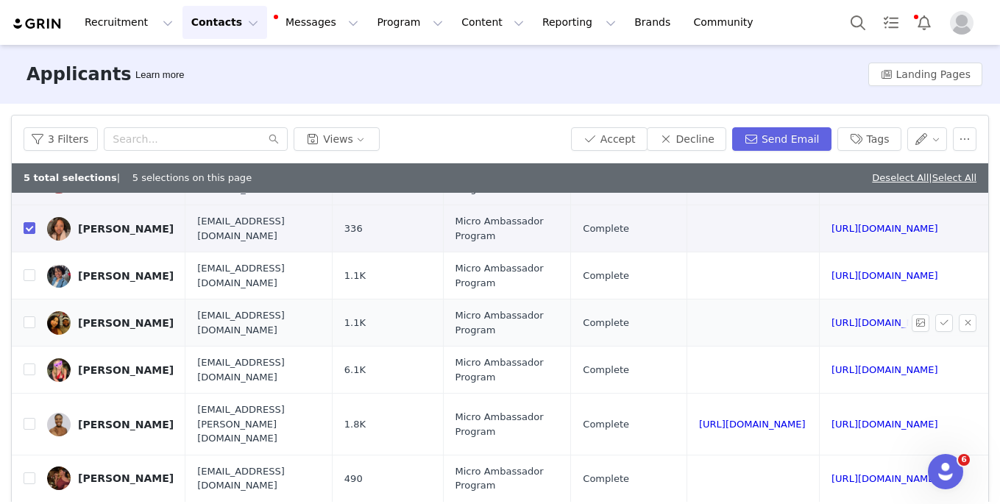
scroll to position [222, 139]
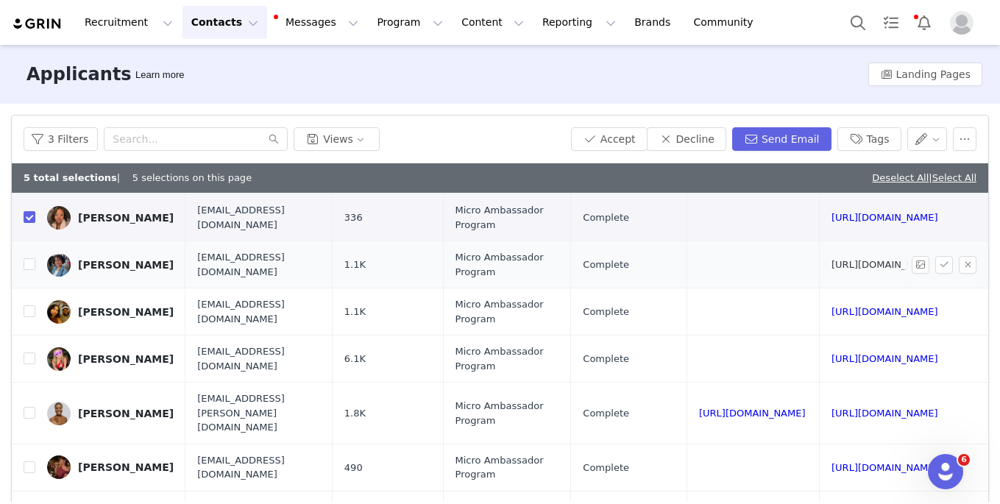
click at [724, 264] on link "https://www.tiktok.com/@twoqueermoms" at bounding box center [884, 264] width 107 height 11
click at [29, 260] on input "checkbox" at bounding box center [30, 264] width 12 height 12
checkbox input "true"
click at [714, 138] on button "Decline" at bounding box center [686, 139] width 79 height 24
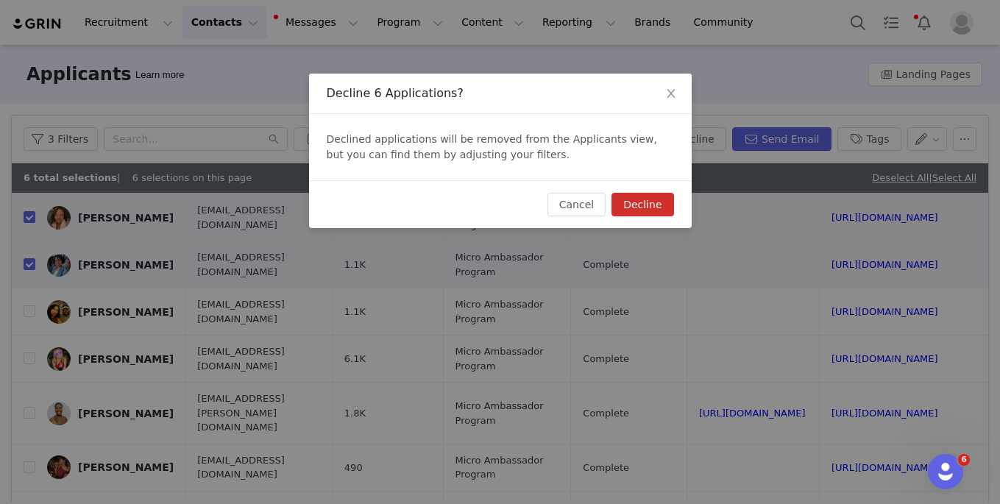
click at [623, 206] on button "Decline" at bounding box center [642, 205] width 62 height 24
checkbox input "false"
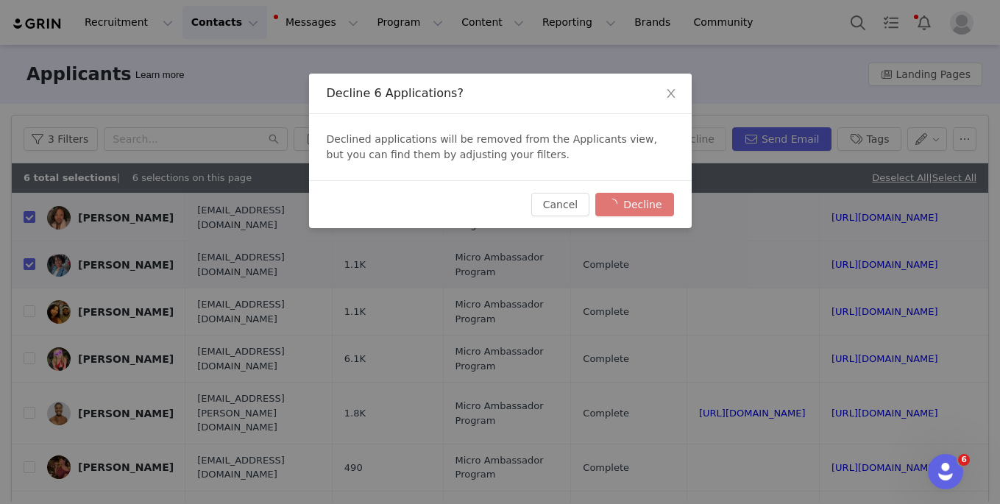
checkbox input "false"
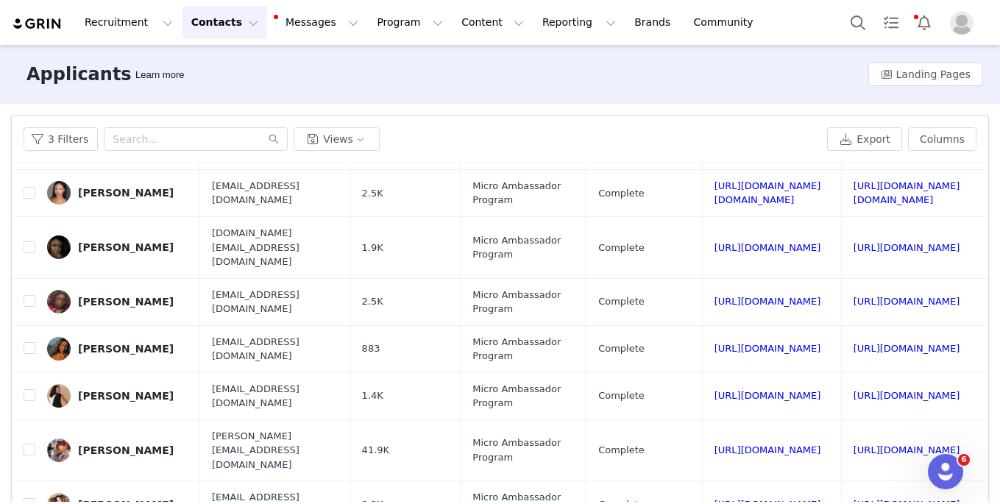
scroll to position [65, 0]
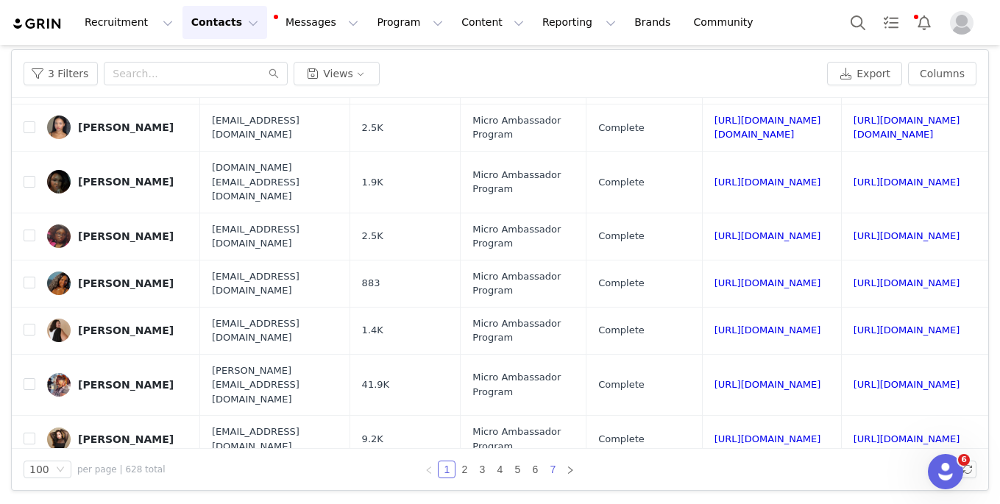
click at [550, 471] on link "7" at bounding box center [552, 469] width 16 height 16
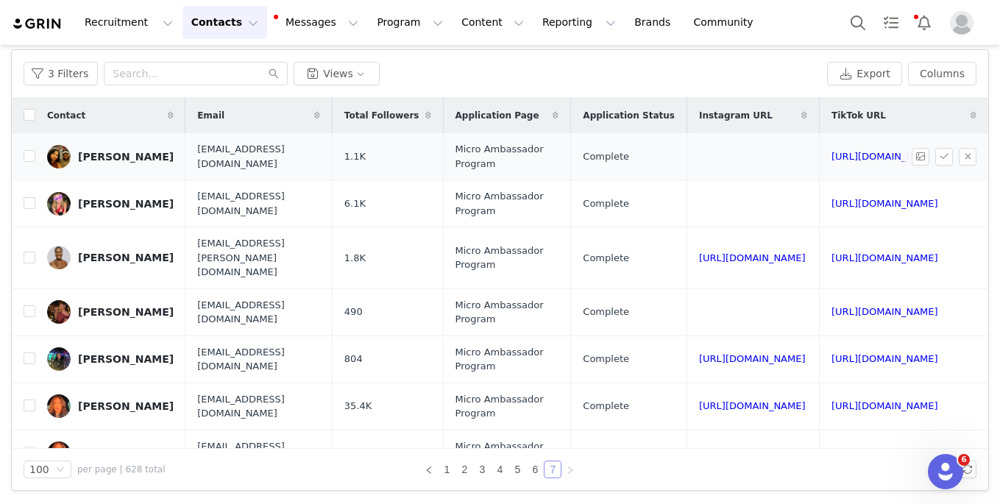
scroll to position [0, 148]
click at [724, 159] on link "https://www.tiktok.com/@stphnicole006" at bounding box center [884, 156] width 107 height 11
click at [31, 156] on input "checkbox" at bounding box center [30, 156] width 12 height 12
checkbox input "true"
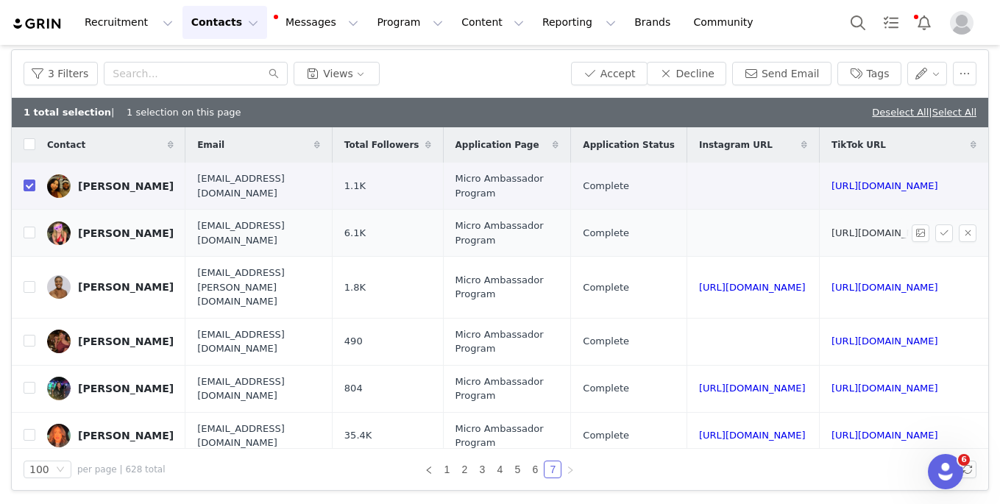
click at [724, 234] on link "https://www.tiktok.com/@stephp0218" at bounding box center [884, 232] width 107 height 11
click at [27, 229] on input "checkbox" at bounding box center [30, 233] width 12 height 12
checkbox input "true"
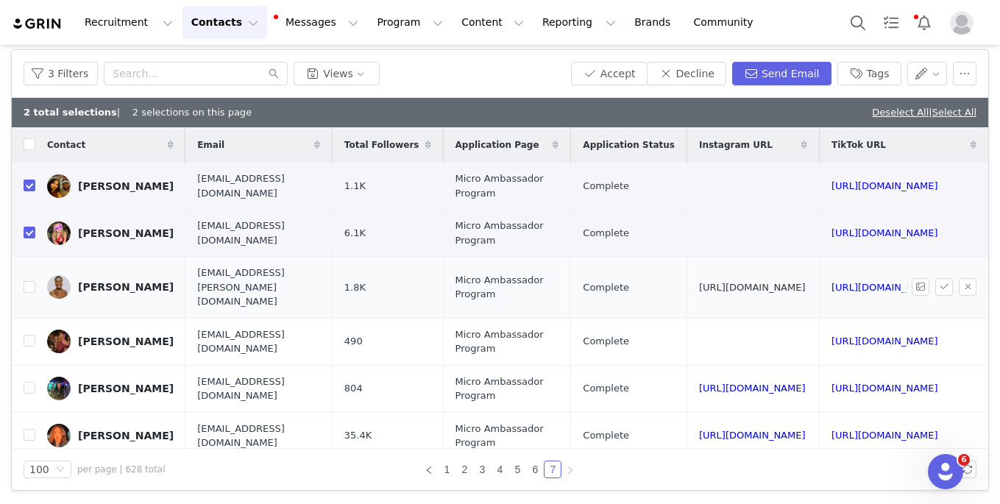
click at [699, 282] on link "https://www.instagram.com/iamsydneyj" at bounding box center [752, 287] width 107 height 11
click at [724, 282] on link "https://www.tiktok.com/@iamsydneyj" at bounding box center [884, 287] width 107 height 11
click at [32, 281] on input "checkbox" at bounding box center [30, 287] width 12 height 12
checkbox input "true"
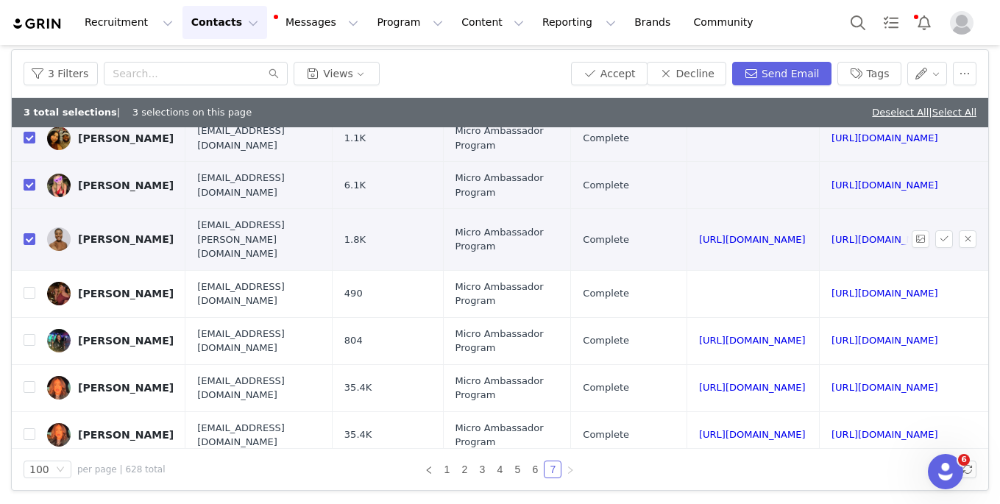
scroll to position [59, 148]
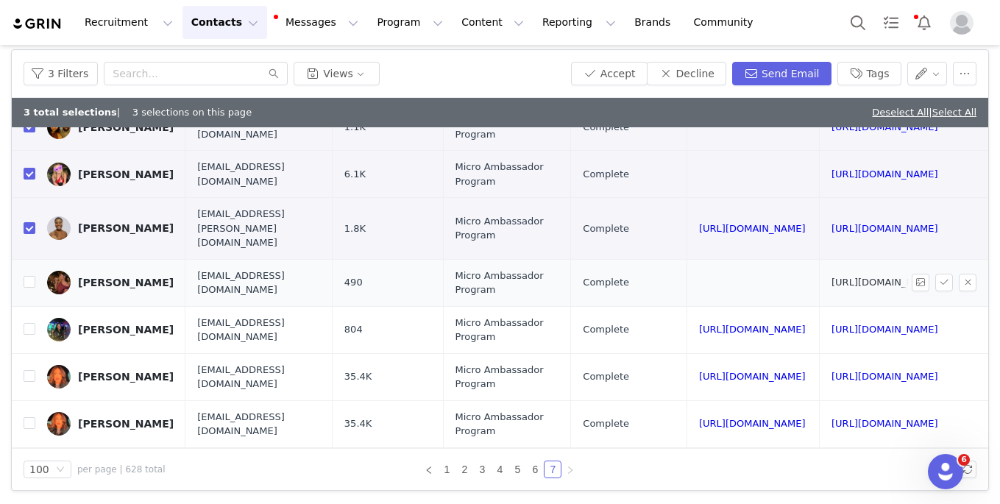
click at [724, 277] on link "https://www.tiktok.com/@taihjalee" at bounding box center [884, 282] width 107 height 11
click at [31, 276] on input "checkbox" at bounding box center [30, 282] width 12 height 12
checkbox input "true"
click at [719, 79] on button "Decline" at bounding box center [686, 74] width 79 height 24
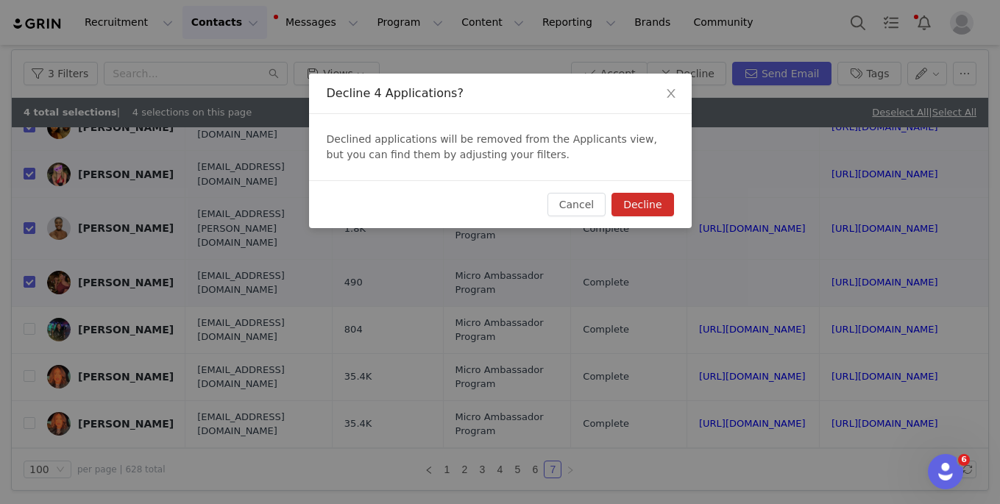
click at [660, 195] on button "Decline" at bounding box center [642, 205] width 62 height 24
checkbox input "false"
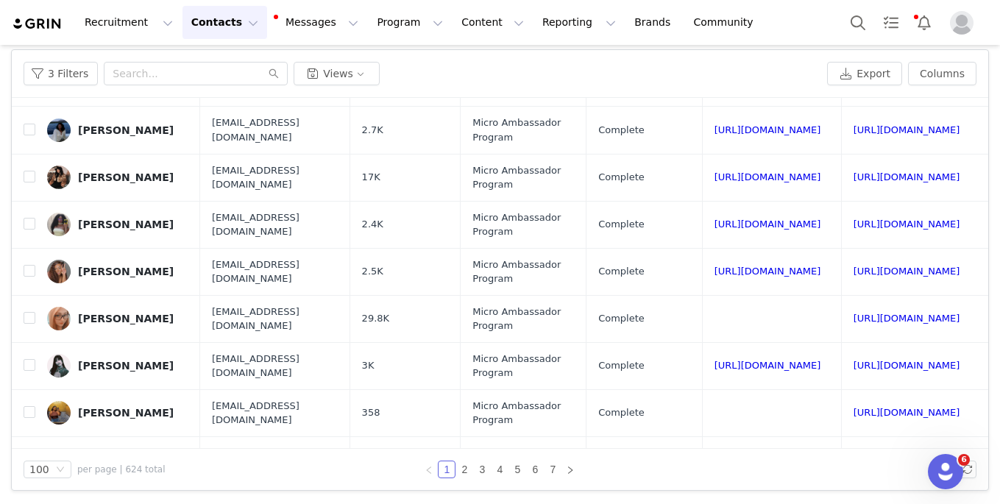
scroll to position [4392, 0]
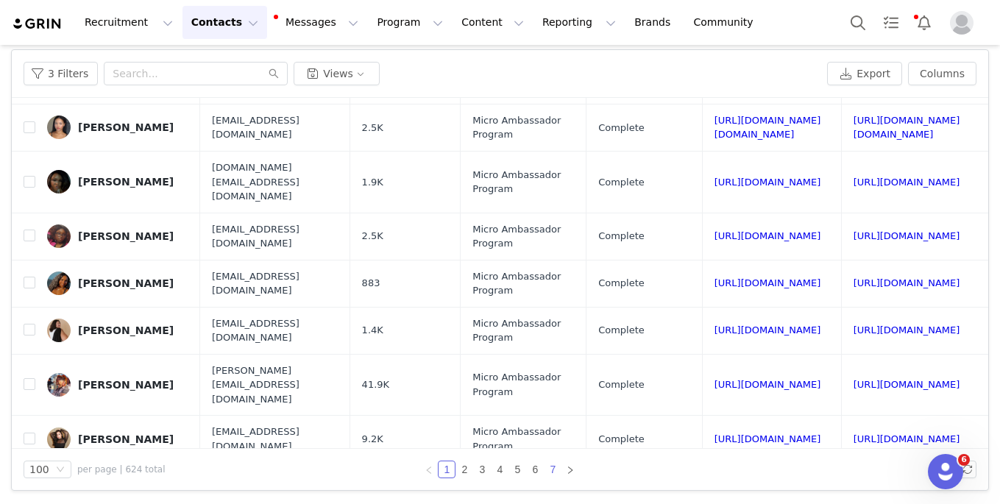
click at [555, 465] on link "7" at bounding box center [552, 469] width 16 height 16
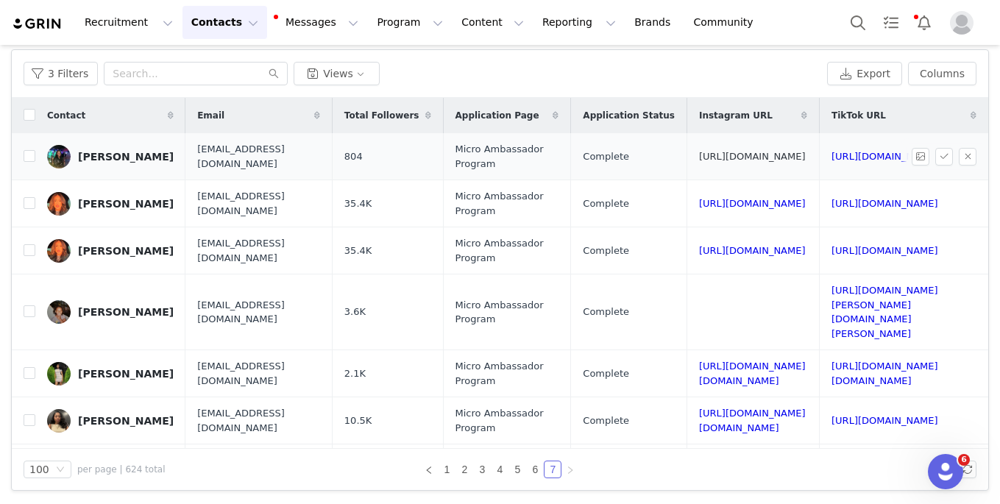
click at [724, 155] on link "https://www.instagram.com/tanayah_101" at bounding box center [752, 156] width 107 height 11
click at [29, 157] on input "checkbox" at bounding box center [30, 156] width 12 height 12
checkbox input "true"
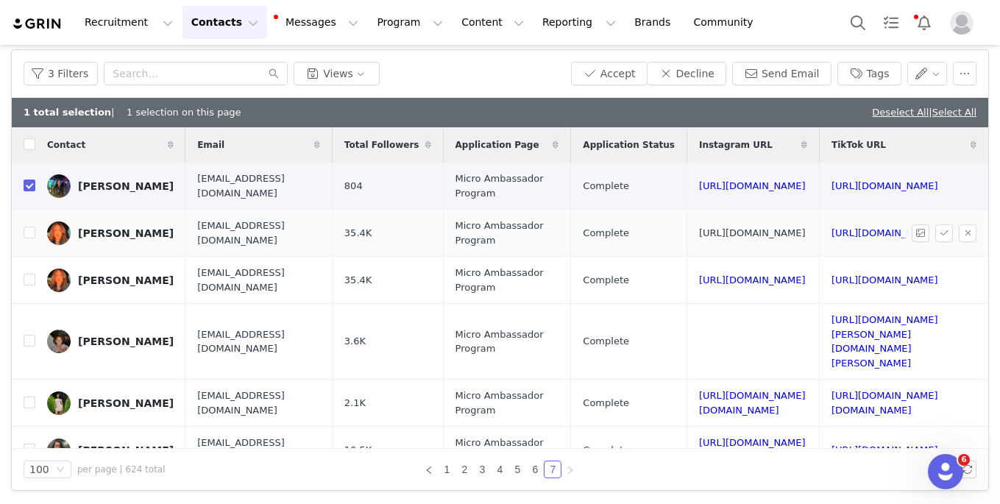
click at [724, 232] on link "https://www.instagram.com/tatianaalyssssa" at bounding box center [752, 232] width 107 height 11
click at [724, 231] on link "https://www.tiktok.com/@tatianaalyssssa" at bounding box center [884, 232] width 107 height 11
click at [28, 235] on input "checkbox" at bounding box center [30, 233] width 12 height 12
checkbox input "true"
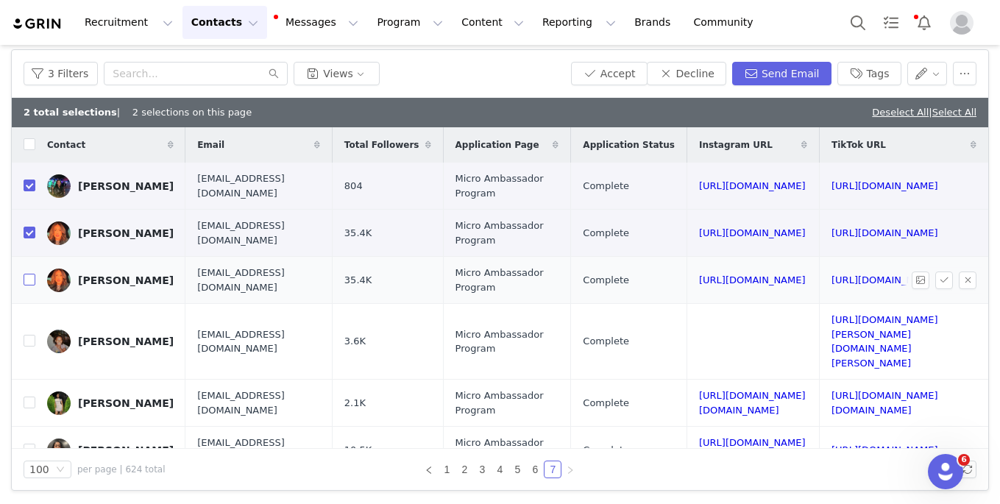
click at [28, 283] on input "checkbox" at bounding box center [30, 280] width 12 height 12
checkbox input "true"
click at [699, 72] on button "Decline" at bounding box center [686, 74] width 79 height 24
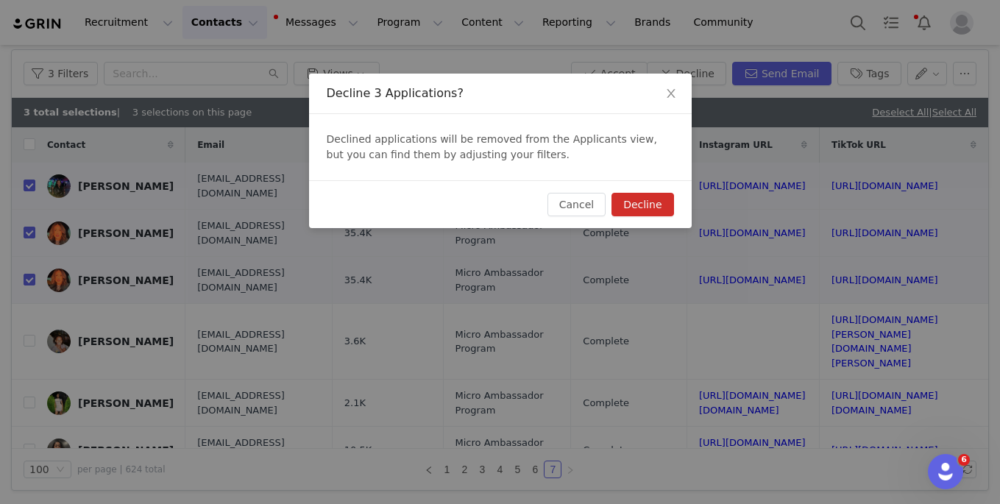
click at [659, 207] on button "Decline" at bounding box center [642, 205] width 62 height 24
checkbox input "false"
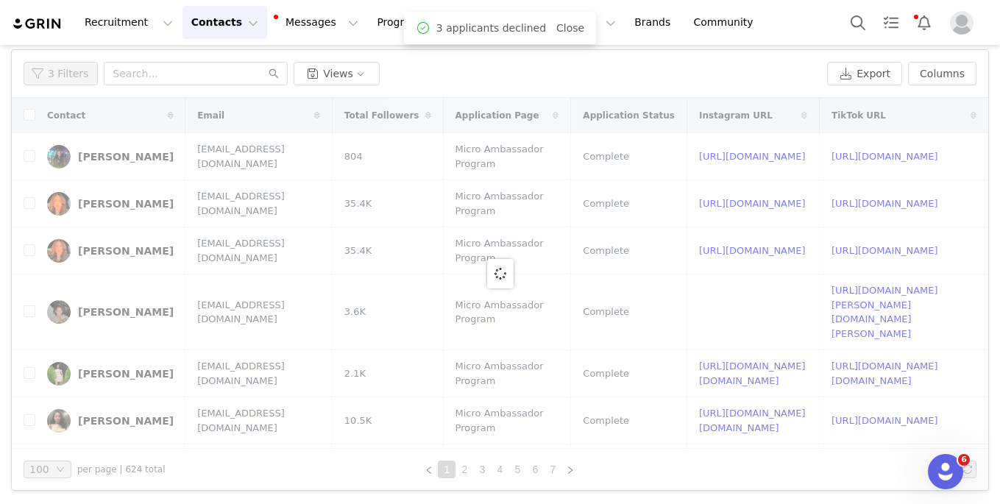
scroll to position [0, 0]
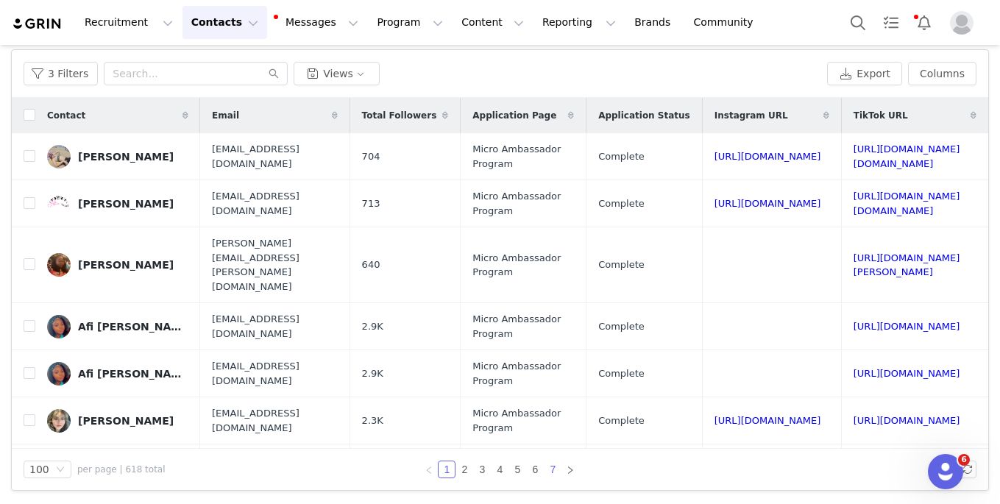
click at [557, 471] on link "7" at bounding box center [552, 469] width 16 height 16
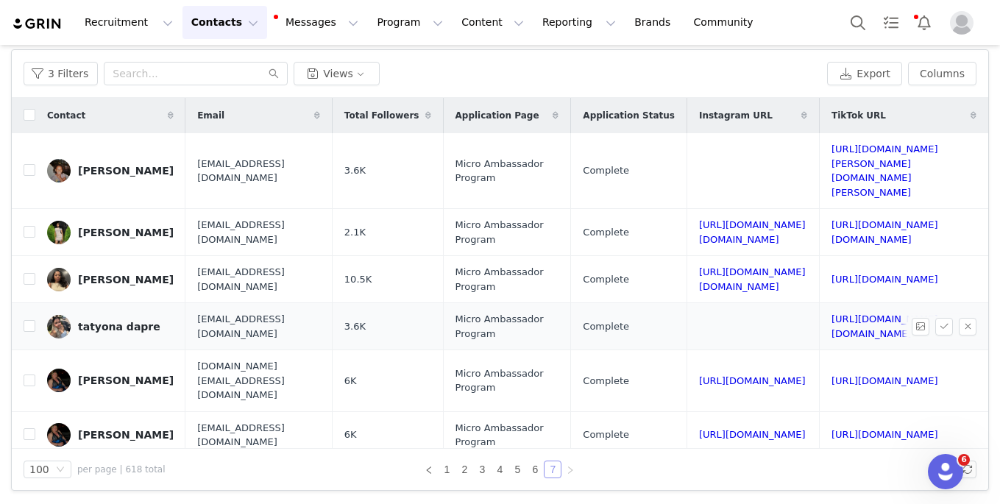
scroll to position [0, 132]
click at [724, 157] on link "https://www.tiktok.com/@tatyana.nachelle" at bounding box center [884, 170] width 107 height 54
click at [29, 164] on input "checkbox" at bounding box center [30, 170] width 12 height 12
checkbox input "true"
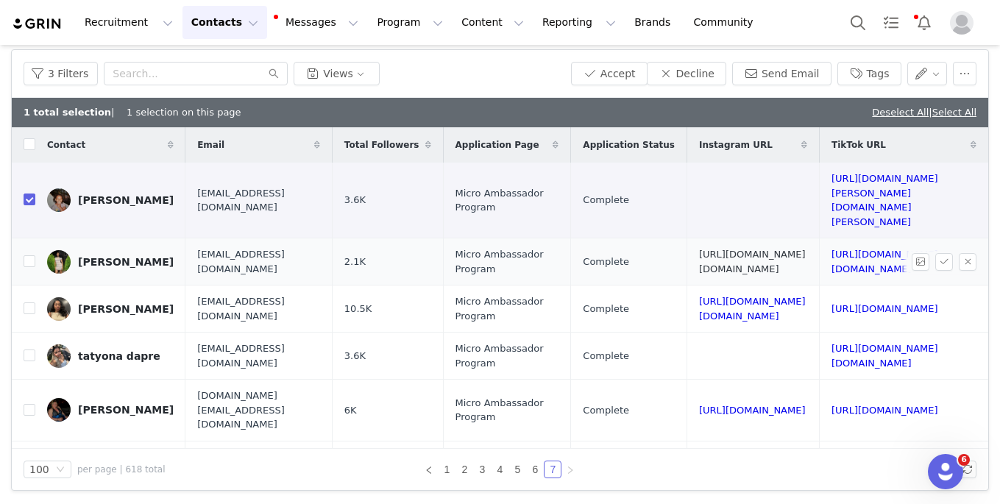
click at [699, 249] on link "https://www.instagram.com/its.tatyyy" at bounding box center [752, 262] width 107 height 26
click at [30, 255] on input "checkbox" at bounding box center [30, 261] width 12 height 12
checkbox input "true"
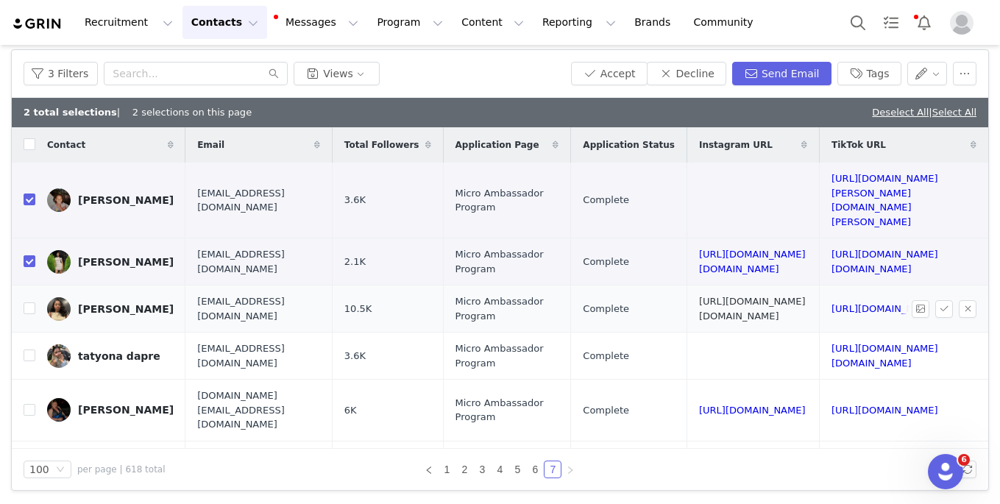
click at [699, 296] on link "https://www.instagram.com/its.tatyyy" at bounding box center [752, 309] width 107 height 26
click at [27, 302] on input "checkbox" at bounding box center [30, 308] width 12 height 12
checkbox input "true"
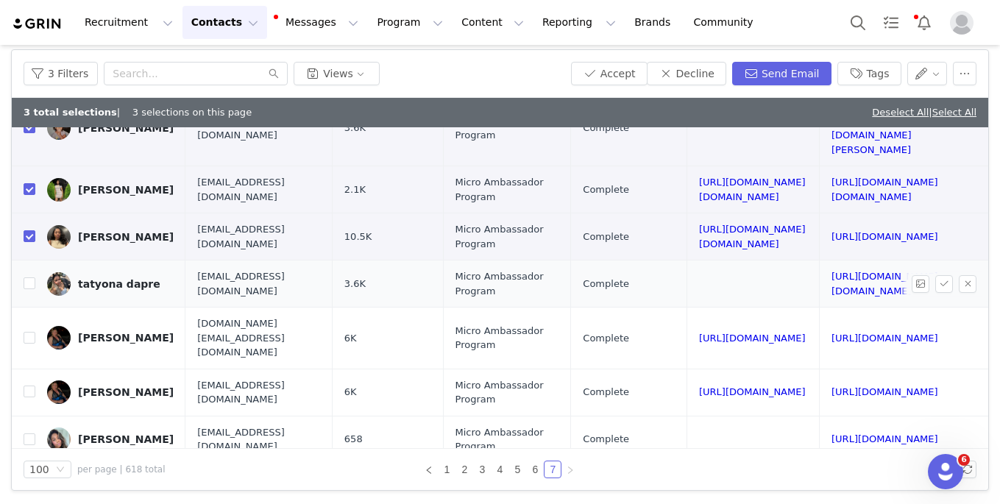
scroll to position [74, 132]
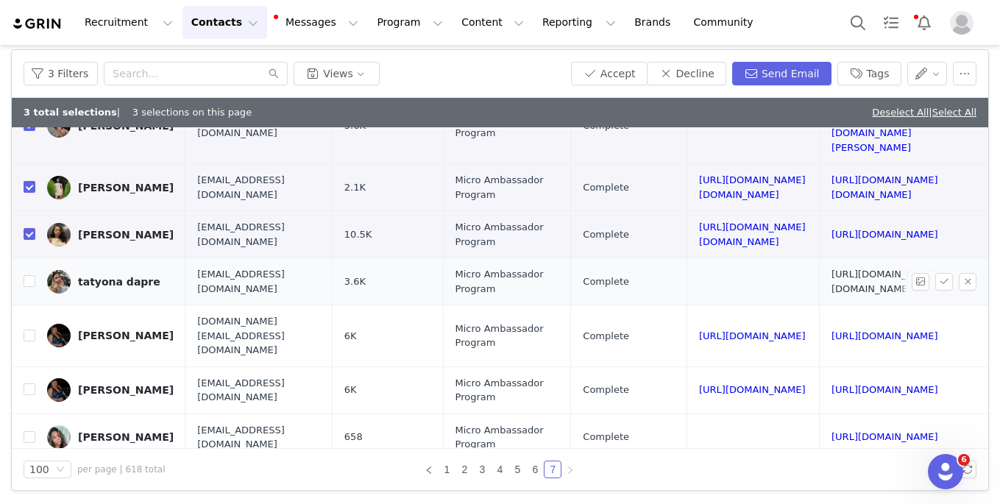
click at [724, 268] on link "https://www.tiktok.com/@thatchick.tatyona" at bounding box center [884, 281] width 107 height 26
click at [30, 275] on input "checkbox" at bounding box center [30, 281] width 12 height 12
checkbox input "true"
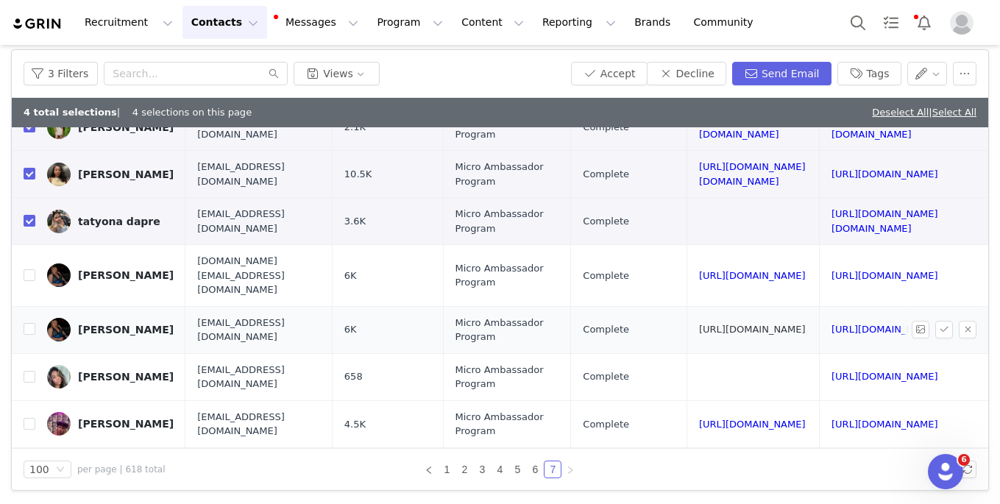
scroll to position [143, 132]
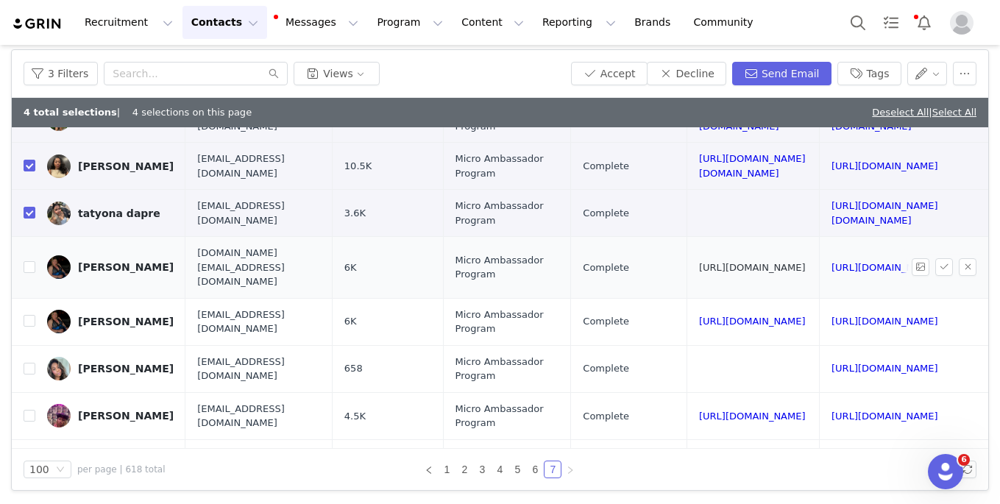
click at [699, 262] on link "https://www.instagram.com/taterpie94" at bounding box center [752, 267] width 107 height 11
click at [33, 261] on input "checkbox" at bounding box center [30, 267] width 12 height 12
checkbox input "true"
click at [32, 315] on input "checkbox" at bounding box center [30, 321] width 12 height 12
checkbox input "true"
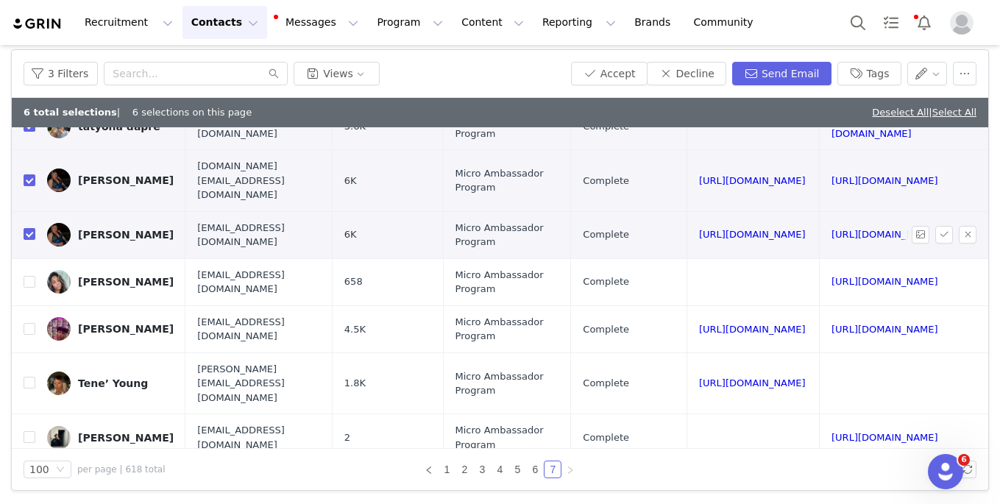
scroll to position [238, 132]
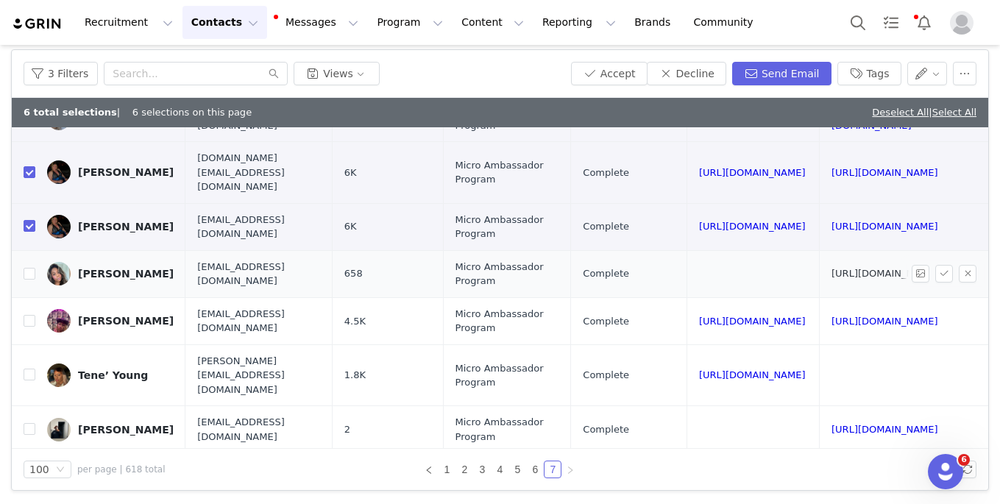
click at [724, 268] on link "https://www.tiktok.com/@teairalaniece" at bounding box center [884, 273] width 107 height 11
click at [27, 268] on input "checkbox" at bounding box center [30, 274] width 12 height 12
checkbox input "true"
click at [699, 316] on link "https://www.instagram.com/teemmyyyy" at bounding box center [752, 321] width 107 height 11
click at [29, 315] on input "checkbox" at bounding box center [30, 321] width 12 height 12
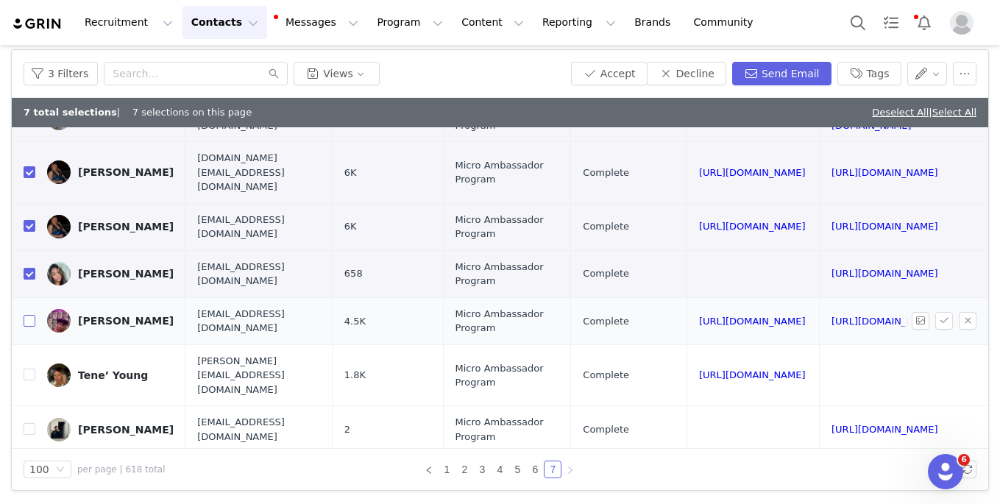
checkbox input "true"
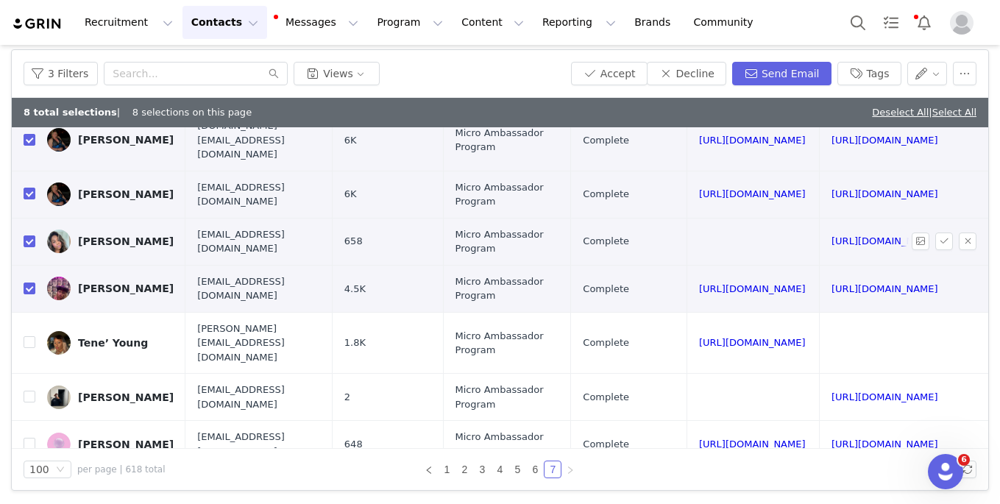
scroll to position [282, 132]
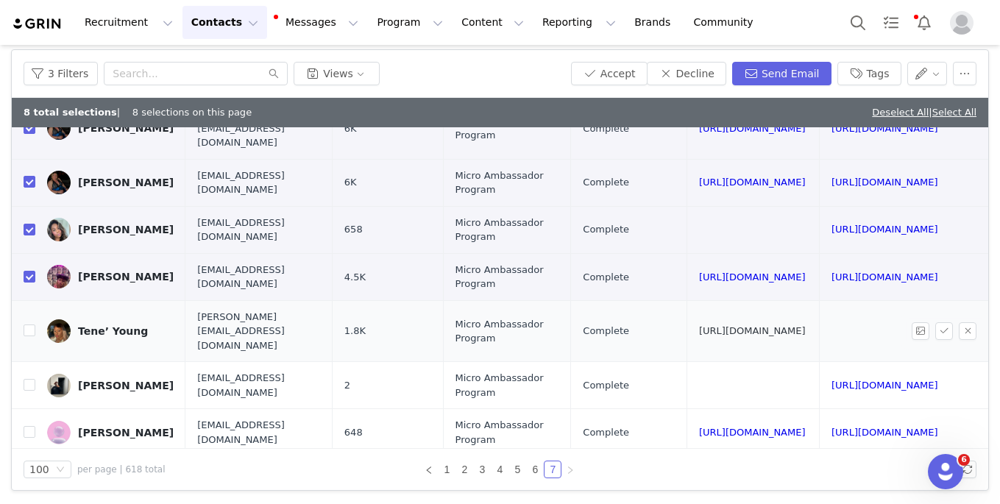
click at [699, 325] on link "https://www.instagram.com/tanya_dulce" at bounding box center [752, 330] width 107 height 11
click at [29, 324] on input "checkbox" at bounding box center [30, 330] width 12 height 12
checkbox input "true"
click at [697, 68] on button "Decline" at bounding box center [686, 74] width 79 height 24
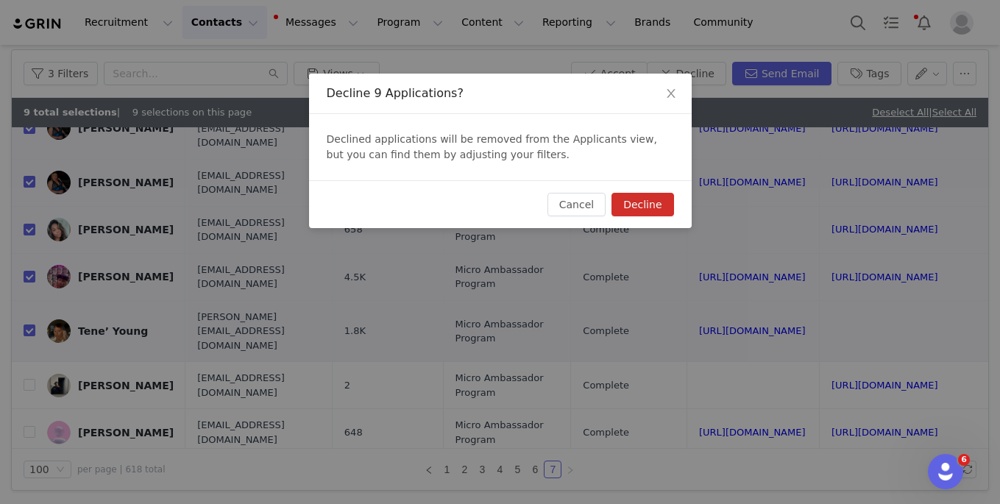
click at [640, 202] on button "Decline" at bounding box center [642, 205] width 62 height 24
checkbox input "false"
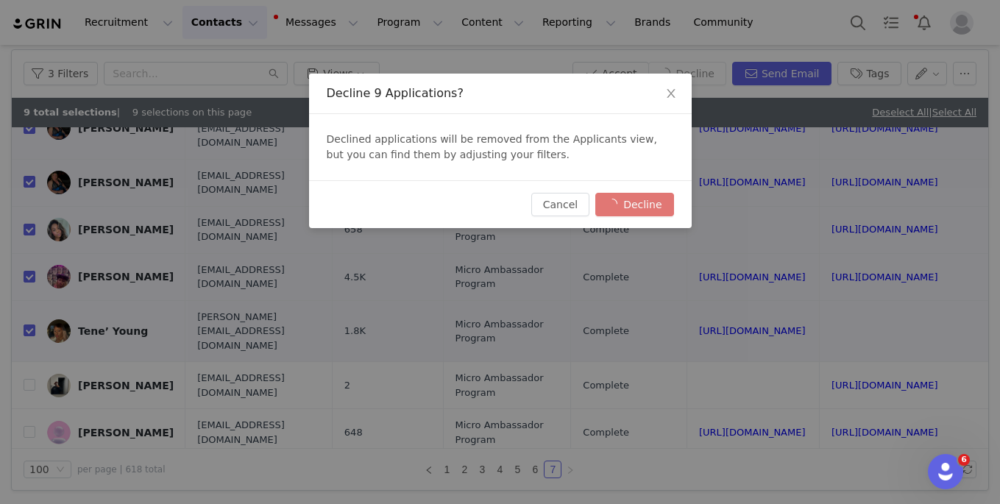
checkbox input "false"
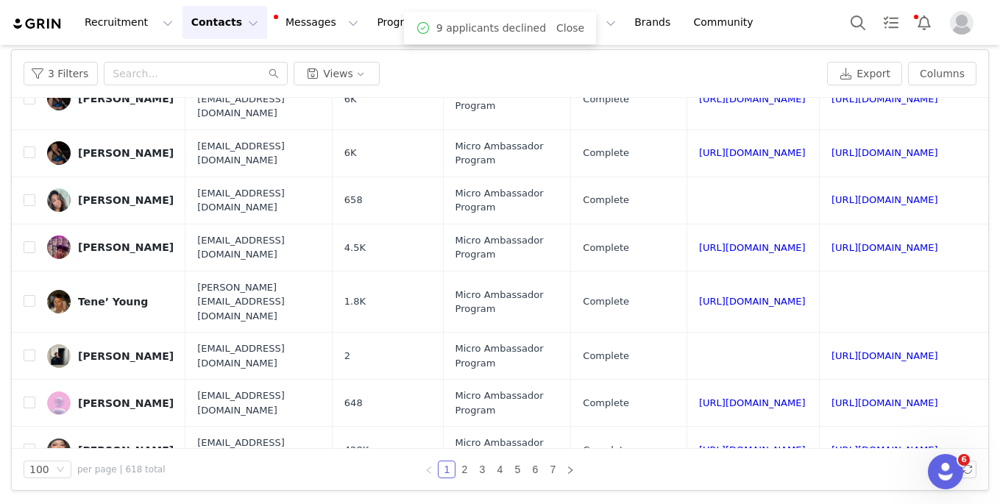
scroll to position [0, 0]
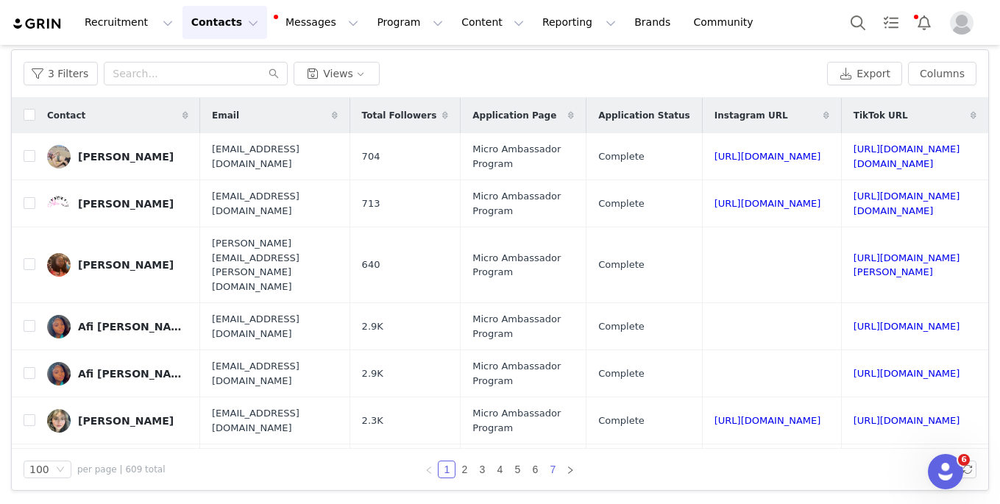
click at [552, 467] on link "7" at bounding box center [552, 469] width 16 height 16
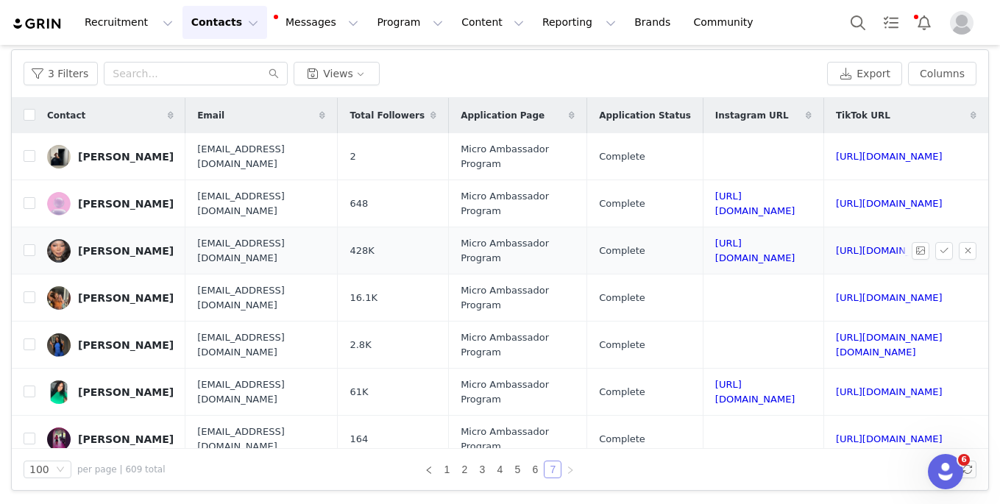
scroll to position [0, 81]
click at [724, 155] on link "https://www.tiktok.com/@whossyonah" at bounding box center [889, 156] width 107 height 11
click at [29, 159] on input "checkbox" at bounding box center [30, 156] width 12 height 12
checkbox input "true"
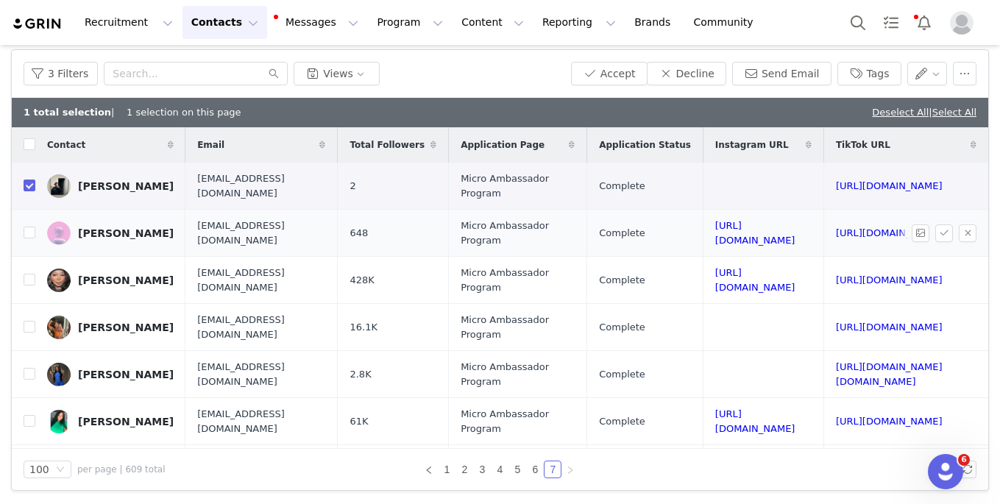
click at [702, 225] on td "https://www.instagram.com/rreessess_" at bounding box center [762, 233] width 121 height 47
click at [715, 232] on link "https://www.instagram.com/rreessess_" at bounding box center [755, 233] width 80 height 26
click at [33, 232] on input "checkbox" at bounding box center [30, 233] width 12 height 12
checkbox input "true"
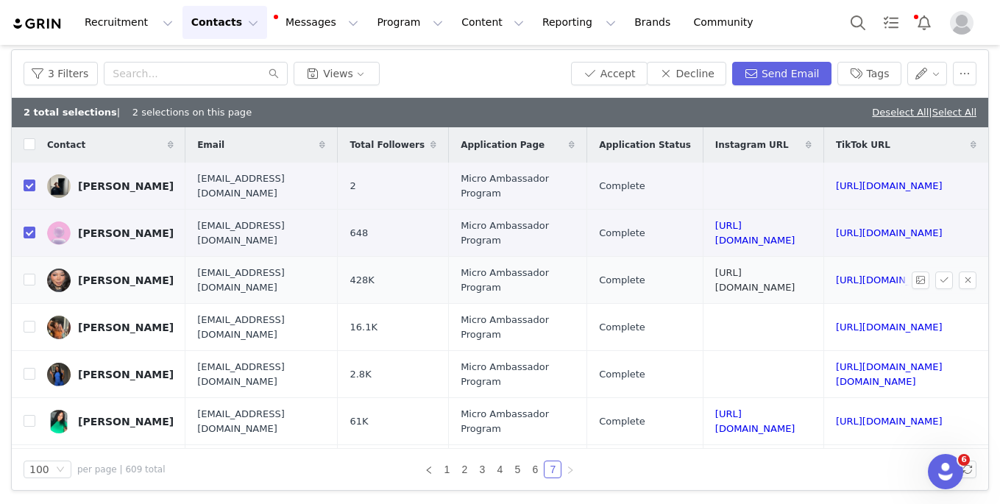
click at [715, 281] on link "https://www.instagram.com/rawtee2" at bounding box center [755, 280] width 80 height 26
click at [32, 281] on input "checkbox" at bounding box center [30, 280] width 12 height 12
checkbox input "true"
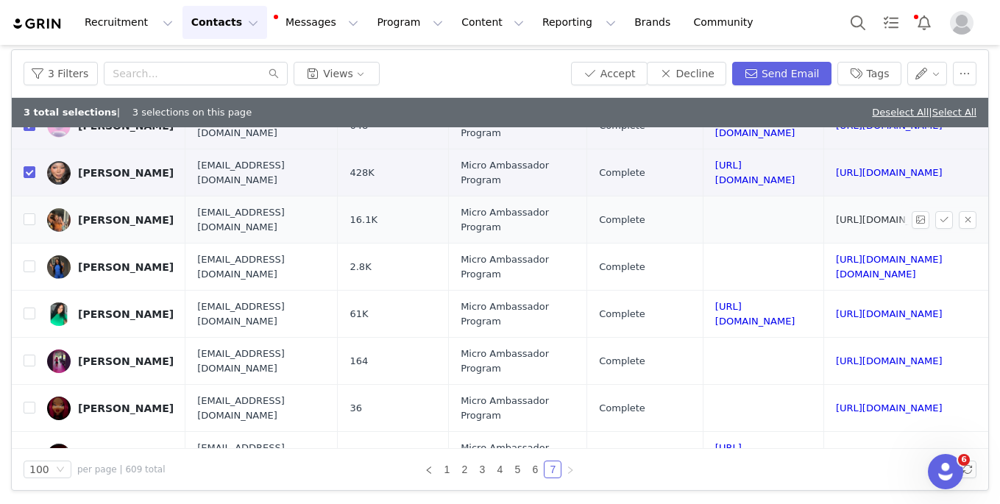
click at [724, 221] on link "https://www.tiktok.com/@tiarahardingg" at bounding box center [889, 219] width 107 height 11
click at [31, 216] on input "checkbox" at bounding box center [30, 219] width 12 height 12
checkbox input "true"
click at [724, 271] on link "https://www.tiktok.com/@perspec.tiff1" at bounding box center [889, 267] width 107 height 26
click at [29, 270] on input "checkbox" at bounding box center [30, 266] width 12 height 12
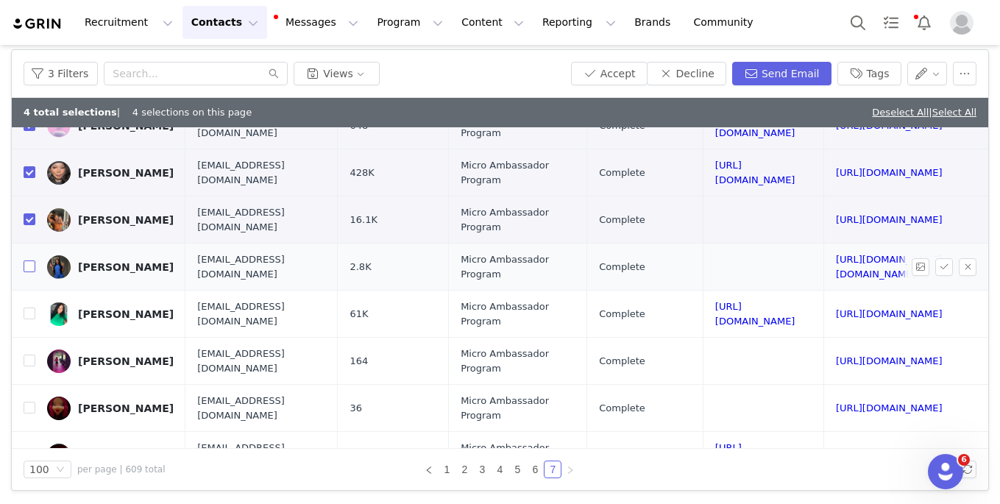
checkbox input "true"
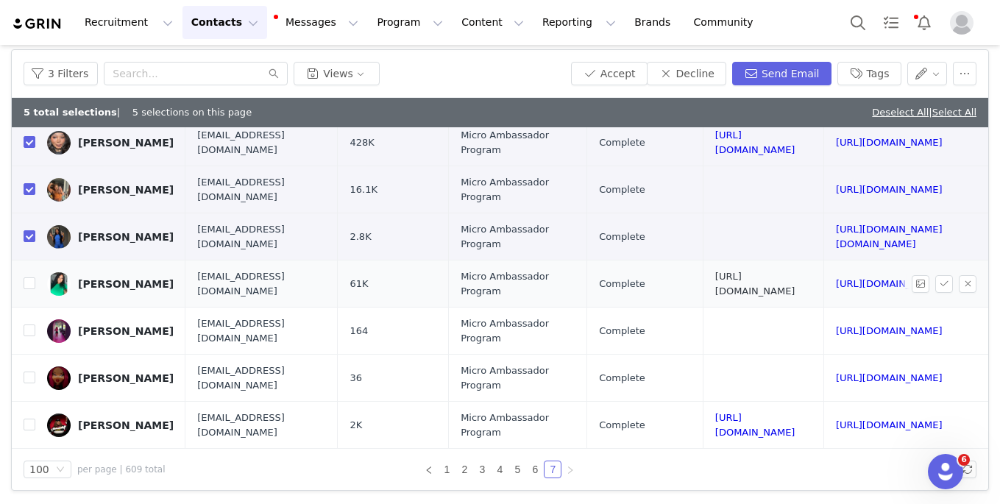
click at [716, 288] on link "https://www.instagram.com/tiffany_theceo" at bounding box center [755, 284] width 80 height 26
click at [34, 283] on input "checkbox" at bounding box center [30, 283] width 12 height 12
checkbox input "true"
click at [724, 333] on link "https://www.tiktok.com/@fananylee23" at bounding box center [889, 330] width 107 height 11
click at [27, 332] on input "checkbox" at bounding box center [30, 330] width 12 height 12
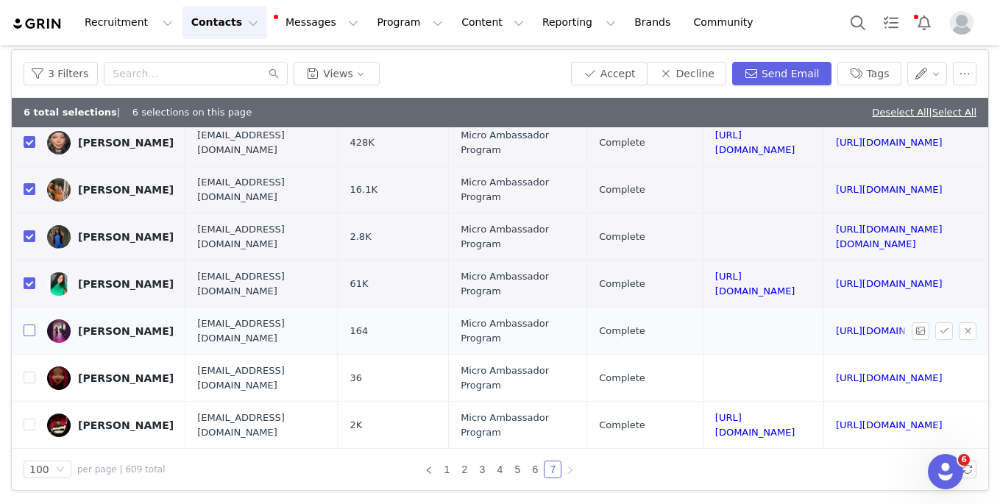
checkbox input "true"
click at [724, 375] on link "https://www.tiktok.com/@tvbeauty_01" at bounding box center [889, 377] width 107 height 11
click at [31, 377] on input "checkbox" at bounding box center [30, 377] width 12 height 12
checkbox input "true"
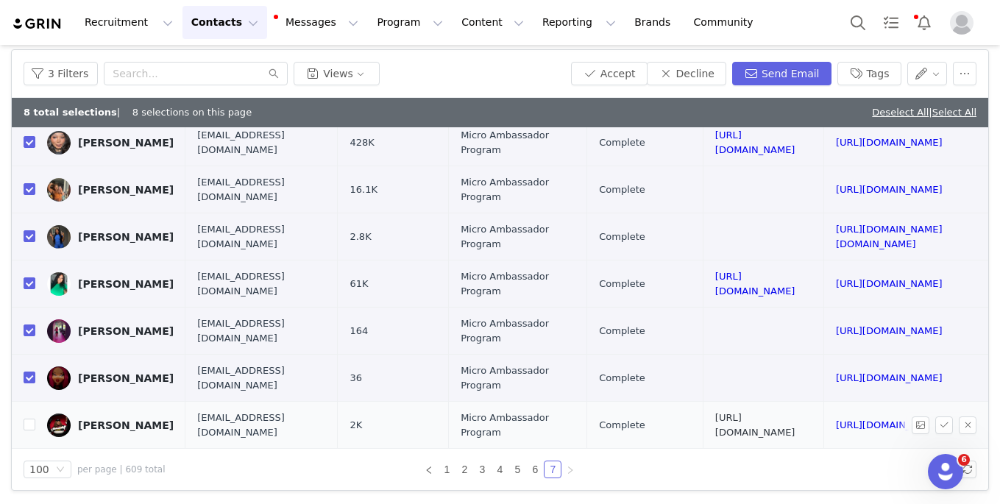
click at [716, 424] on link "https://www.instagram.com/tiiera_zanae" at bounding box center [755, 425] width 80 height 26
click at [31, 424] on input "checkbox" at bounding box center [30, 425] width 12 height 12
checkbox input "true"
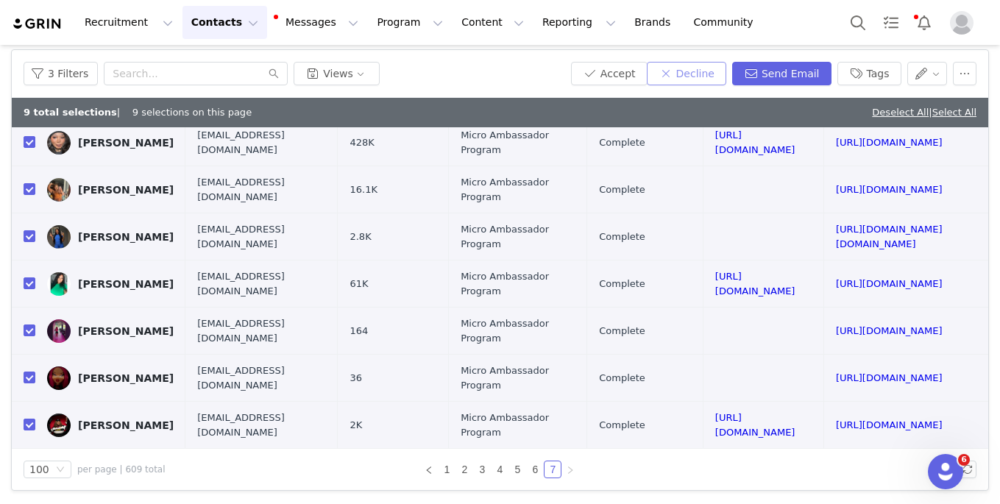
click at [705, 69] on button "Decline" at bounding box center [686, 74] width 79 height 24
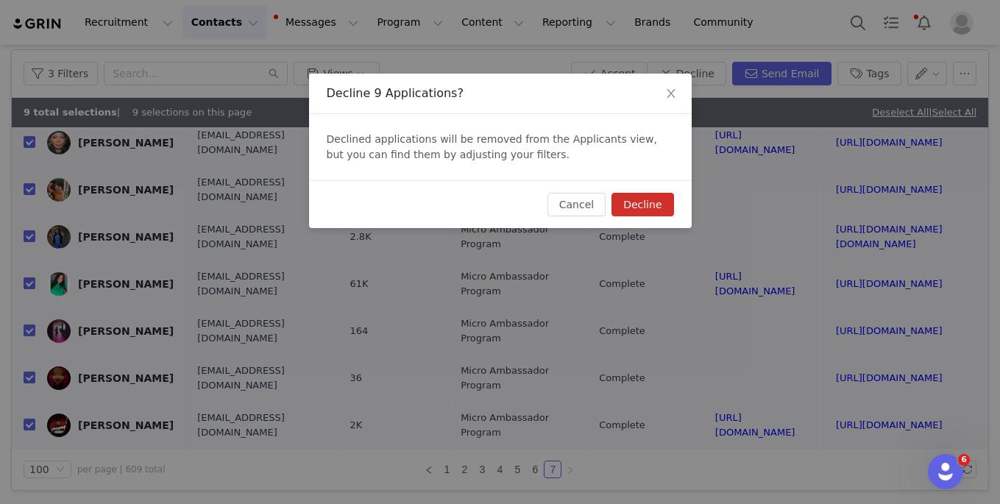
click at [649, 208] on button "Decline" at bounding box center [642, 205] width 62 height 24
checkbox input "false"
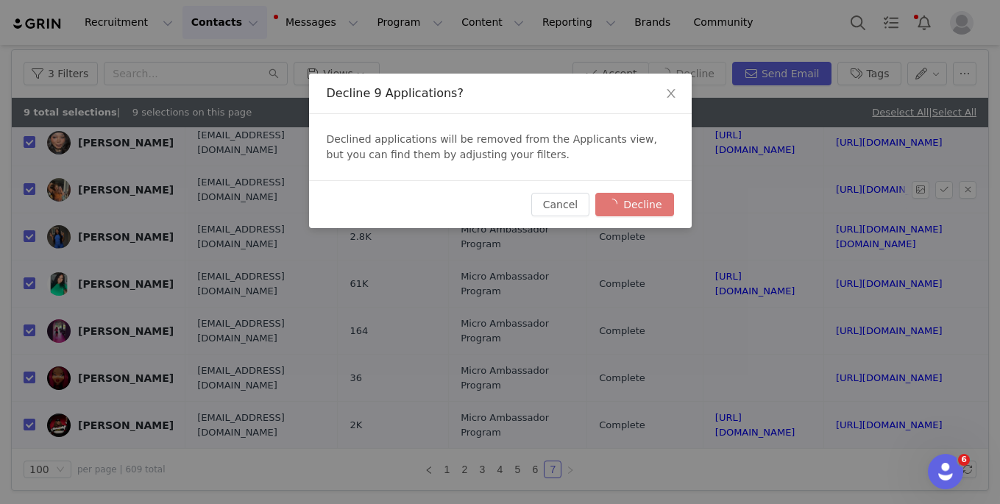
checkbox input "false"
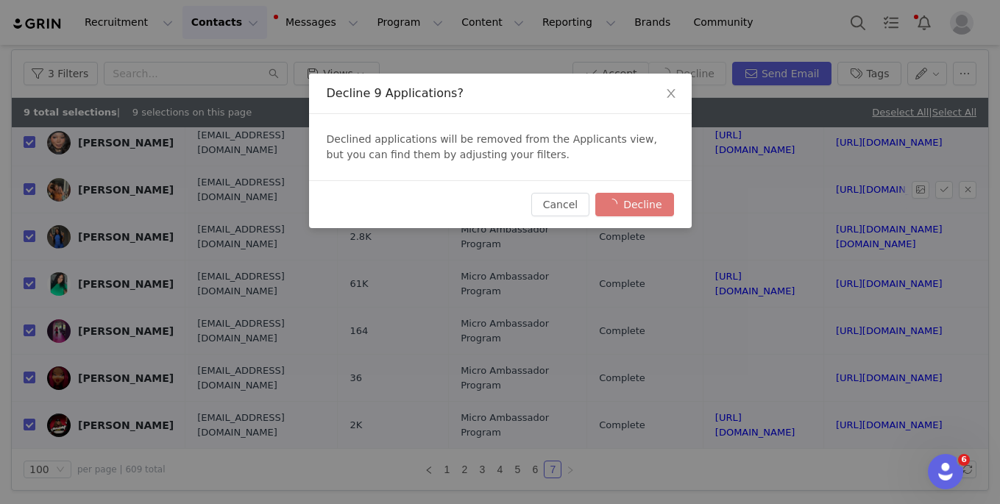
checkbox input "false"
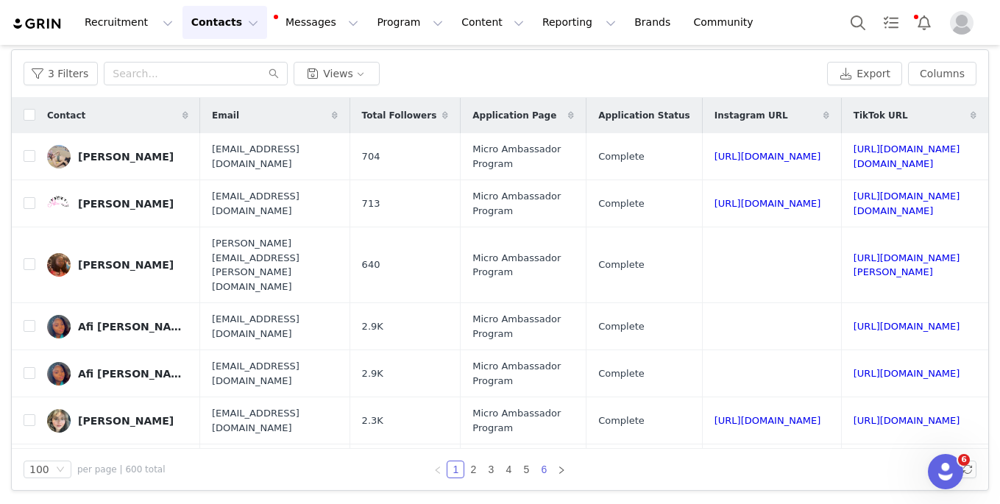
click at [545, 467] on link "6" at bounding box center [543, 469] width 16 height 16
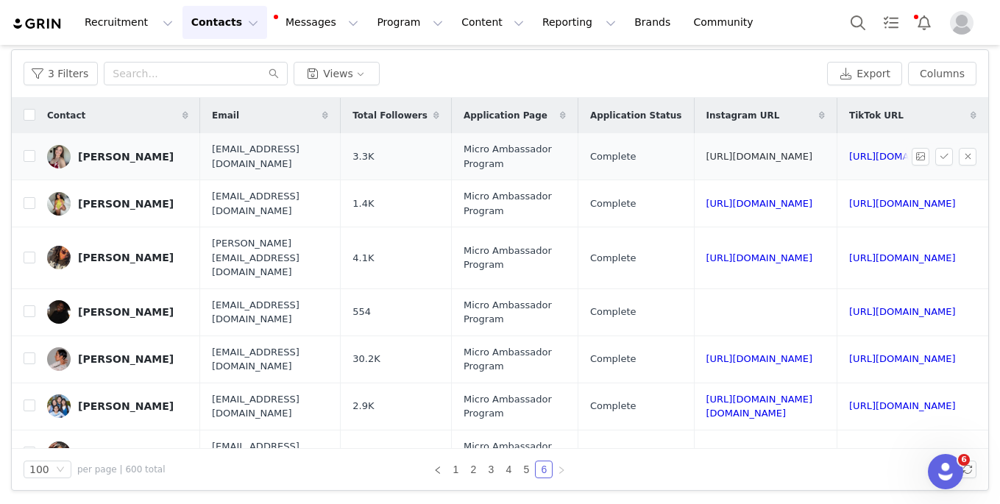
click at [724, 157] on link "https://www.instagram.com/the_mrs_holmes_" at bounding box center [759, 156] width 107 height 11
click at [28, 150] on input "checkbox" at bounding box center [30, 156] width 12 height 12
checkbox input "true"
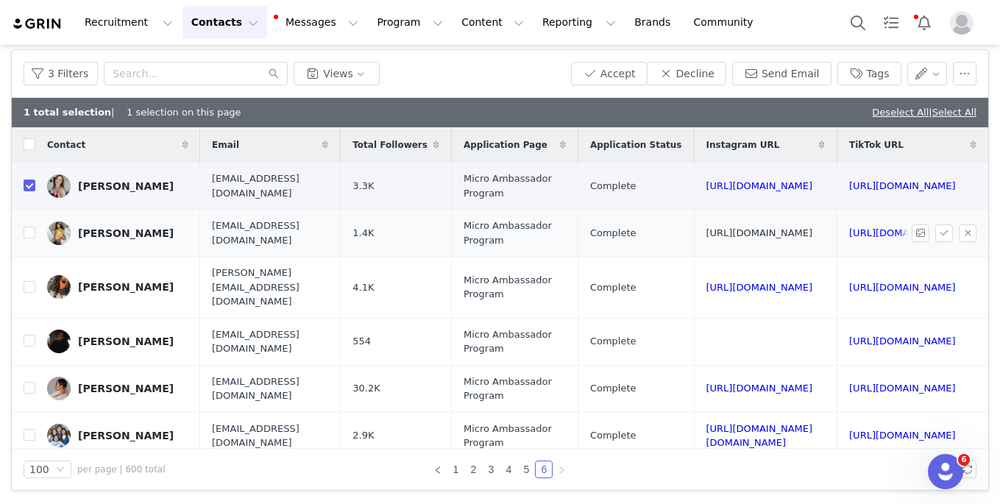
click at [724, 229] on link "https://www.instagram.com/maaarrz" at bounding box center [759, 232] width 107 height 11
click at [26, 229] on input "checkbox" at bounding box center [30, 233] width 12 height 12
checkbox input "true"
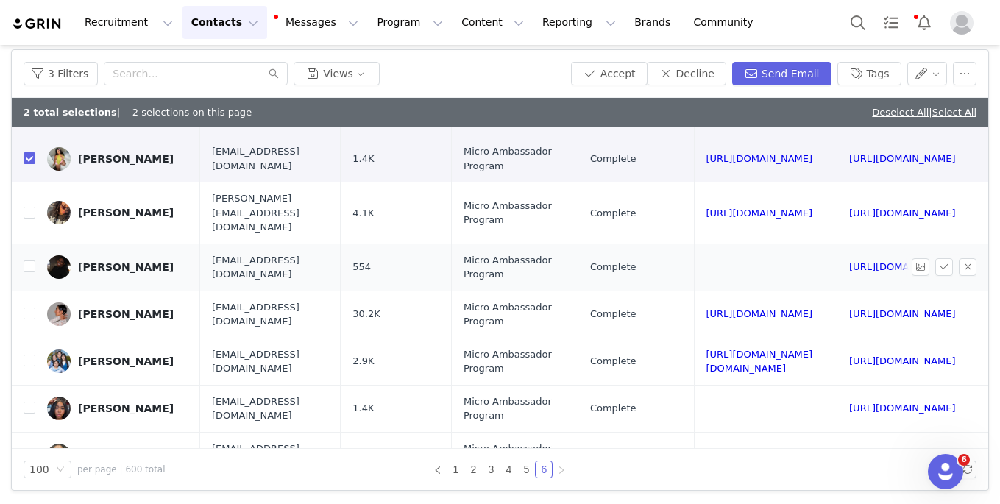
scroll to position [76, 0]
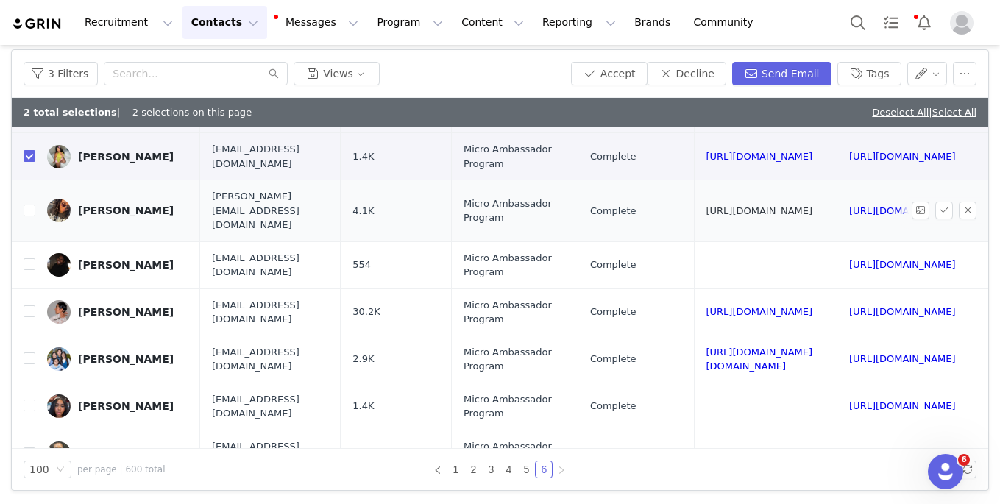
click at [724, 205] on link "https://www.instagram.com/all_things_emmjay" at bounding box center [759, 210] width 107 height 11
click at [30, 204] on input "checkbox" at bounding box center [30, 210] width 12 height 12
checkbox input "true"
click at [724, 259] on link "https://www.tiktok.com/@maryamirah213" at bounding box center [902, 264] width 107 height 11
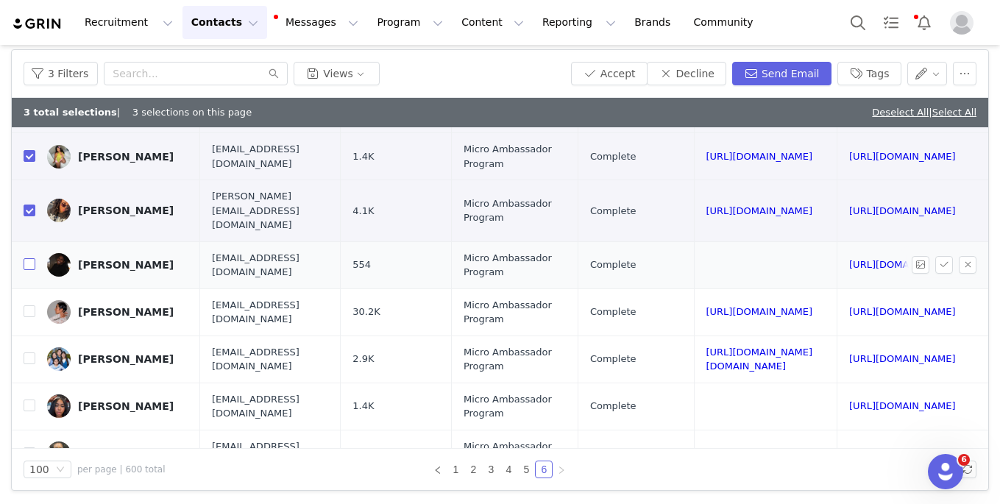
click at [28, 258] on input "checkbox" at bounding box center [30, 264] width 12 height 12
checkbox input "true"
click at [706, 306] on link "https://www.instagram.com/itsmaryannchavez" at bounding box center [759, 311] width 107 height 11
click at [28, 305] on input "checkbox" at bounding box center [30, 311] width 12 height 12
checkbox input "true"
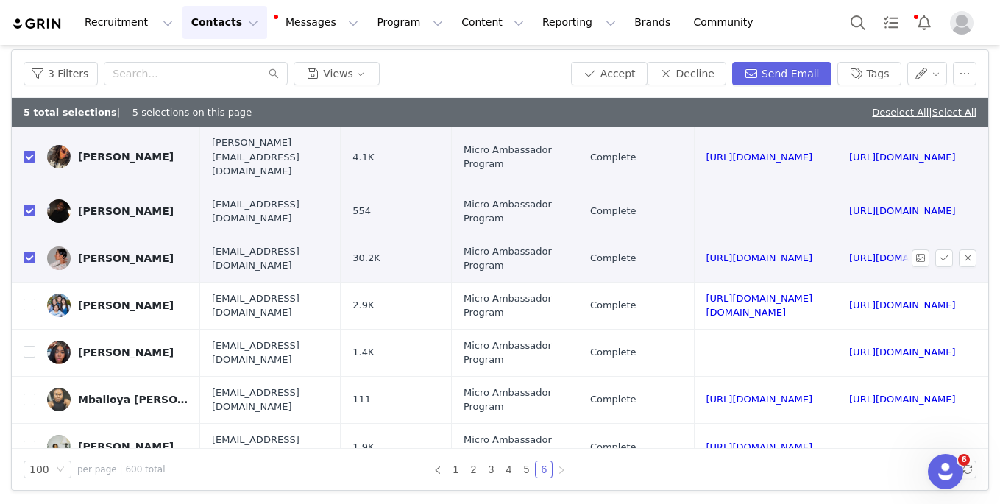
scroll to position [134, 159]
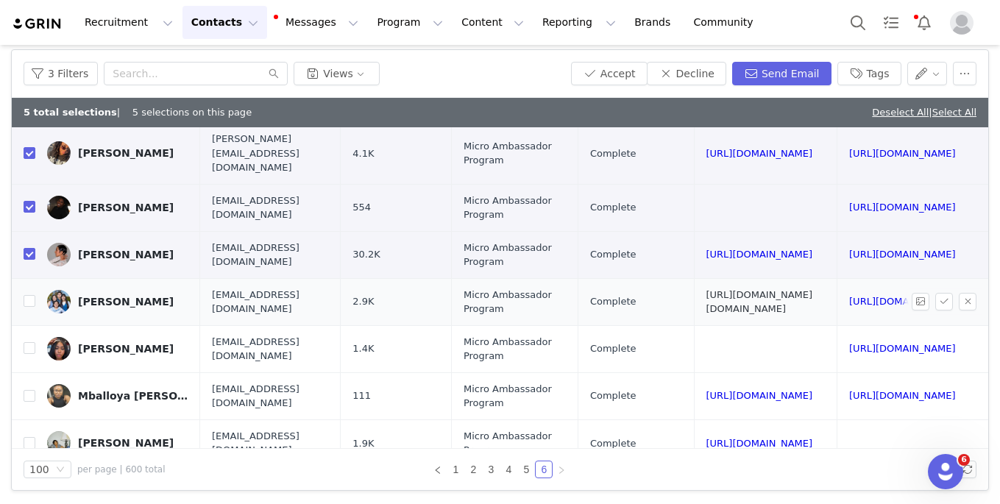
click at [706, 289] on link "https://www.instagram.com/moraless.maauraa" at bounding box center [759, 302] width 107 height 26
click at [724, 296] on link "https://www.tiktok.com/@mauraxfam" at bounding box center [902, 301] width 107 height 11
click at [724, 249] on link "https://www.tiktok.com/@itsmaryannchavez" at bounding box center [902, 254] width 107 height 11
click at [703, 76] on button "Decline" at bounding box center [686, 74] width 79 height 24
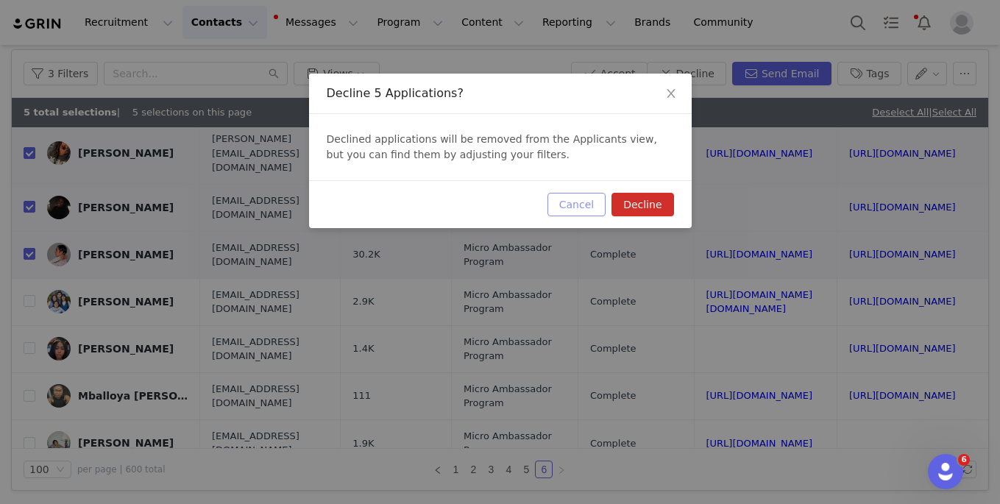
click at [570, 207] on button "Cancel" at bounding box center [576, 205] width 58 height 24
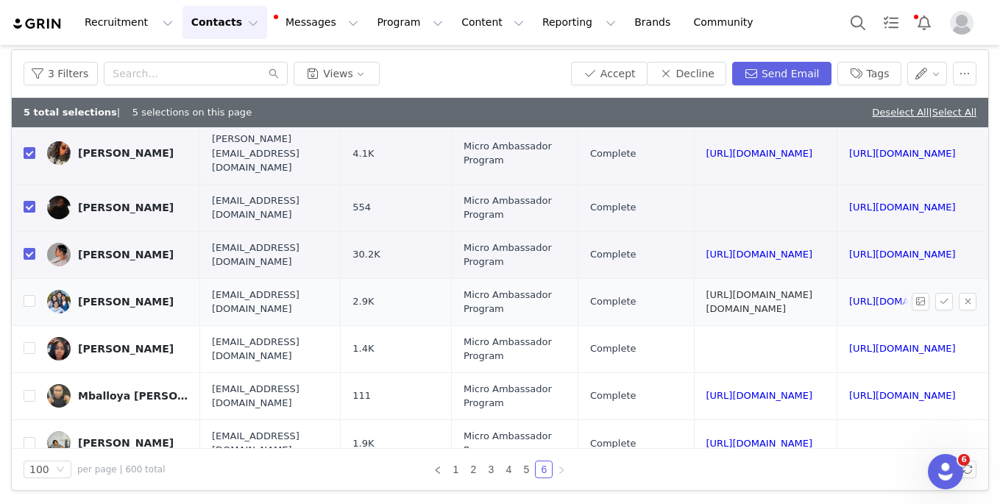
click at [706, 291] on link "https://www.instagram.com/moraless.maauraa" at bounding box center [759, 302] width 107 height 26
click at [724, 296] on link "https://www.tiktok.com/@mauraxfam" at bounding box center [902, 301] width 107 height 11
click at [31, 295] on input "checkbox" at bounding box center [30, 301] width 12 height 12
checkbox input "true"
click at [699, 68] on button "Decline" at bounding box center [686, 74] width 79 height 24
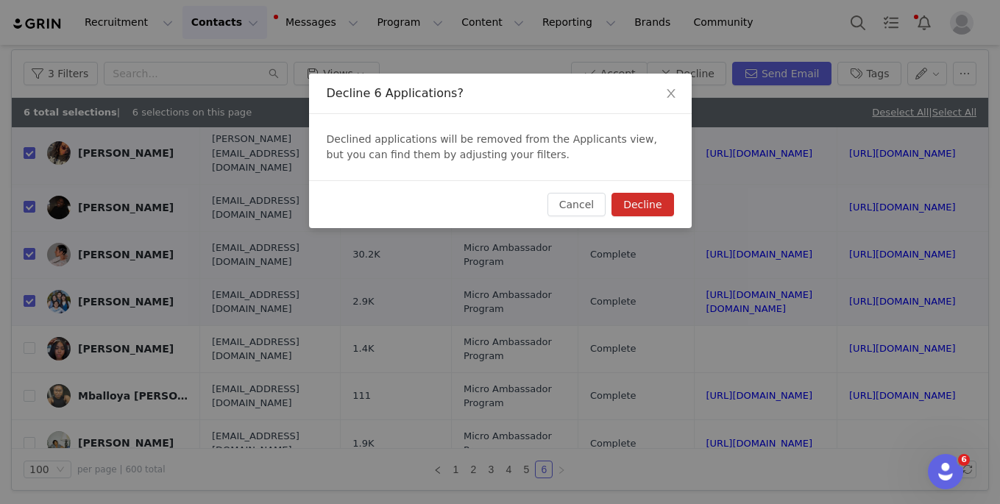
click at [638, 196] on button "Decline" at bounding box center [642, 205] width 62 height 24
checkbox input "false"
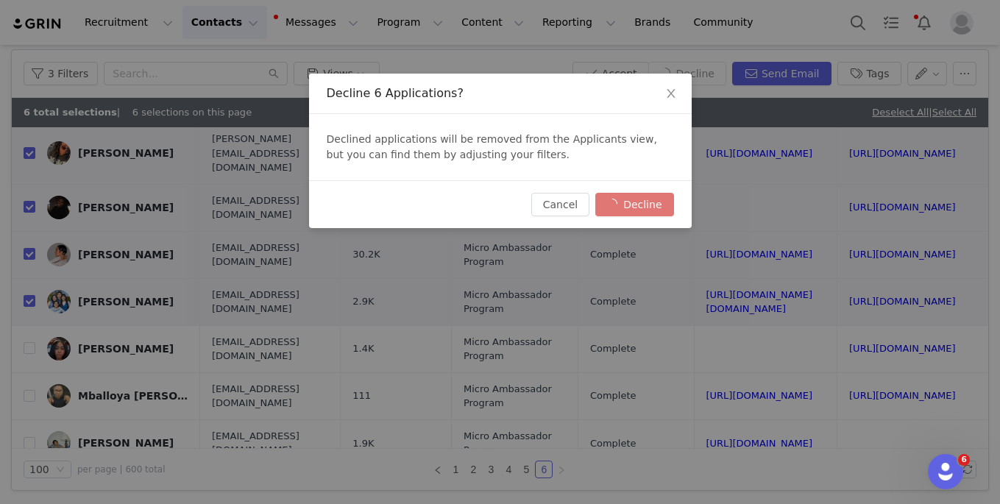
checkbox input "false"
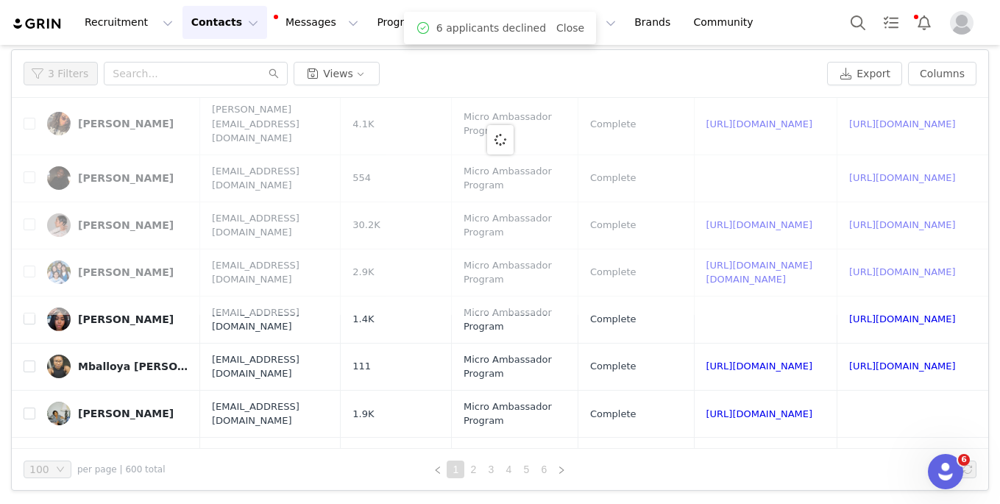
scroll to position [0, 0]
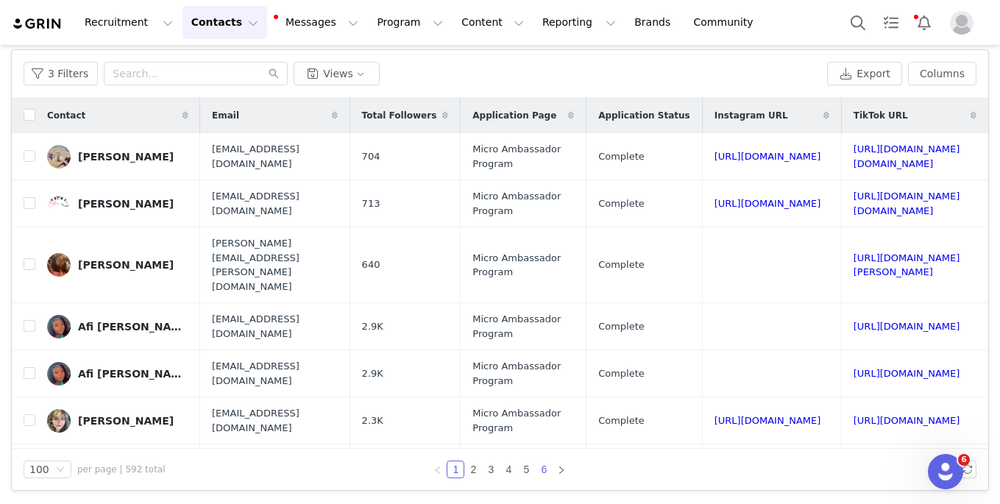
click at [546, 471] on link "6" at bounding box center [543, 469] width 16 height 16
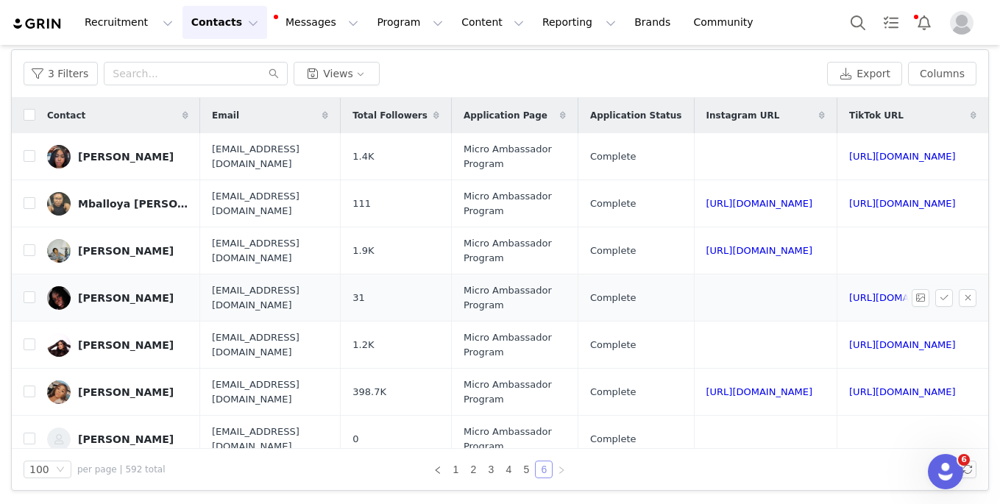
scroll to position [0, 87]
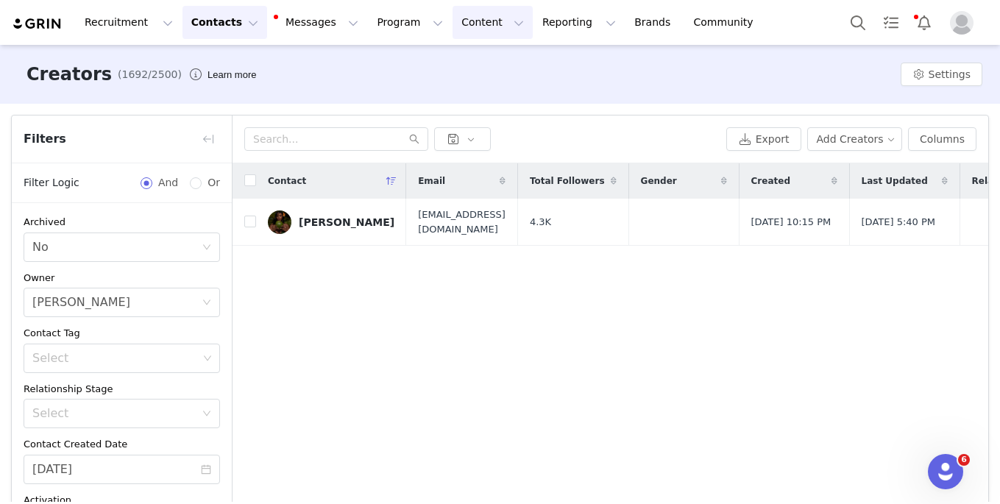
click at [466, 28] on button "Content Content" at bounding box center [492, 22] width 80 height 33
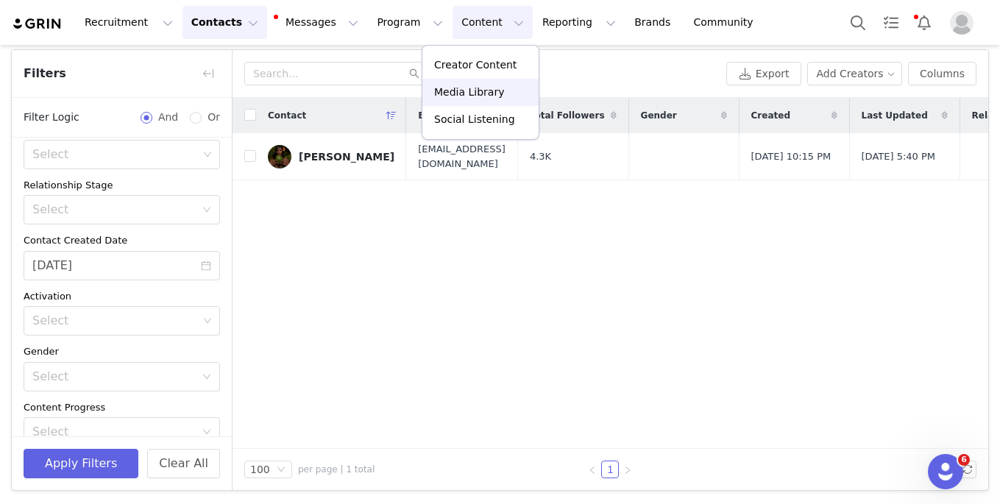
click at [470, 88] on p "Media Library" at bounding box center [469, 92] width 70 height 15
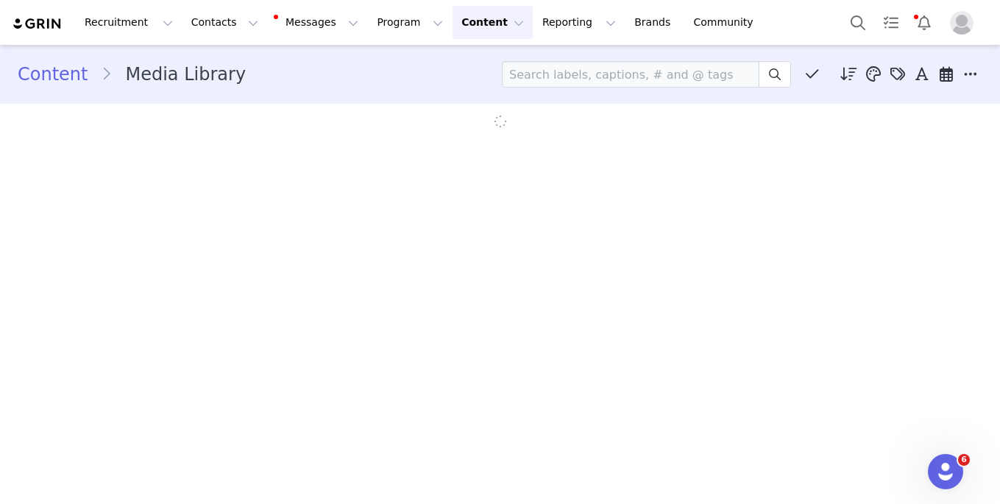
click at [466, 17] on button "Content Content" at bounding box center [492, 22] width 80 height 33
click at [473, 63] on p "Creator Content" at bounding box center [475, 64] width 82 height 15
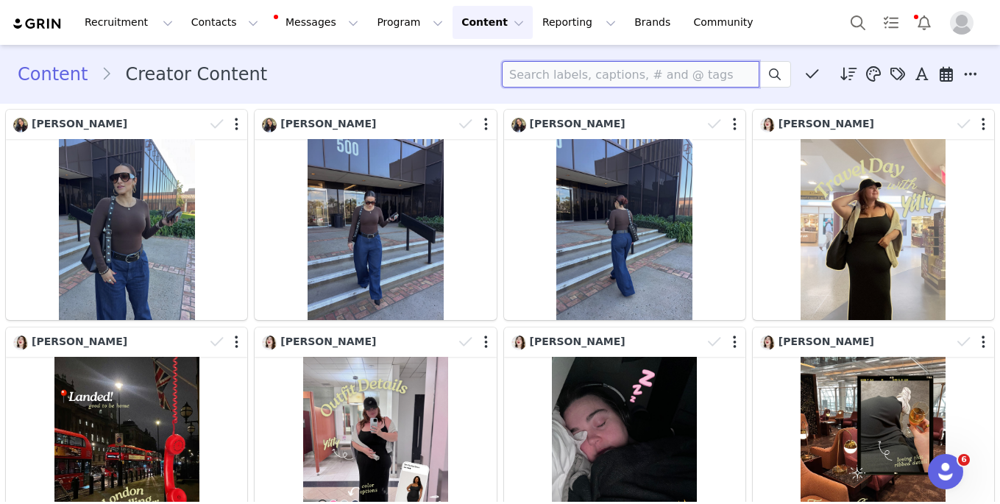
click at [572, 72] on input at bounding box center [630, 74] width 257 height 26
type input "alexa"
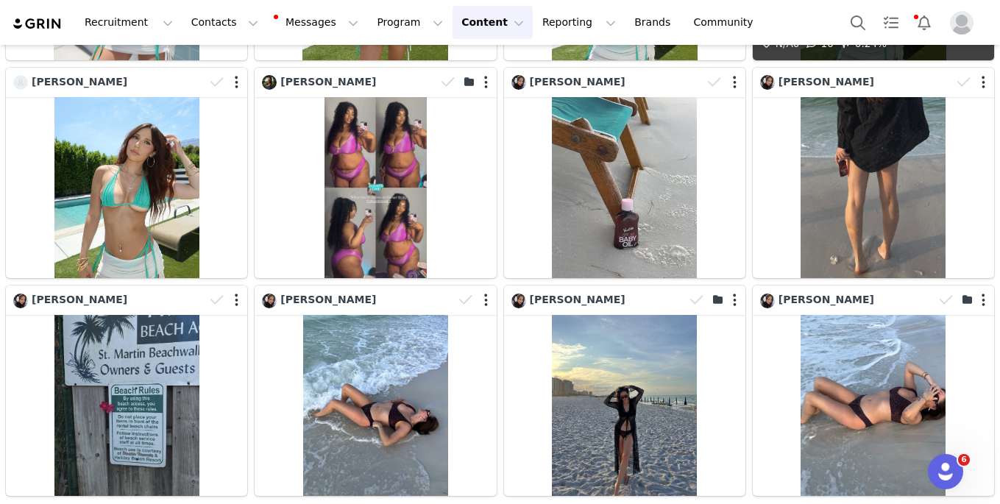
scroll to position [4182, 0]
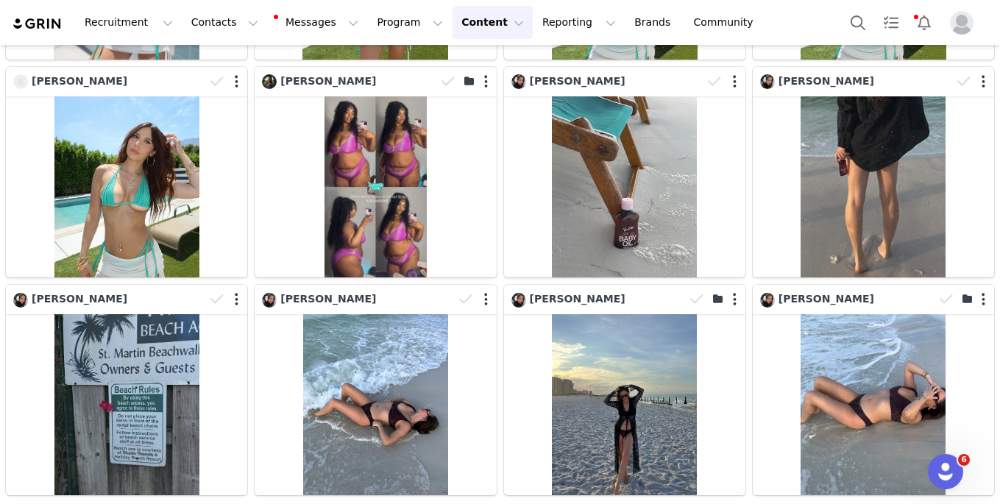
click at [458, 26] on button "Content Content" at bounding box center [492, 22] width 80 height 33
click at [460, 55] on link "Creator Content" at bounding box center [480, 64] width 116 height 27
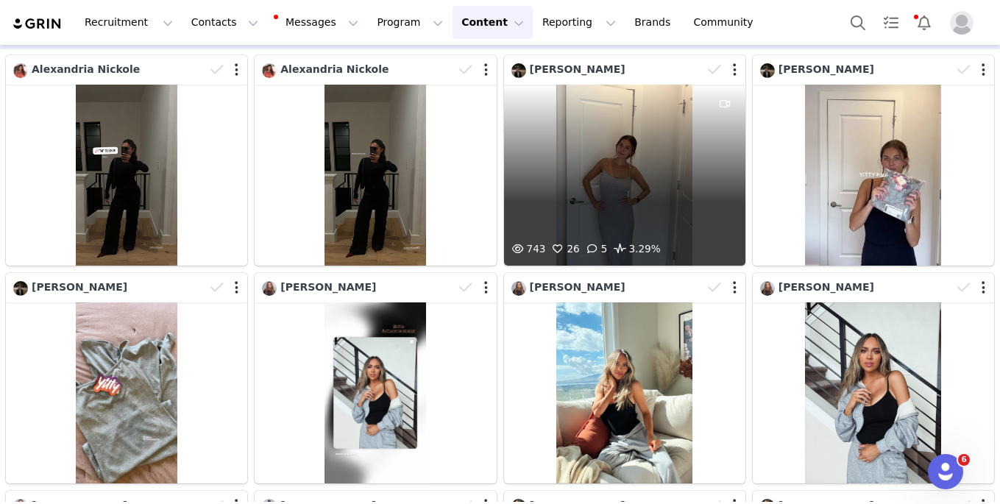
scroll to position [0, 0]
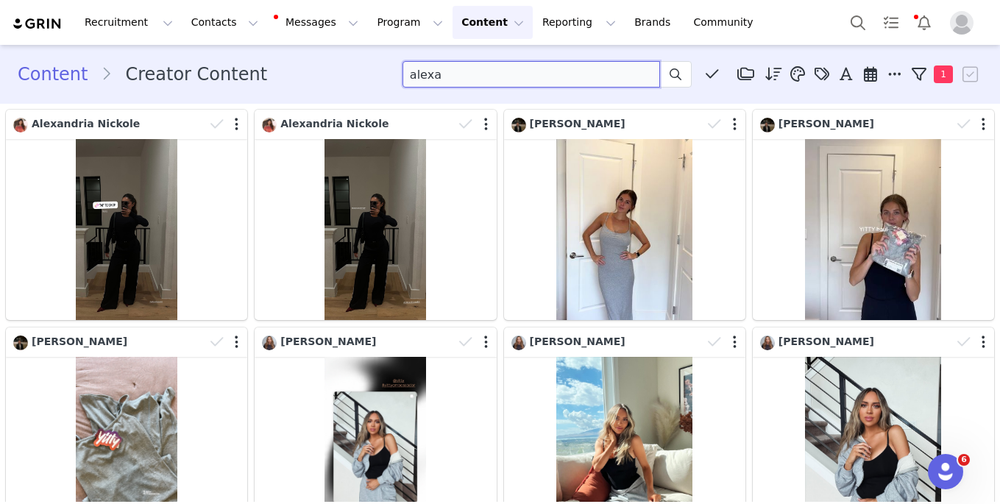
click at [493, 63] on input "alexa" at bounding box center [530, 74] width 257 height 26
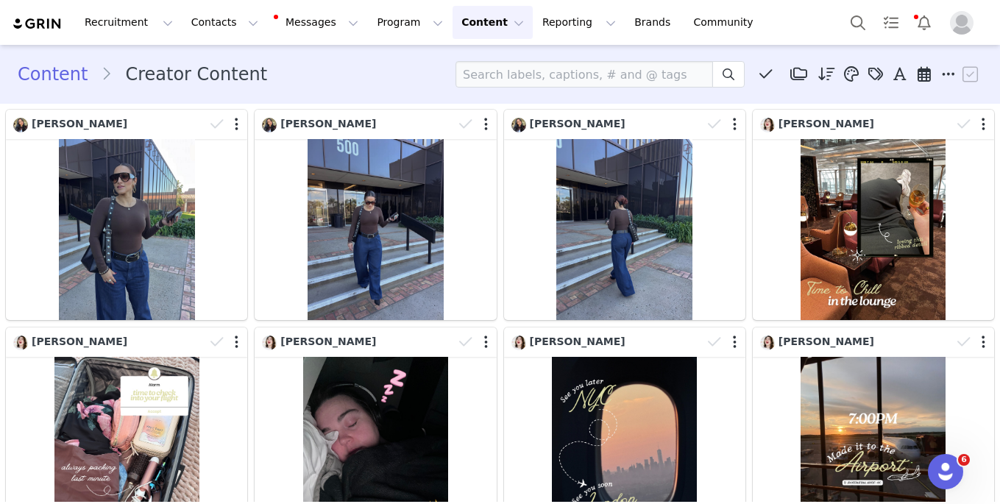
click at [466, 20] on button "Content Content" at bounding box center [492, 22] width 80 height 33
click at [466, 62] on p "Creator Content" at bounding box center [475, 64] width 82 height 15
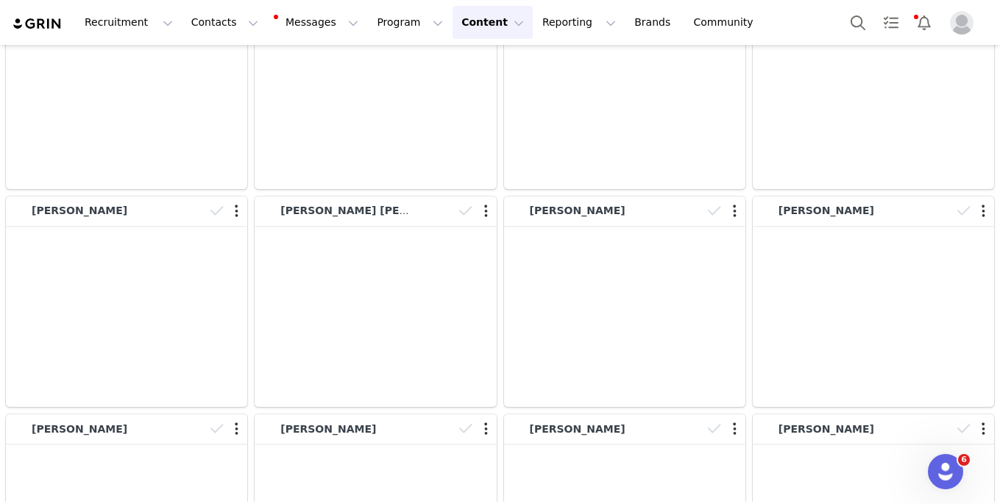
scroll to position [28890, 0]
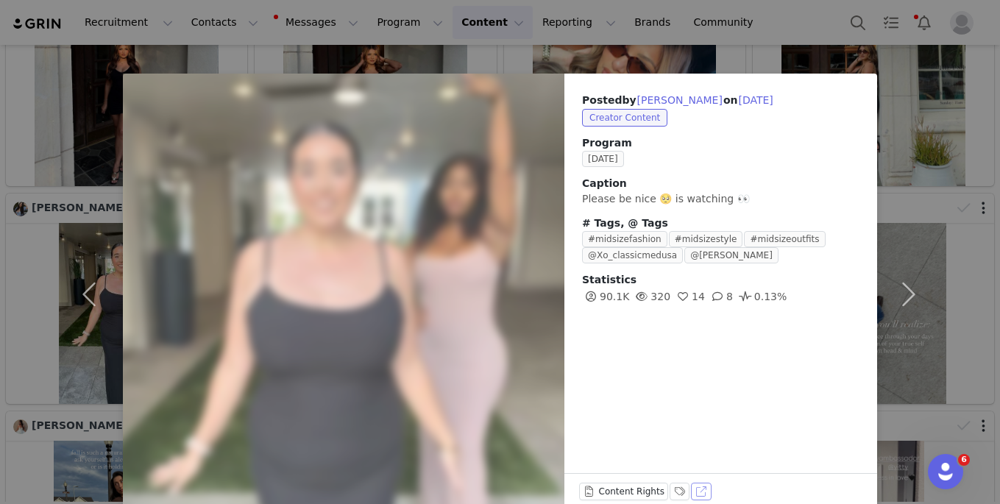
click at [699, 491] on button "View on TikTok" at bounding box center [701, 491] width 21 height 18
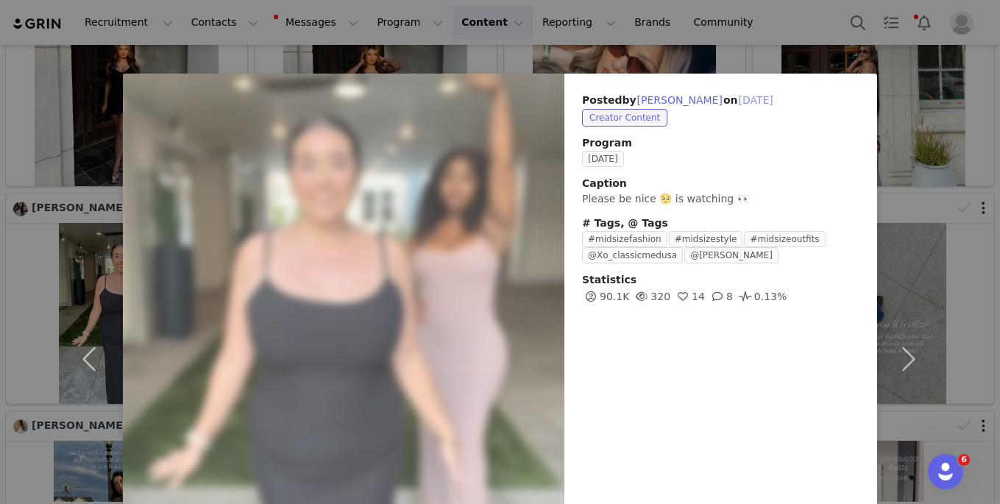
click at [766, 95] on button "[DATE]" at bounding box center [755, 100] width 36 height 18
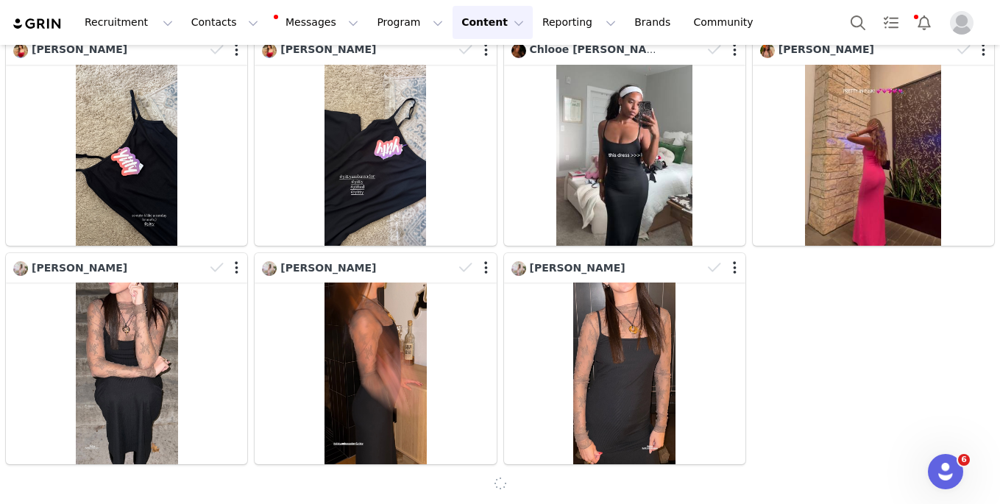
scroll to position [4399, 0]
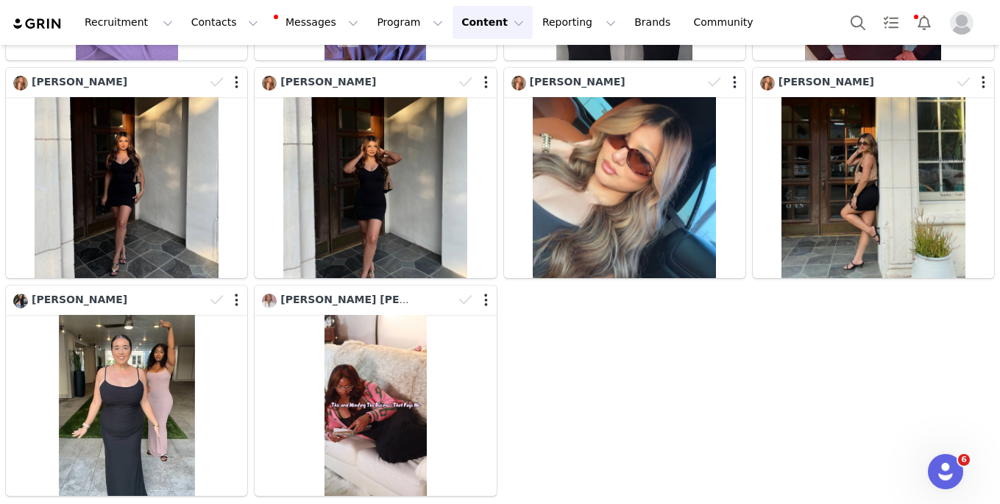
click at [473, 29] on button "Content Content" at bounding box center [492, 22] width 80 height 33
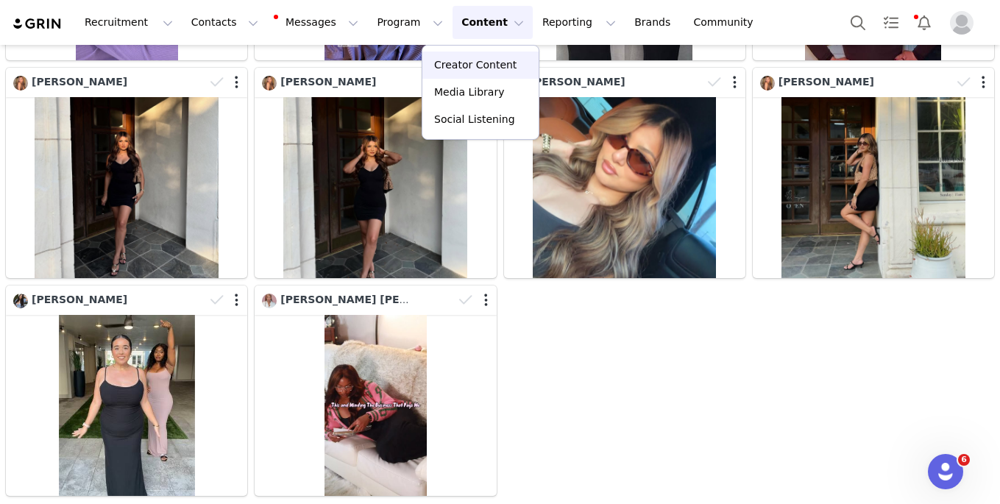
click at [459, 74] on link "Creator Content" at bounding box center [480, 64] width 116 height 27
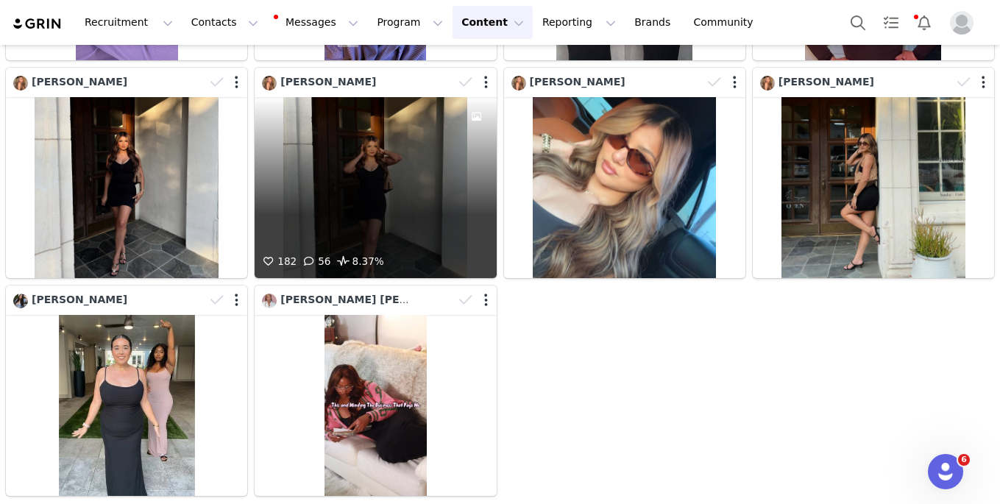
scroll to position [52, 0]
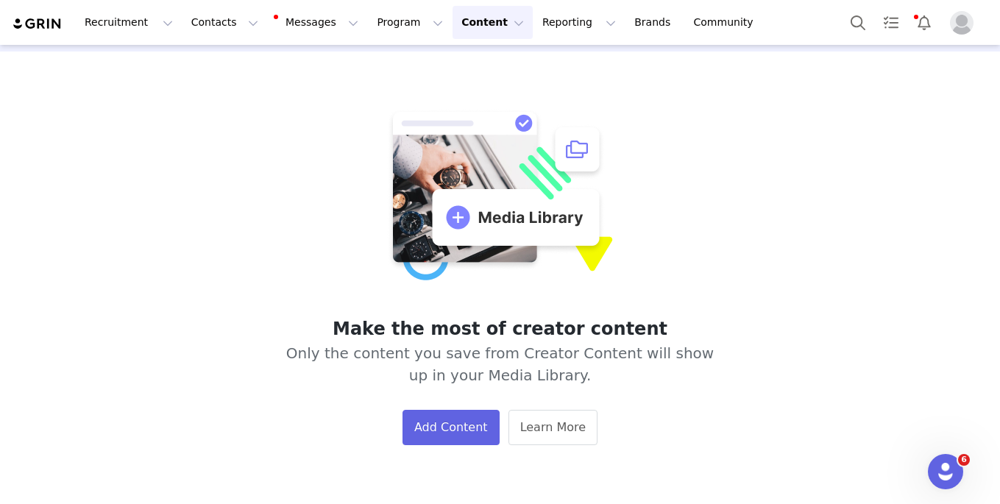
click at [456, 10] on button "Content Content" at bounding box center [492, 22] width 80 height 33
click at [460, 74] on link "Creator Content" at bounding box center [480, 64] width 116 height 27
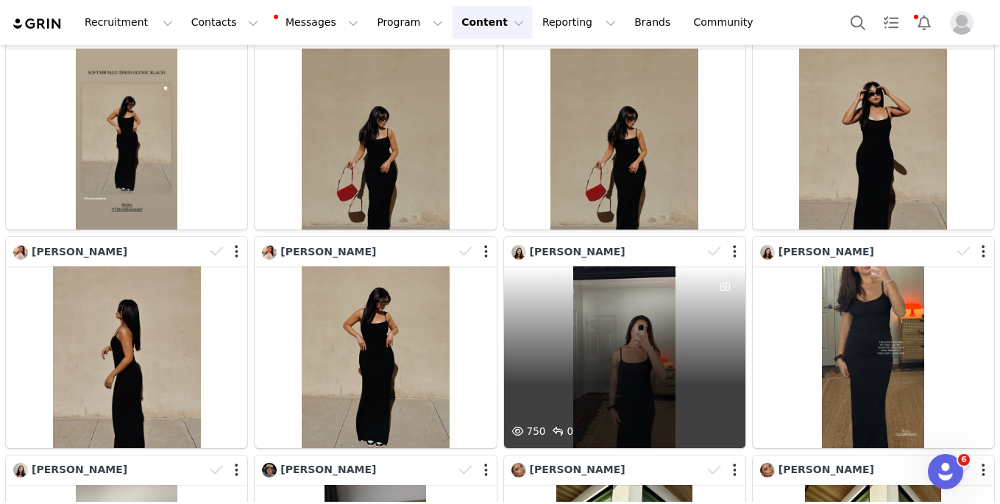
scroll to position [37565, 0]
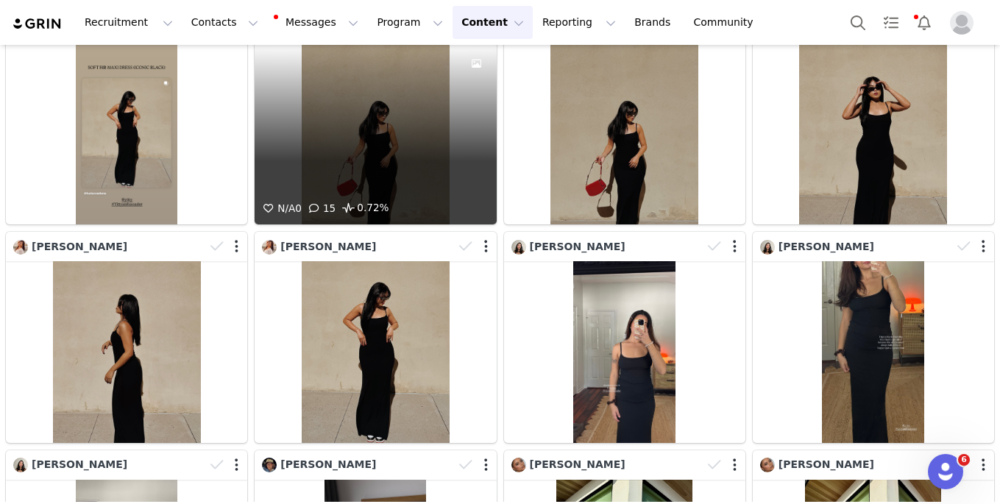
click at [378, 134] on div "N/A 0 15 0.72%" at bounding box center [374, 133] width 241 height 181
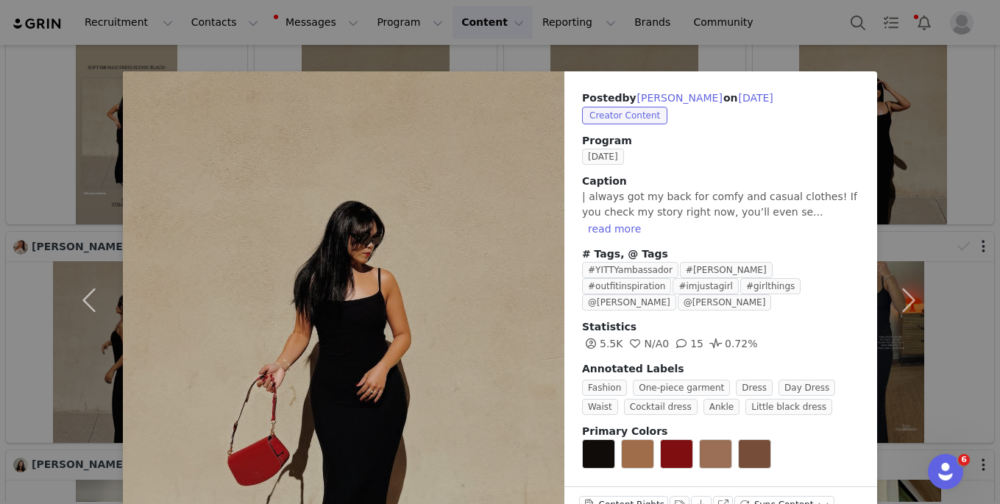
scroll to position [0, 0]
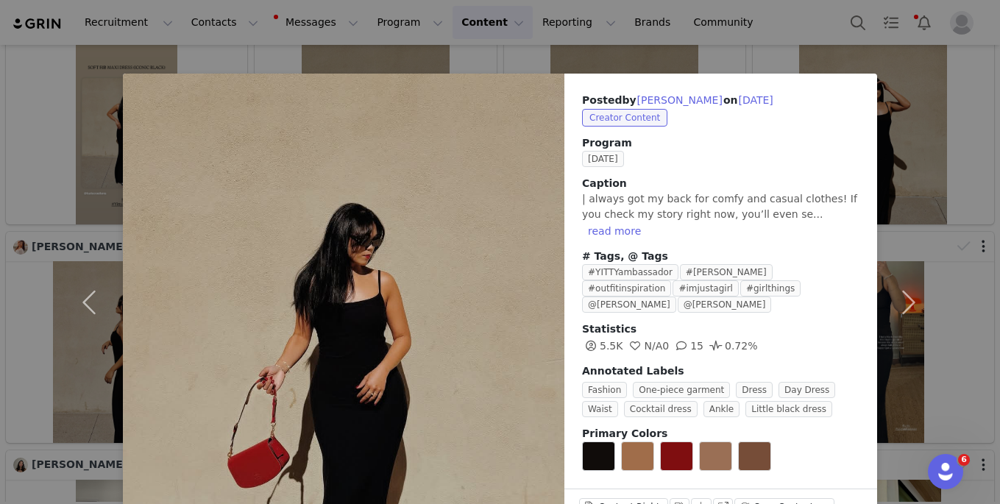
click at [485, 55] on div "Posted by [PERSON_NAME] on [DATE] Creator Content Program [DATE] Caption | alwa…" at bounding box center [500, 252] width 1000 height 504
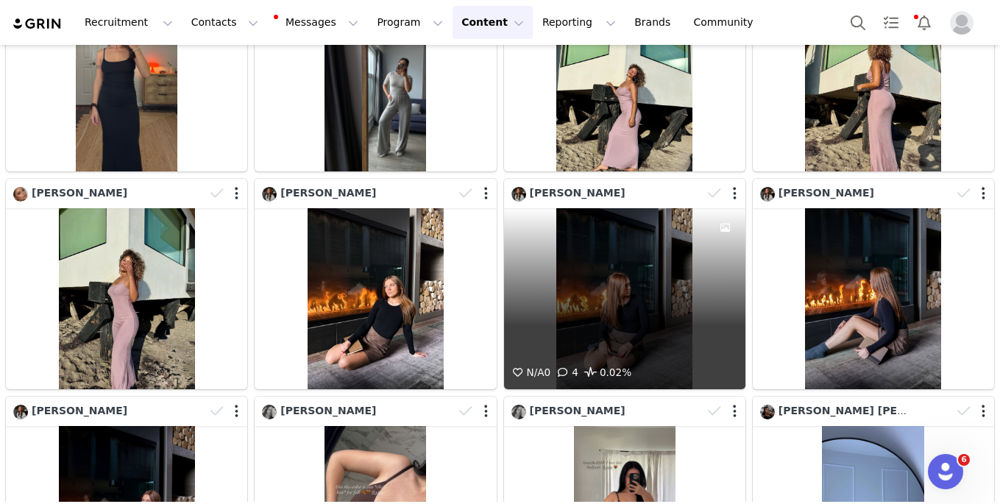
scroll to position [38124, 0]
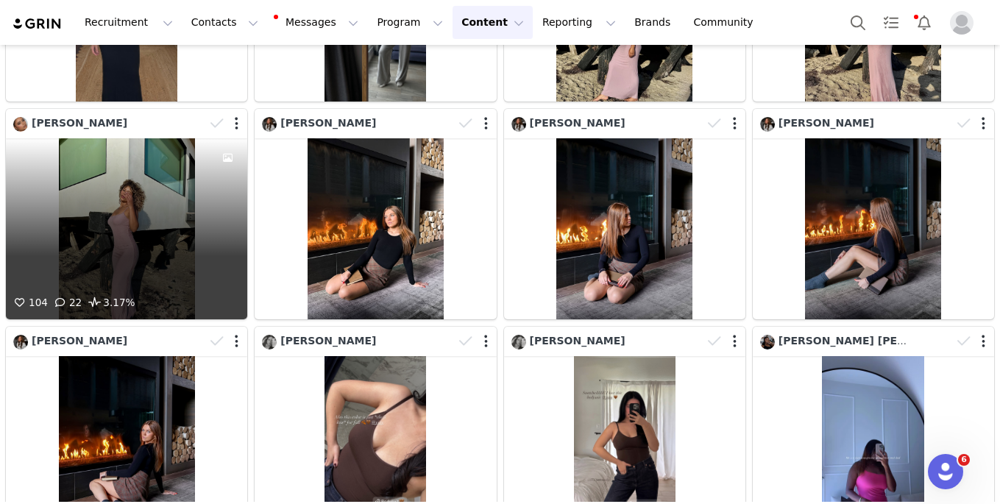
click at [176, 272] on div "104 22 3.17%" at bounding box center [126, 228] width 241 height 181
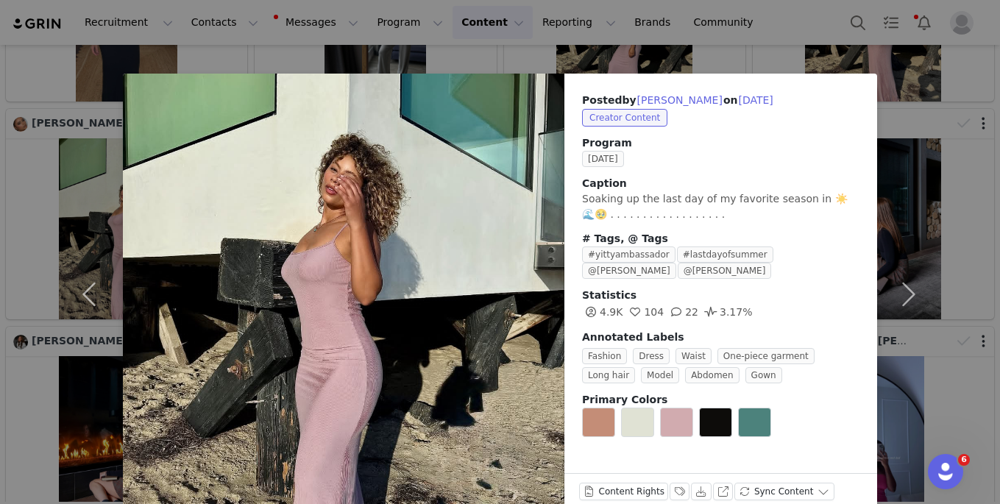
click at [524, 59] on div "Posted by [PERSON_NAME] on [DATE] Creator Content Program [DATE] Caption Soakin…" at bounding box center [500, 252] width 1000 height 504
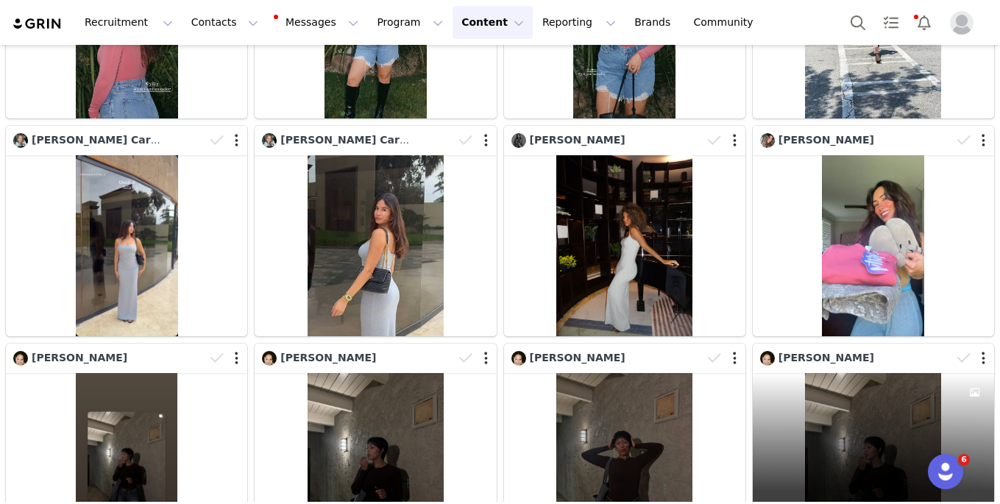
scroll to position [40070, 0]
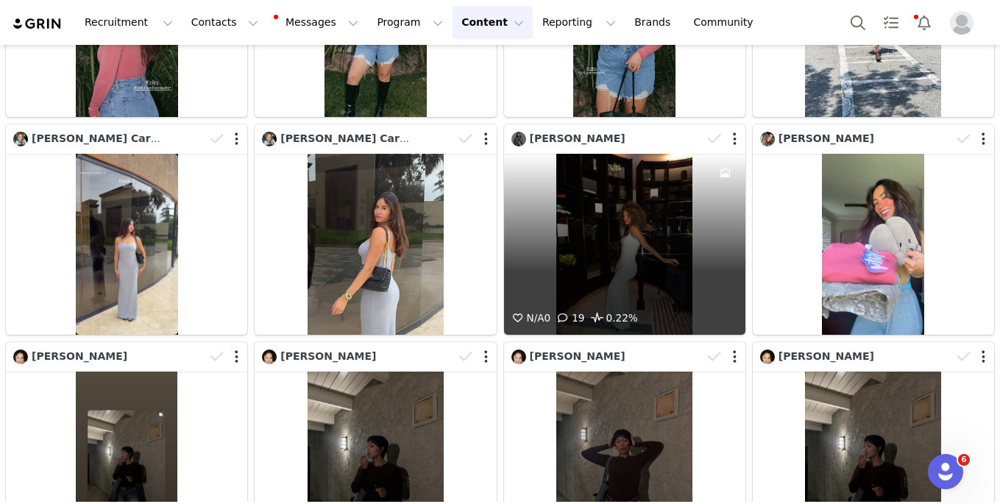
click at [647, 238] on div "N/A 0 19 0.22%" at bounding box center [624, 244] width 241 height 181
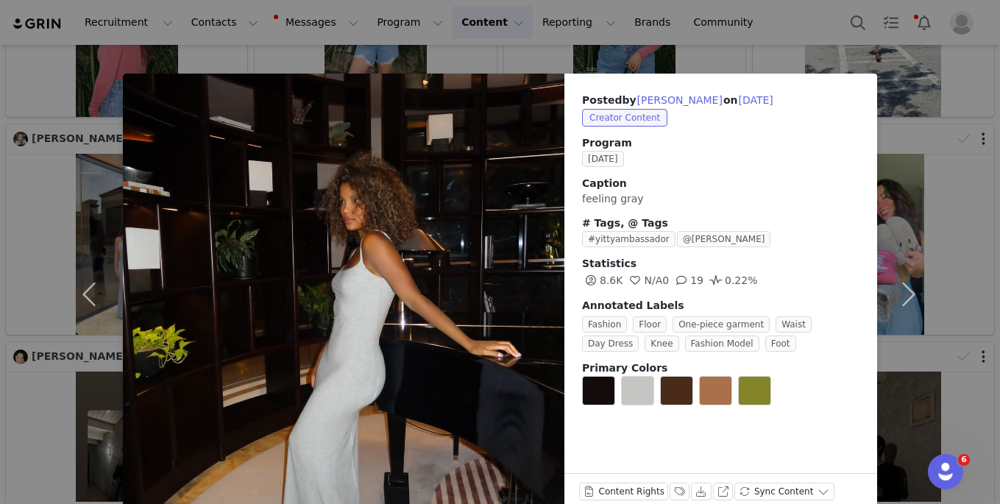
click at [673, 53] on div "Posted by [PERSON_NAME] on [DATE] Creator Content Program [DATE] Caption feelin…" at bounding box center [500, 252] width 1000 height 504
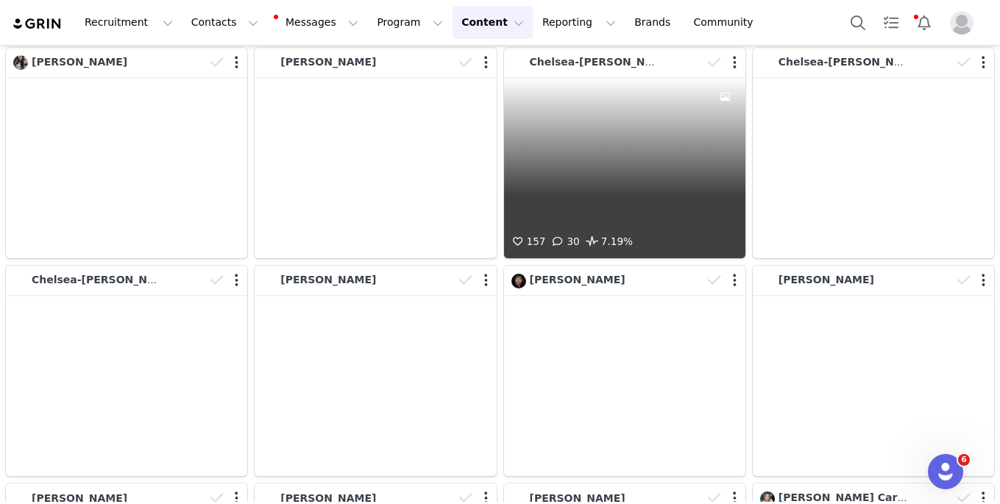
scroll to position [47336, 0]
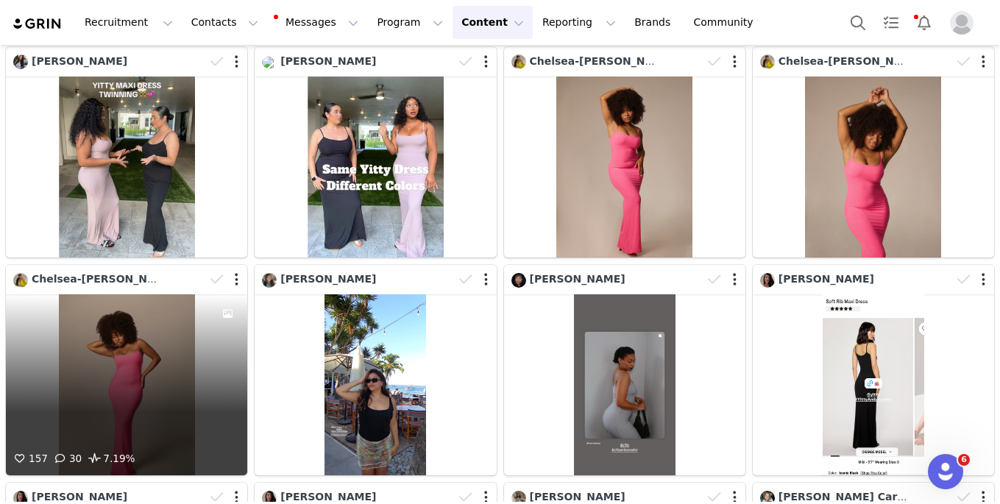
click at [132, 352] on div "157 30 7.19%" at bounding box center [126, 384] width 241 height 181
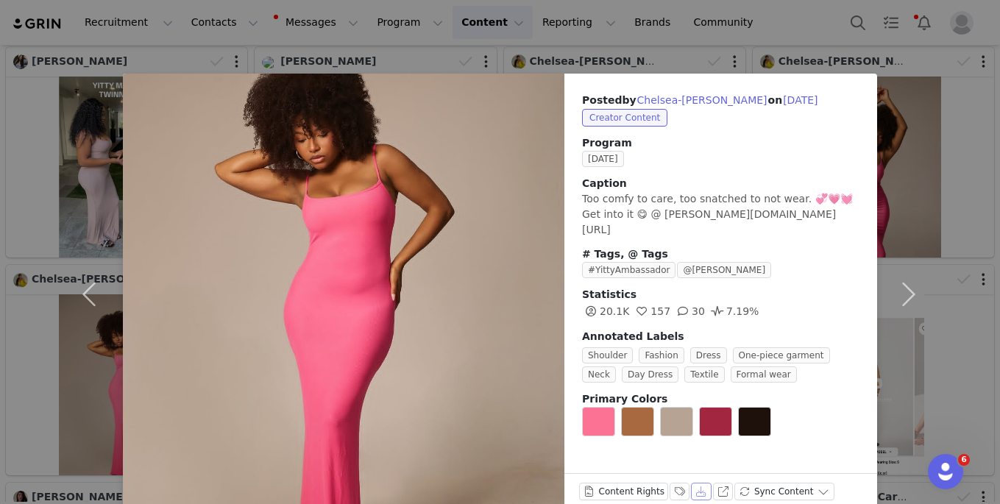
click at [705, 493] on button "Download" at bounding box center [701, 491] width 21 height 18
